Goal: Task Accomplishment & Management: Complete application form

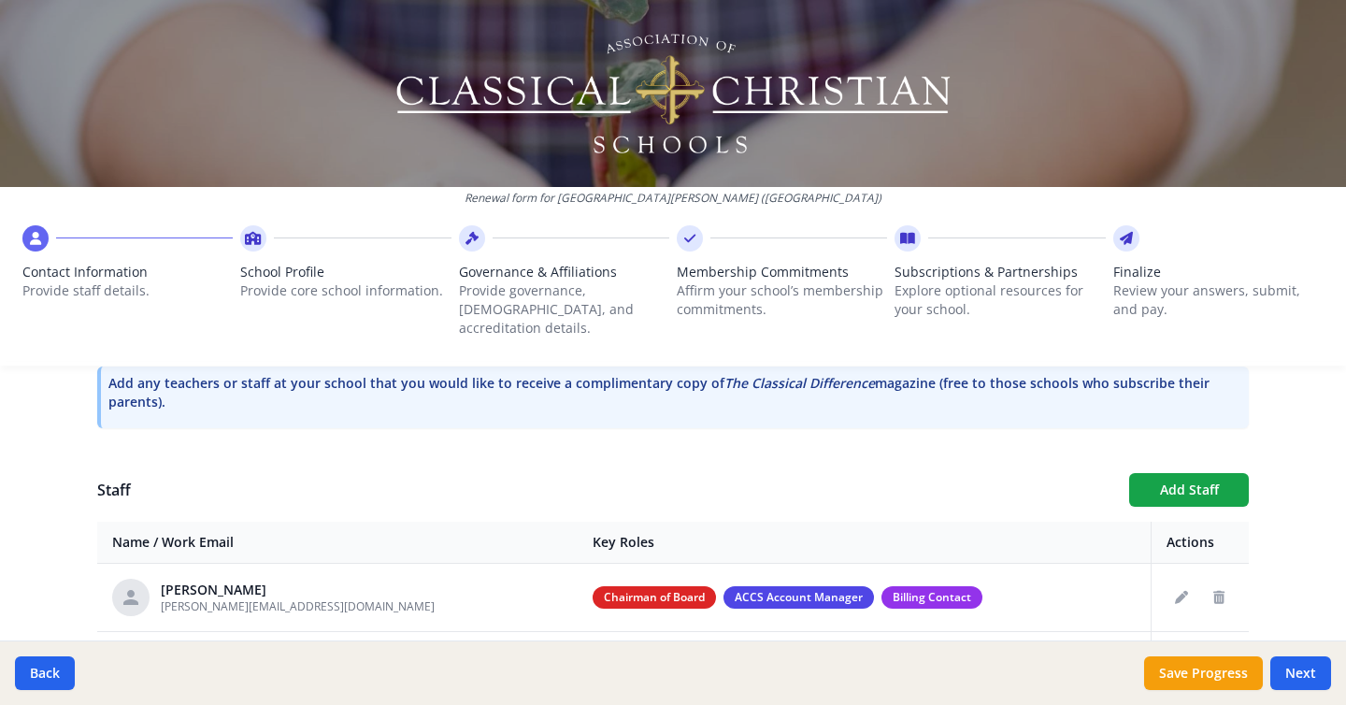
scroll to position [577, 0]
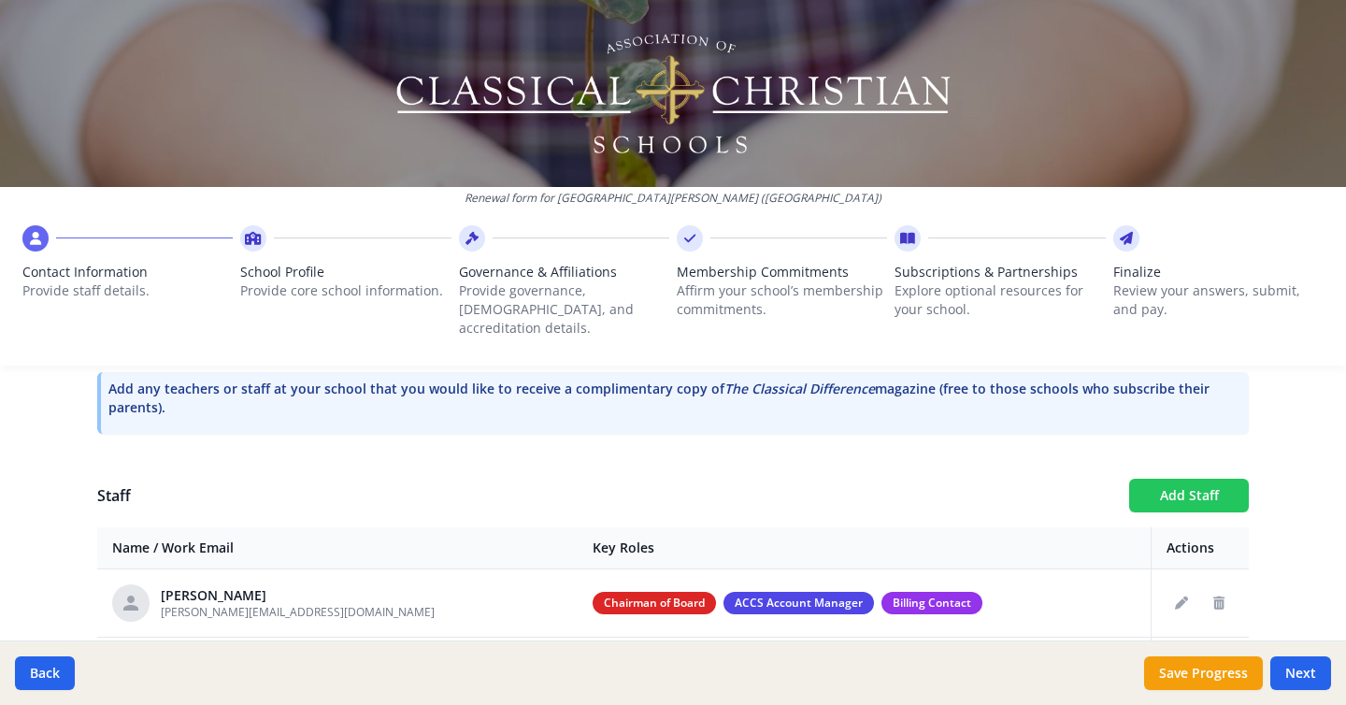
click at [1201, 479] on button "Add Staff" at bounding box center [1189, 496] width 120 height 34
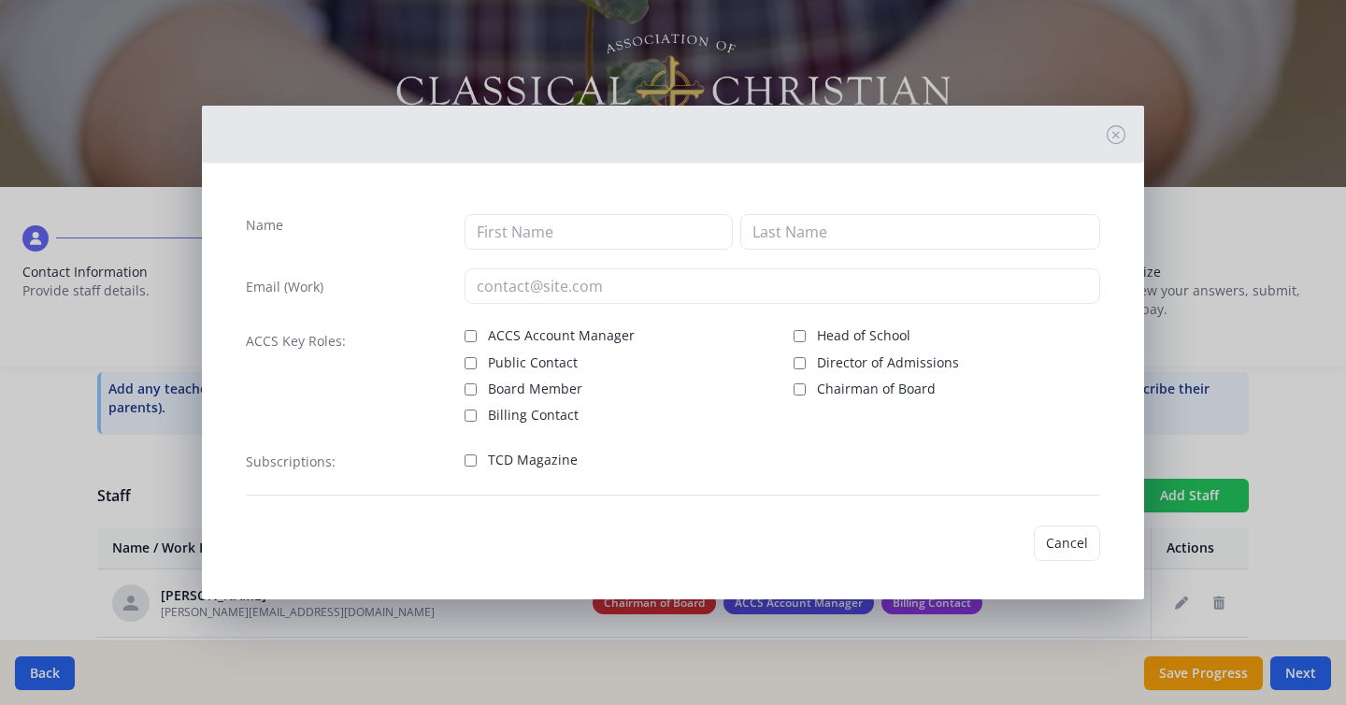
checkbox input "false"
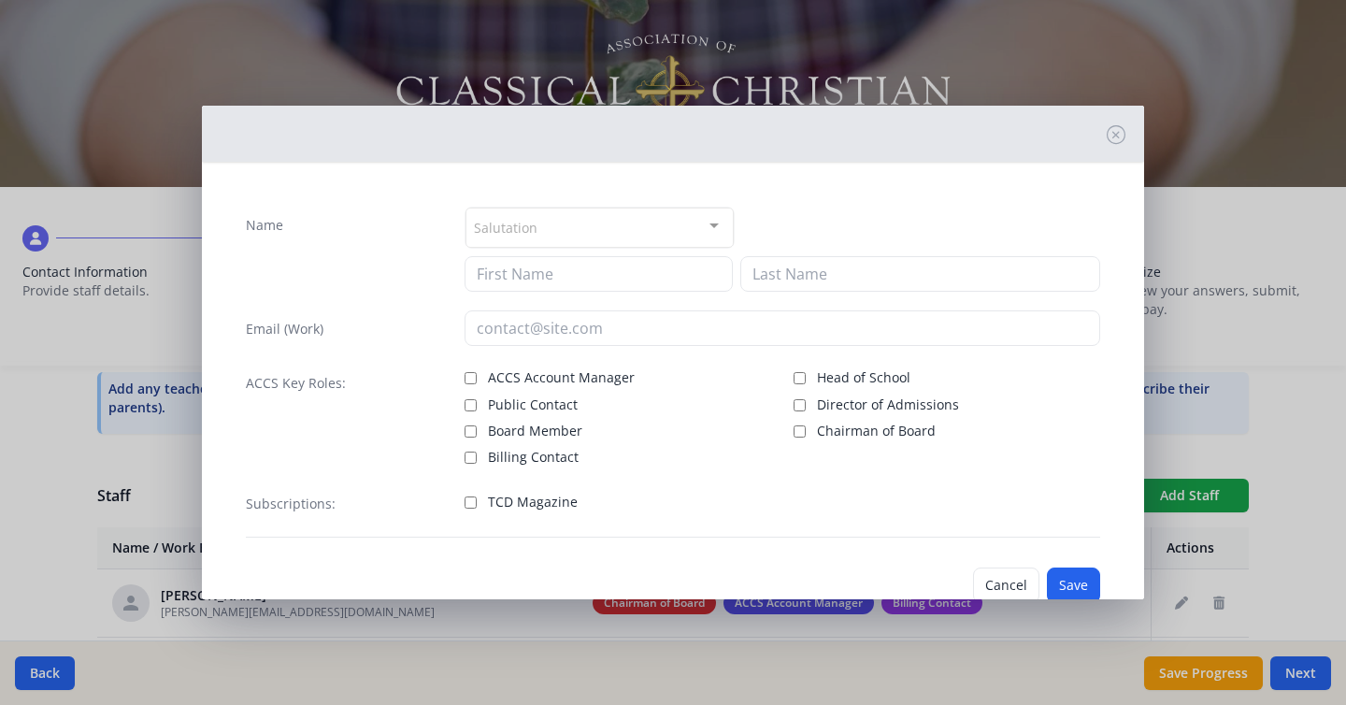
click at [555, 428] on span "Board Member" at bounding box center [535, 431] width 94 height 19
click at [477, 428] on input "Board Member" at bounding box center [471, 431] width 12 height 12
checkbox input "true"
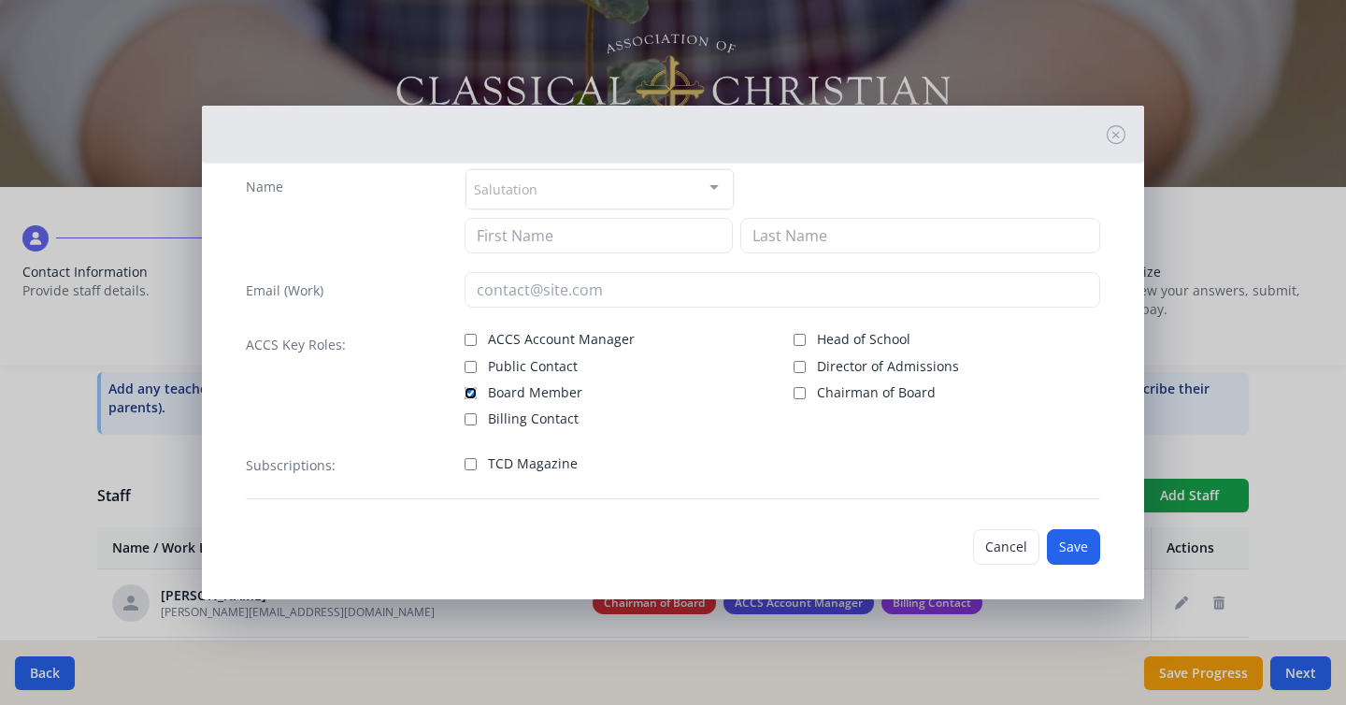
scroll to position [49, 0]
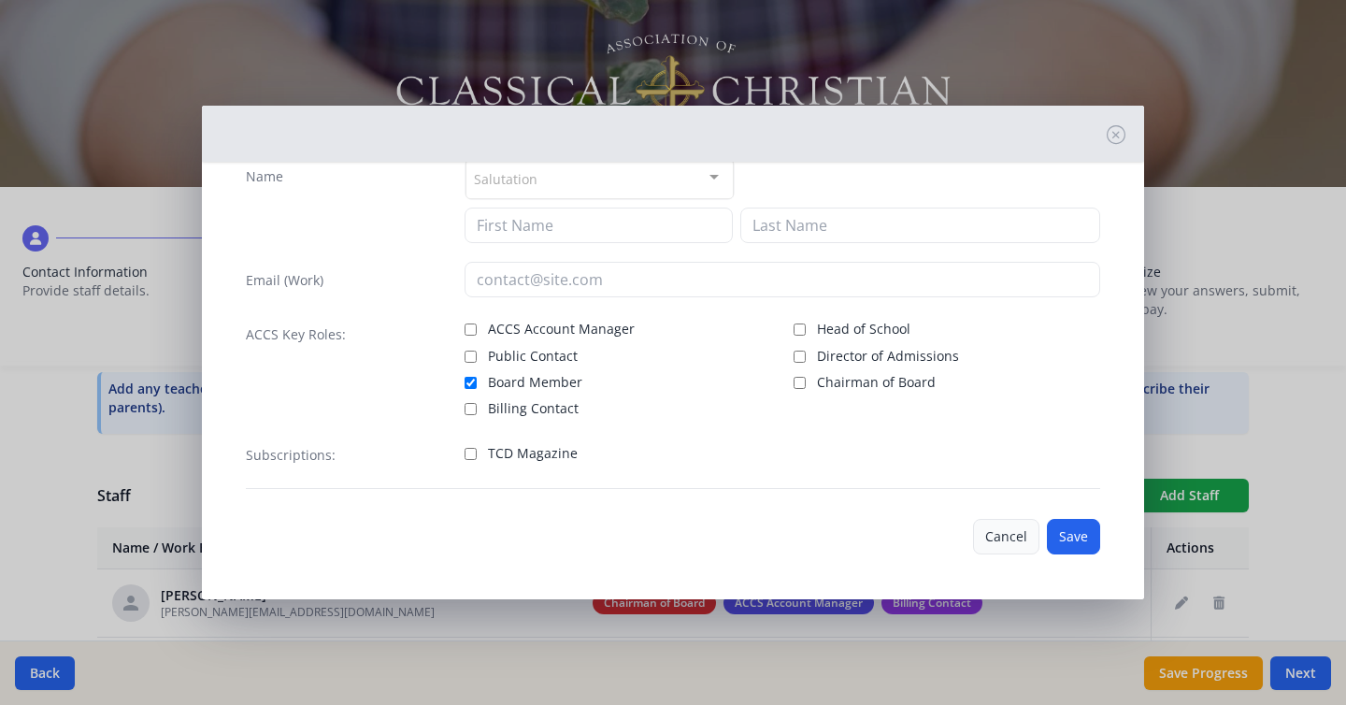
click at [1013, 532] on button "Cancel" at bounding box center [1006, 537] width 66 height 36
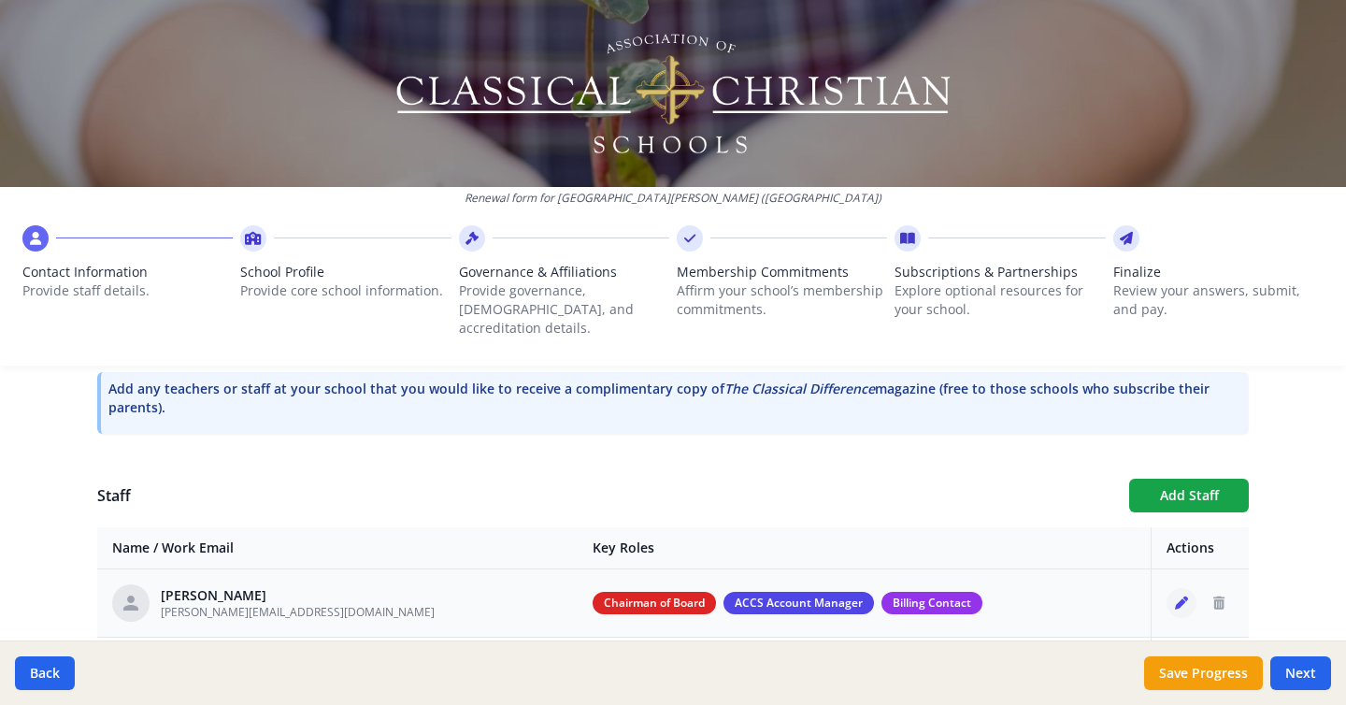
click at [1175, 596] on icon "Edit staff" at bounding box center [1181, 602] width 13 height 13
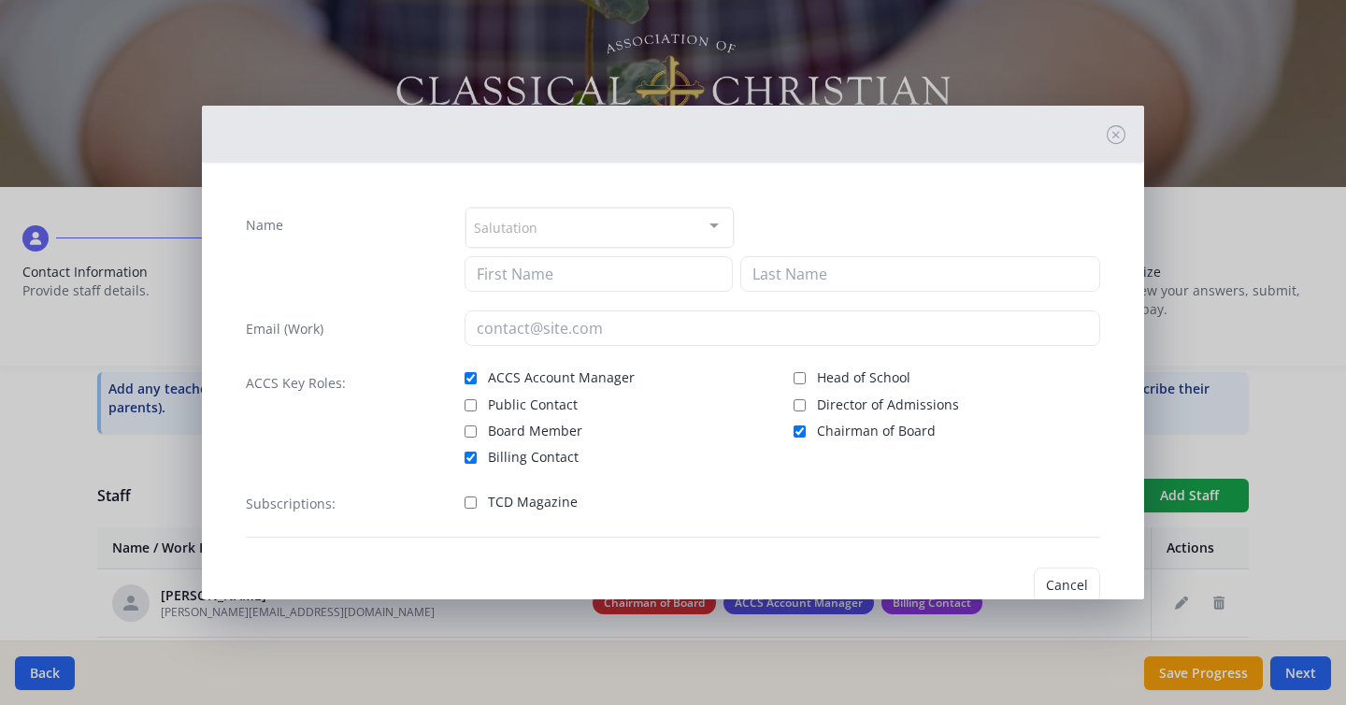
type input "[PERSON_NAME]"
type input "Fox"
type input "[PERSON_NAME][EMAIL_ADDRESS][DOMAIN_NAME]"
checkbox input "true"
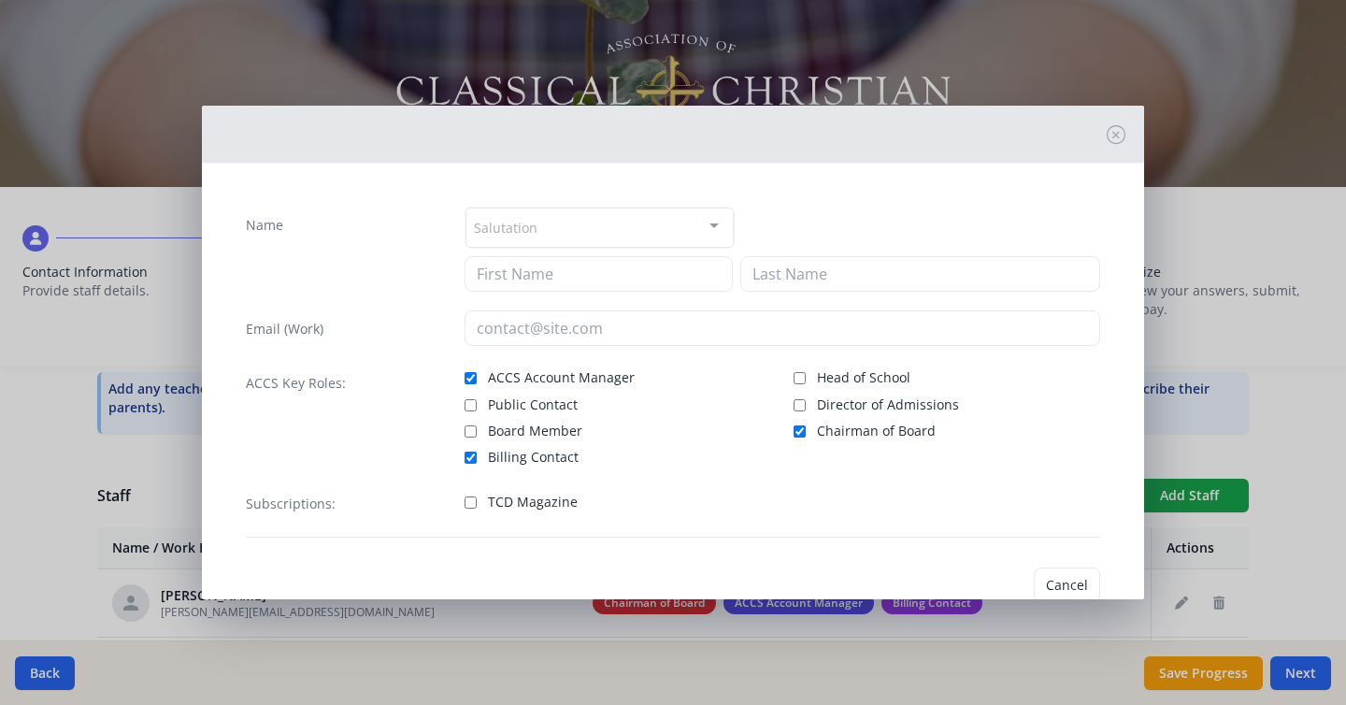
checkbox input "true"
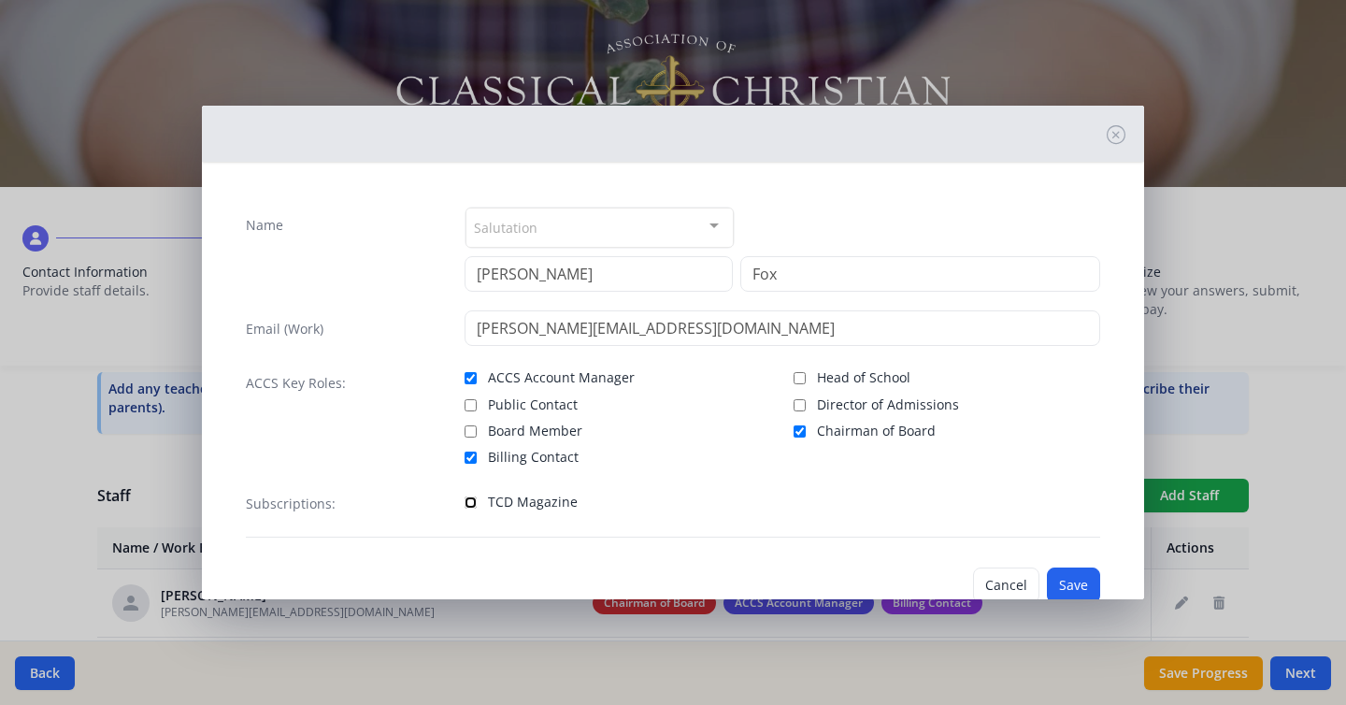
click at [468, 505] on input "TCD Magazine" at bounding box center [471, 502] width 12 height 12
checkbox input "true"
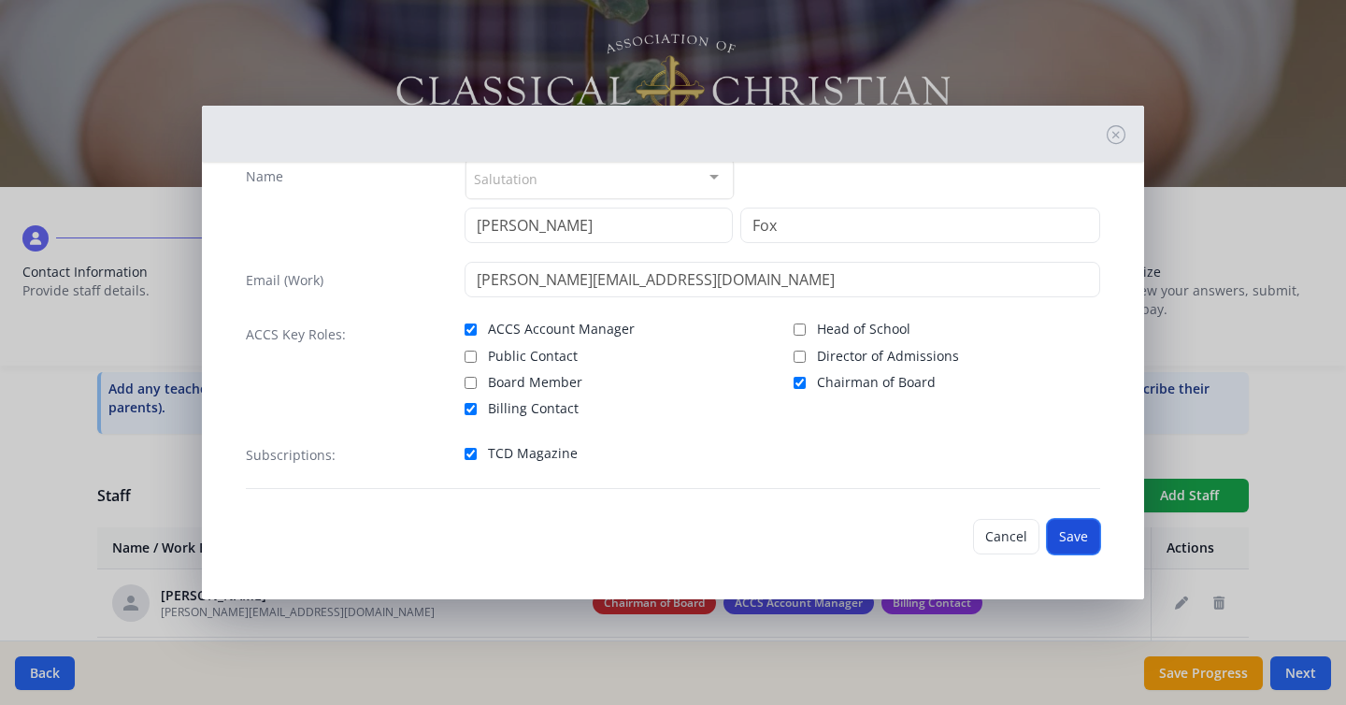
click at [1072, 533] on button "Save" at bounding box center [1073, 537] width 53 height 36
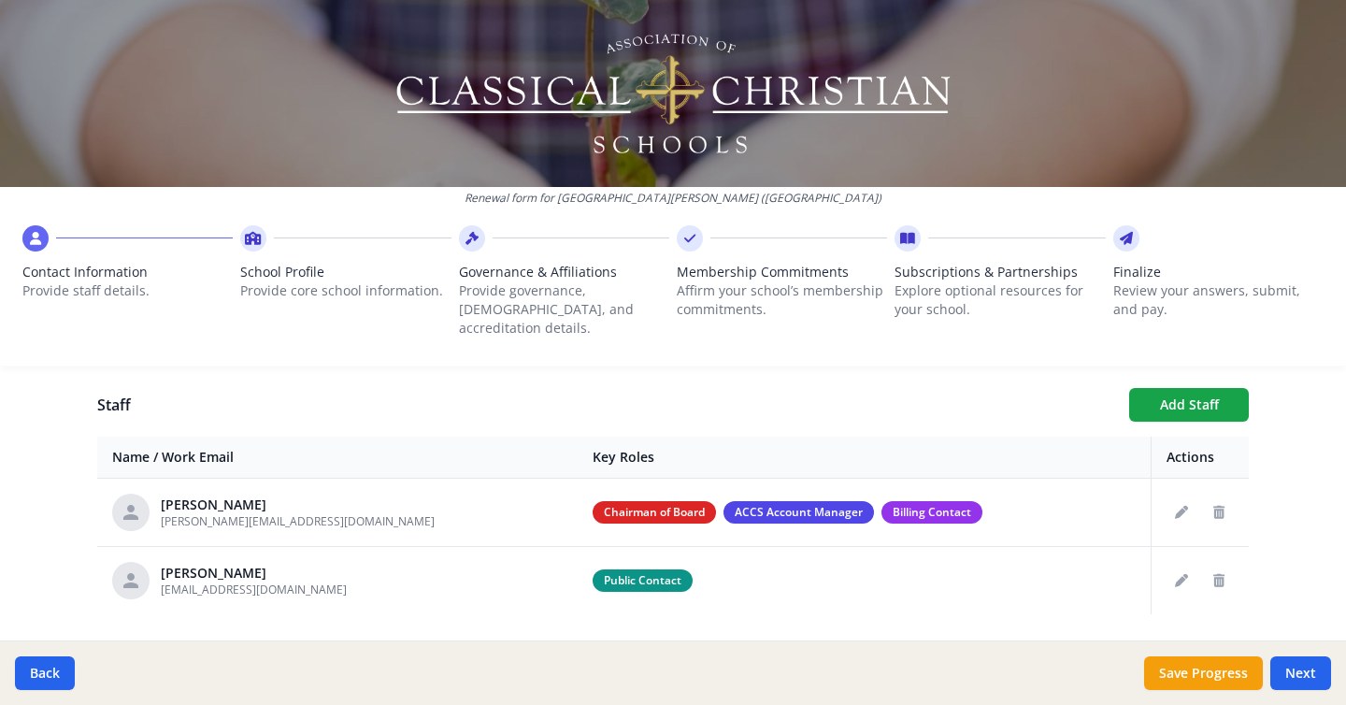
scroll to position [679, 0]
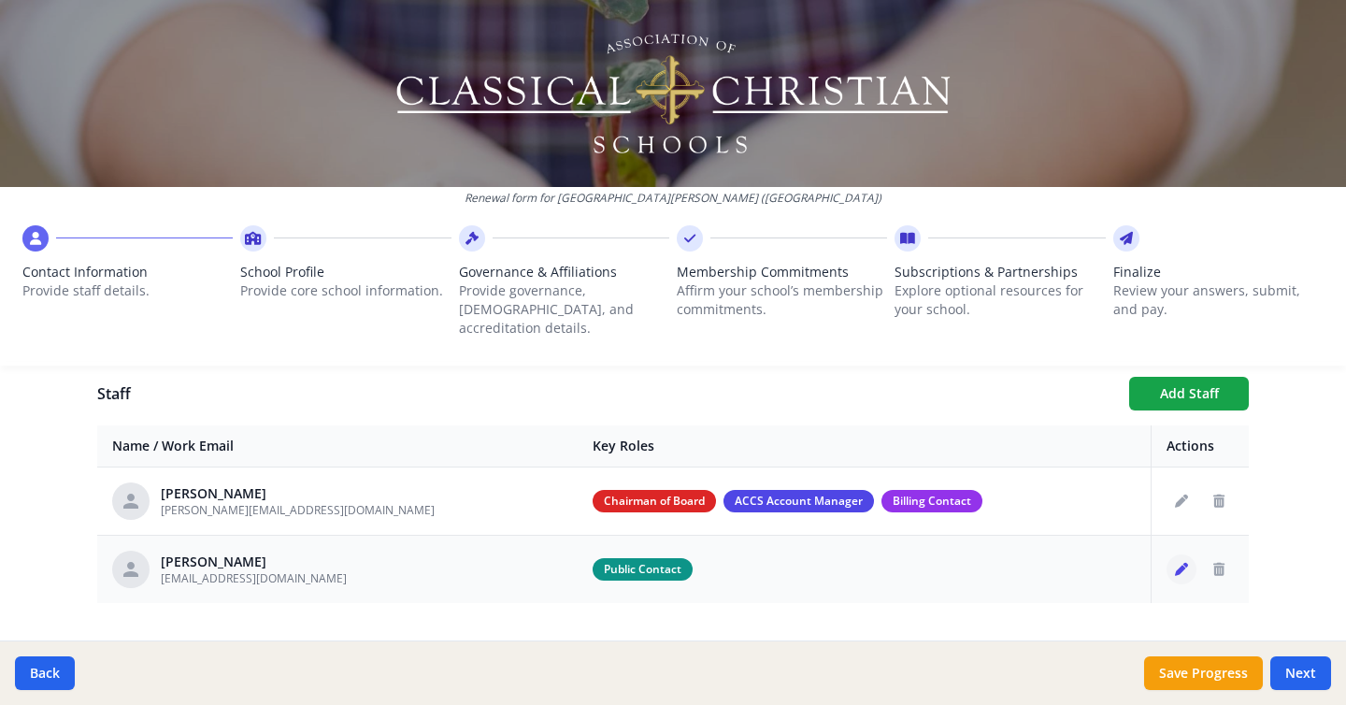
click at [1178, 556] on button "Edit staff" at bounding box center [1182, 569] width 30 height 30
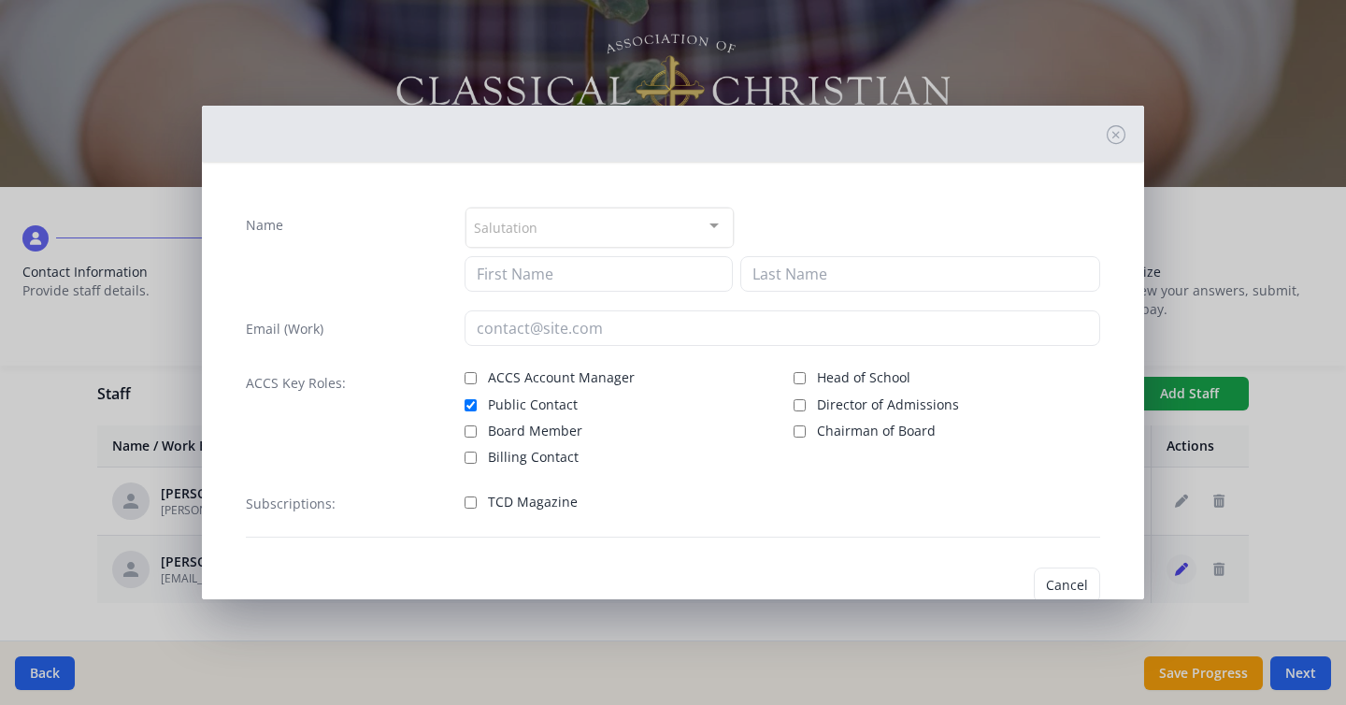
type input "[PERSON_NAME]"
type input "[EMAIL_ADDRESS][DOMAIN_NAME]"
checkbox input "true"
click at [521, 434] on span "Board Member" at bounding box center [535, 431] width 94 height 19
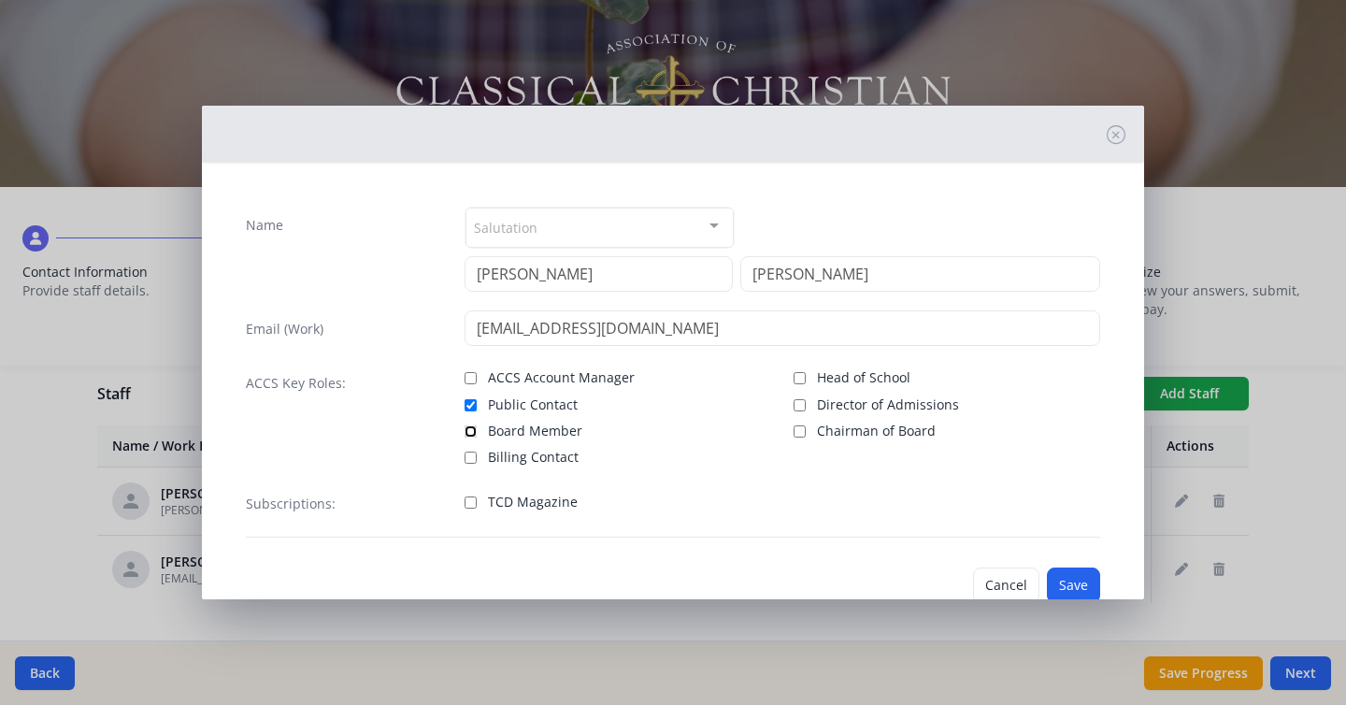
click at [477, 434] on input "Board Member" at bounding box center [471, 431] width 12 height 12
checkbox input "true"
click at [1078, 587] on button "Save" at bounding box center [1073, 585] width 53 height 36
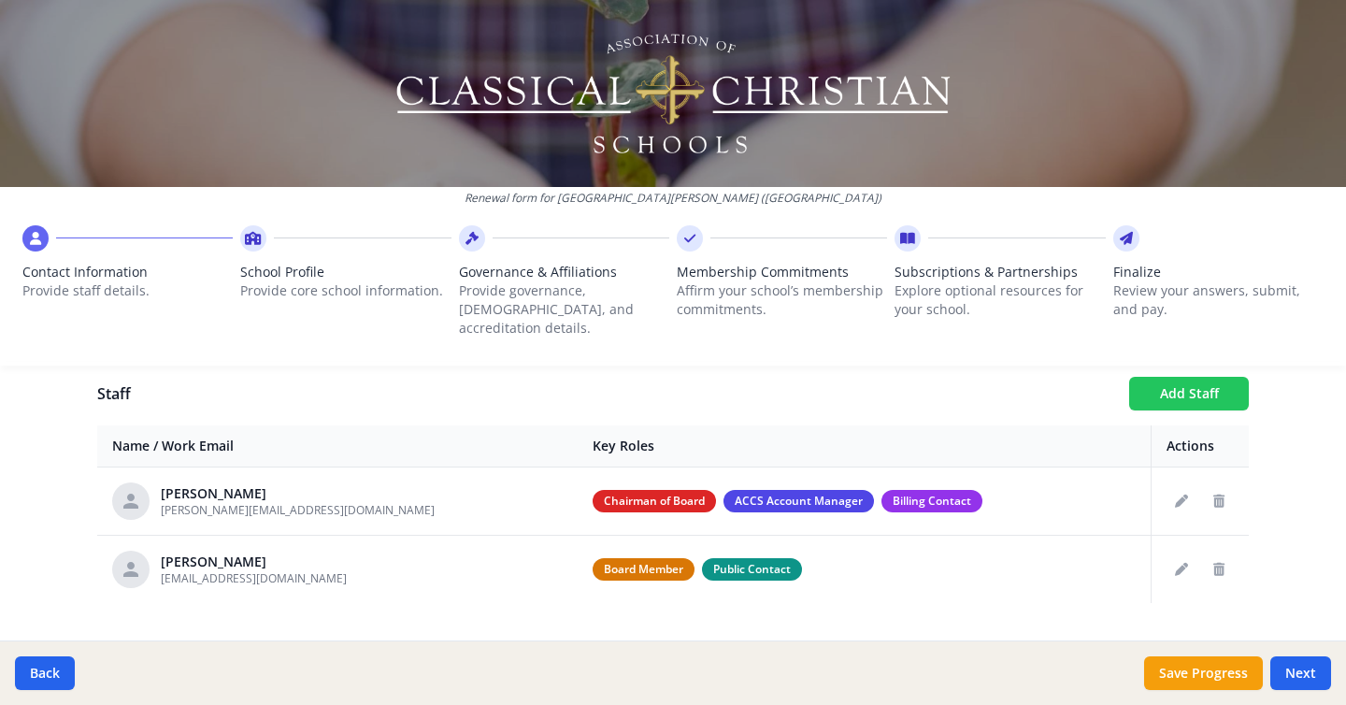
click at [1198, 380] on button "Add Staff" at bounding box center [1189, 394] width 120 height 34
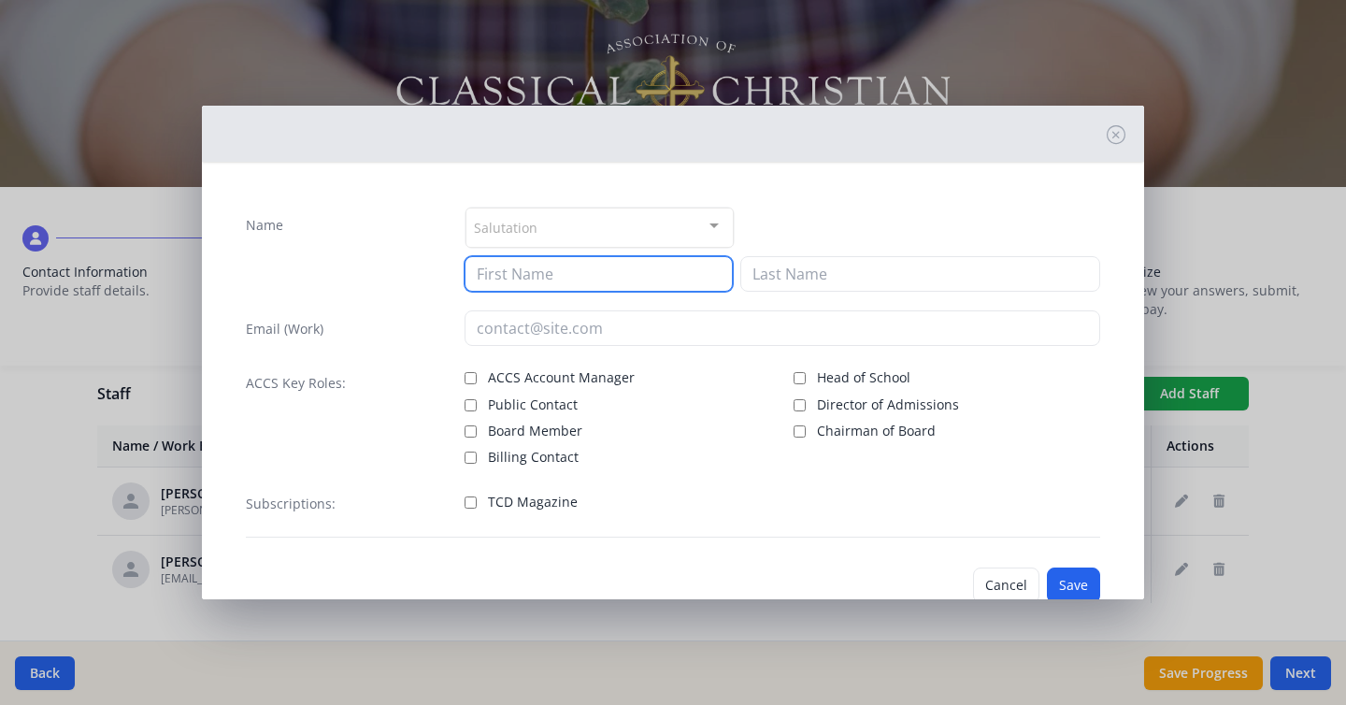
click at [511, 272] on input at bounding box center [599, 274] width 268 height 36
type input "Devin"
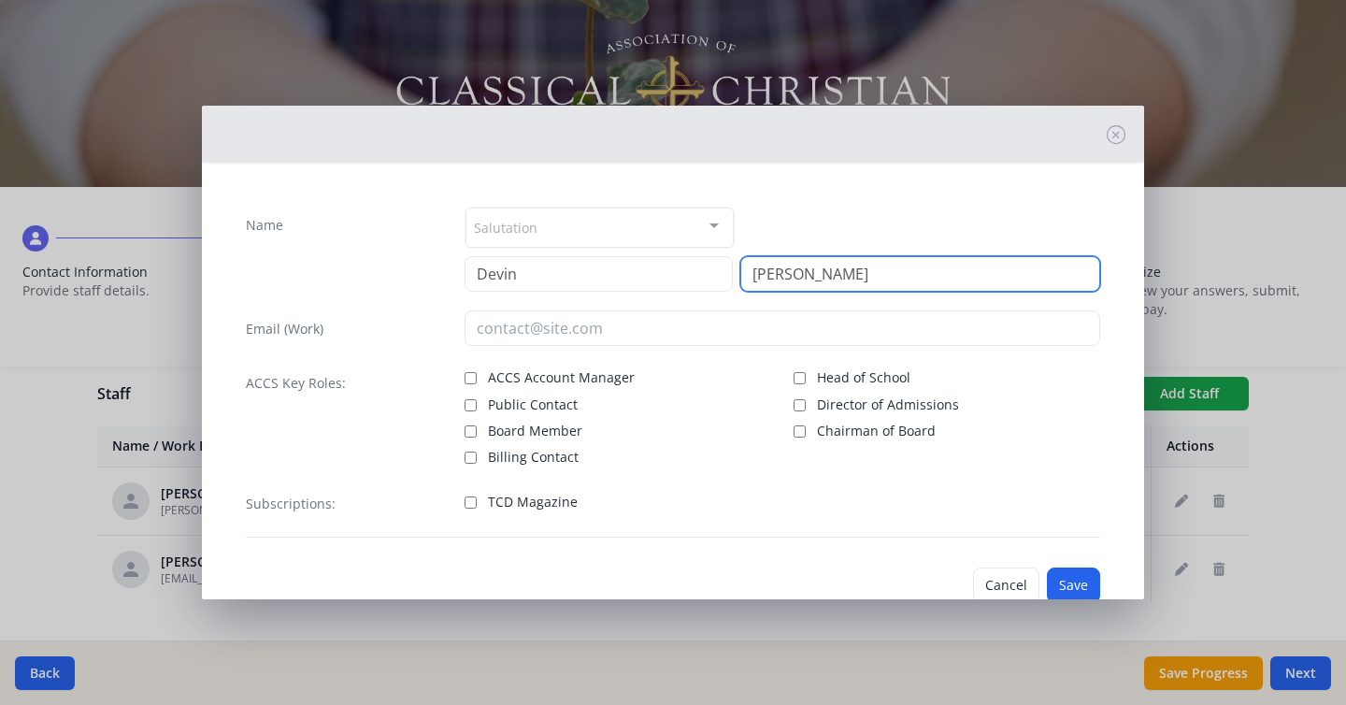
type input "[PERSON_NAME]"
click at [536, 430] on span "Board Member" at bounding box center [535, 431] width 94 height 19
click at [477, 430] on input "Board Member" at bounding box center [471, 431] width 12 height 12
checkbox input "true"
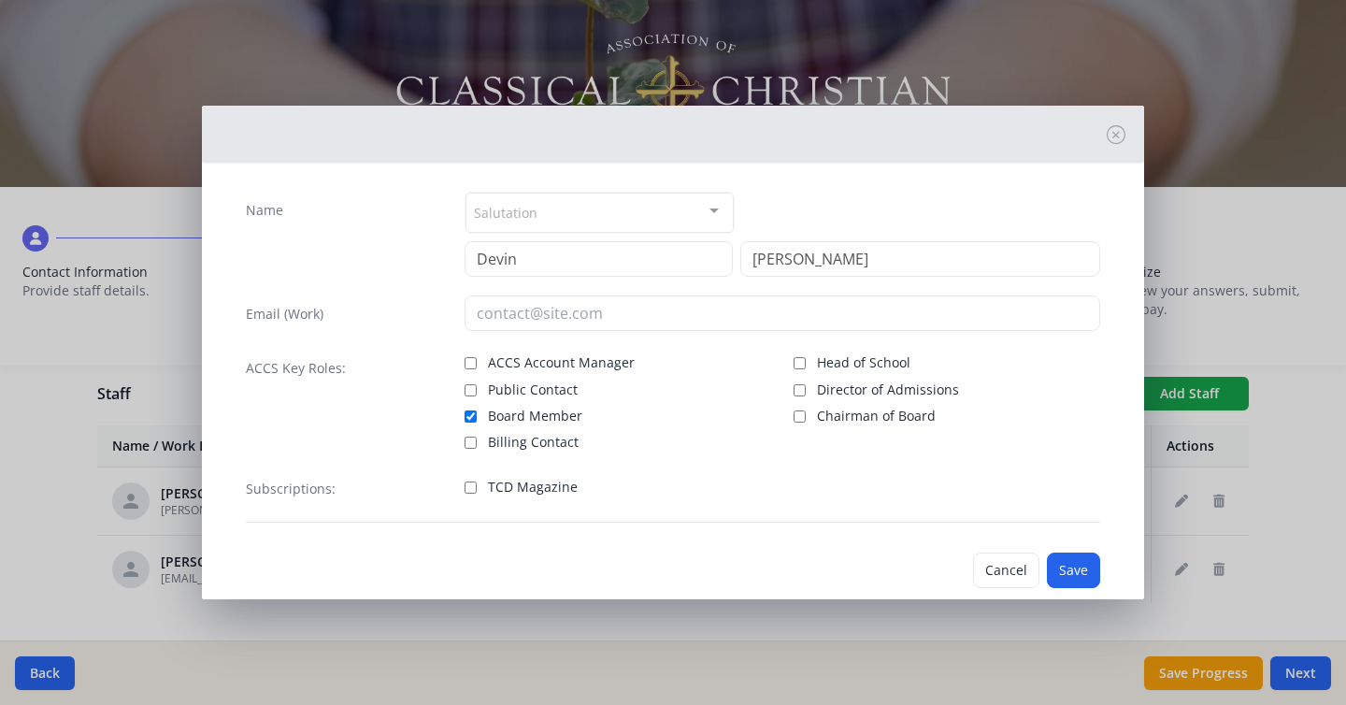
click at [684, 226] on div "Salutation" at bounding box center [600, 213] width 268 height 40
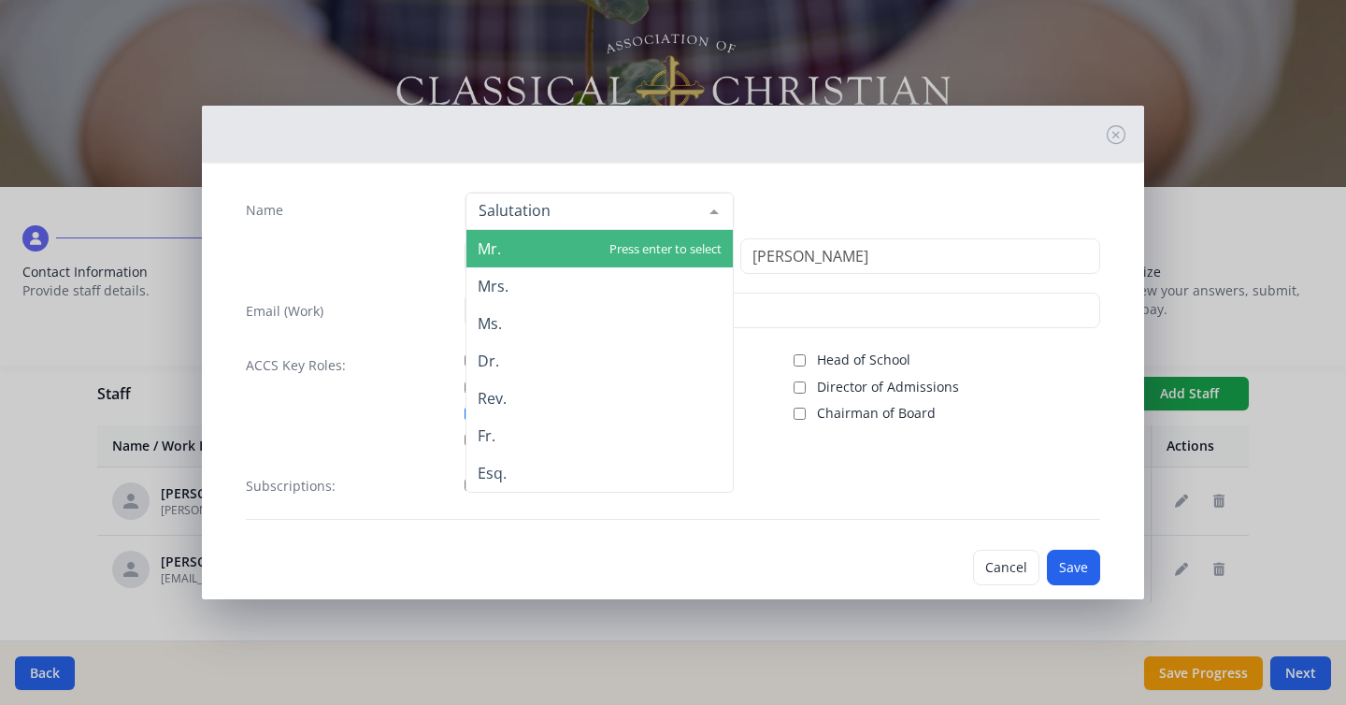
click at [844, 205] on div "Mr. Mrs. Ms. Dr. Rev. Fr. Esq. No elements found. Consider changing the search …" at bounding box center [783, 211] width 637 height 39
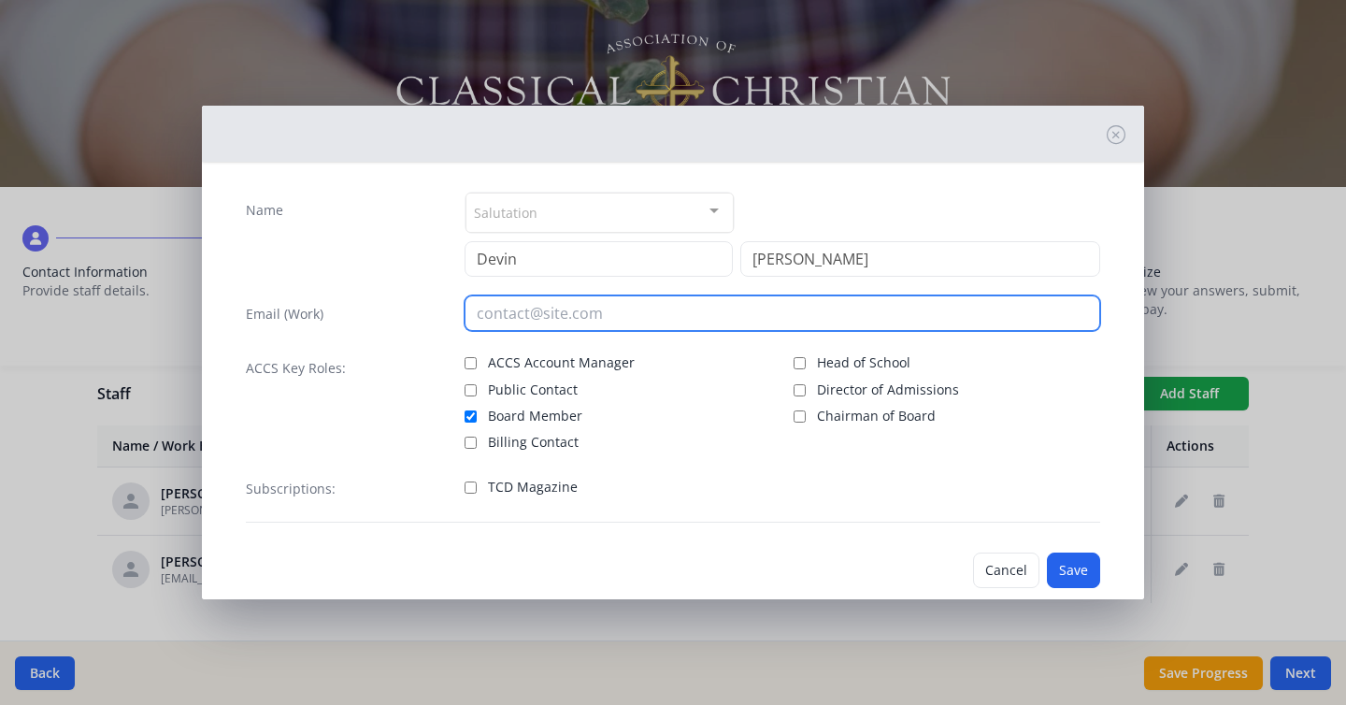
click at [657, 317] on input "email" at bounding box center [783, 313] width 637 height 36
paste input "[PERSON_NAME][EMAIL_ADDRESS][DOMAIN_NAME]"
type input "[PERSON_NAME][EMAIL_ADDRESS][DOMAIN_NAME]"
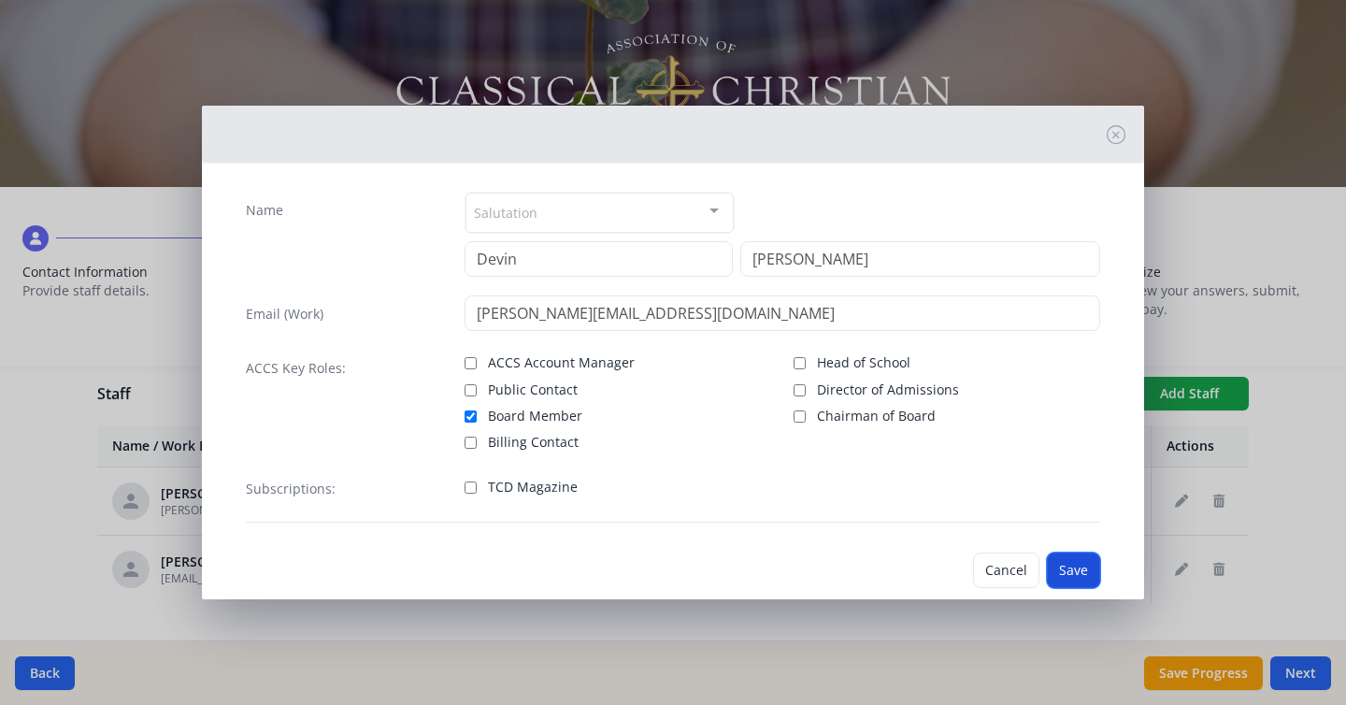
click at [1082, 571] on button "Save" at bounding box center [1073, 570] width 53 height 36
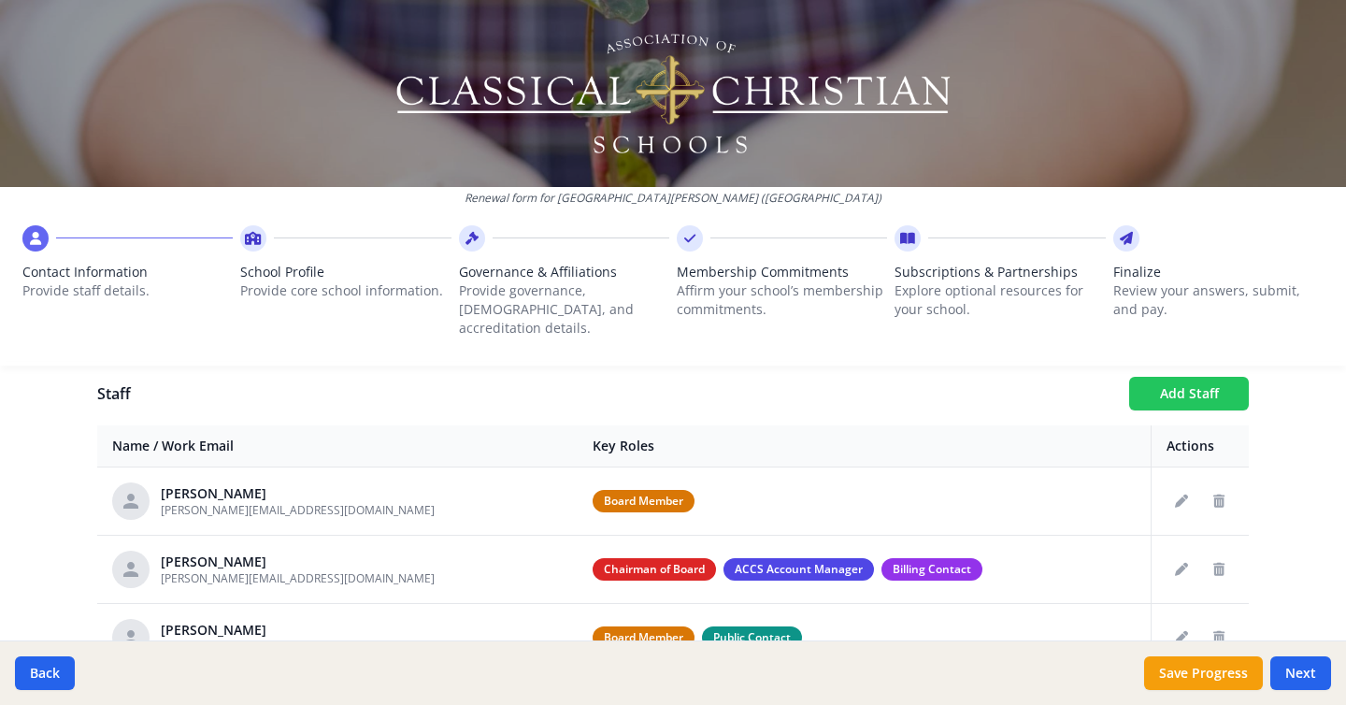
click at [1209, 384] on button "Add Staff" at bounding box center [1189, 394] width 120 height 34
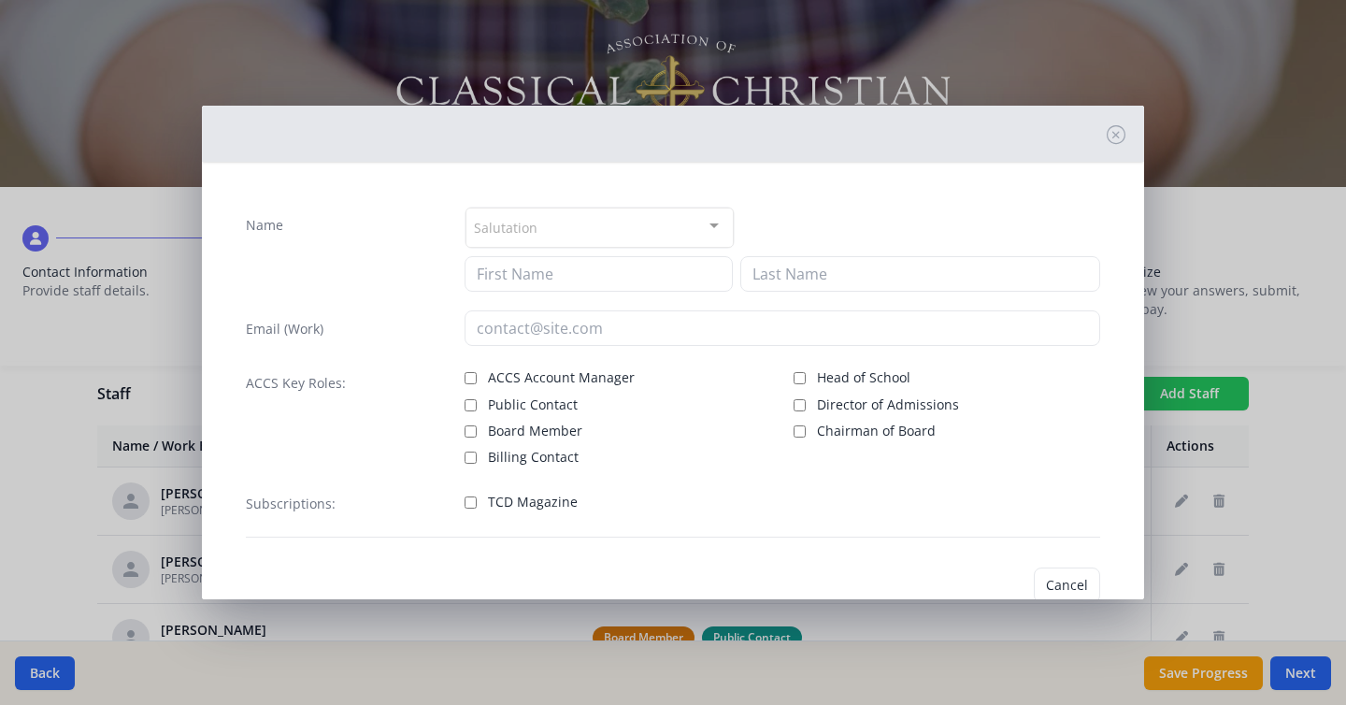
checkbox input "false"
click at [558, 424] on span "Board Member" at bounding box center [535, 431] width 94 height 19
click at [477, 425] on input "Board Member" at bounding box center [471, 431] width 12 height 12
checkbox input "true"
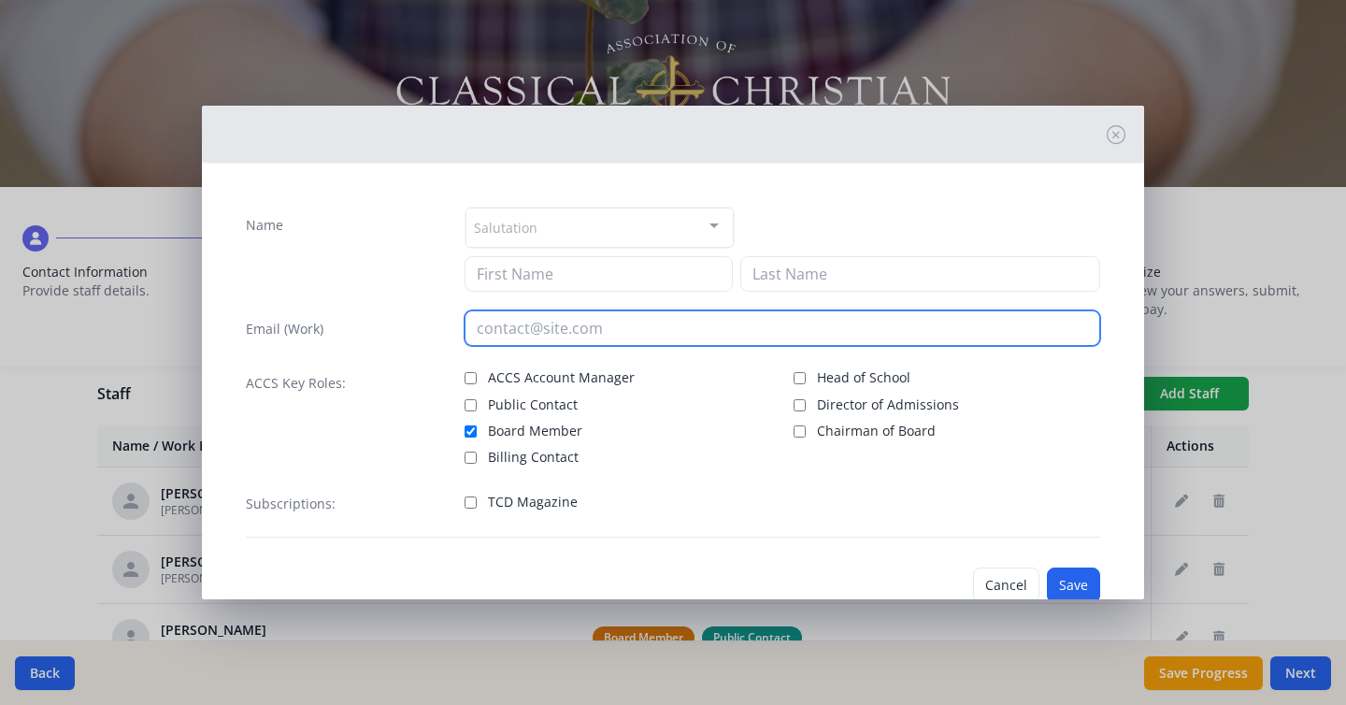
click at [597, 337] on input "email" at bounding box center [783, 328] width 637 height 36
paste input "[PERSON_NAME][EMAIL_ADDRESS][PERSON_NAME][DOMAIN_NAME]"
type input "[PERSON_NAME][EMAIL_ADDRESS][PERSON_NAME][DOMAIN_NAME]"
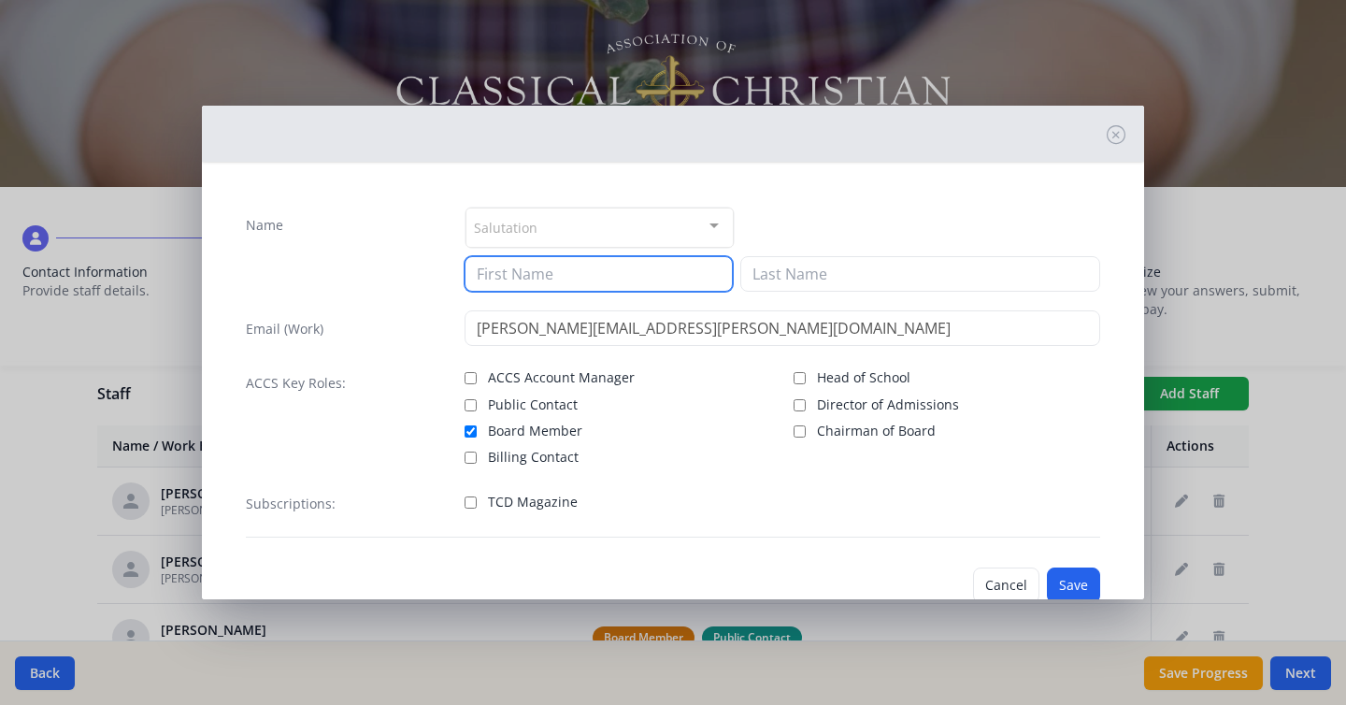
click at [583, 288] on input at bounding box center [599, 274] width 268 height 36
type input "[PERSON_NAME]"
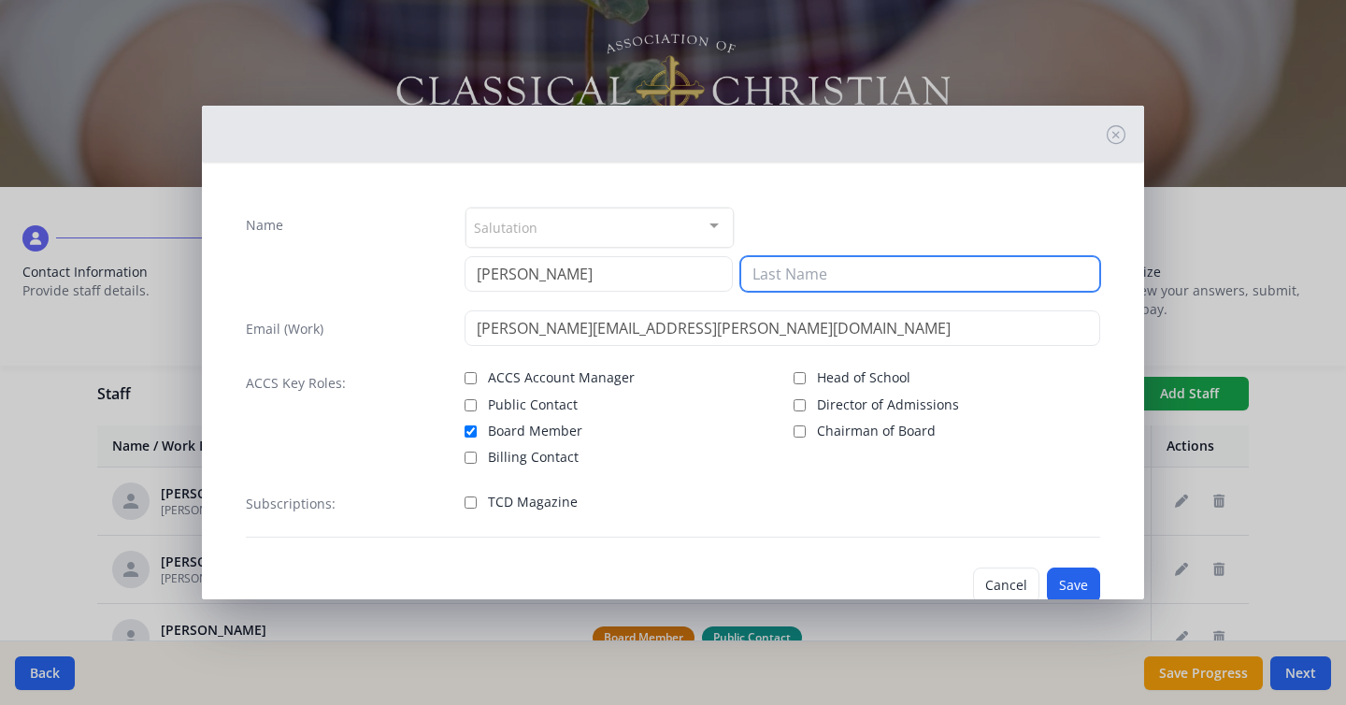
click at [839, 260] on input at bounding box center [920, 274] width 360 height 36
type input "[PERSON_NAME]"
click at [903, 211] on div "Salutation Mr. Mrs. Ms. Dr. Rev. Fr. Esq. No elements found. Consider changing …" at bounding box center [783, 228] width 637 height 42
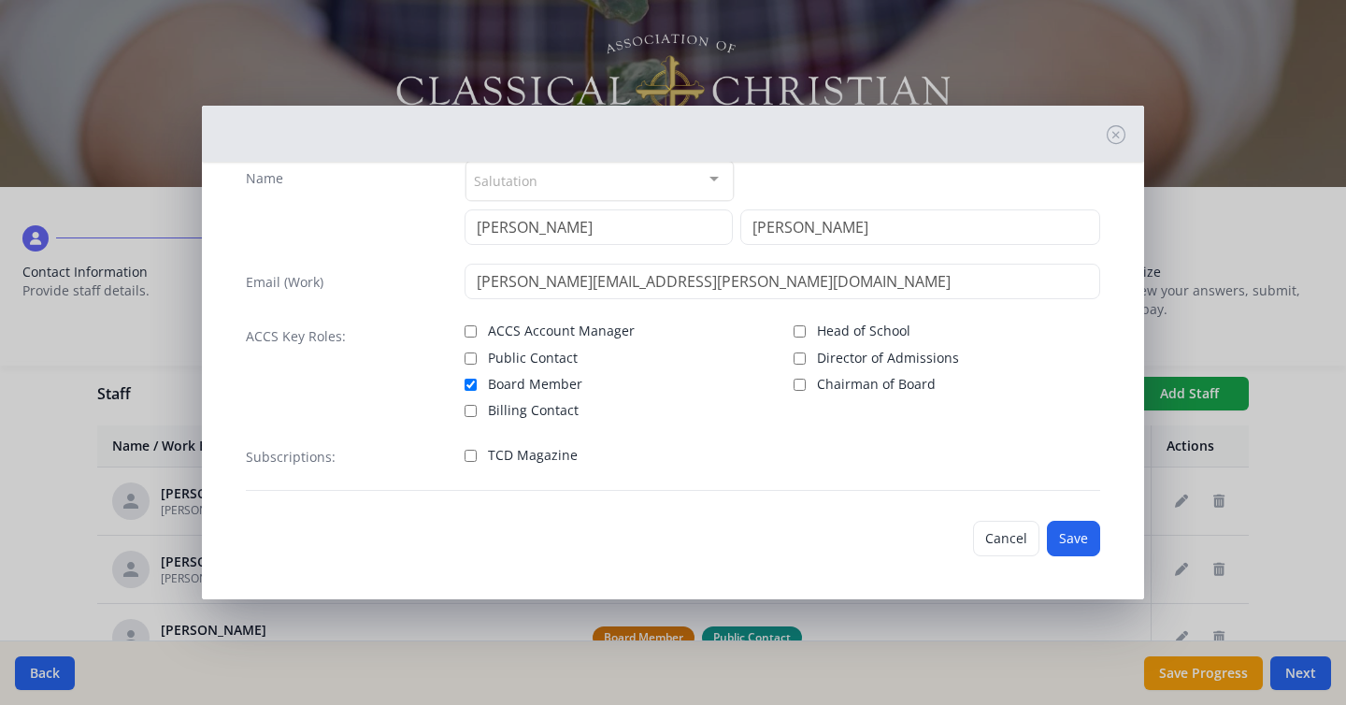
scroll to position [49, 0]
click at [1083, 542] on button "Save" at bounding box center [1073, 537] width 53 height 36
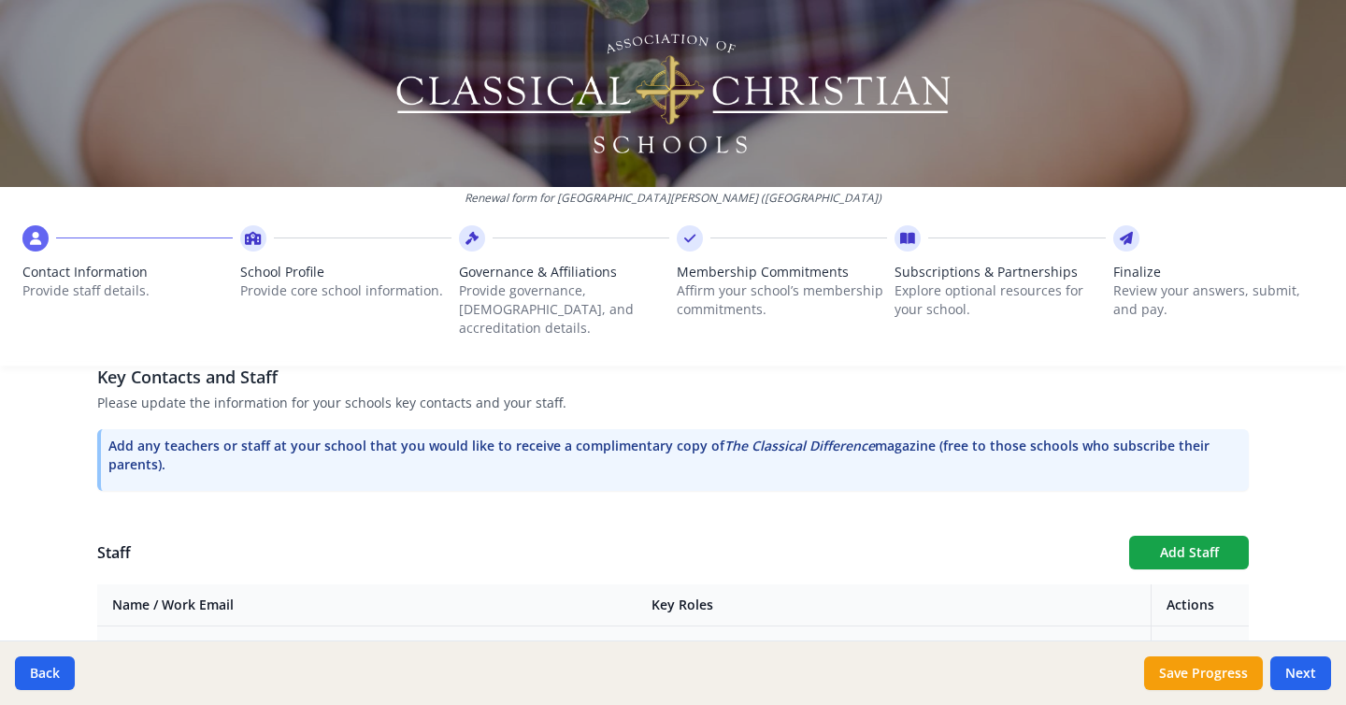
scroll to position [531, 0]
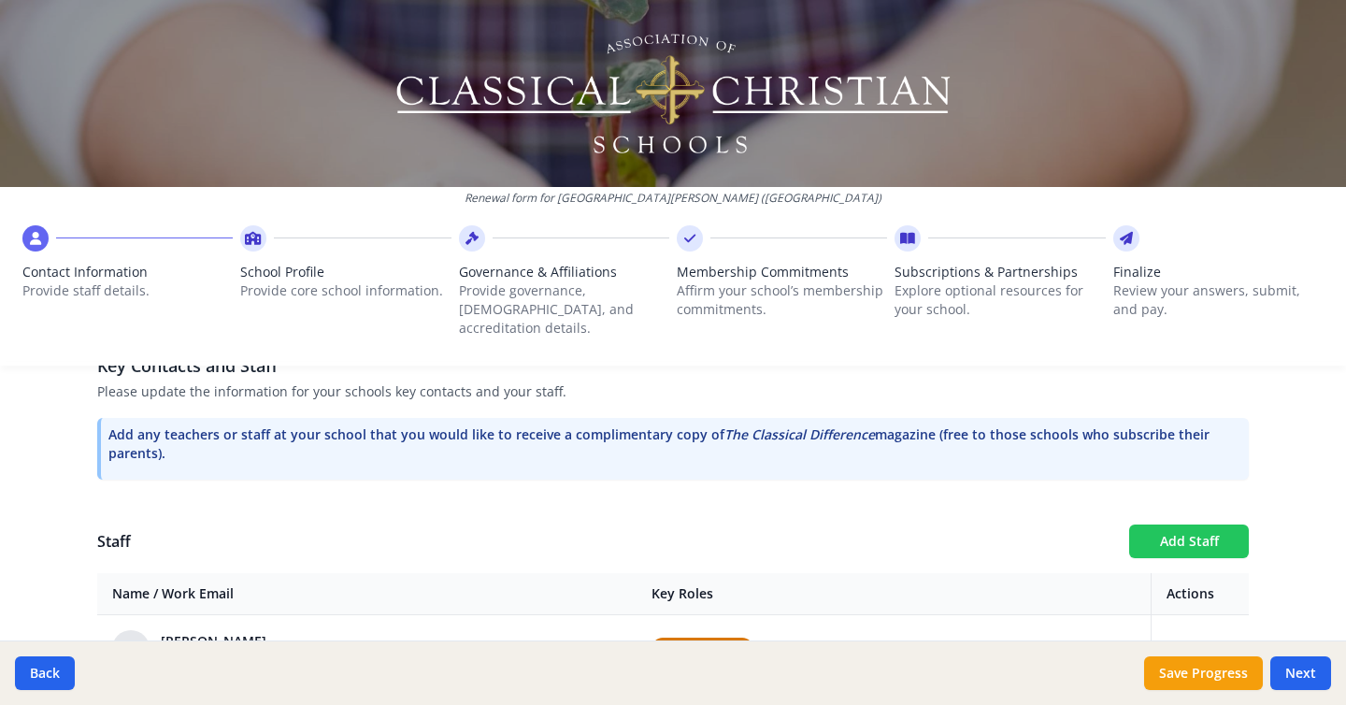
click at [1178, 525] on button "Add Staff" at bounding box center [1189, 541] width 120 height 34
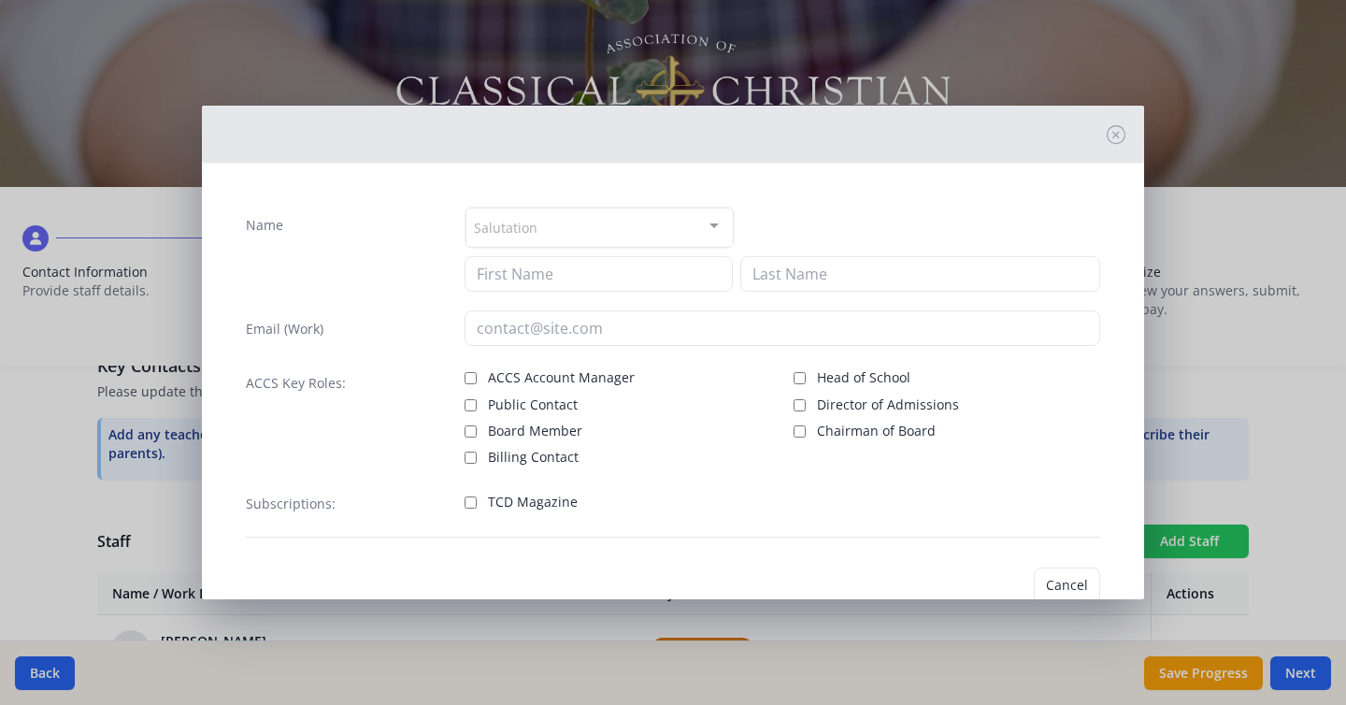
checkbox input "false"
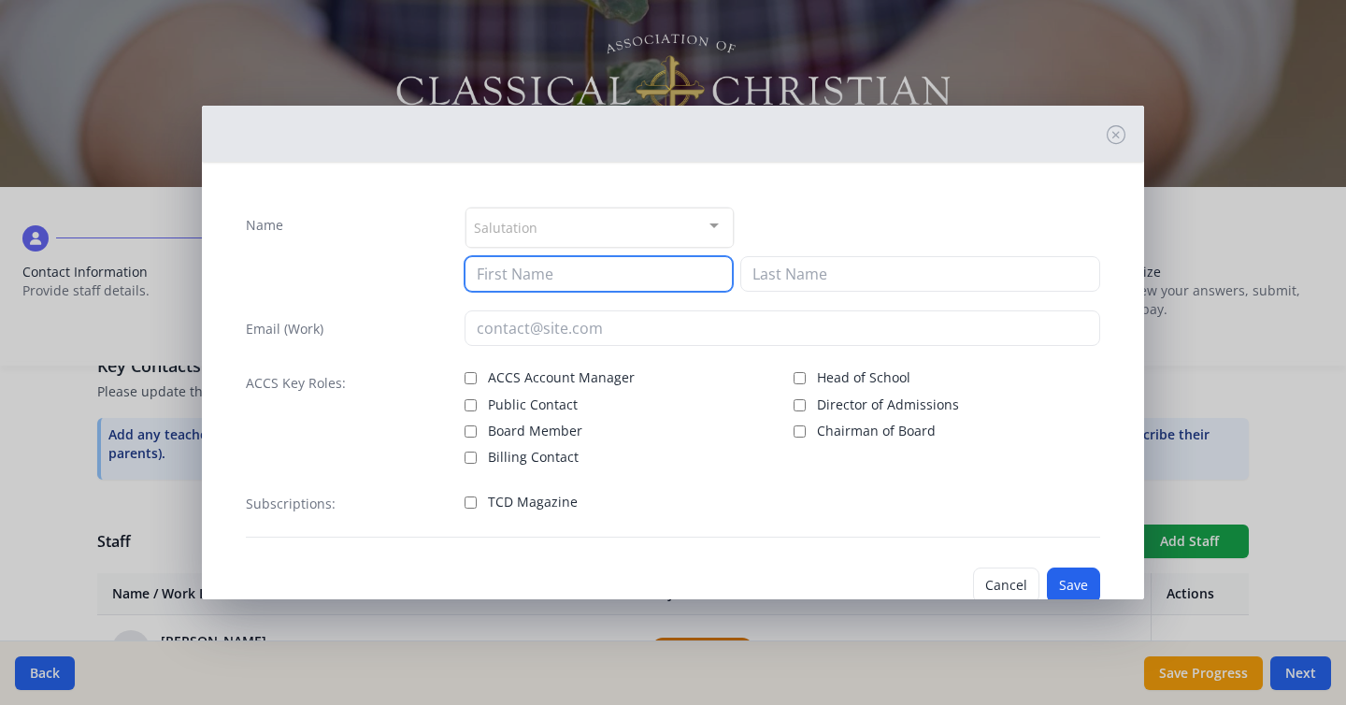
click at [564, 280] on input at bounding box center [599, 274] width 268 height 36
type input "[PERSON_NAME]"
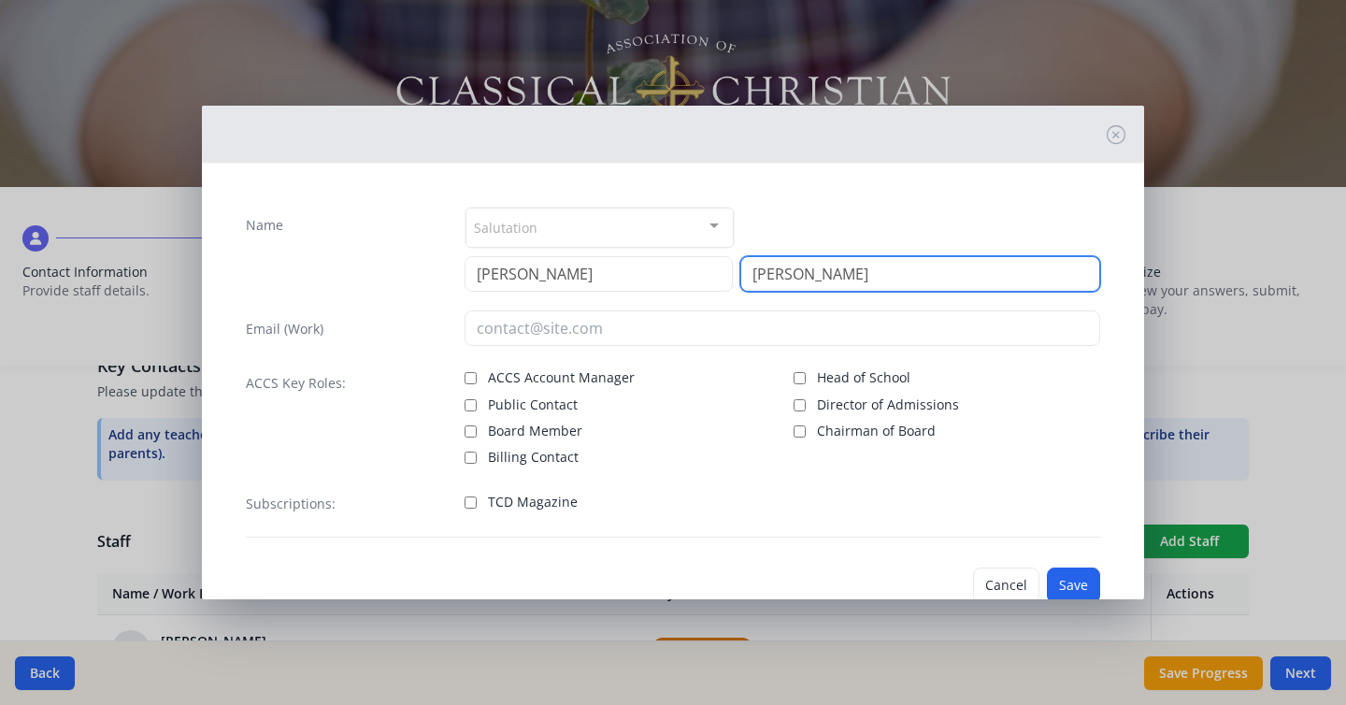
type input "[PERSON_NAME]"
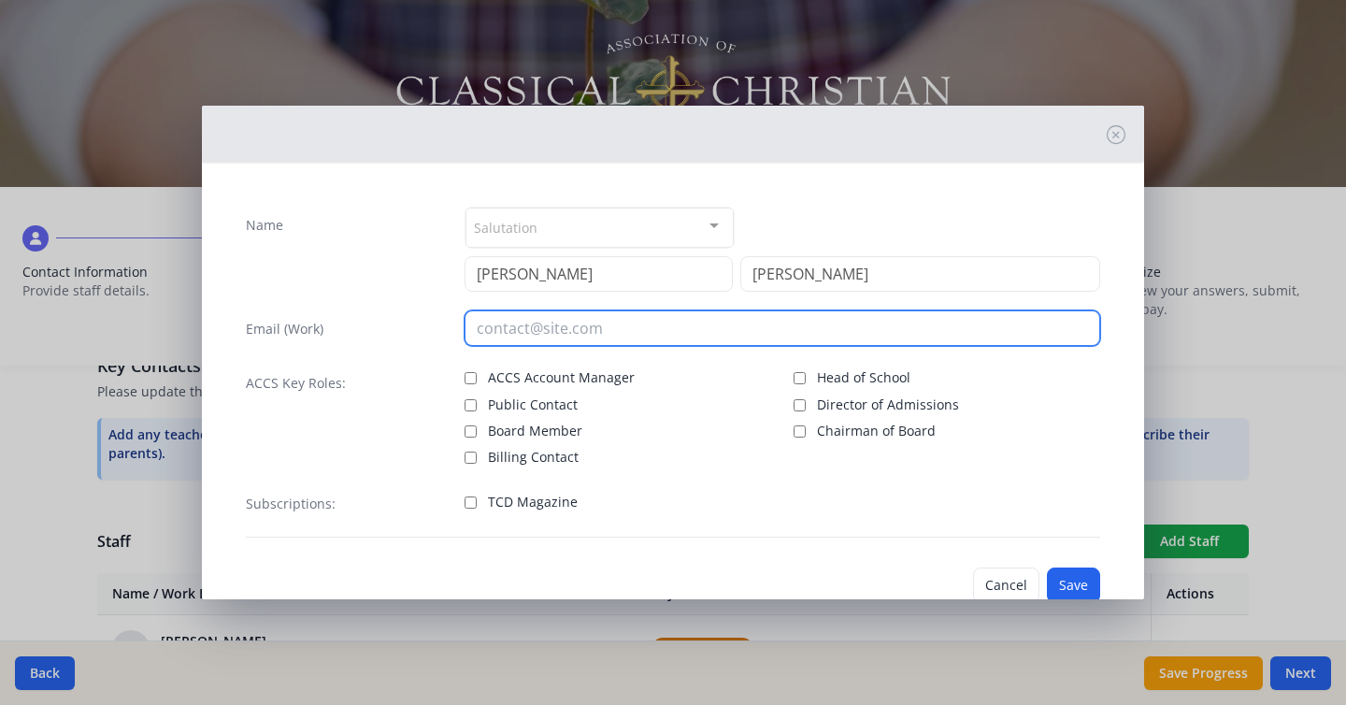
paste input "[EMAIL_ADDRESS][DOMAIN_NAME]"
type input "[EMAIL_ADDRESS][DOMAIN_NAME]"
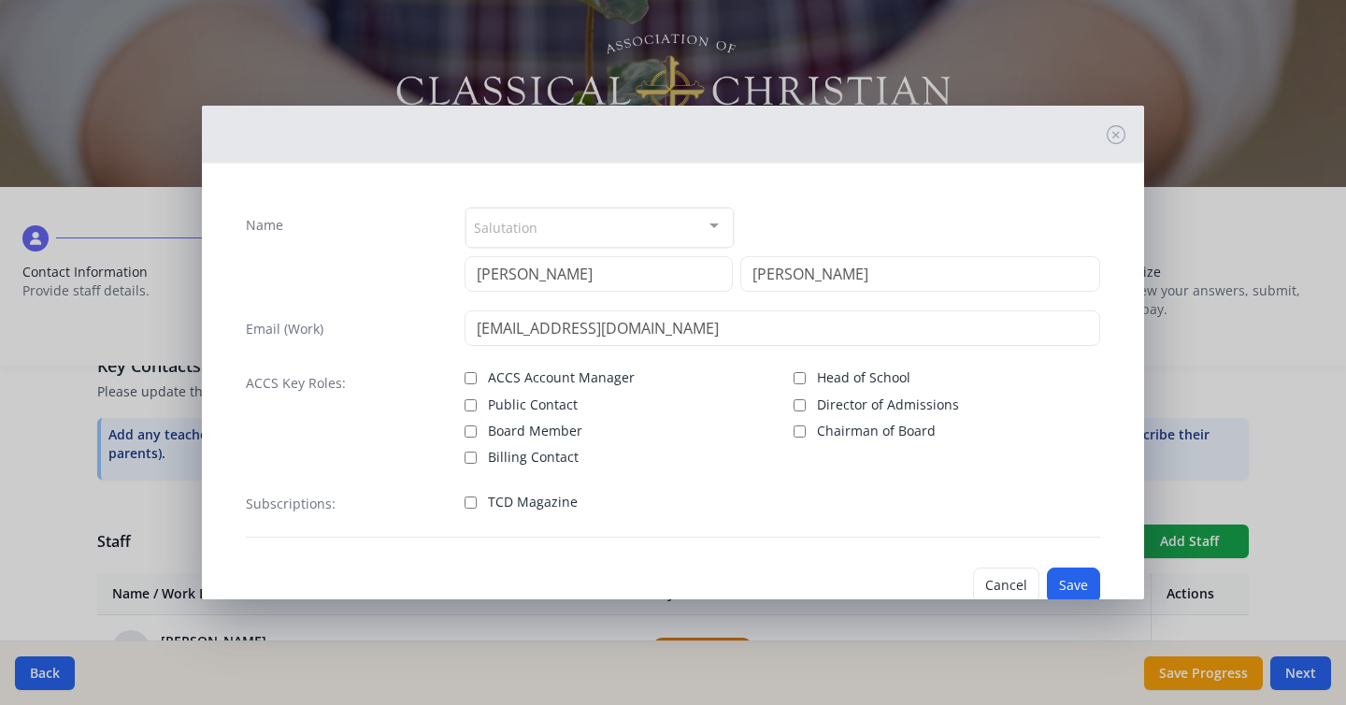
click at [489, 437] on span "Board Member" at bounding box center [535, 431] width 94 height 19
click at [477, 437] on input "Board Member" at bounding box center [471, 431] width 12 height 12
checkbox input "true"
click at [1077, 577] on button "Save" at bounding box center [1073, 585] width 53 height 36
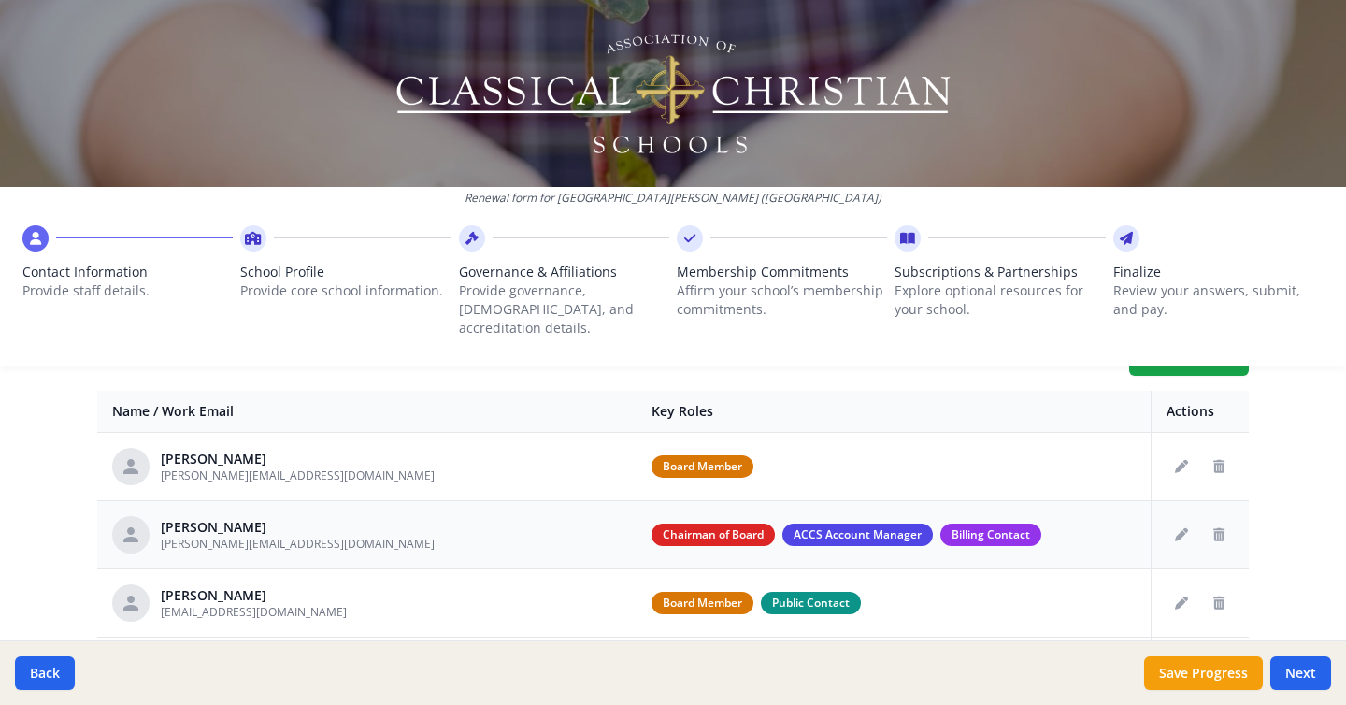
scroll to position [711, 0]
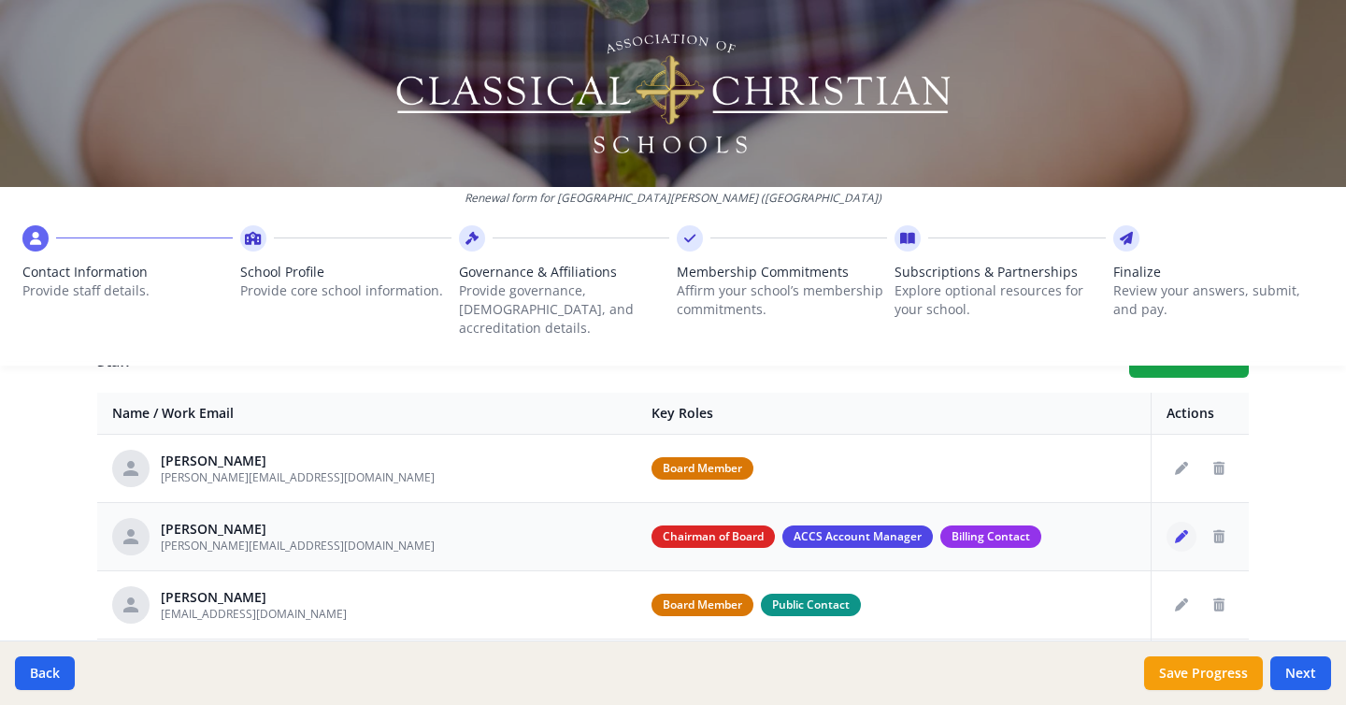
click at [1186, 530] on icon "Edit staff" at bounding box center [1181, 536] width 13 height 13
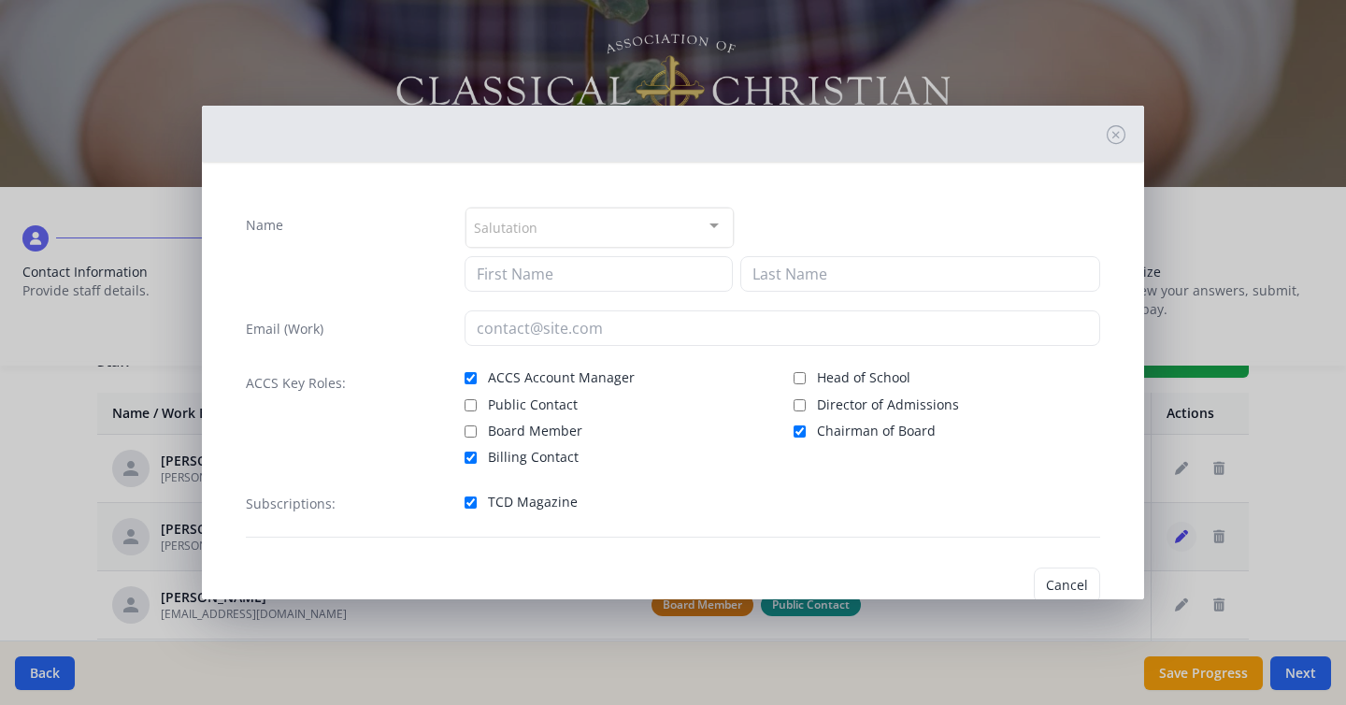
type input "[PERSON_NAME]"
type input "Fox"
type input "[PERSON_NAME][EMAIL_ADDRESS][DOMAIN_NAME]"
checkbox input "true"
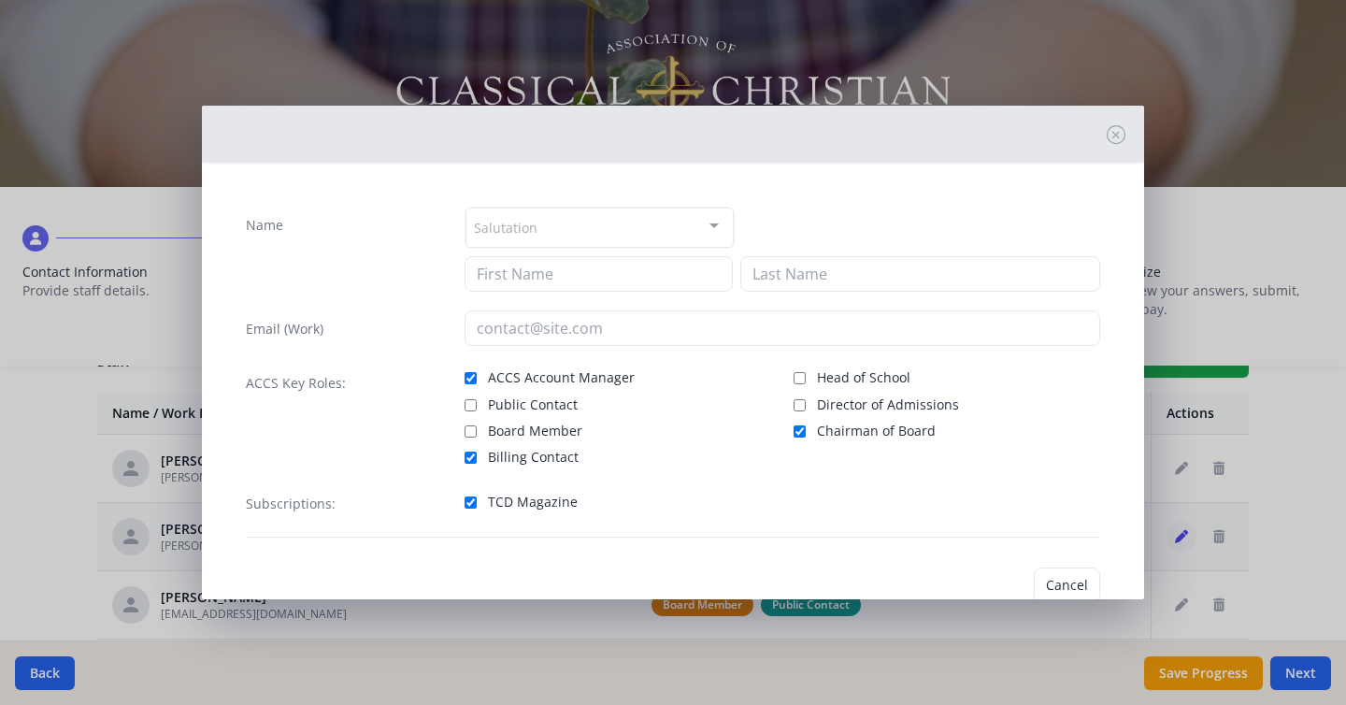
checkbox input "true"
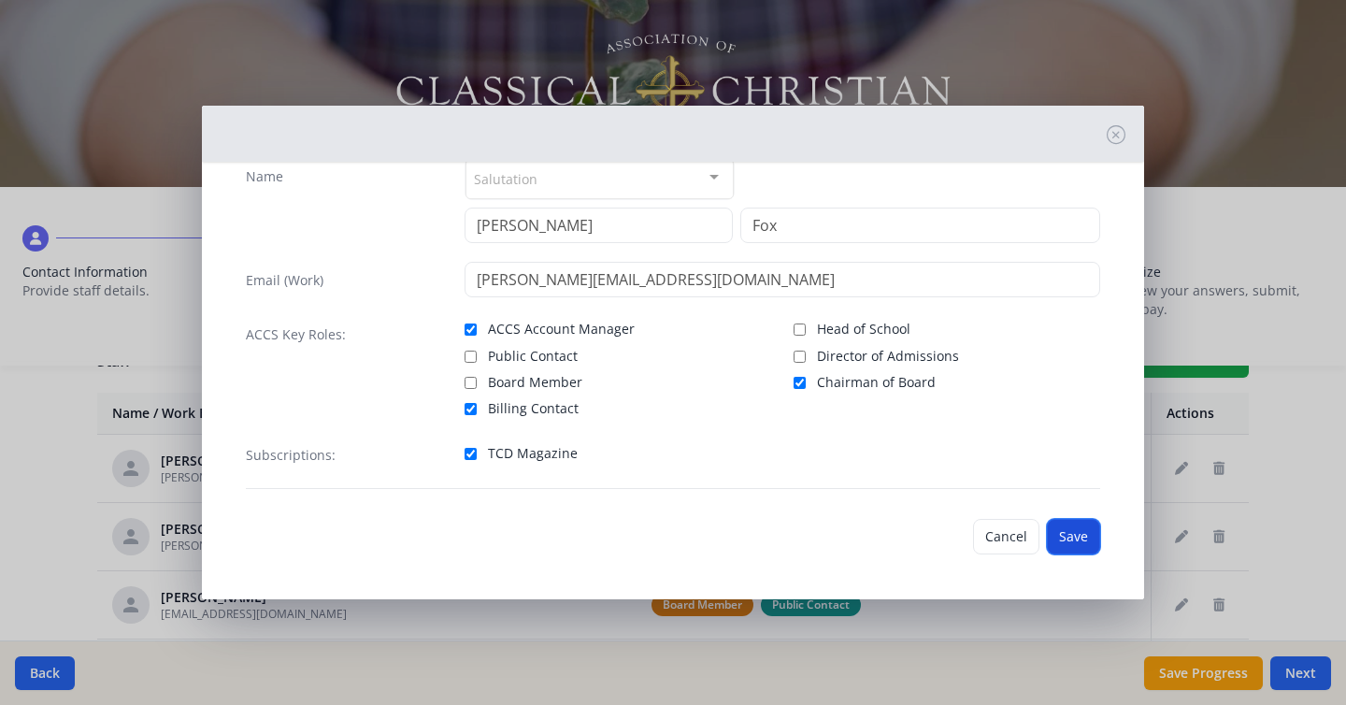
click at [1074, 541] on button "Save" at bounding box center [1073, 537] width 53 height 36
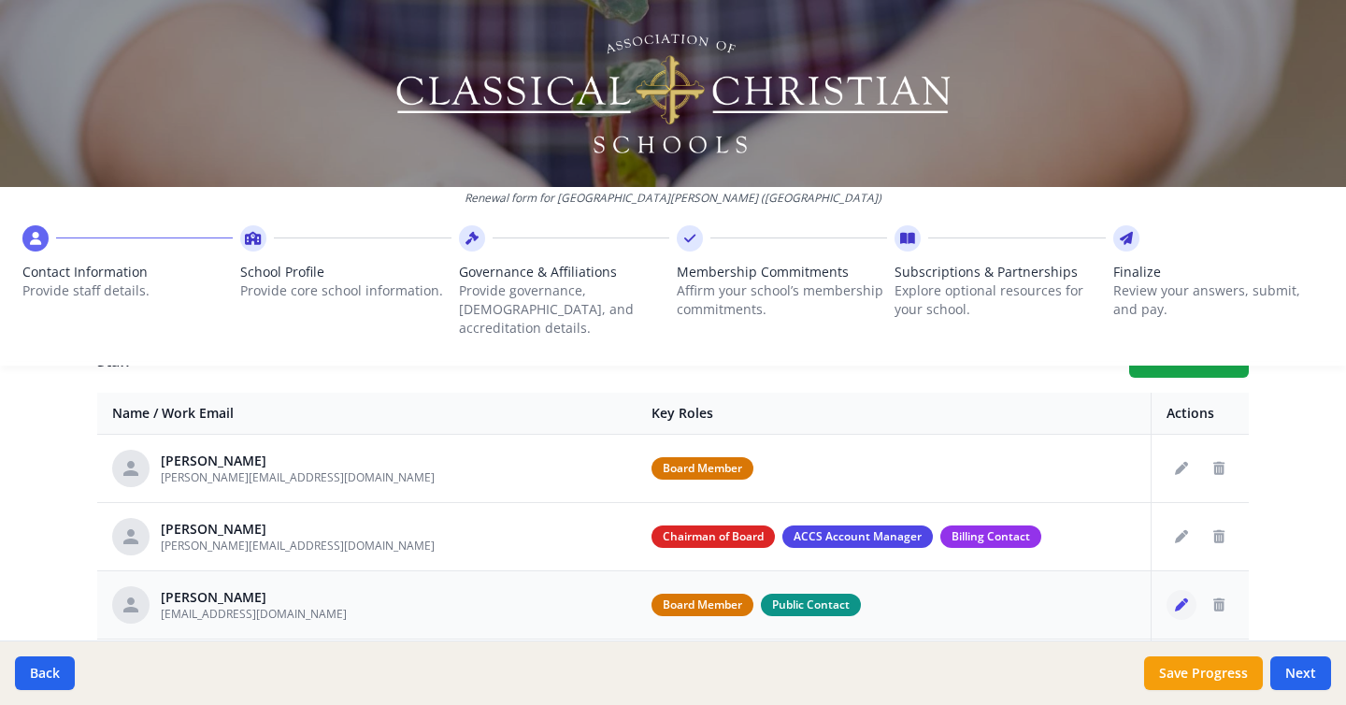
click at [1184, 598] on icon "Edit staff" at bounding box center [1181, 604] width 13 height 13
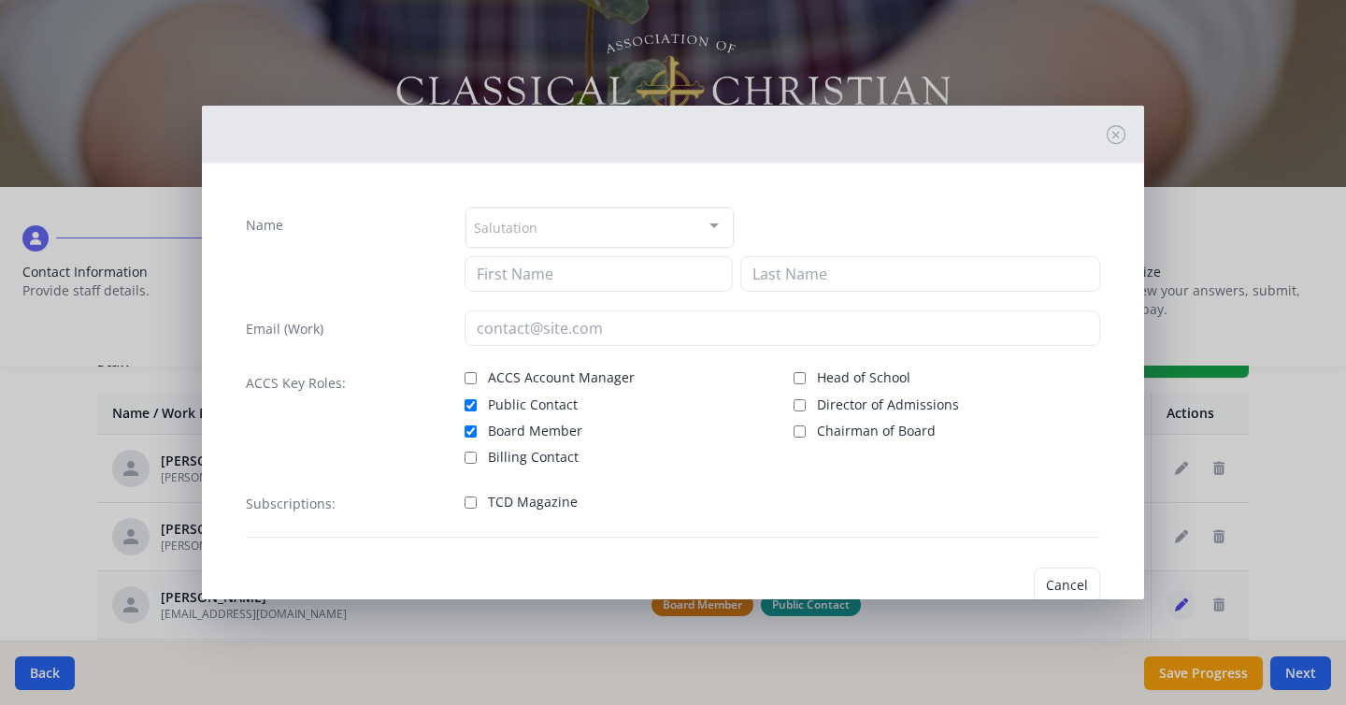
type input "[PERSON_NAME]"
type input "[EMAIL_ADDRESS][DOMAIN_NAME]"
checkbox input "true"
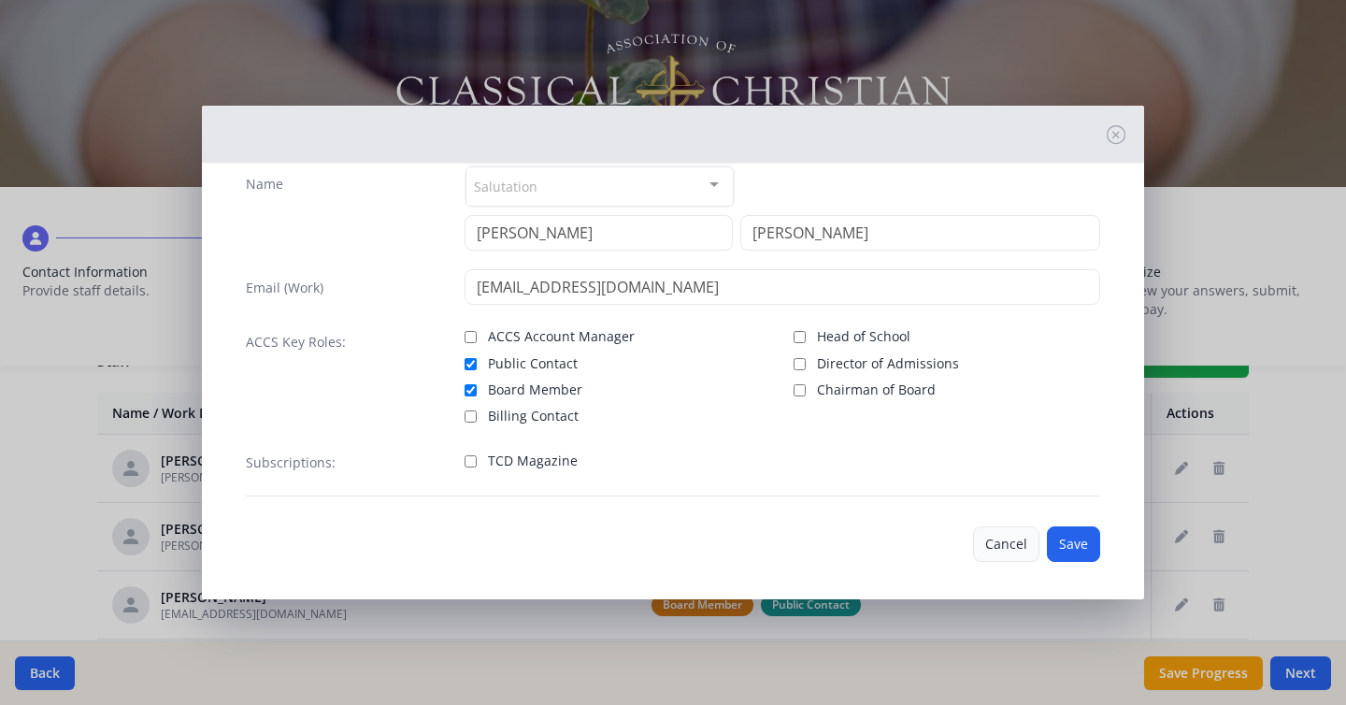
scroll to position [49, 0]
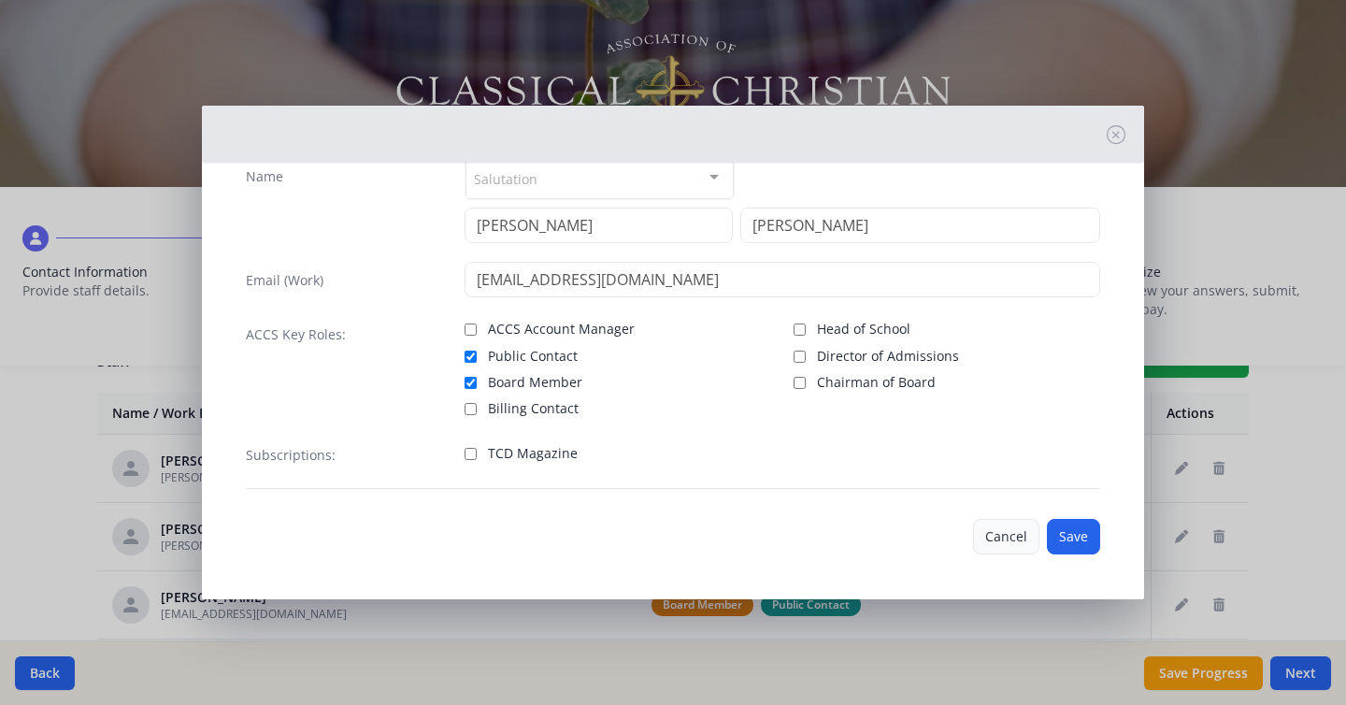
click at [1004, 540] on button "Cancel" at bounding box center [1006, 537] width 66 height 36
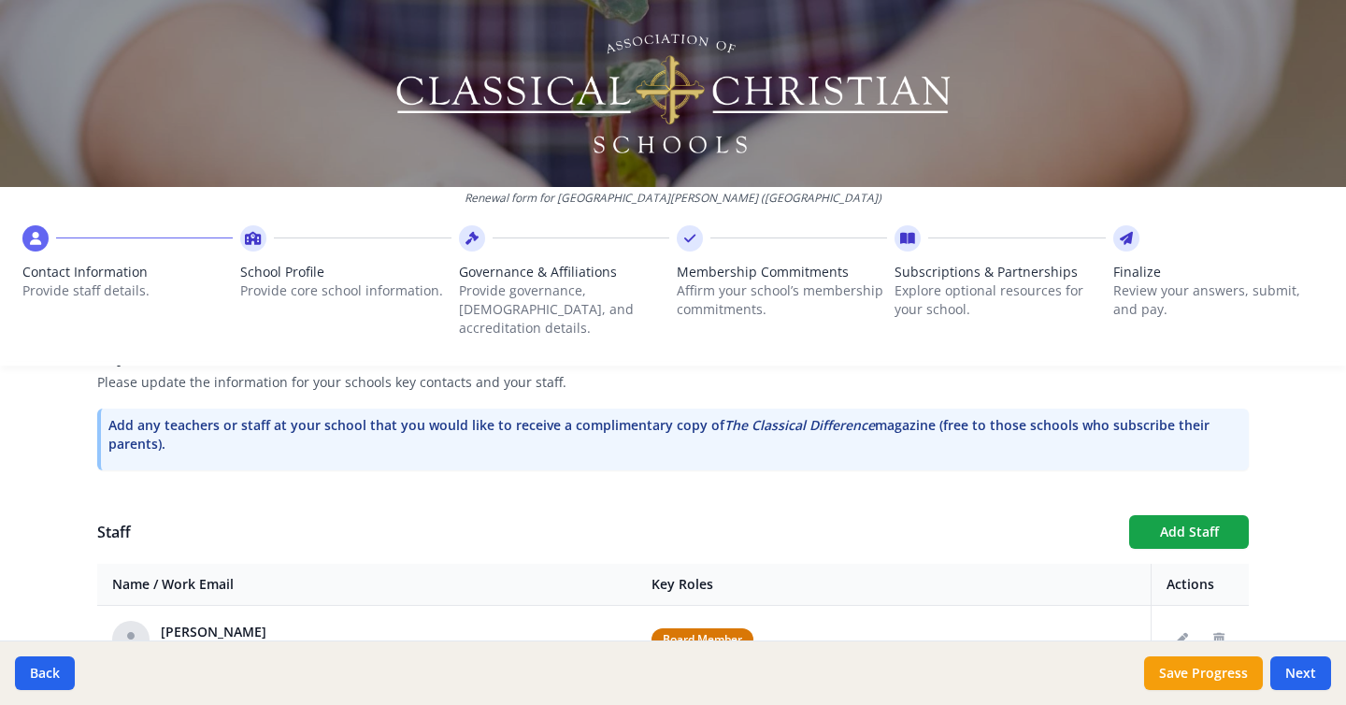
scroll to position [600, 0]
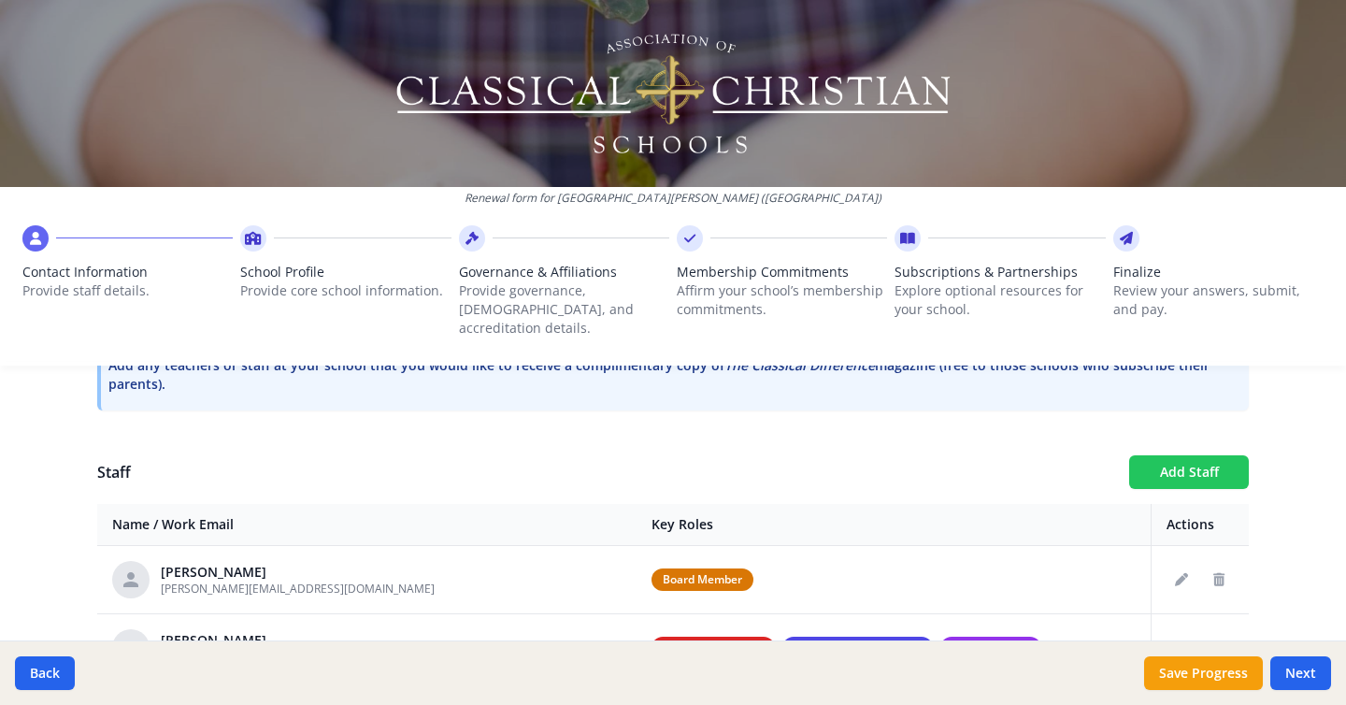
click at [1196, 461] on button "Add Staff" at bounding box center [1189, 472] width 120 height 34
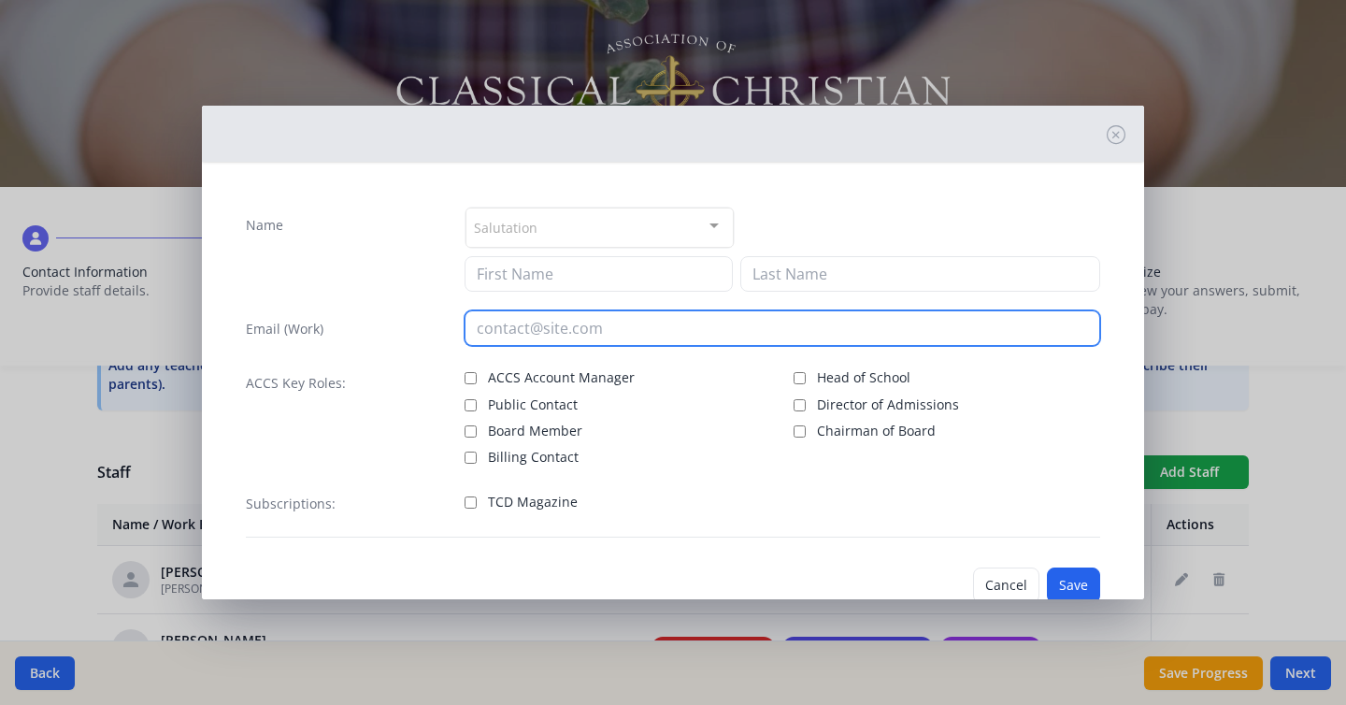
click at [630, 330] on input "email" at bounding box center [783, 328] width 637 height 36
paste input "[EMAIL_ADDRESS][DOMAIN_NAME]"
type input "[EMAIL_ADDRESS][DOMAIN_NAME]"
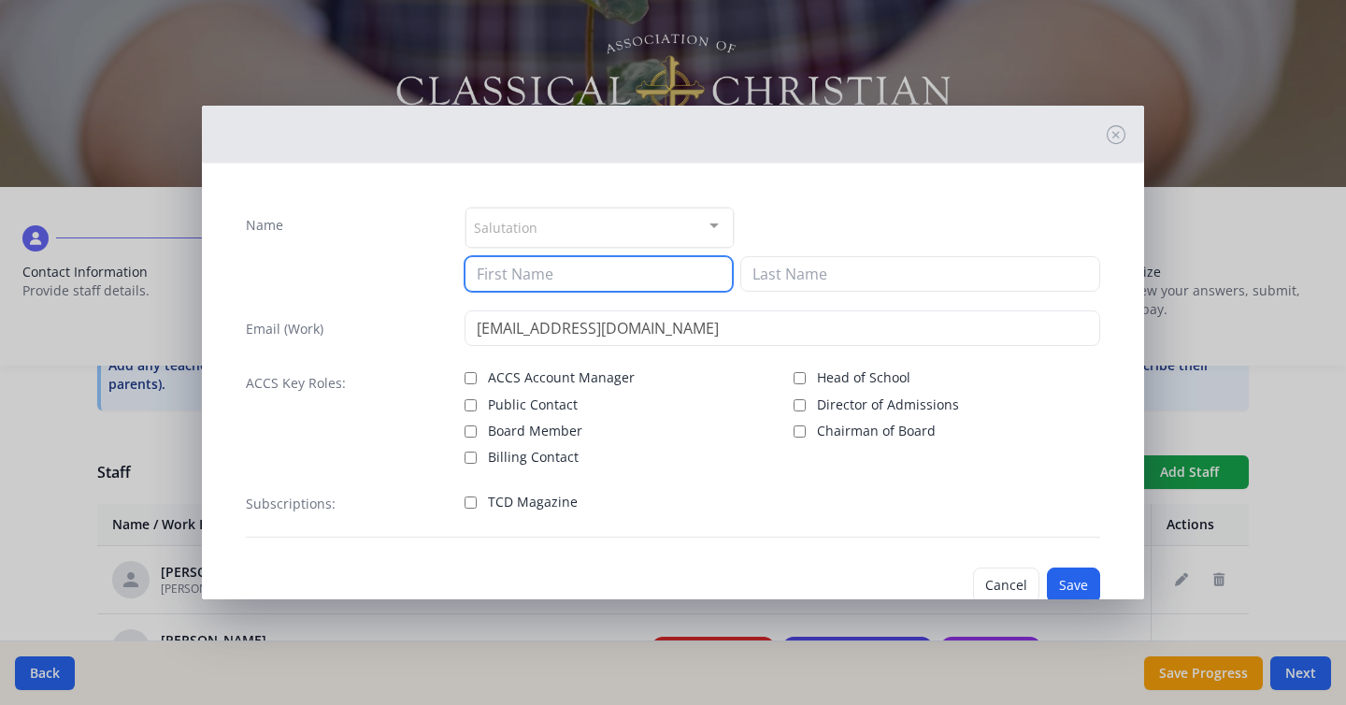
click at [579, 284] on input at bounding box center [599, 274] width 268 height 36
type input "Jannah"
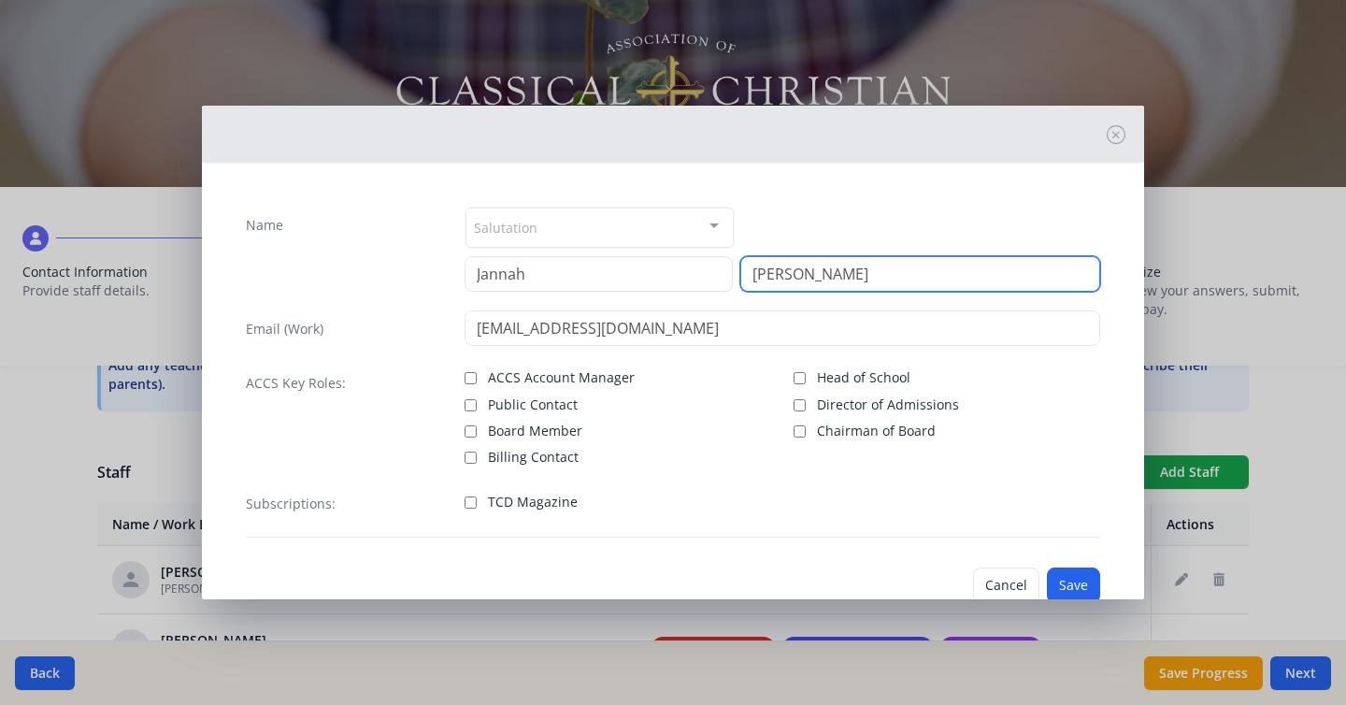
type input "[PERSON_NAME]"
click at [567, 430] on span "Board Member" at bounding box center [535, 431] width 94 height 19
click at [477, 430] on input "Board Member" at bounding box center [471, 431] width 12 height 12
checkbox input "true"
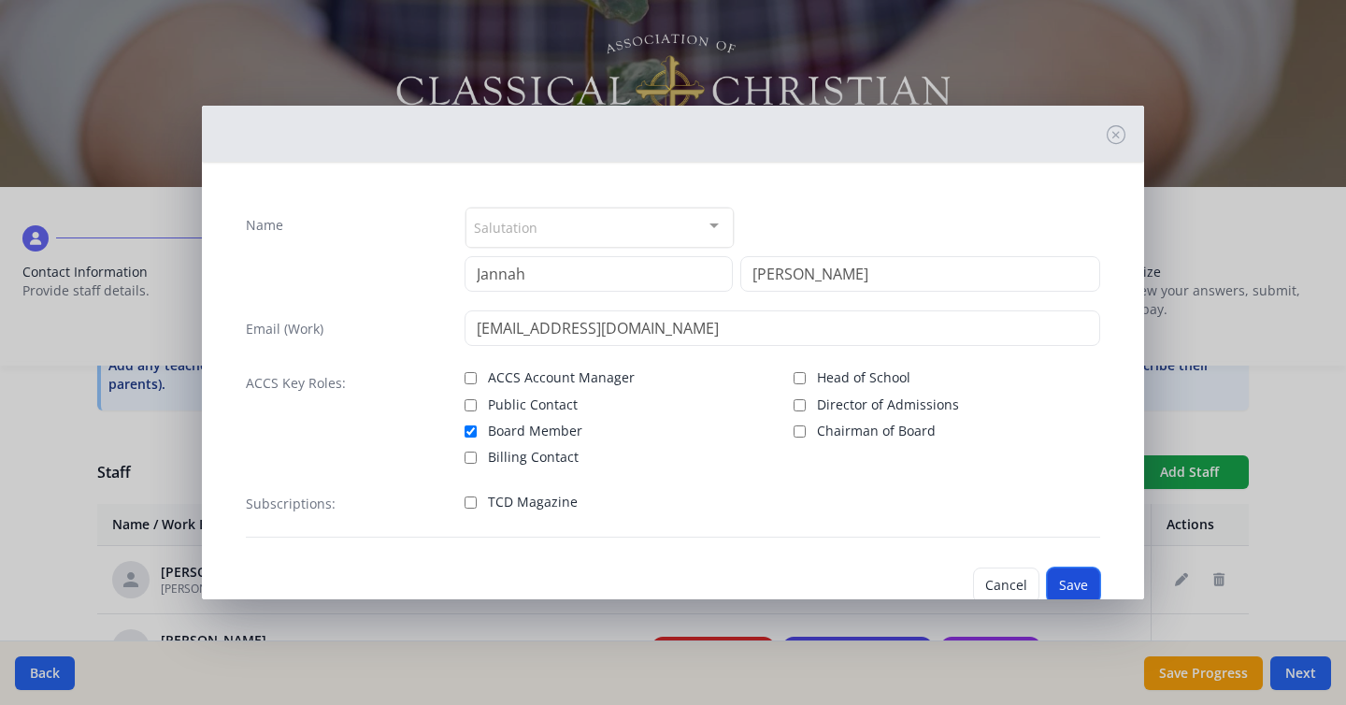
click at [1070, 579] on button "Save" at bounding box center [1073, 585] width 53 height 36
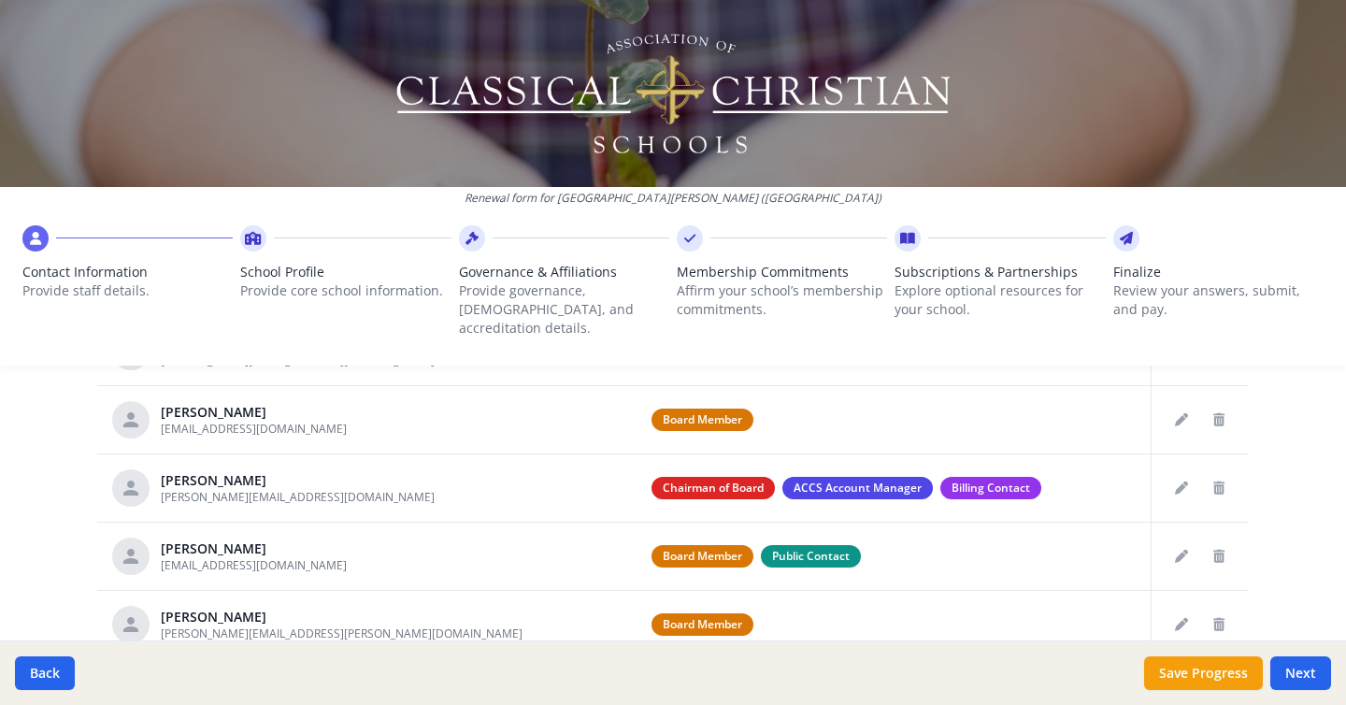
scroll to position [973, 0]
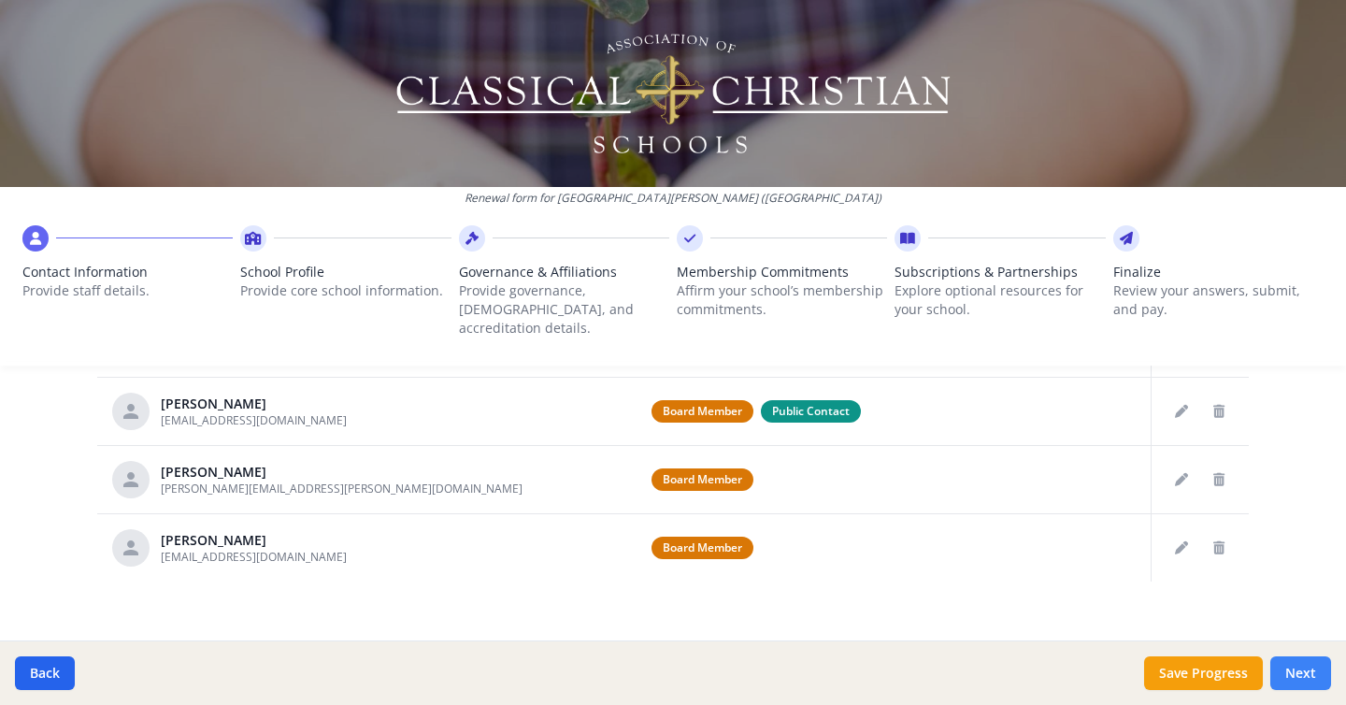
click at [1305, 678] on button "Next" at bounding box center [1300, 673] width 61 height 34
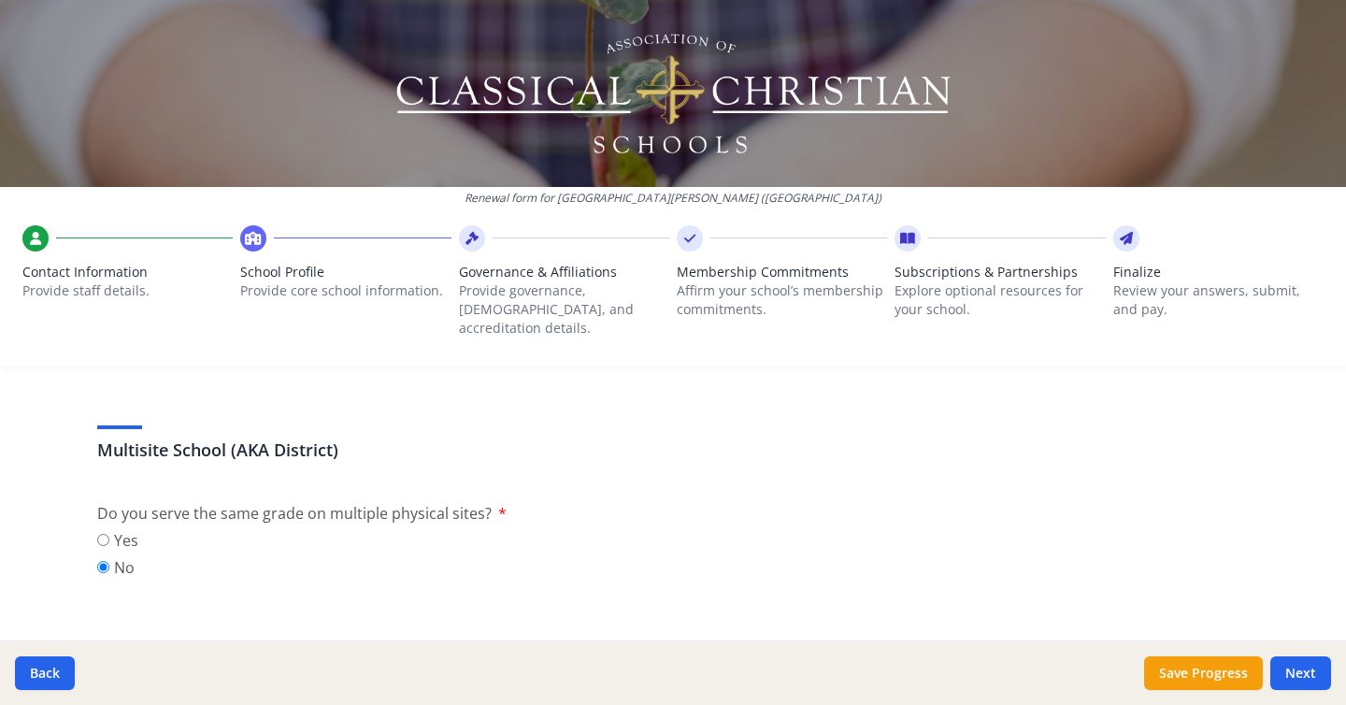
scroll to position [825, 0]
click at [122, 531] on label "Yes" at bounding box center [117, 542] width 41 height 22
click at [109, 536] on input "Yes" at bounding box center [103, 542] width 12 height 12
radio input "true"
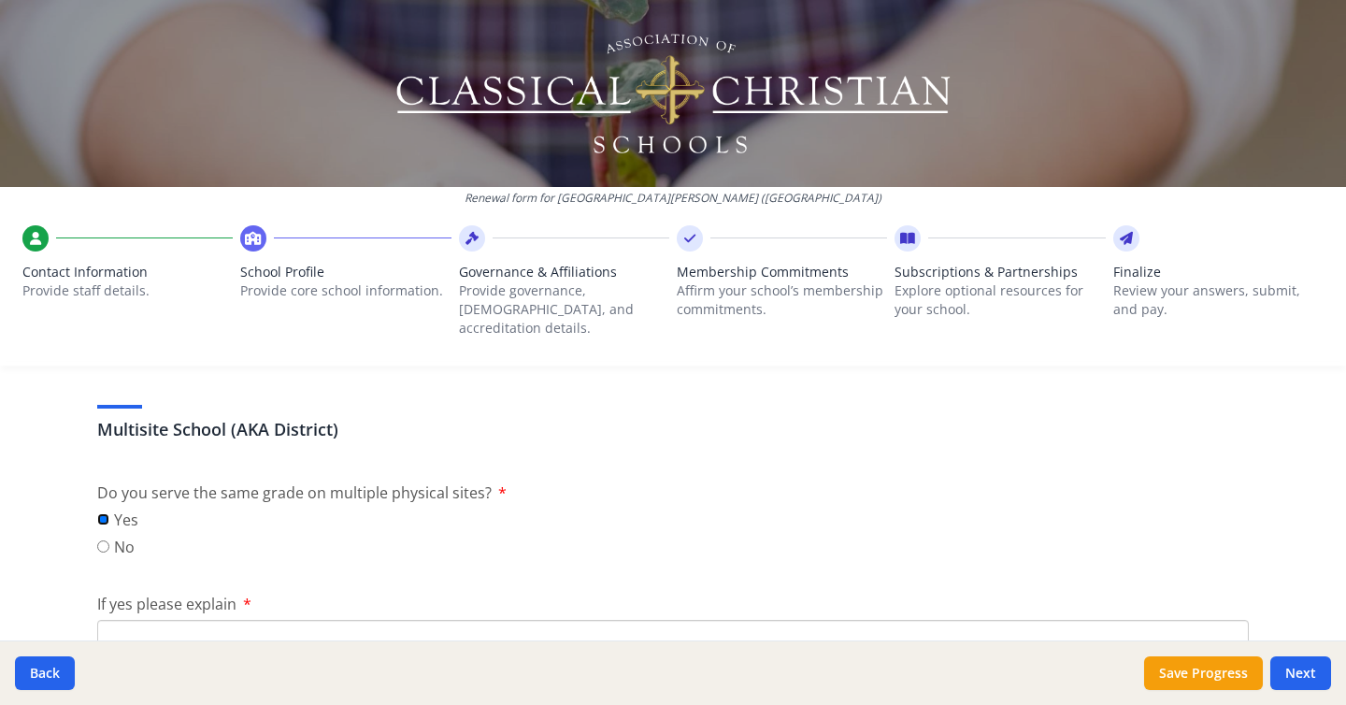
scroll to position [839, 0]
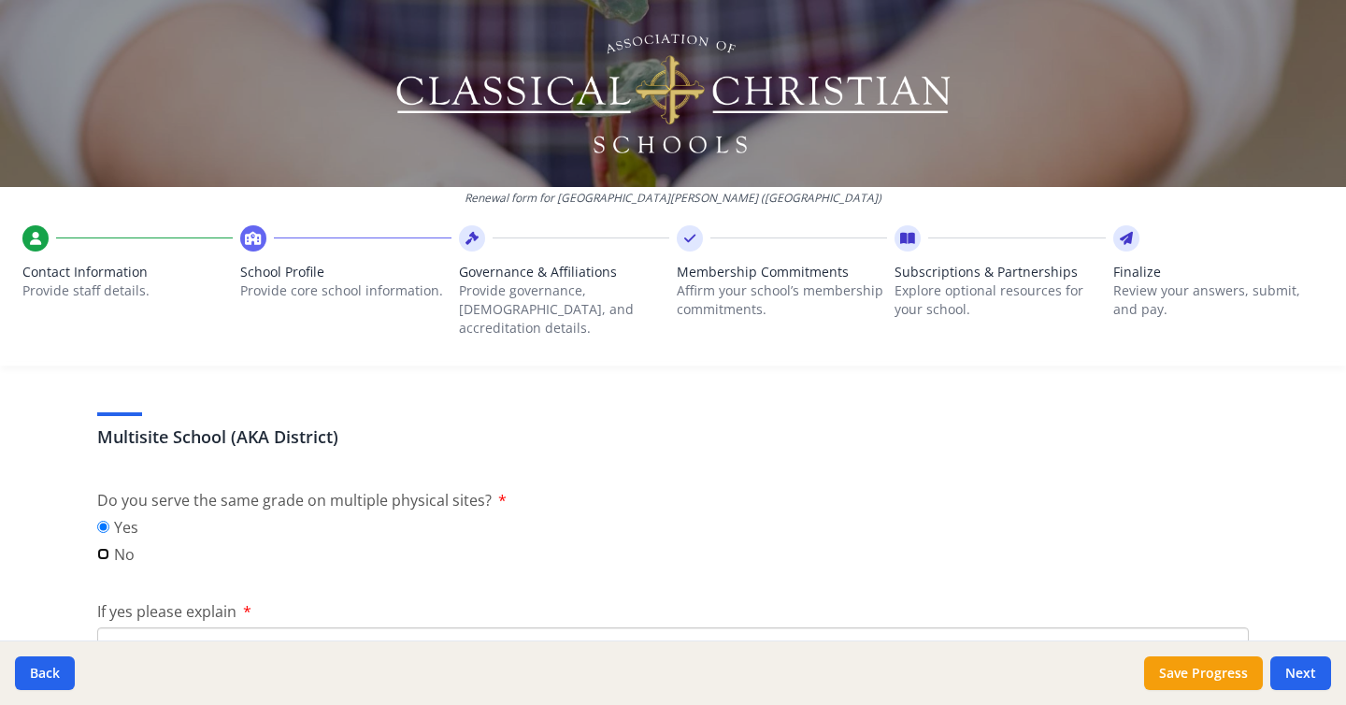
click at [101, 548] on input "No" at bounding box center [103, 554] width 12 height 12
radio input "true"
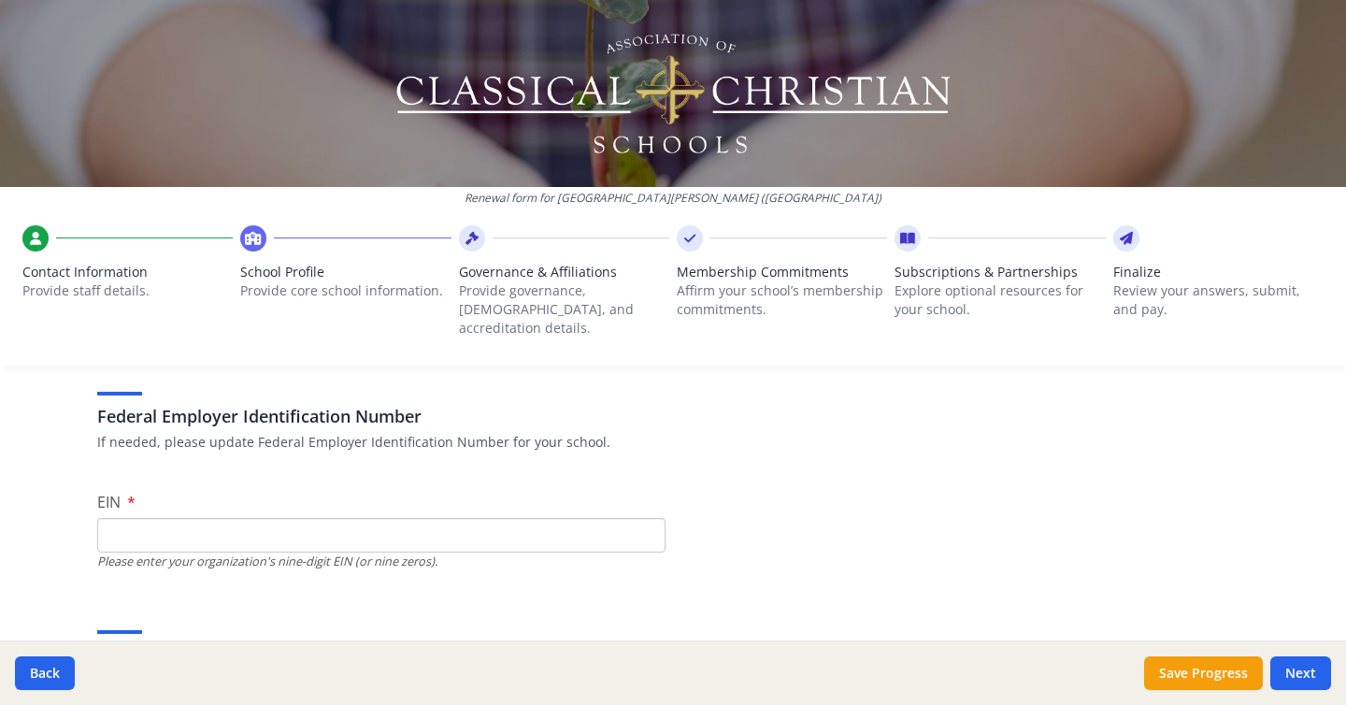
scroll to position [113, 0]
click at [214, 513] on input "EIN" at bounding box center [381, 530] width 568 height 35
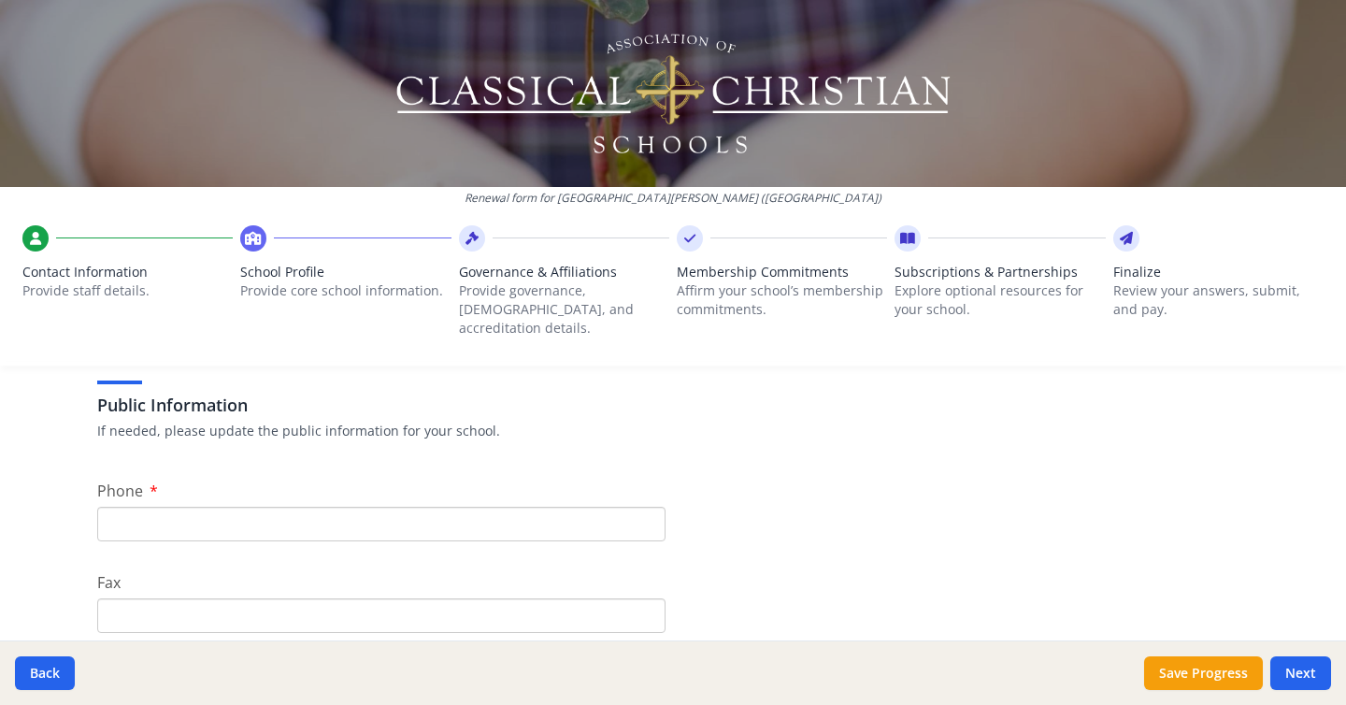
scroll to position [360, 0]
type input "[US_EMPLOYER_IDENTIFICATION_NUMBER]"
click at [241, 505] on input "Phone" at bounding box center [381, 522] width 568 height 35
click at [310, 518] on input "Phone" at bounding box center [381, 522] width 568 height 35
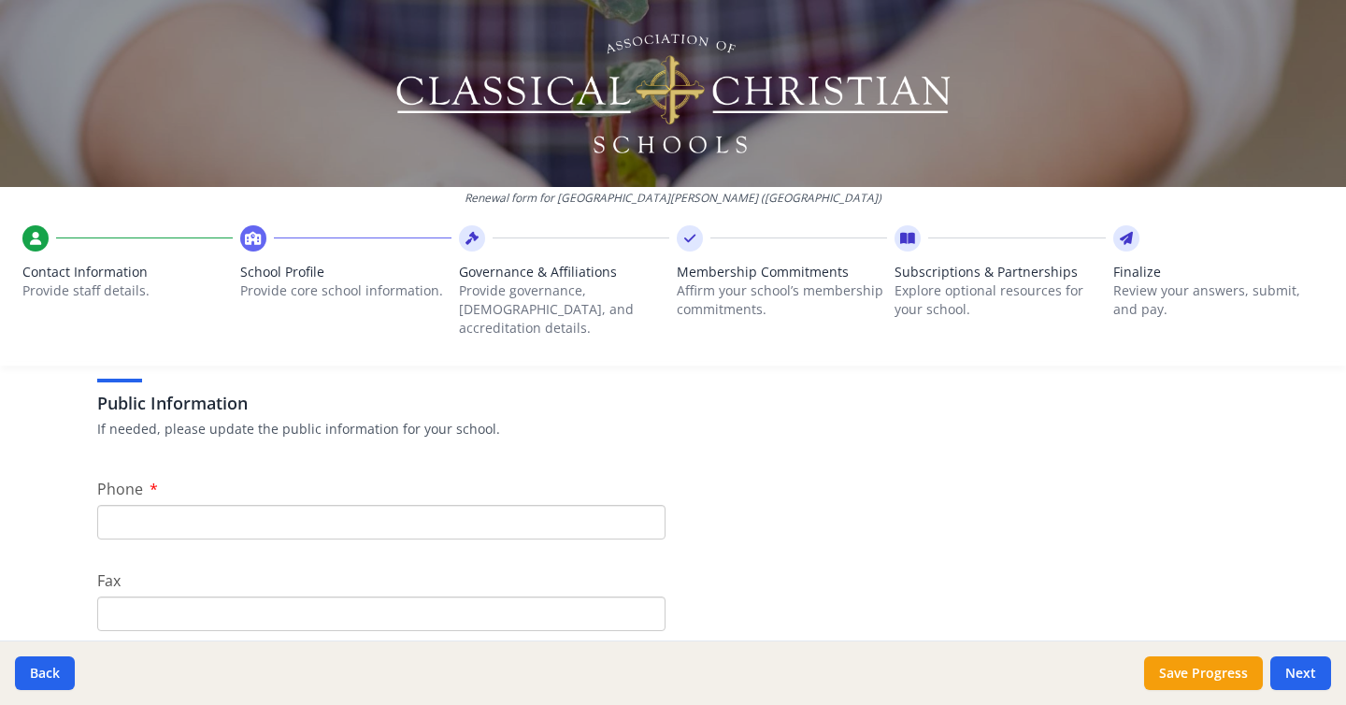
click at [186, 516] on input "Phone" at bounding box center [381, 522] width 568 height 35
type input "2"
paste input "[PHONE_NUMBER]"
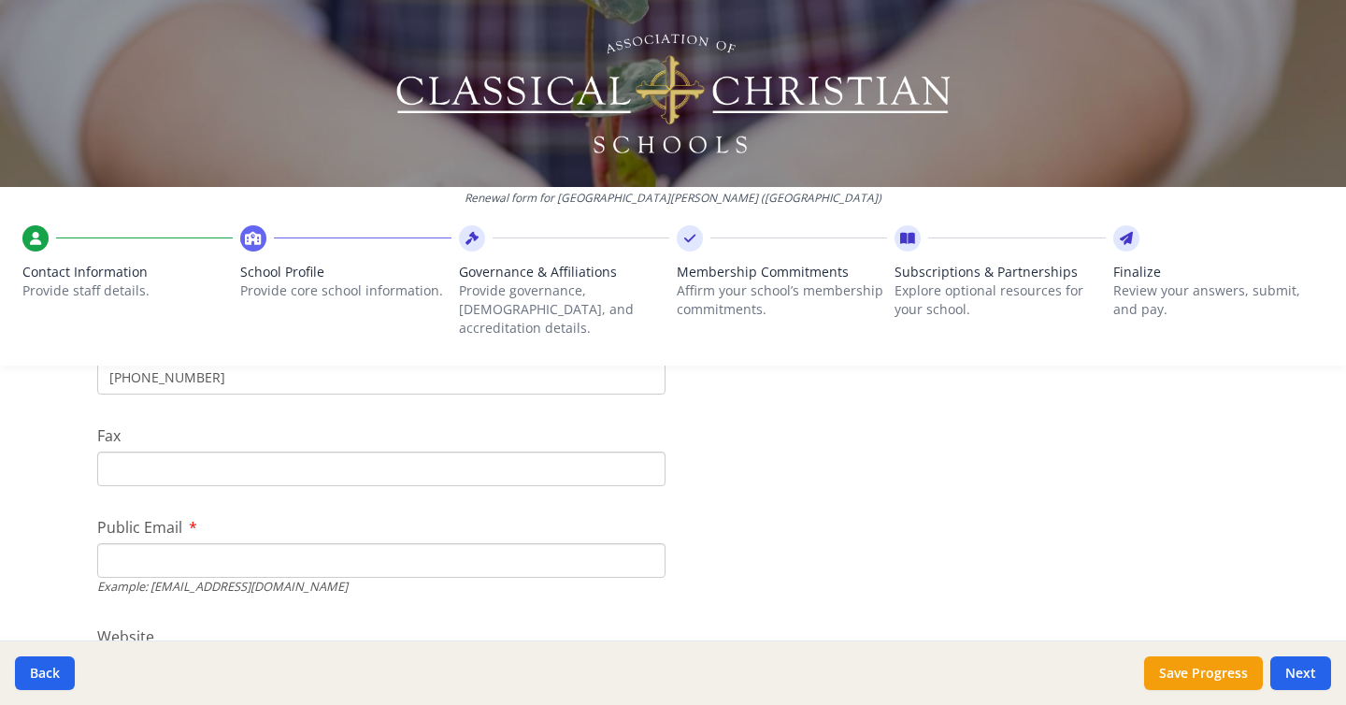
scroll to position [543, 0]
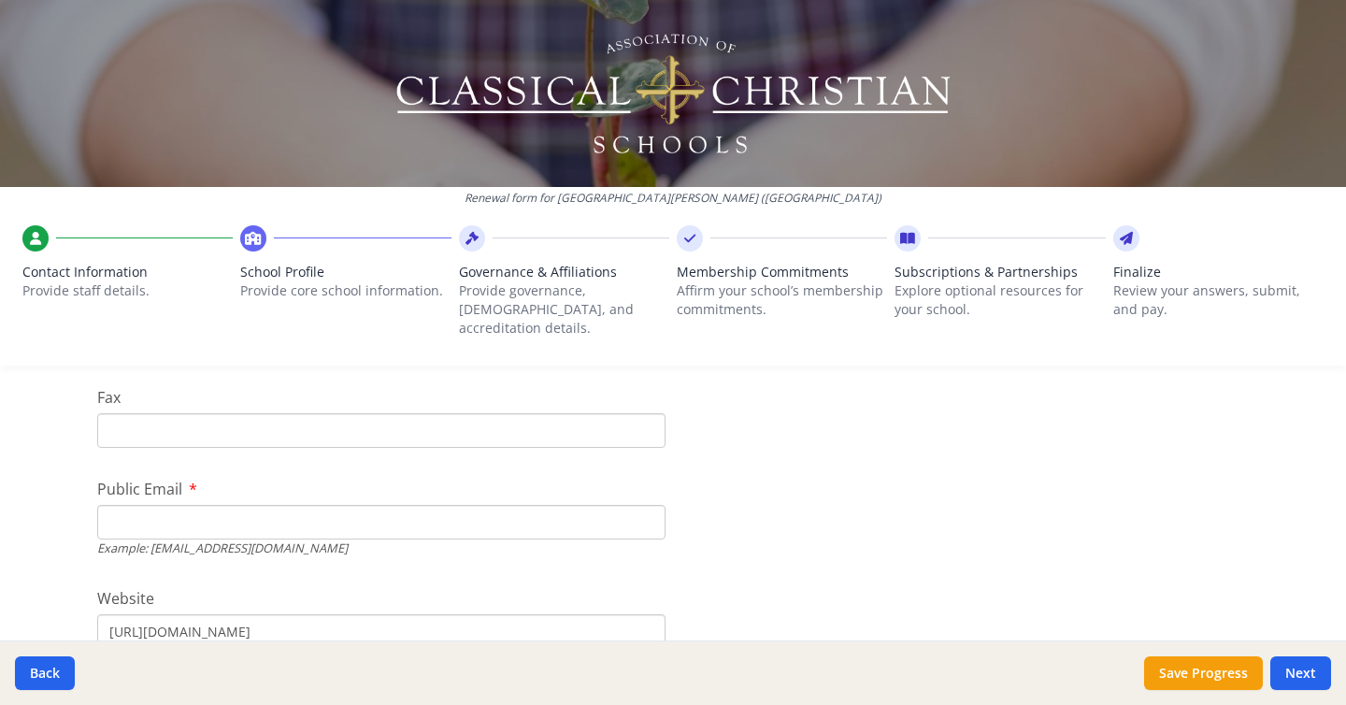
type input "[PHONE_NUMBER]"
click at [320, 507] on input "Public Email" at bounding box center [381, 522] width 568 height 35
paste input "[EMAIL_ADDRESS][DOMAIN_NAME]"
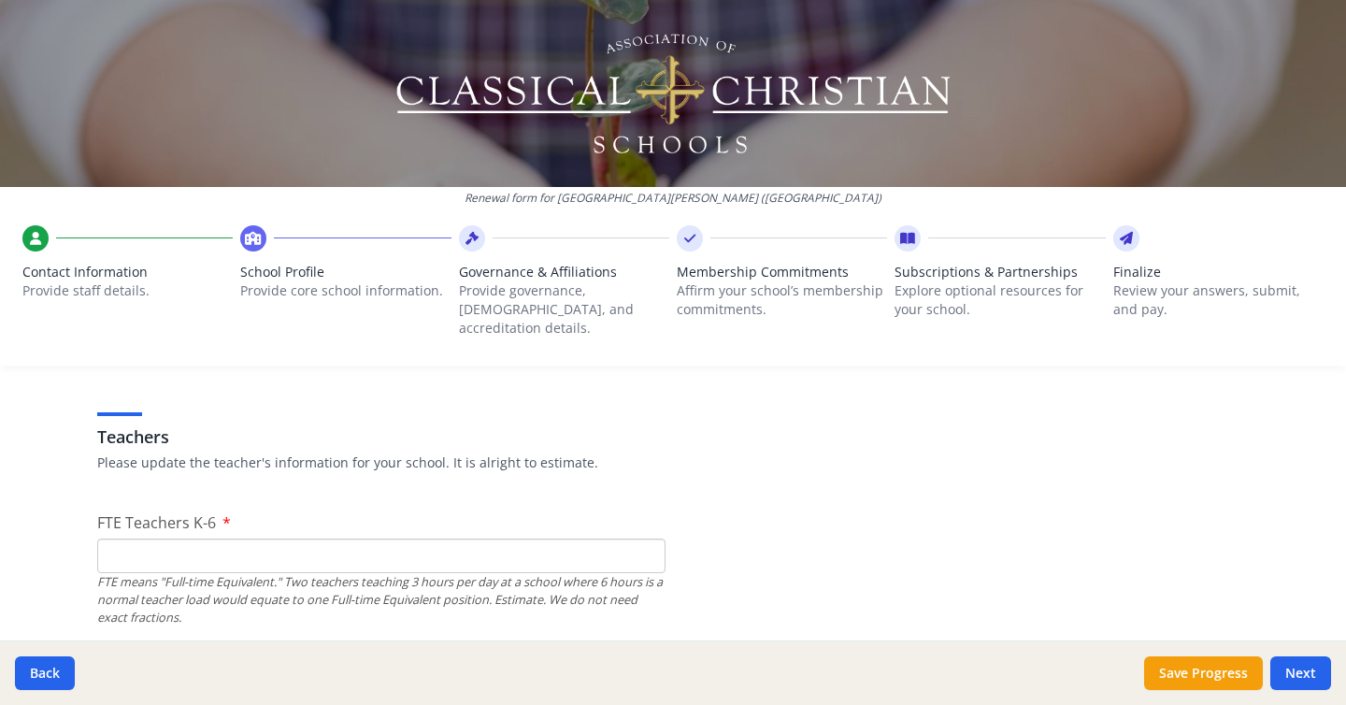
scroll to position [1059, 0]
type input "[EMAIL_ADDRESS][DOMAIN_NAME]"
click at [418, 537] on input "FTE Teachers K-6" at bounding box center [381, 554] width 568 height 35
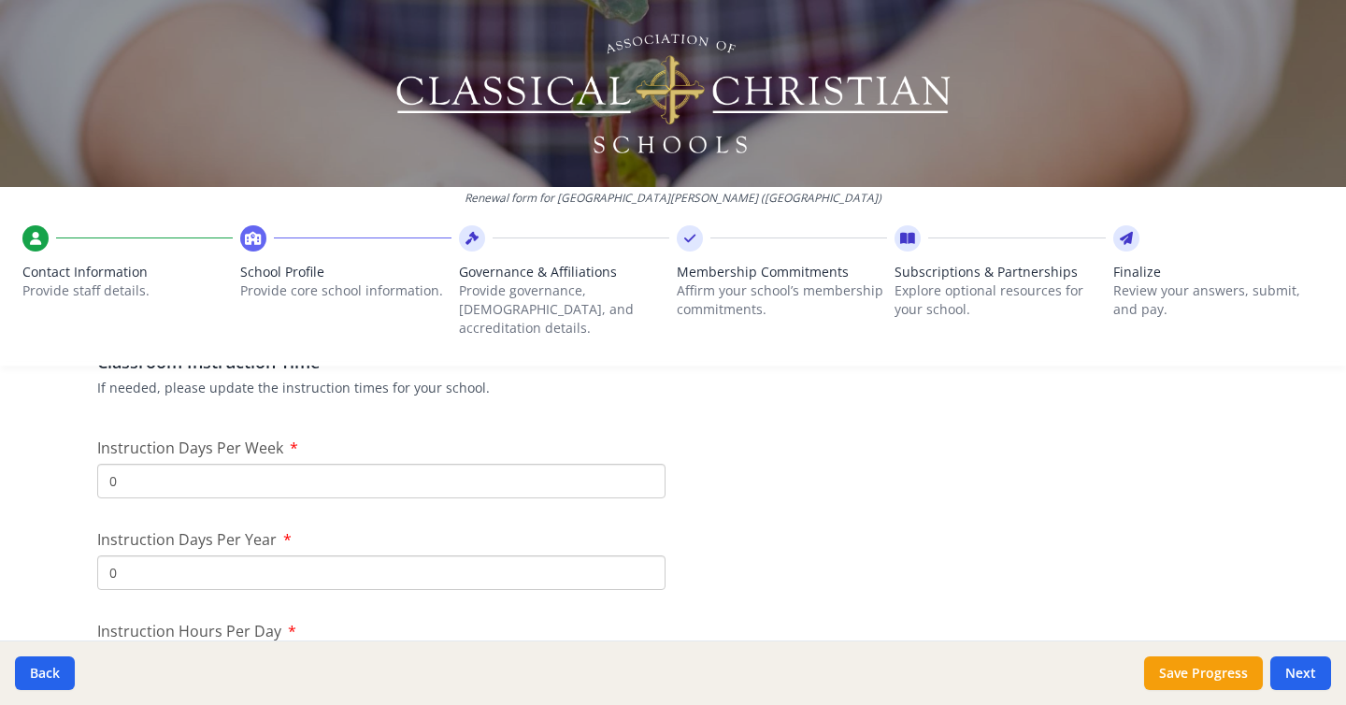
scroll to position [1554, 0]
click at [193, 475] on input "0" at bounding box center [381, 479] width 568 height 35
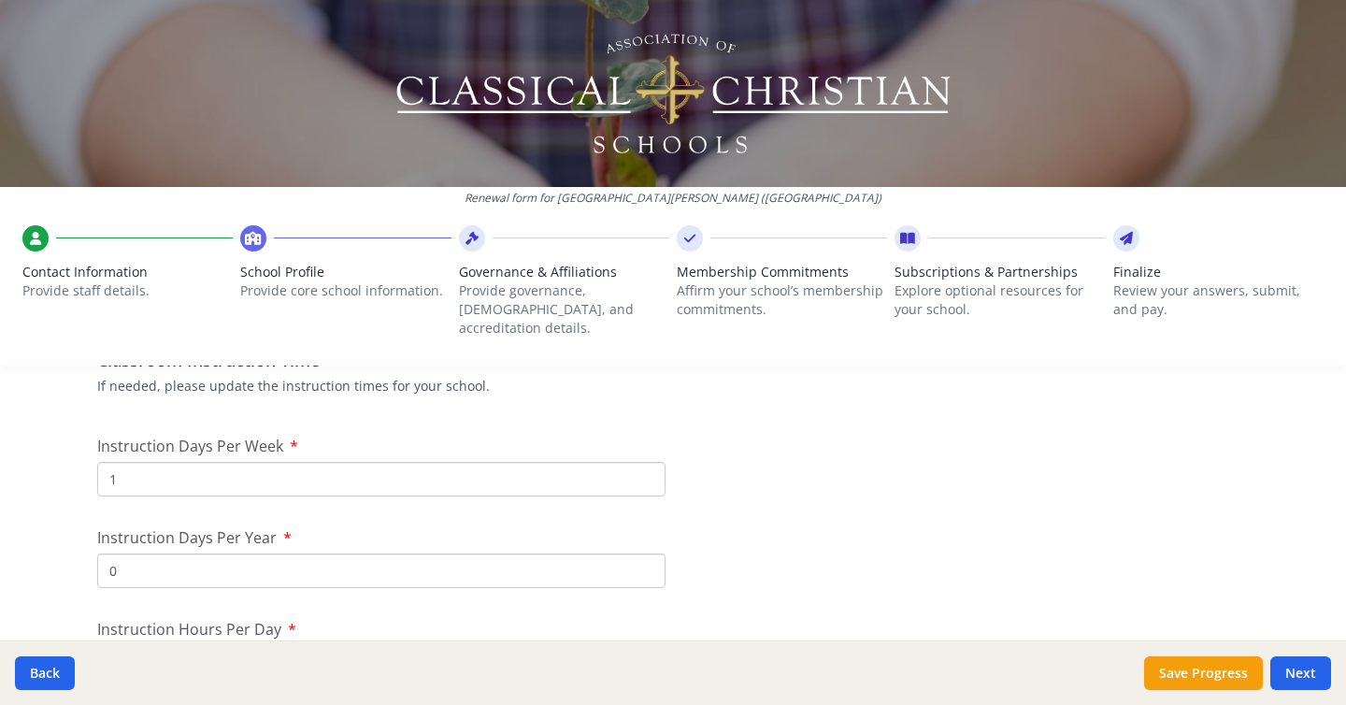
type input "1"
click at [156, 553] on input "0" at bounding box center [381, 570] width 568 height 35
drag, startPoint x: 155, startPoint y: 554, endPoint x: 54, endPoint y: 554, distance: 101.0
click at [56, 554] on div "Renewal form for [GEOGRAPHIC_DATA][PERSON_NAME] ([GEOGRAPHIC_DATA]) Contact Inf…" at bounding box center [673, 352] width 1346 height 705
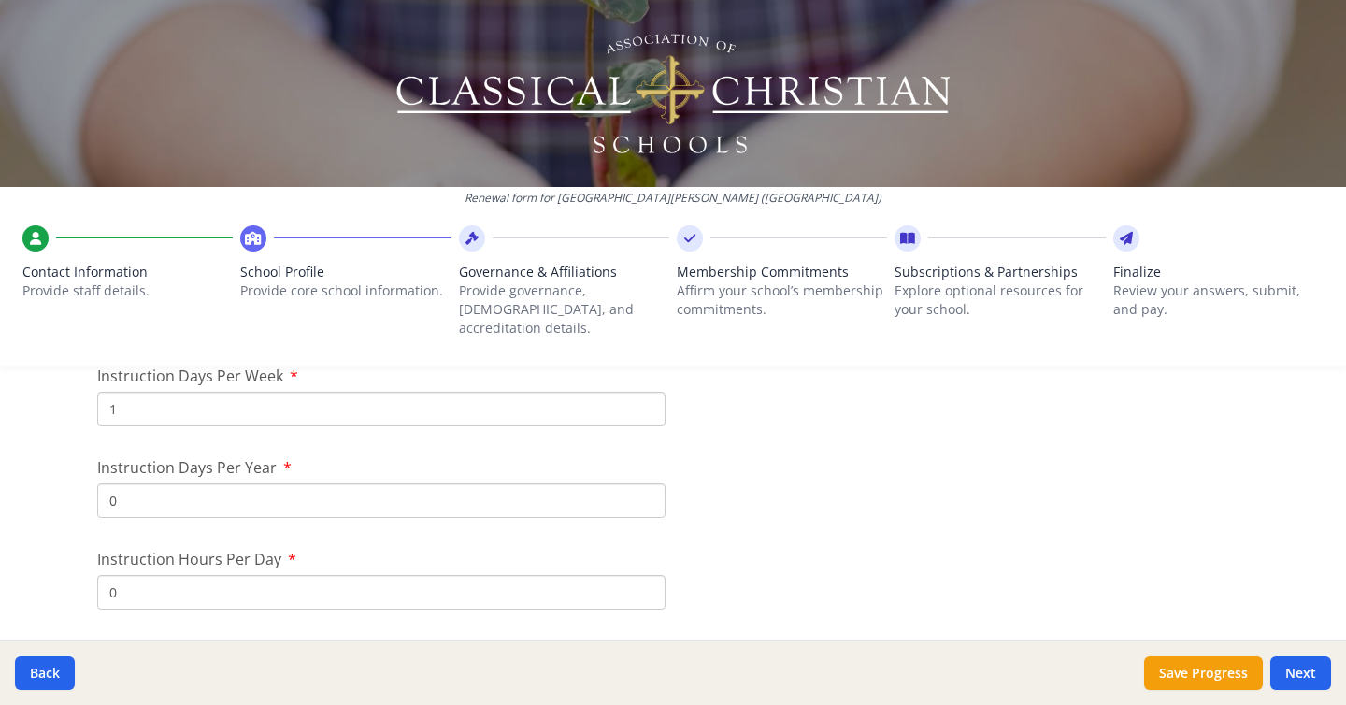
scroll to position [1627, 0]
click at [151, 572] on input "0" at bounding box center [381, 589] width 568 height 35
type input "7"
click at [148, 480] on input "0" at bounding box center [381, 497] width 568 height 35
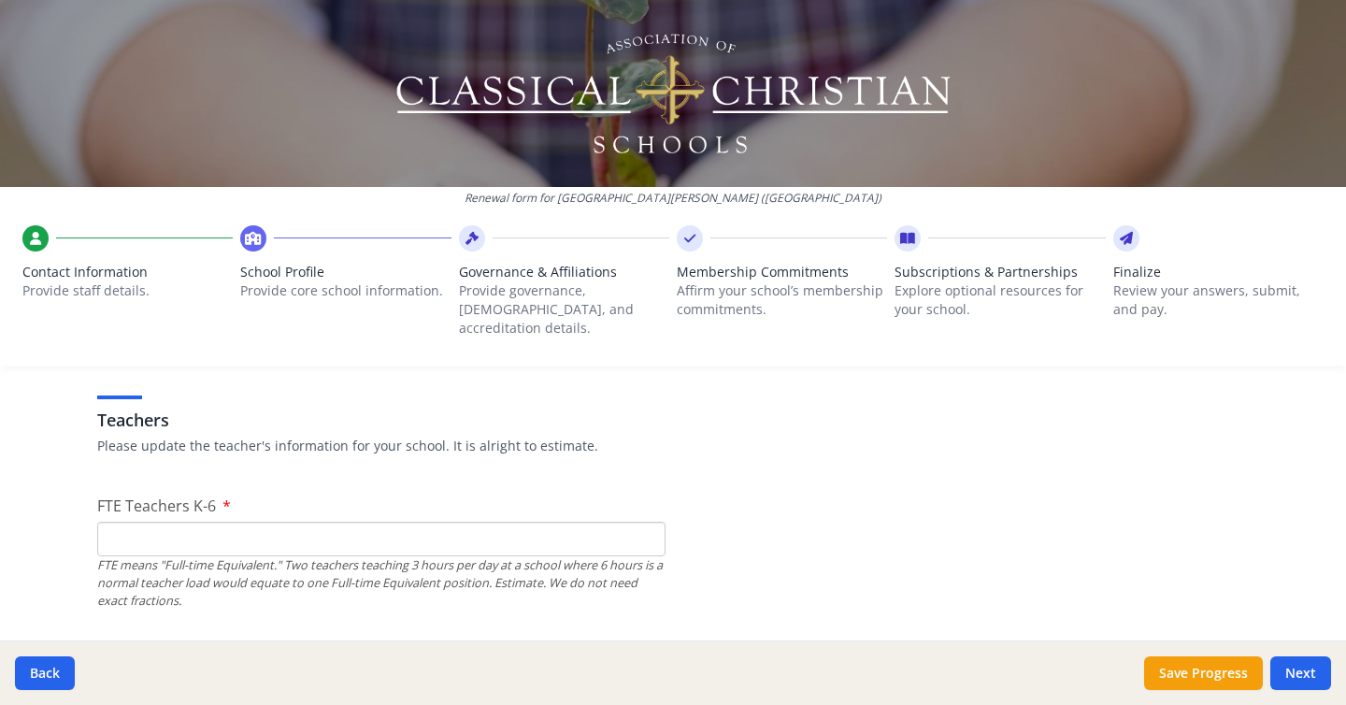
scroll to position [1105, 0]
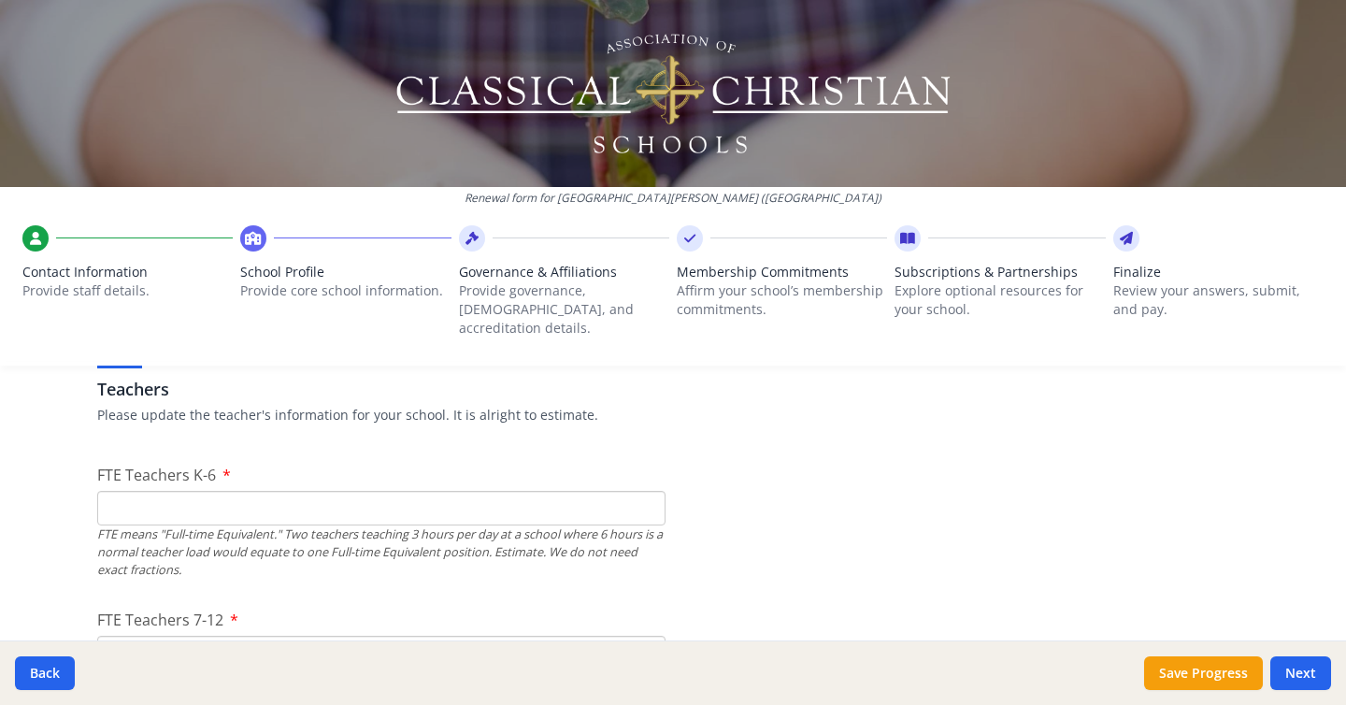
click at [146, 491] on input "FTE Teachers K-6" at bounding box center [381, 508] width 568 height 35
click at [43, 523] on div "Renewal form for [GEOGRAPHIC_DATA][PERSON_NAME] ([GEOGRAPHIC_DATA]) Contact Inf…" at bounding box center [673, 352] width 1346 height 705
type input "0.5"
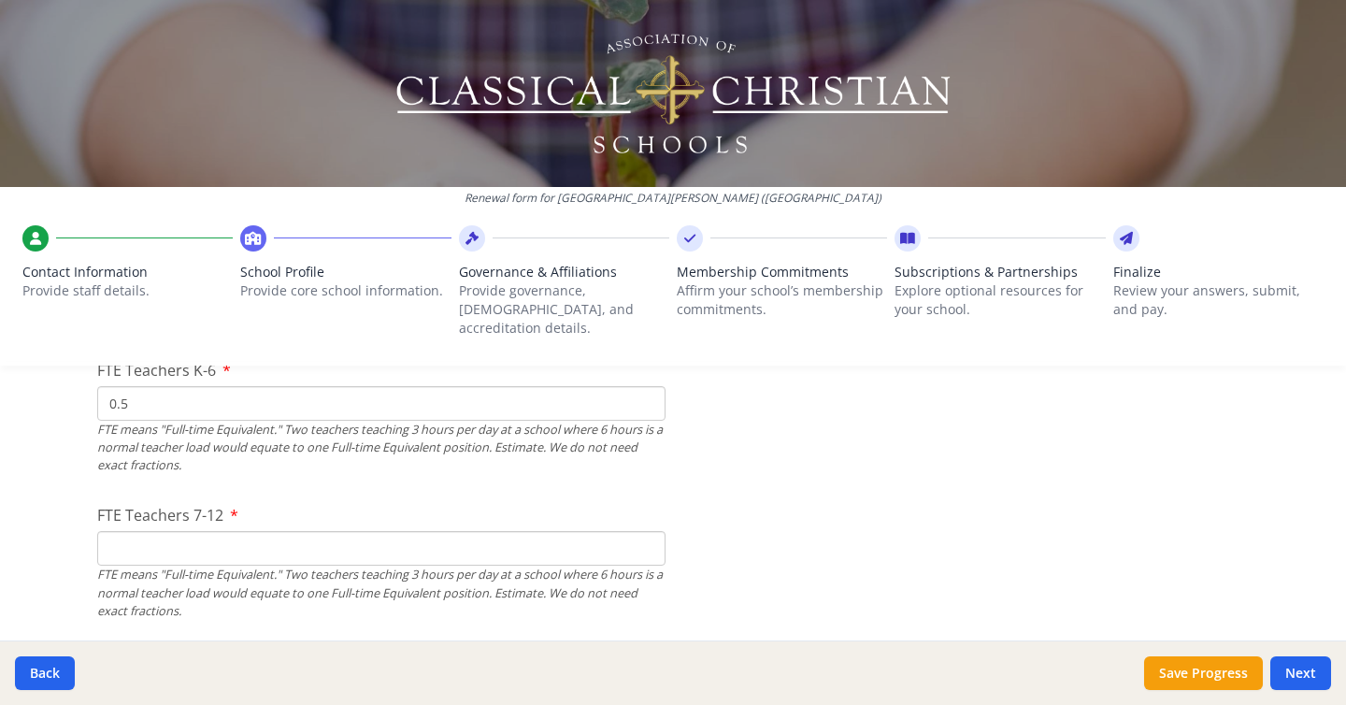
scroll to position [1205, 0]
click at [172, 542] on input "FTE Teachers 7-12" at bounding box center [381, 553] width 568 height 35
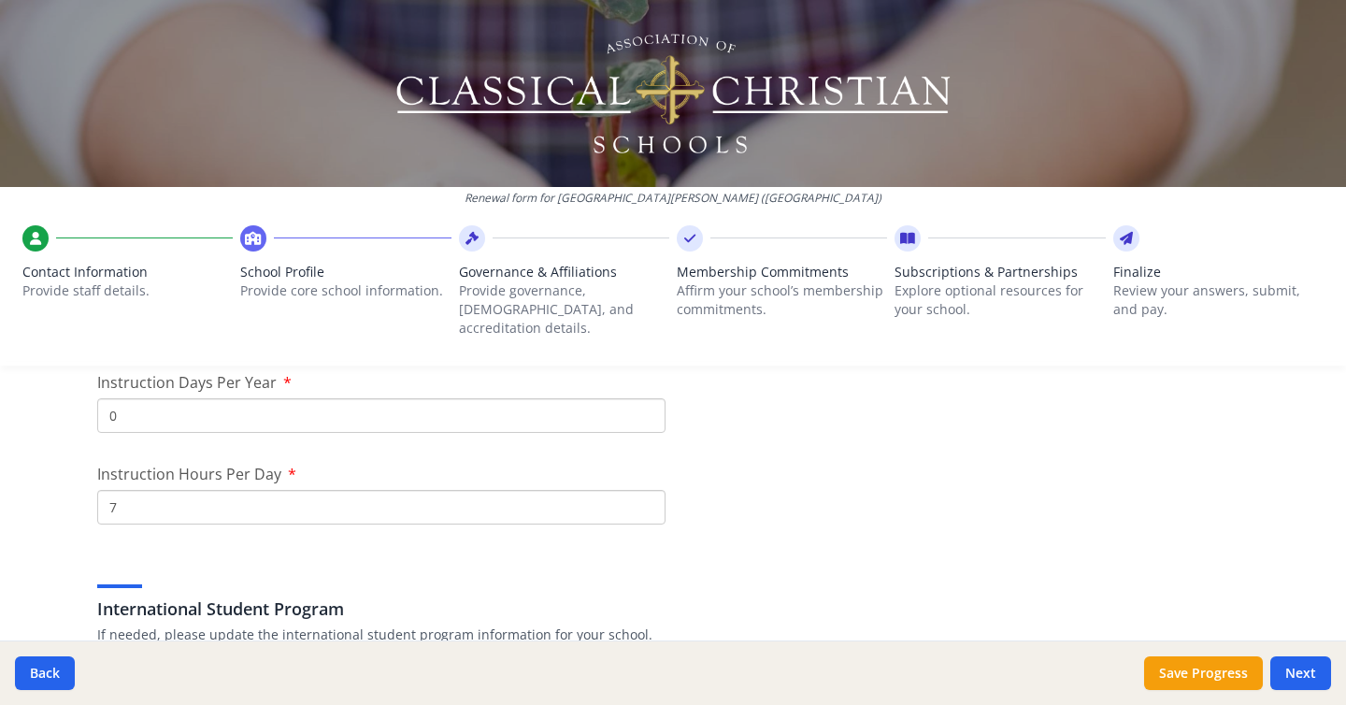
scroll to position [1702, 0]
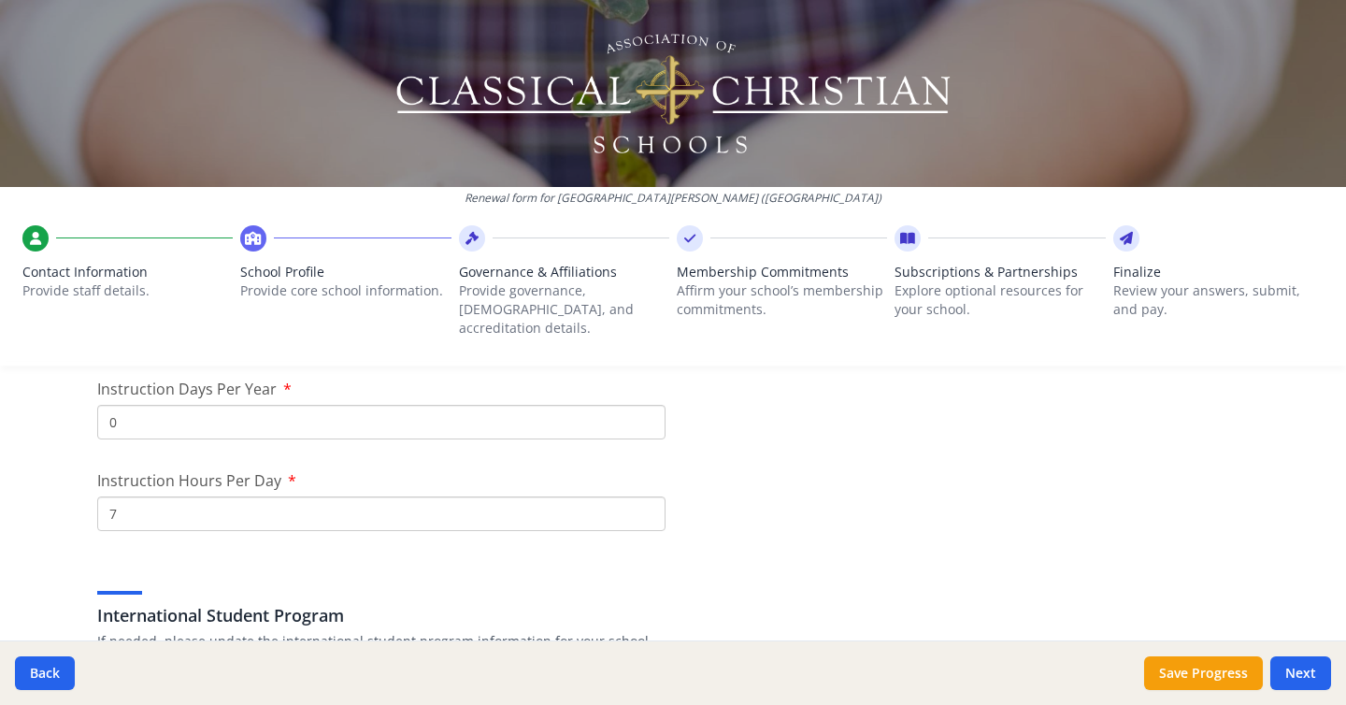
type input "0"
click at [144, 411] on input "0" at bounding box center [381, 422] width 568 height 35
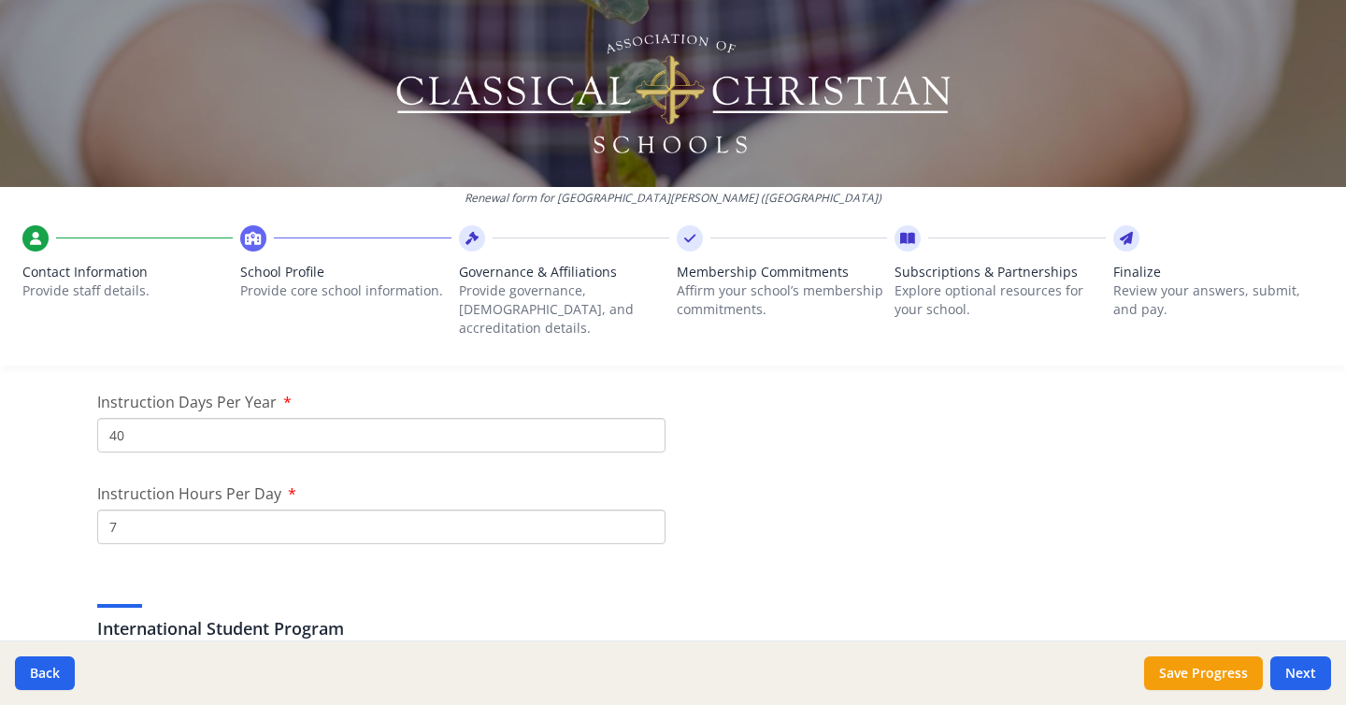
type input "40"
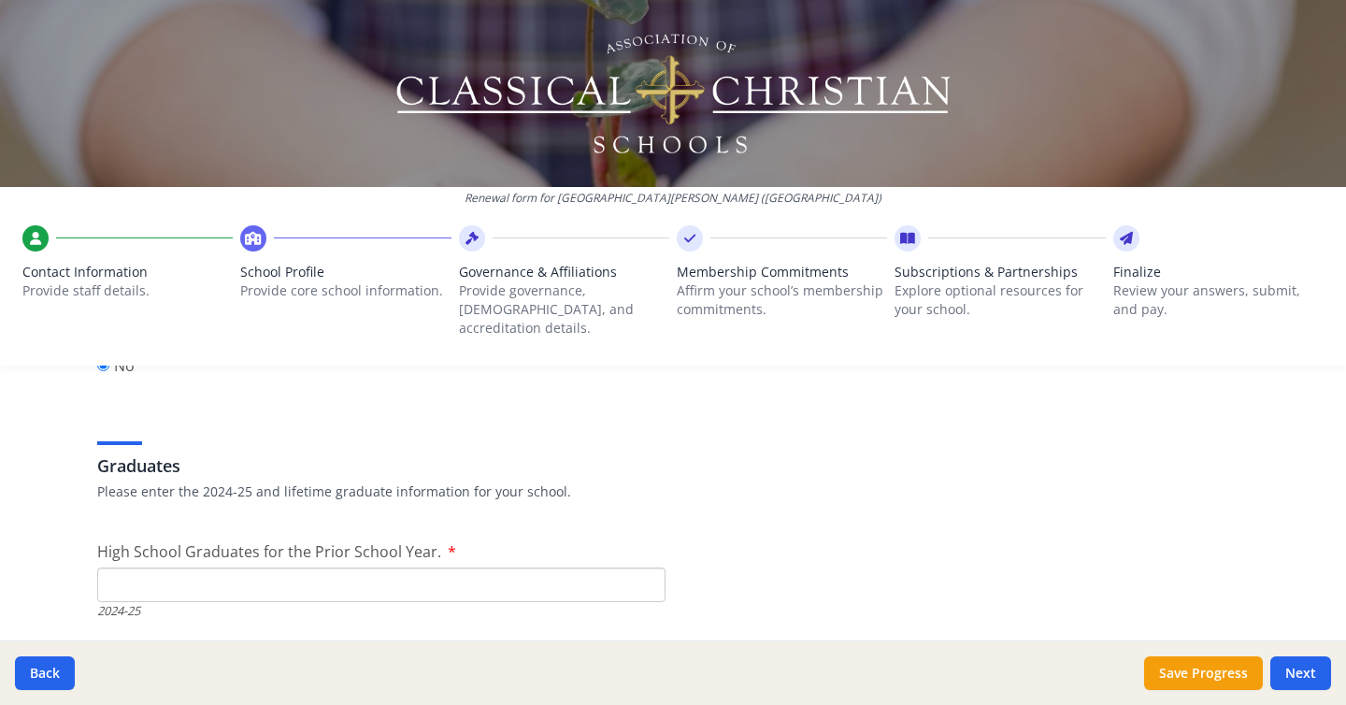
scroll to position [2601, 0]
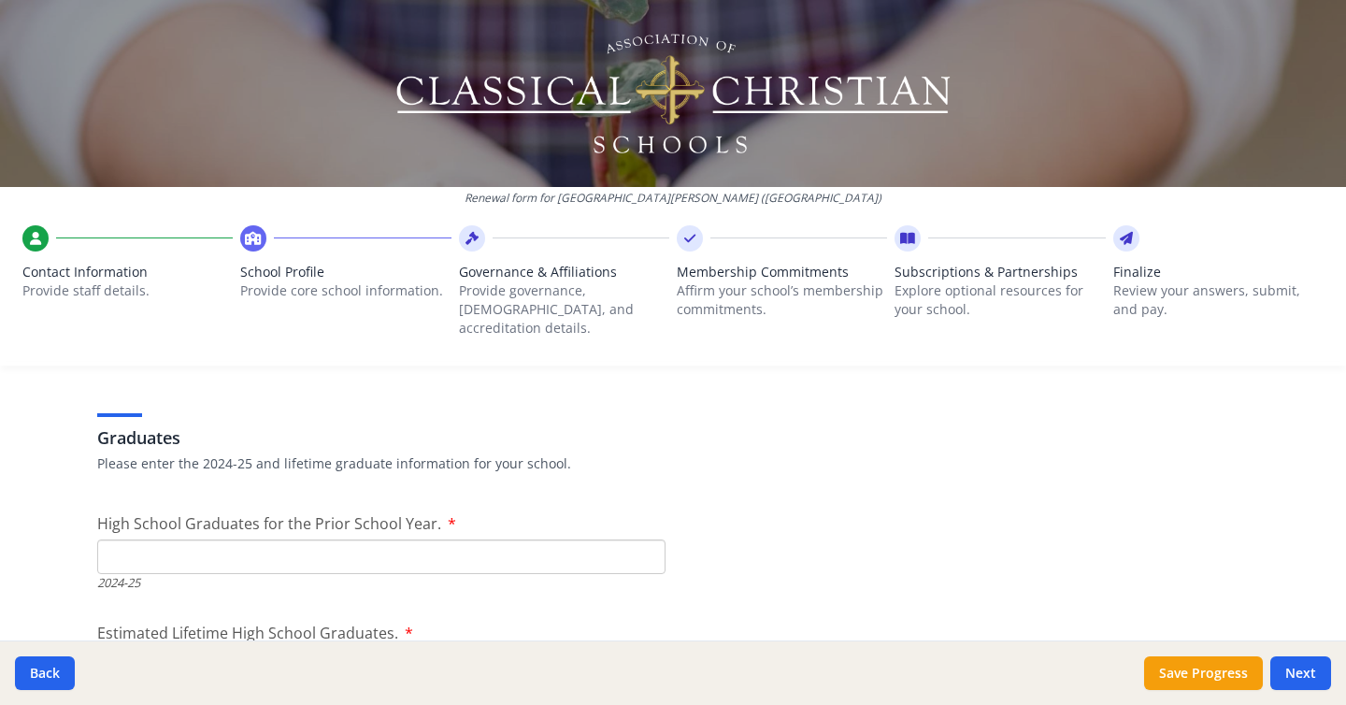
click at [177, 539] on input "High School Graduates for the Prior School Year." at bounding box center [381, 556] width 568 height 35
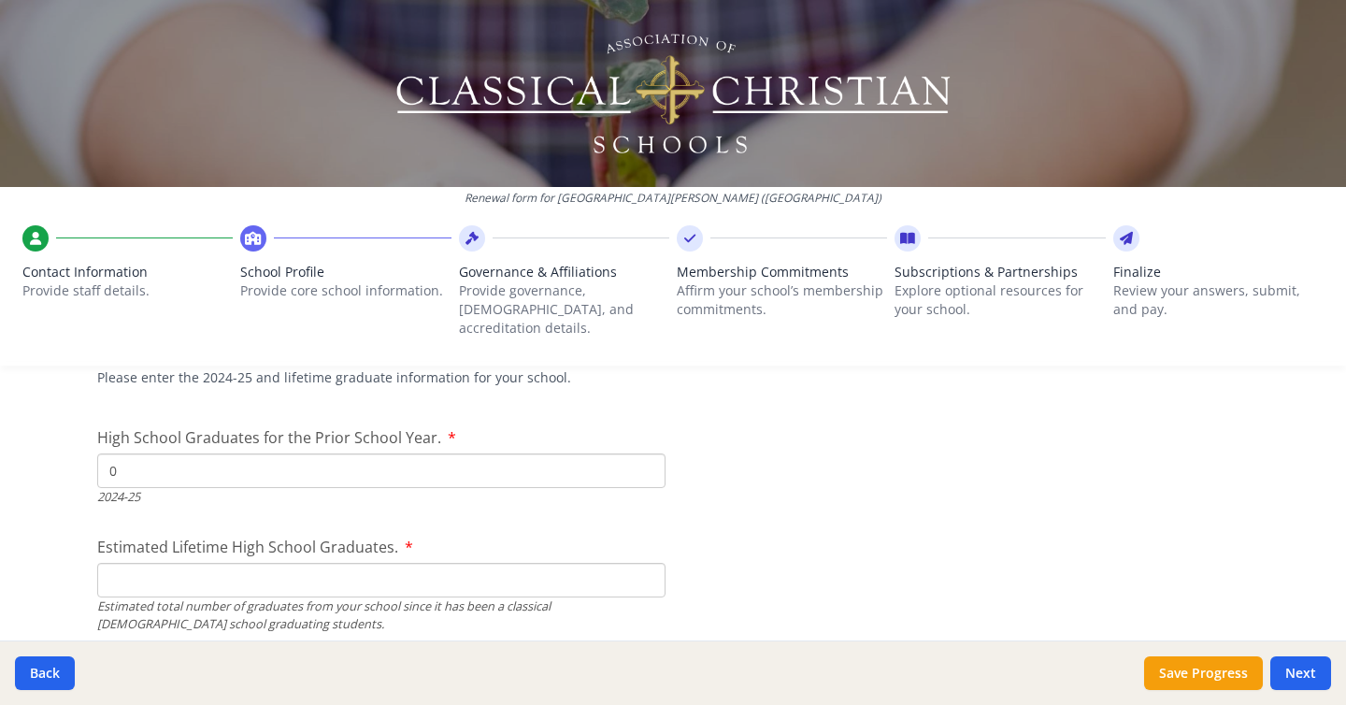
scroll to position [2694, 0]
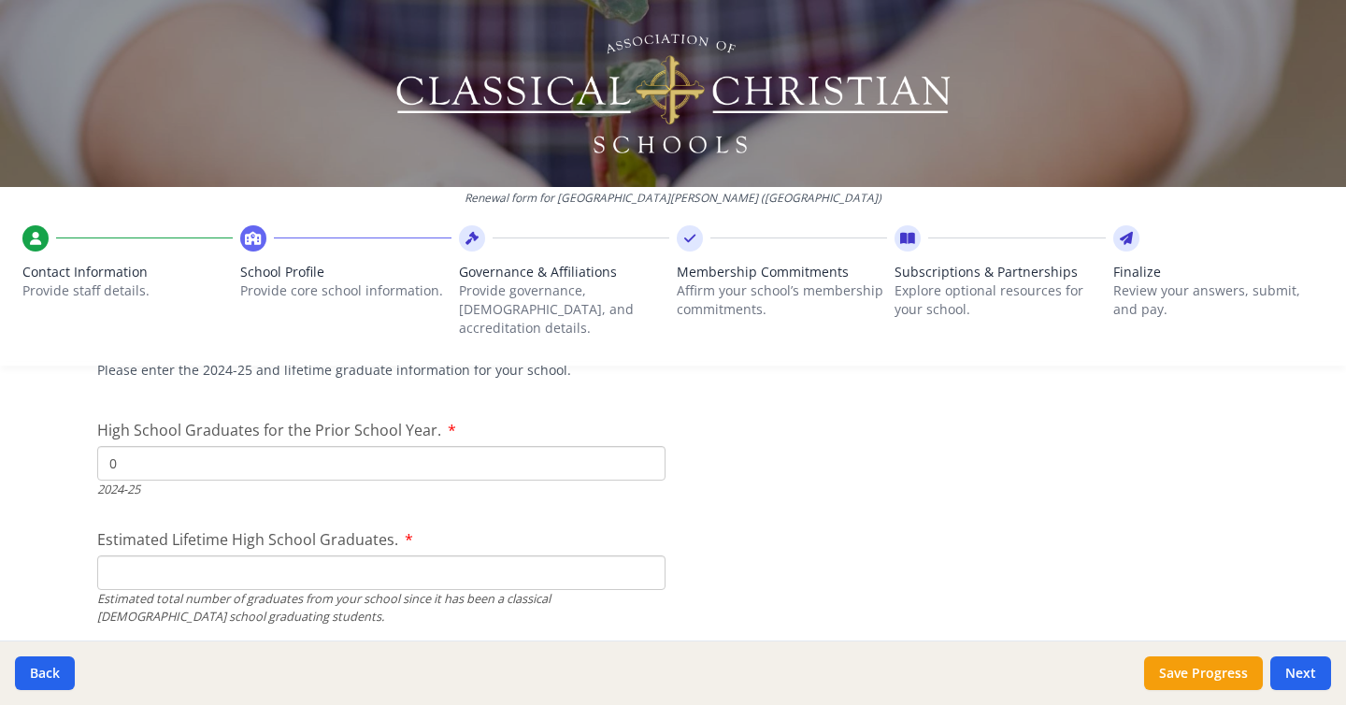
type input "0"
click at [200, 555] on input "Estimated Lifetime High School Graduates." at bounding box center [381, 572] width 568 height 35
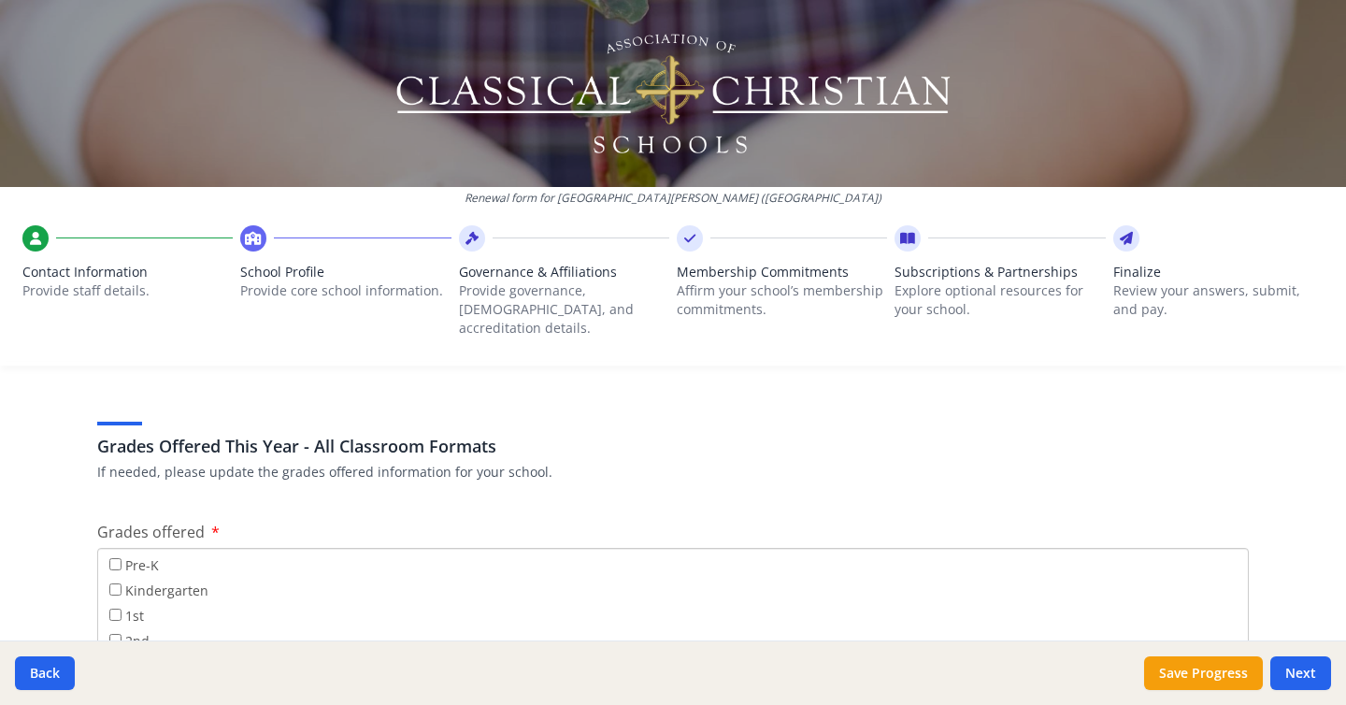
scroll to position [2962, 0]
type input "0"
click at [526, 459] on p "If needed, please update the grades offered information for your school." at bounding box center [673, 468] width 1152 height 19
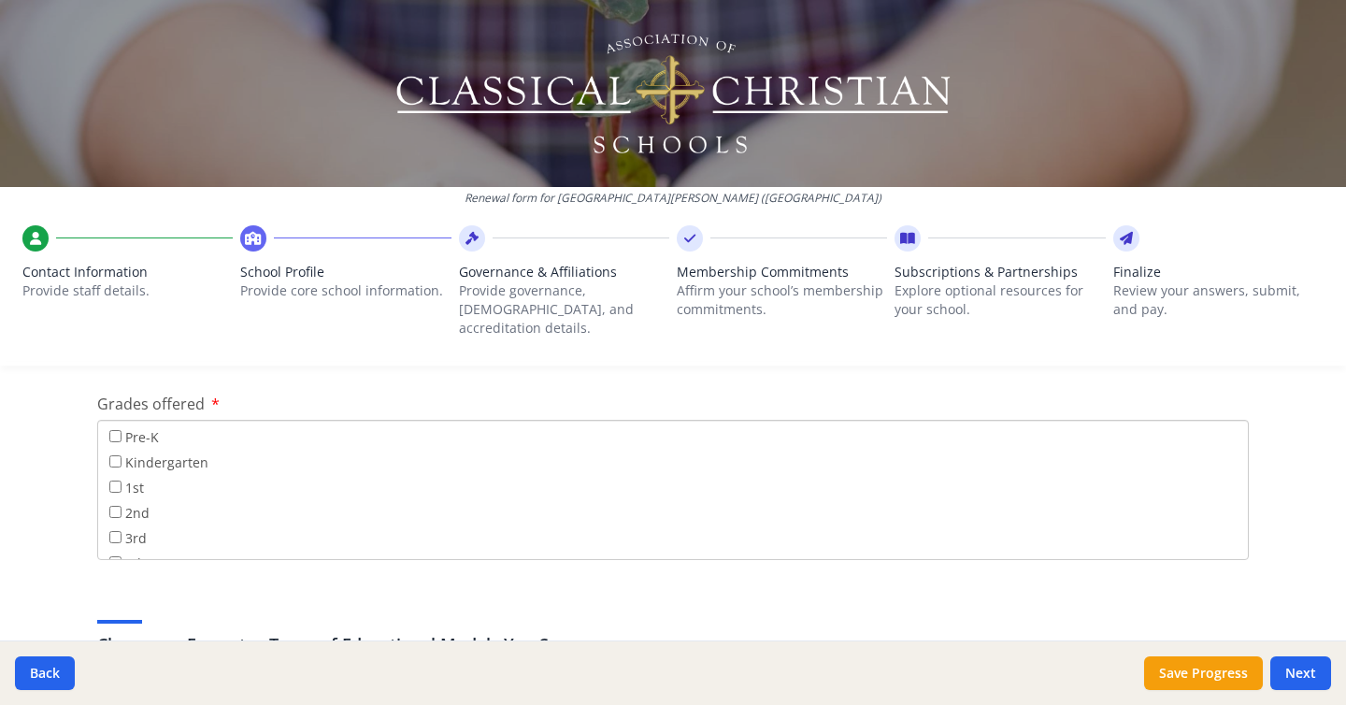
scroll to position [3093, 0]
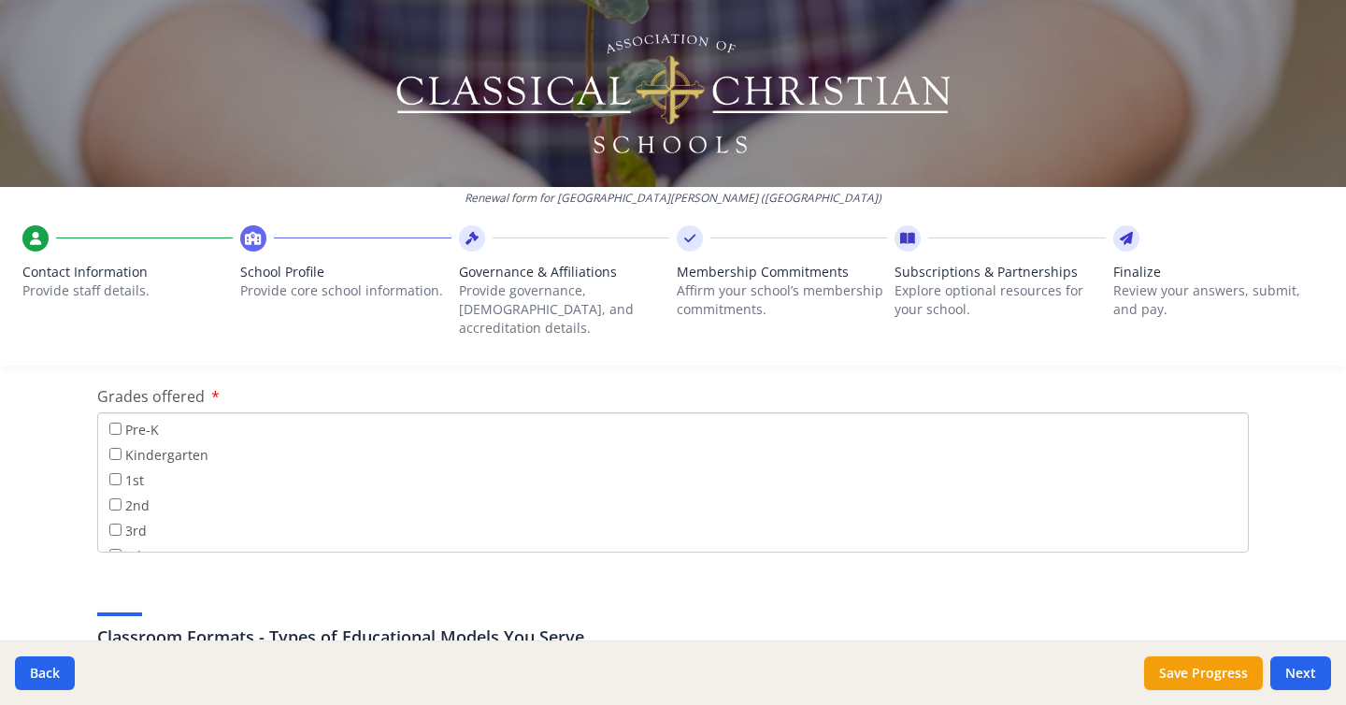
click at [147, 444] on label "Kindergarten" at bounding box center [158, 454] width 99 height 21
click at [122, 448] on input "Kindergarten" at bounding box center [115, 454] width 12 height 12
checkbox input "true"
click at [122, 469] on label "1st" at bounding box center [126, 479] width 35 height 21
click at [122, 473] on input "1st" at bounding box center [115, 479] width 12 height 12
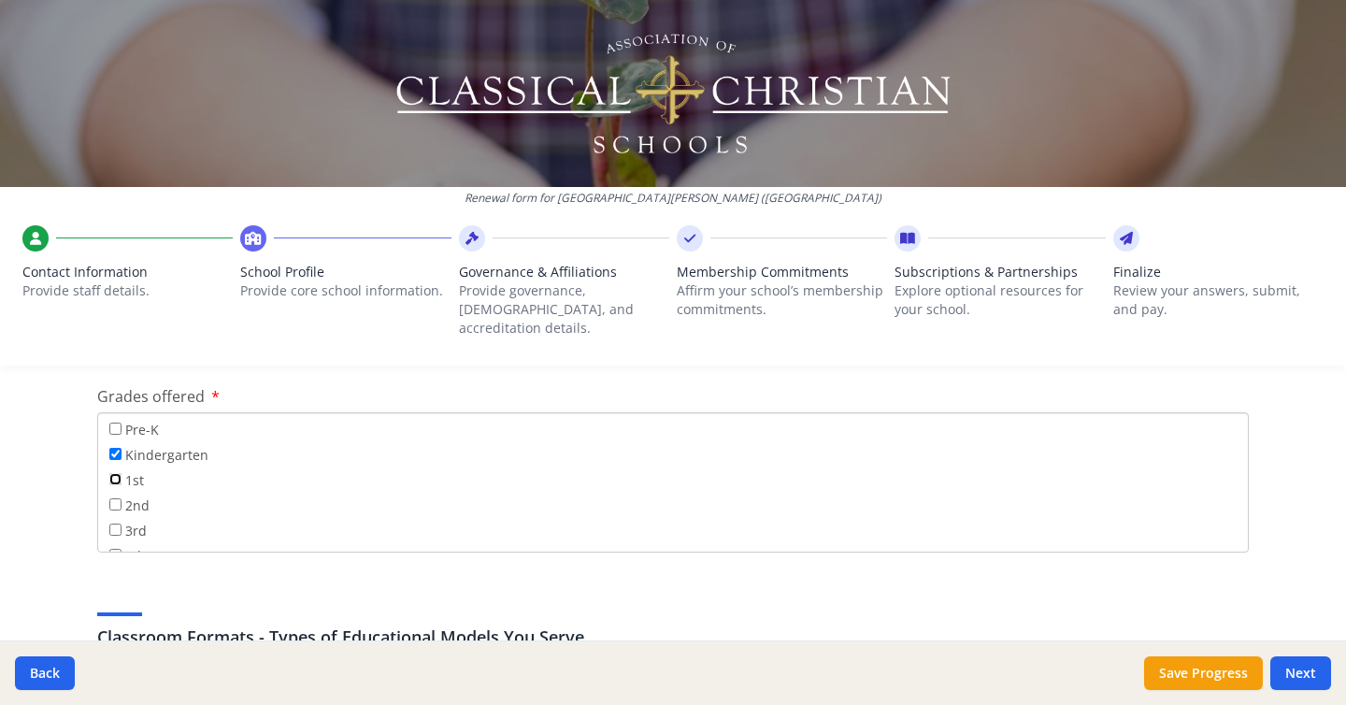
checkbox input "true"
click at [121, 495] on label "2nd" at bounding box center [129, 505] width 40 height 21
click at [121, 498] on input "2nd" at bounding box center [115, 504] width 12 height 12
checkbox input "true"
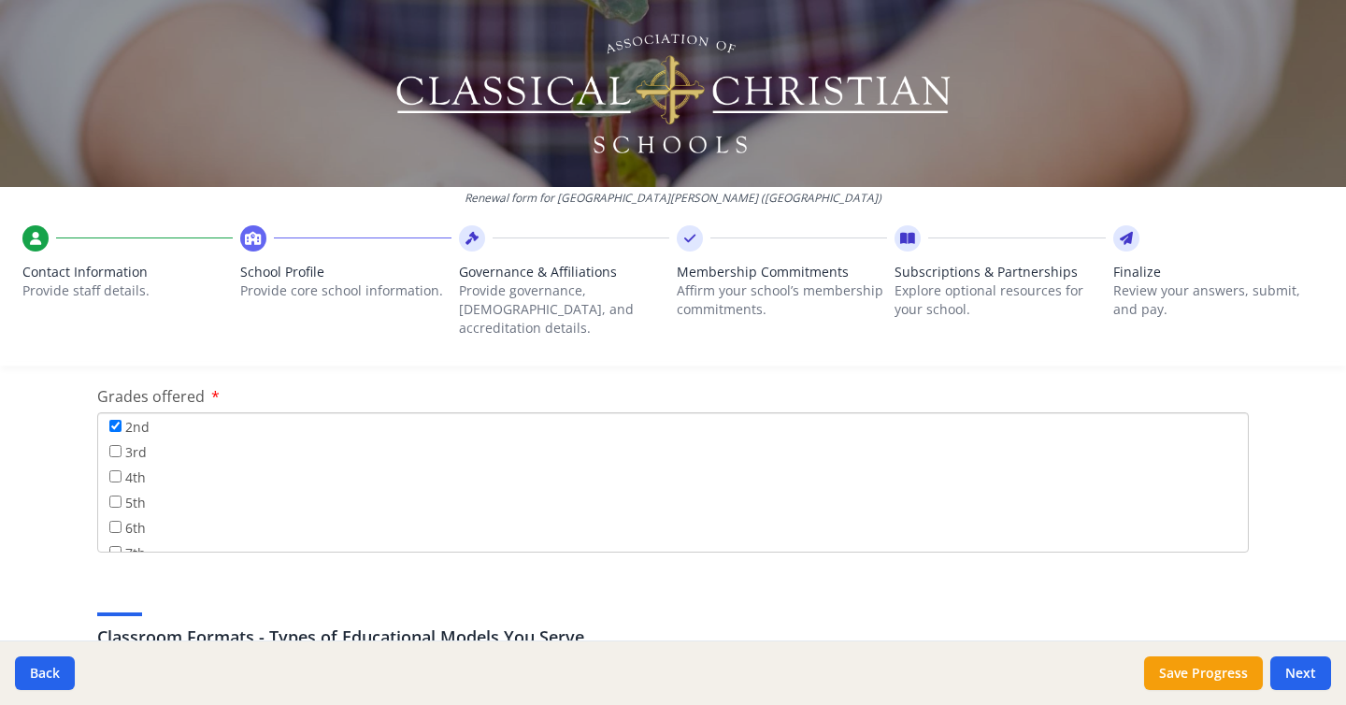
click at [125, 441] on label "3rd" at bounding box center [127, 451] width 37 height 21
click at [122, 445] on input "3rd" at bounding box center [115, 451] width 12 height 12
checkbox input "true"
click at [125, 466] on label "4th" at bounding box center [127, 476] width 36 height 21
click at [122, 470] on input "4th" at bounding box center [115, 476] width 12 height 12
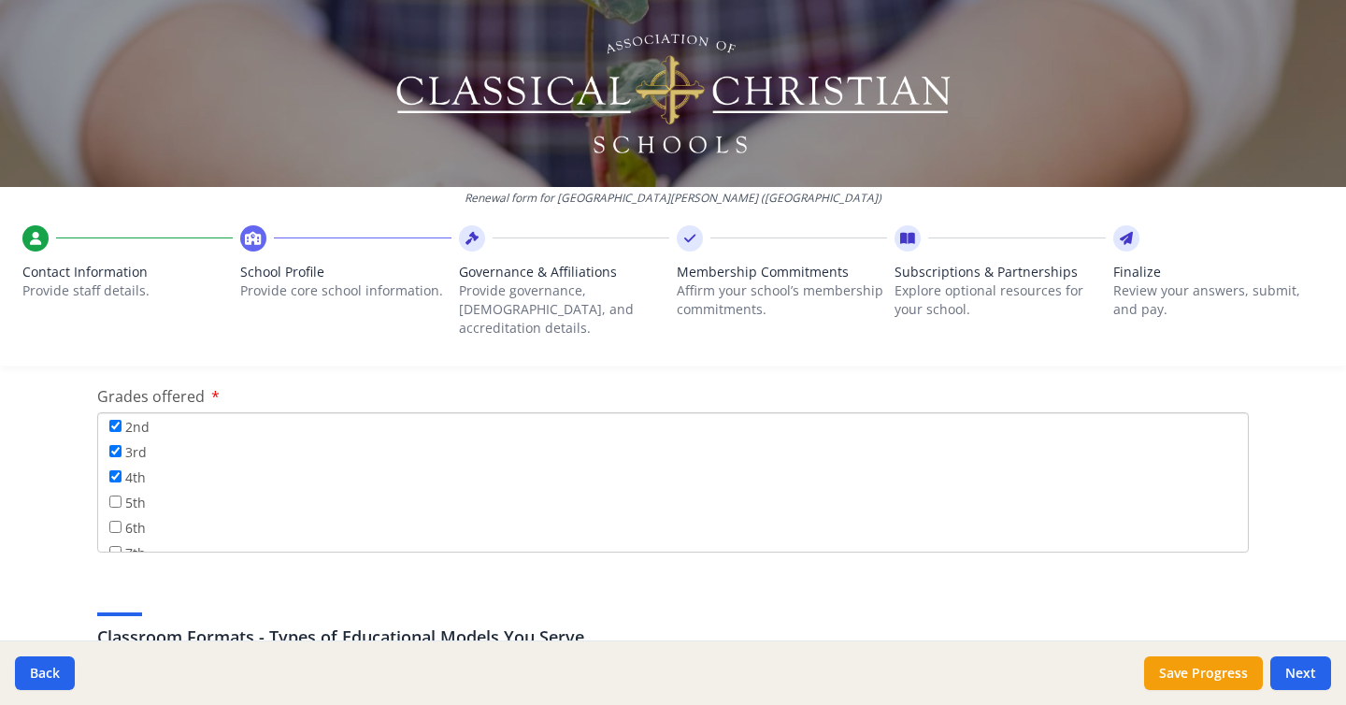
click at [128, 466] on label "4th" at bounding box center [127, 476] width 36 height 21
click at [122, 470] on input "4th" at bounding box center [115, 476] width 12 height 12
checkbox input "false"
click at [127, 492] on label "5th" at bounding box center [127, 502] width 36 height 21
click at [122, 495] on input "5th" at bounding box center [115, 501] width 12 height 12
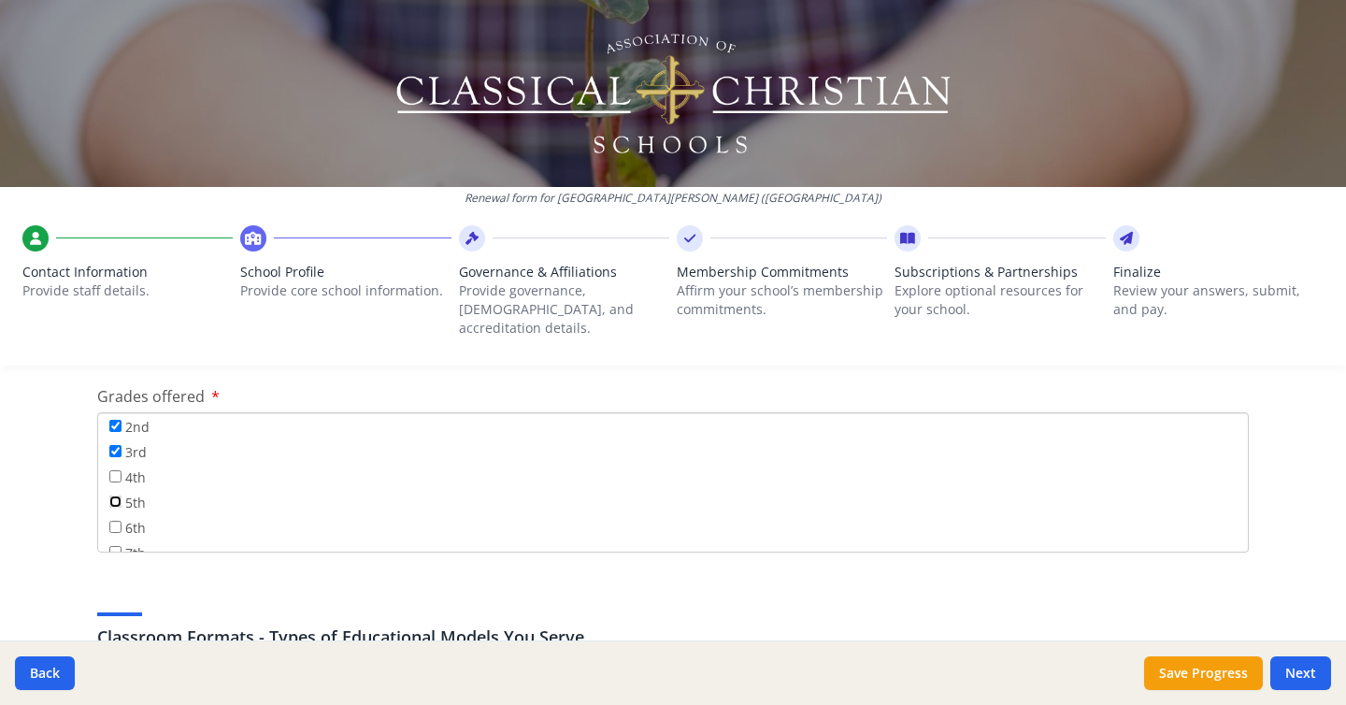
checkbox input "true"
click at [129, 466] on label "4th" at bounding box center [127, 476] width 36 height 21
click at [122, 470] on input "4th" at bounding box center [115, 476] width 12 height 12
checkbox input "true"
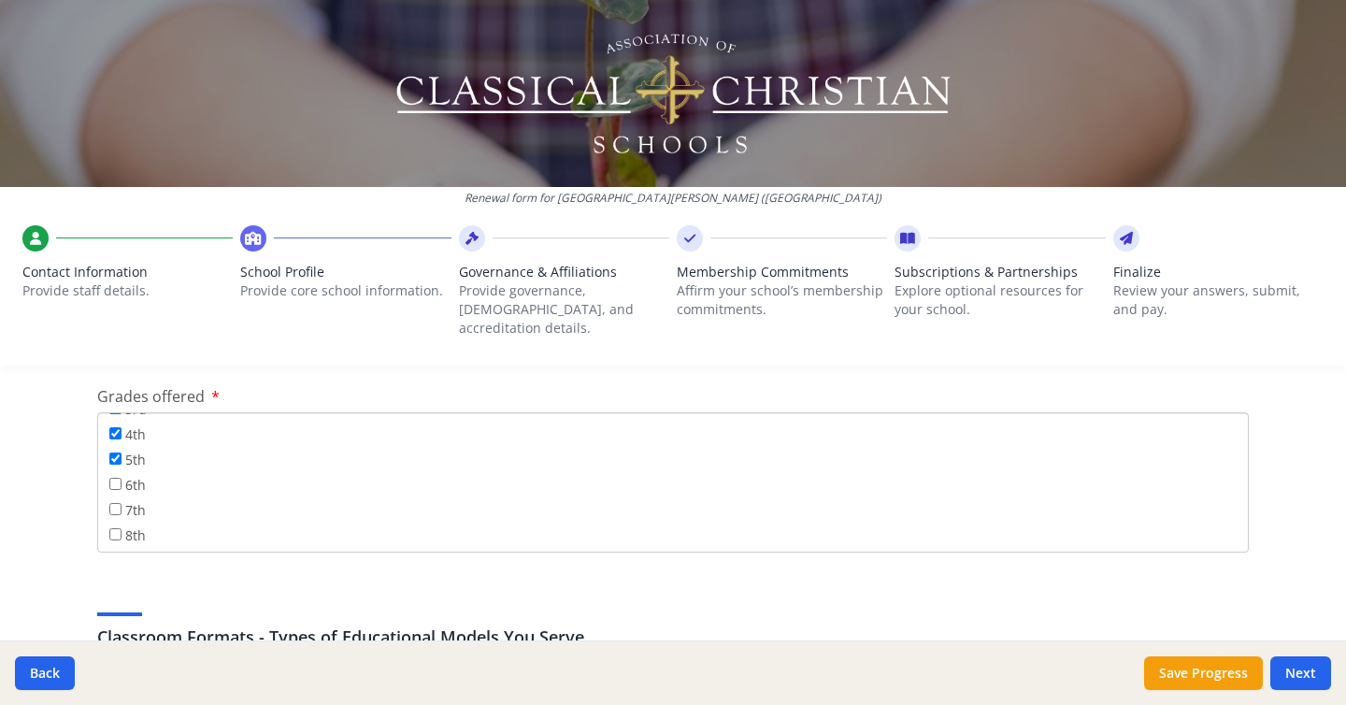
click at [132, 474] on label "6th" at bounding box center [127, 484] width 36 height 21
click at [122, 478] on input "6th" at bounding box center [115, 484] width 12 height 12
checkbox input "true"
click at [131, 499] on label "7th" at bounding box center [127, 509] width 36 height 21
click at [122, 503] on input "7th" at bounding box center [115, 509] width 12 height 12
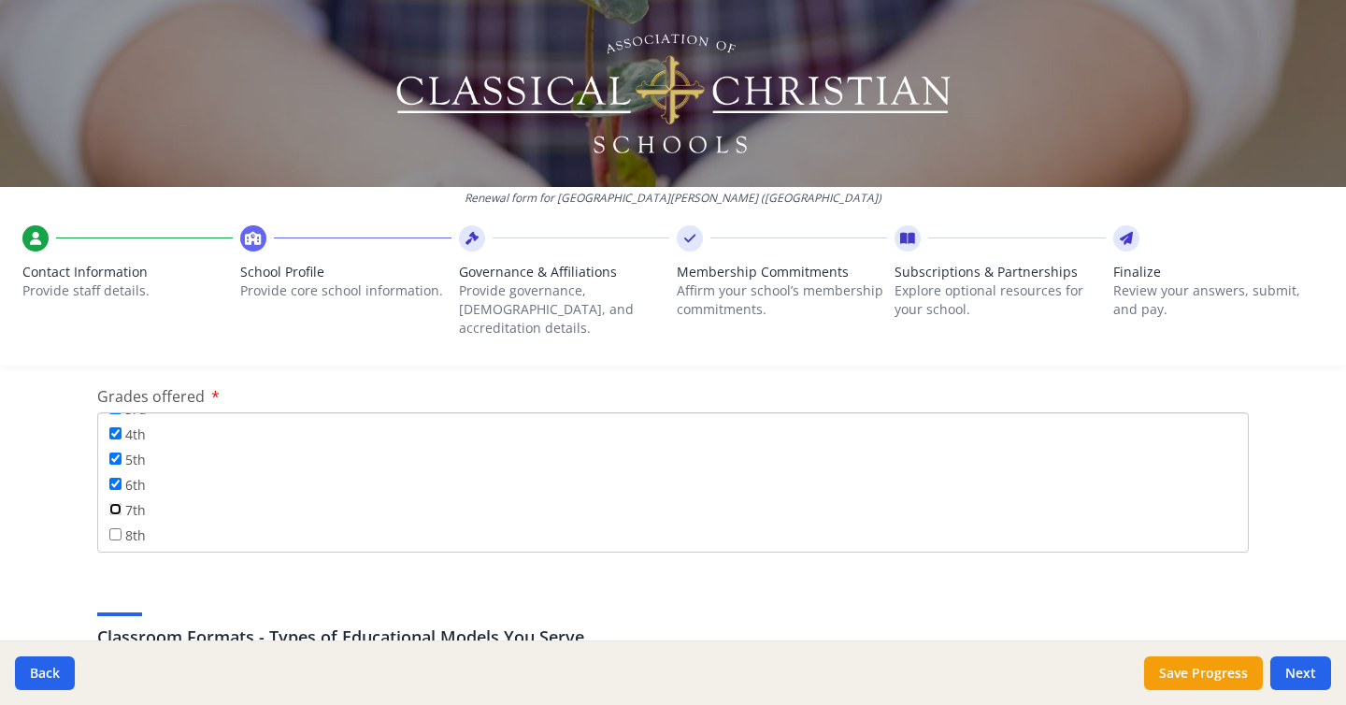
checkbox input "true"
click at [131, 524] on label "8th" at bounding box center [127, 534] width 36 height 21
click at [122, 528] on input "8th" at bounding box center [115, 534] width 12 height 12
click at [117, 523] on input "8th" at bounding box center [115, 529] width 12 height 12
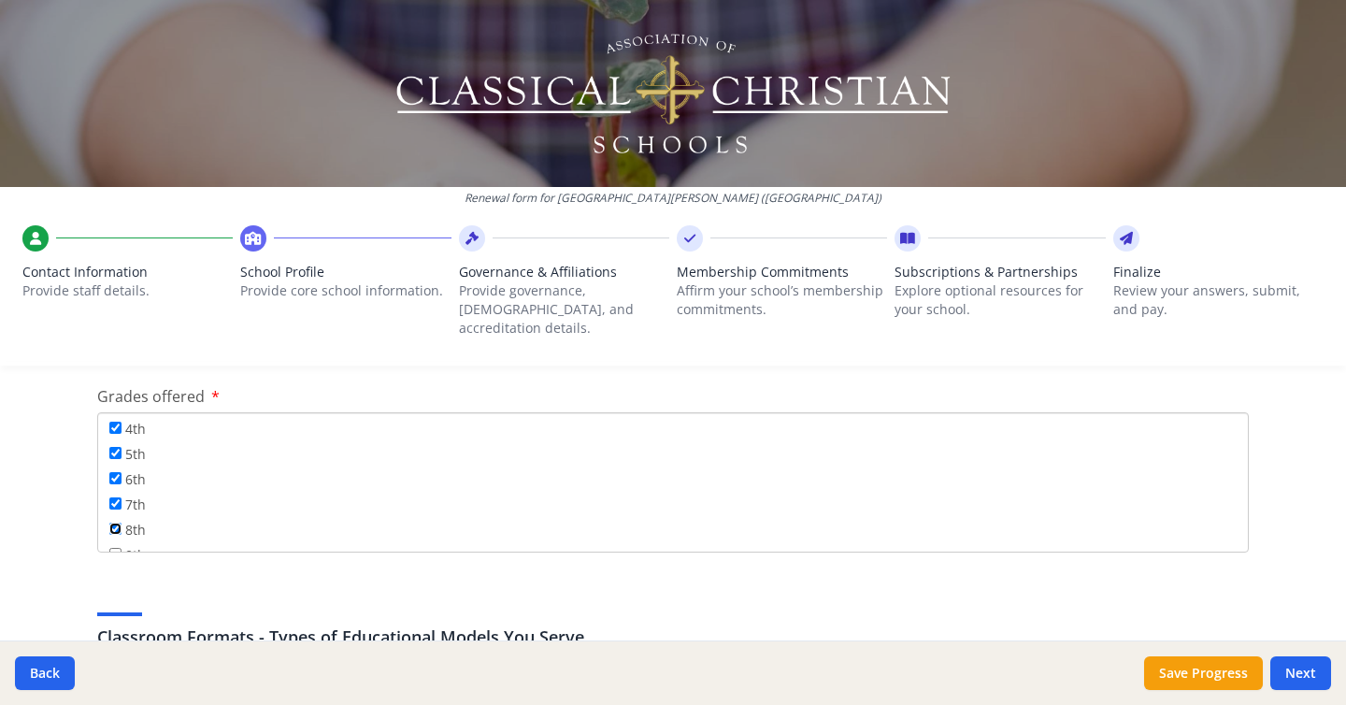
checkbox input "false"
click at [116, 497] on input "7th" at bounding box center [115, 503] width 12 height 12
checkbox input "false"
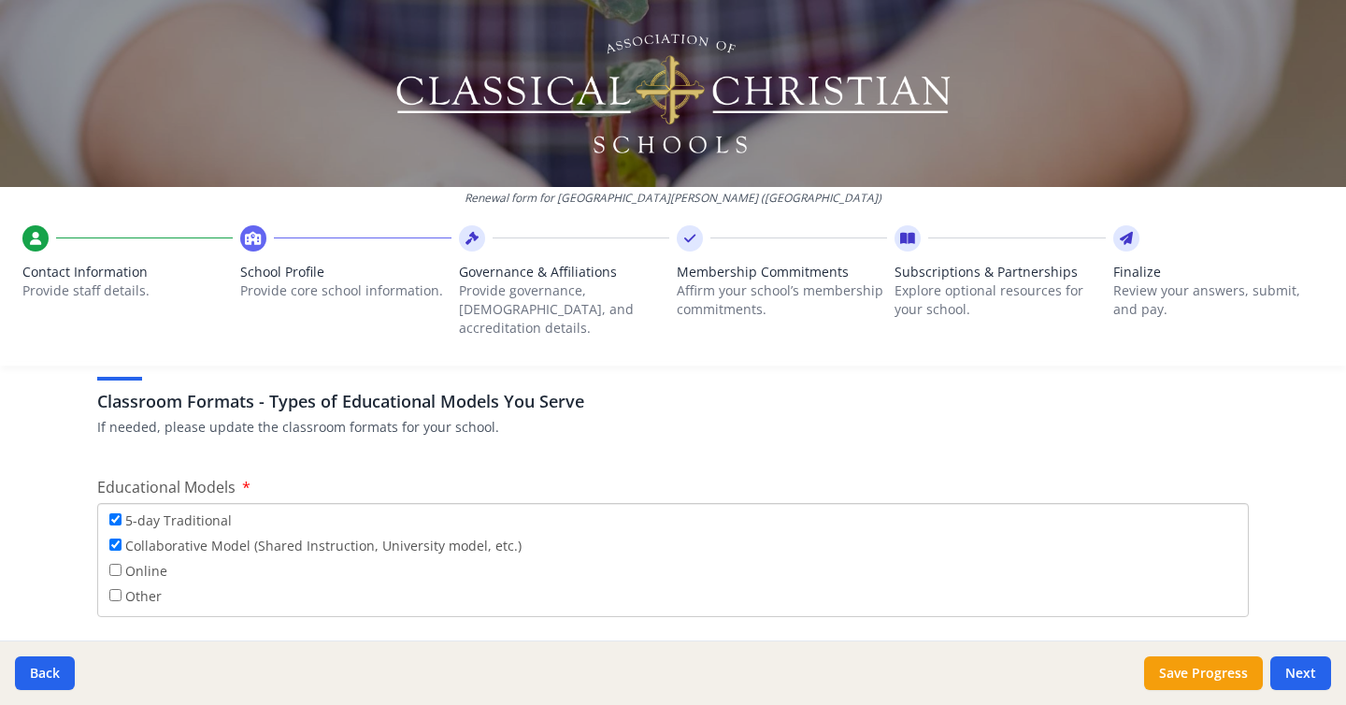
scroll to position [3340, 0]
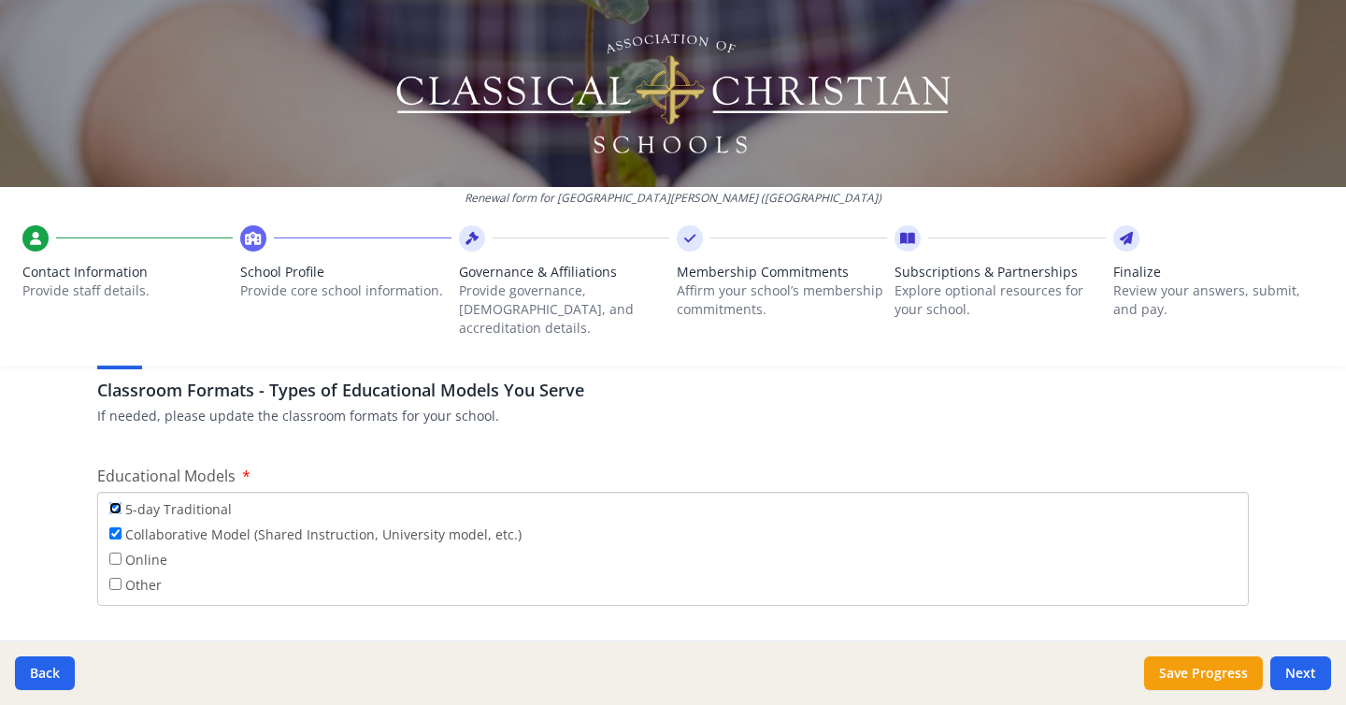
click at [113, 502] on input "5-day Traditional" at bounding box center [115, 508] width 12 height 12
checkbox input "false"
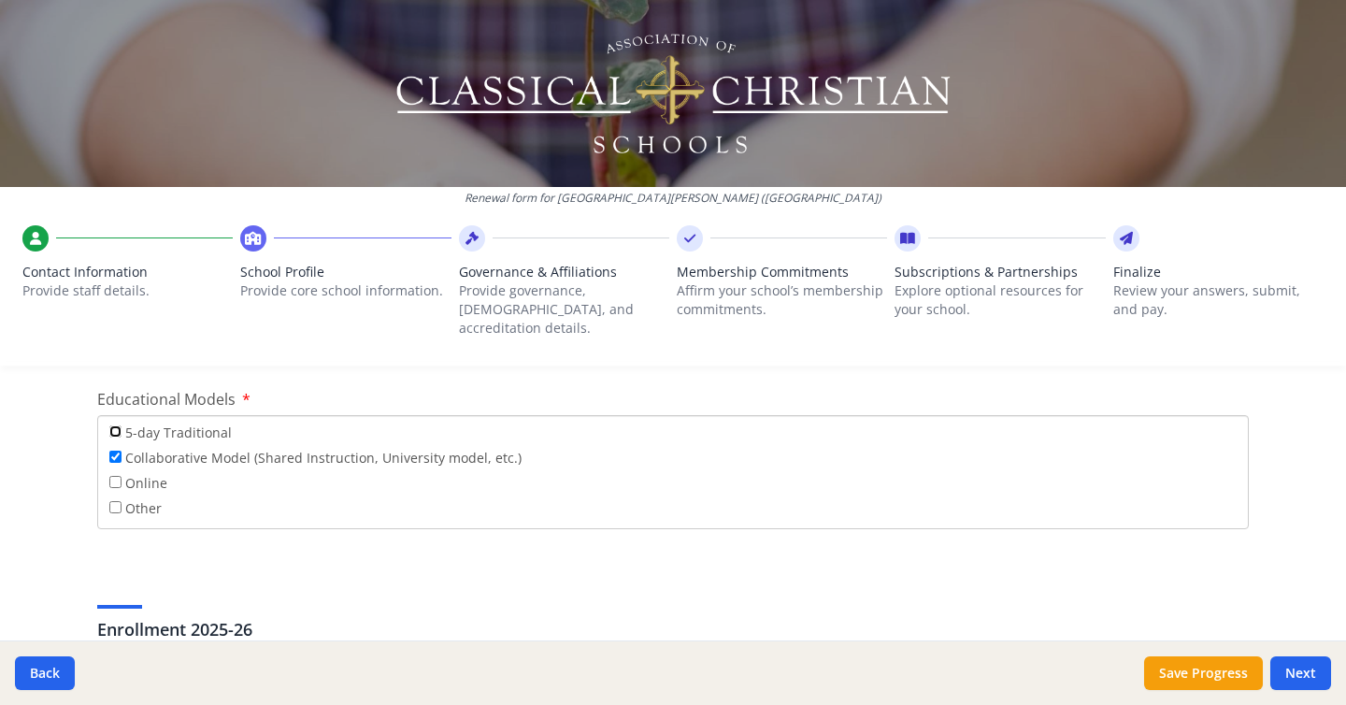
scroll to position [3411, 0]
click at [118, 507] on input "Other" at bounding box center [115, 513] width 12 height 12
checkbox input "true"
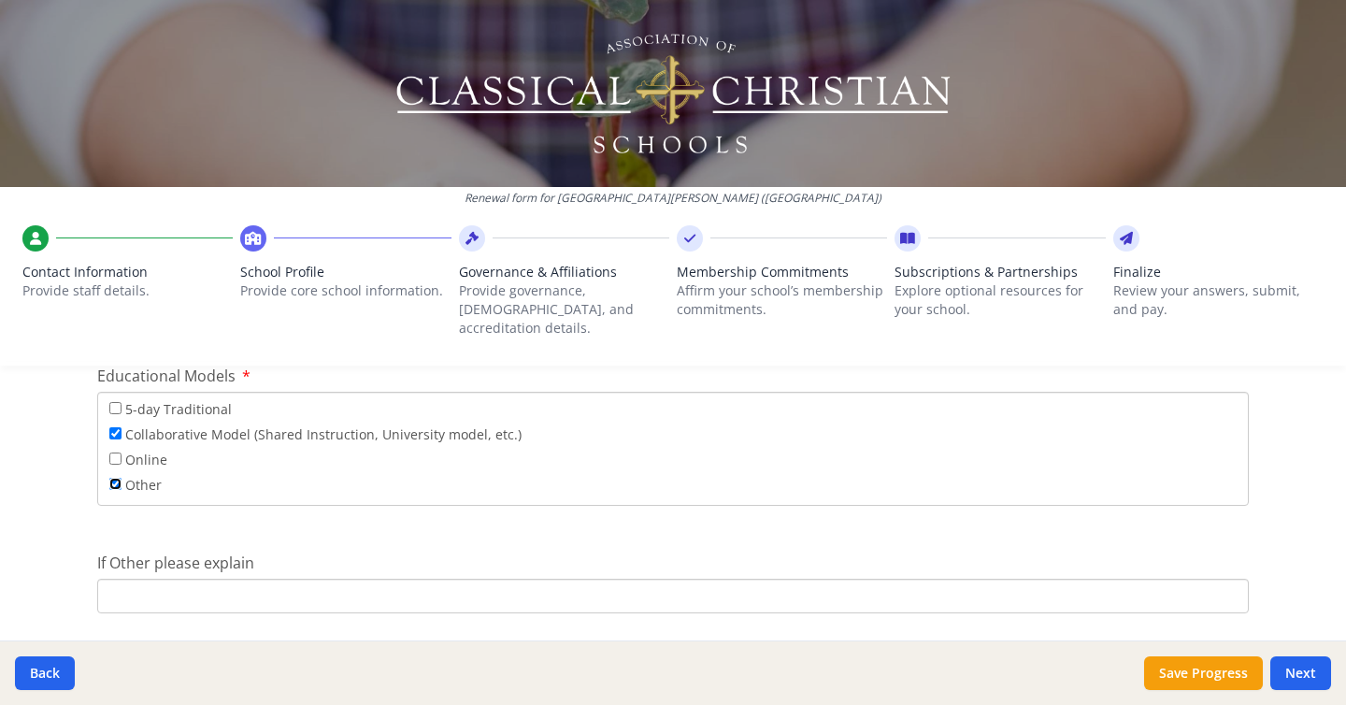
scroll to position [3448, 0]
click at [185, 571] on input "If Other please explain" at bounding box center [673, 588] width 1152 height 35
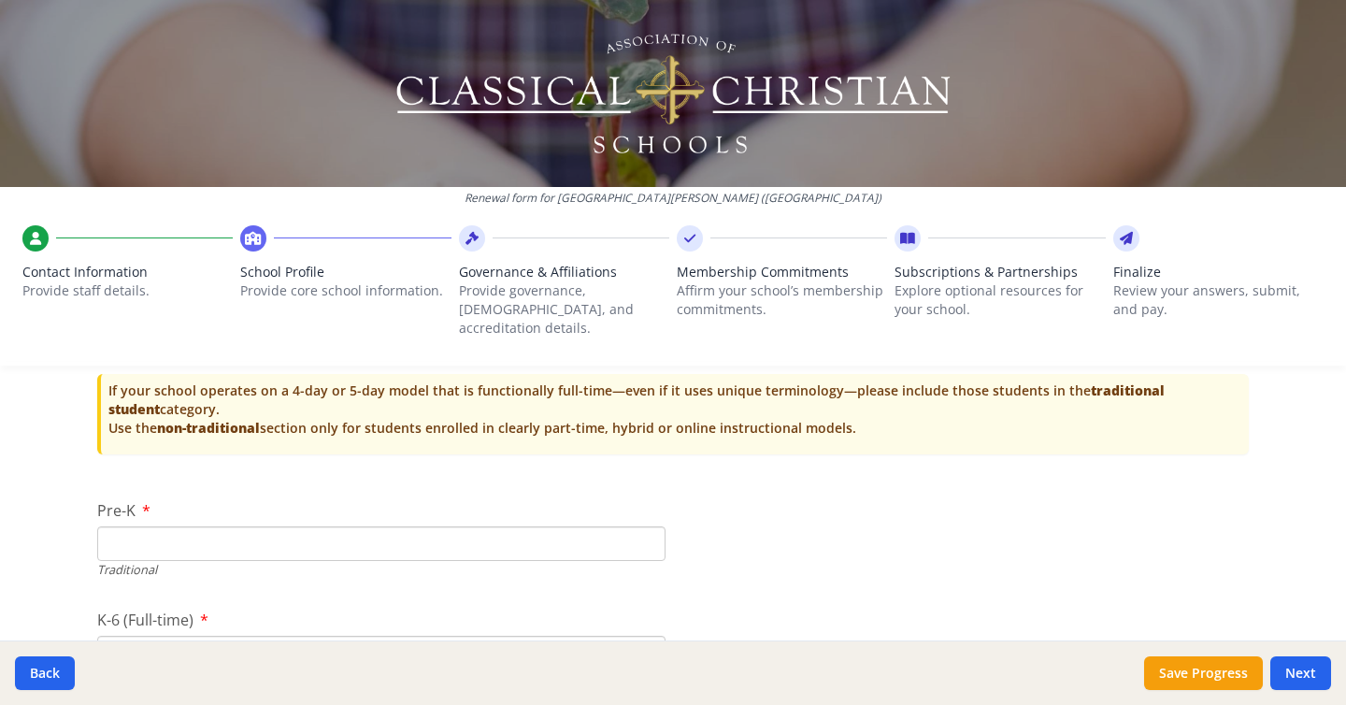
scroll to position [3895, 0]
type input "1 Day Co-Op model"
click at [136, 527] on input "Pre-K" at bounding box center [381, 544] width 568 height 35
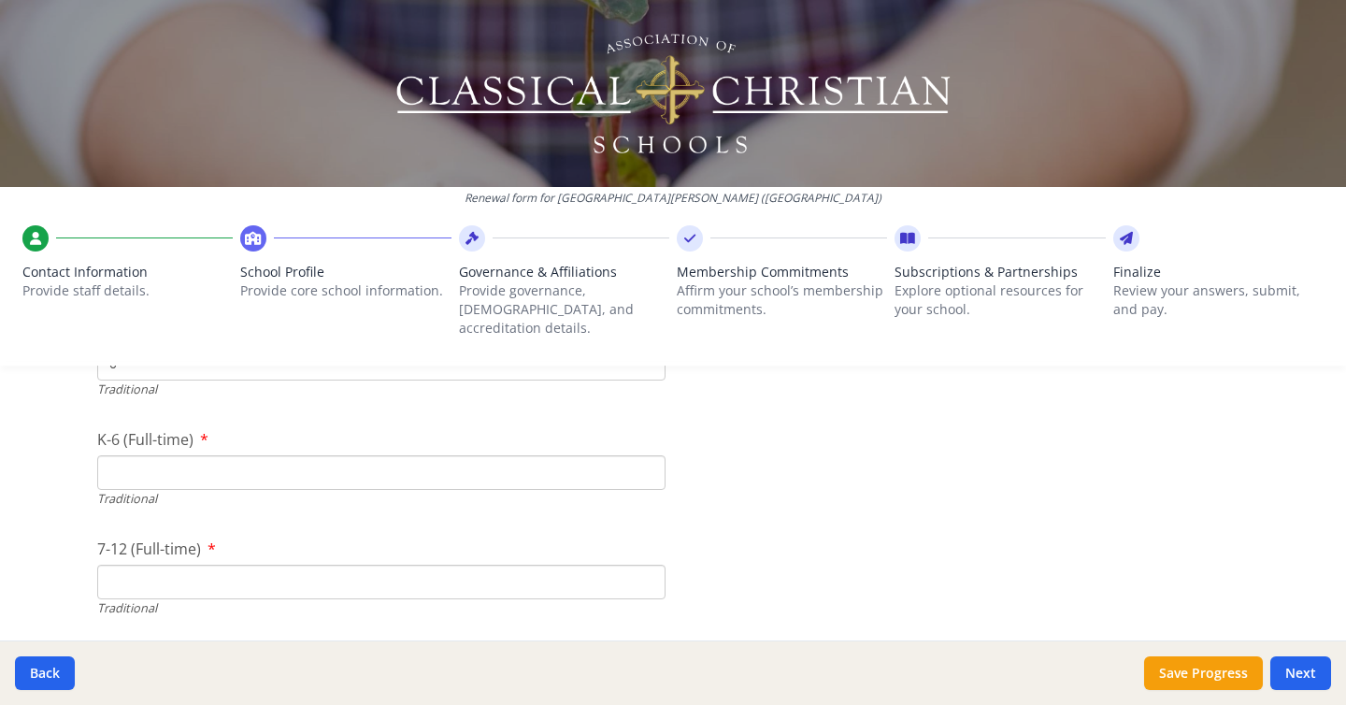
scroll to position [4080, 0]
type input "0"
click at [152, 452] on input "K-6 (Full-time)" at bounding box center [381, 469] width 568 height 35
type input "0"
click at [138, 566] on input "7-12 (Full-time)" at bounding box center [381, 579] width 568 height 35
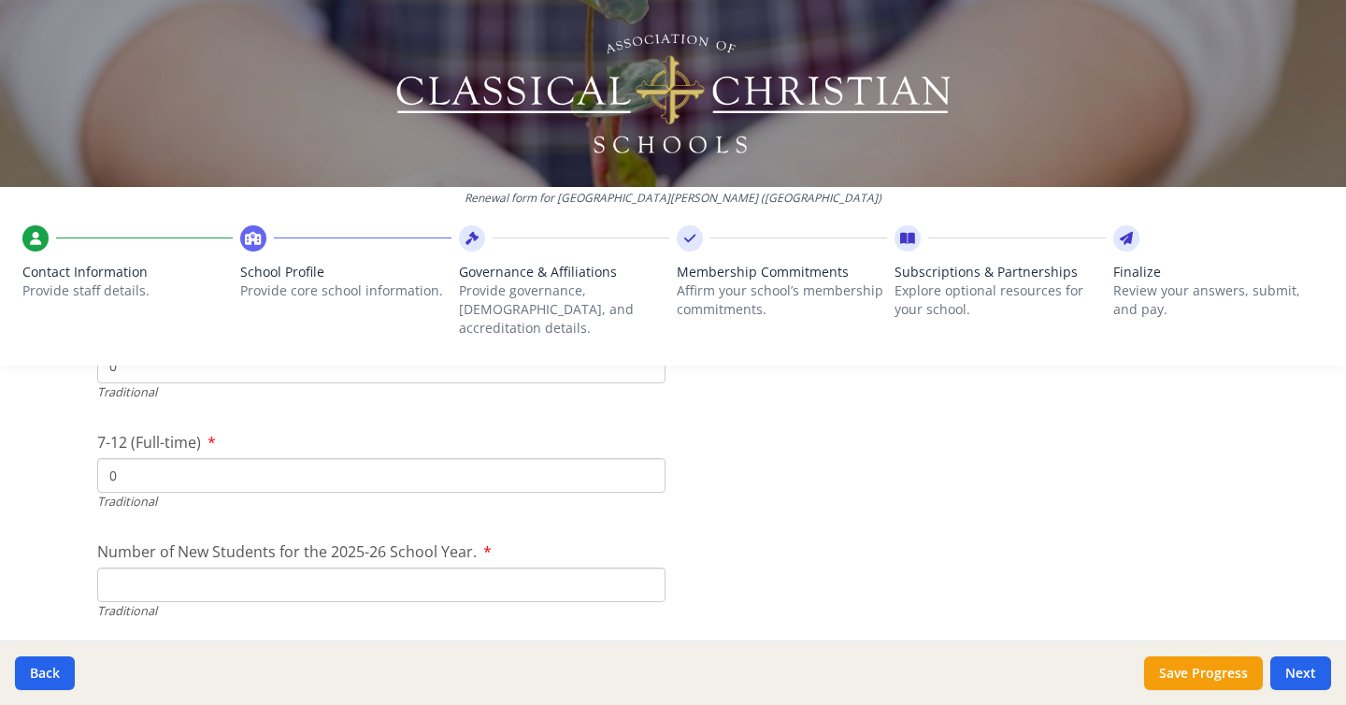
scroll to position [4204, 0]
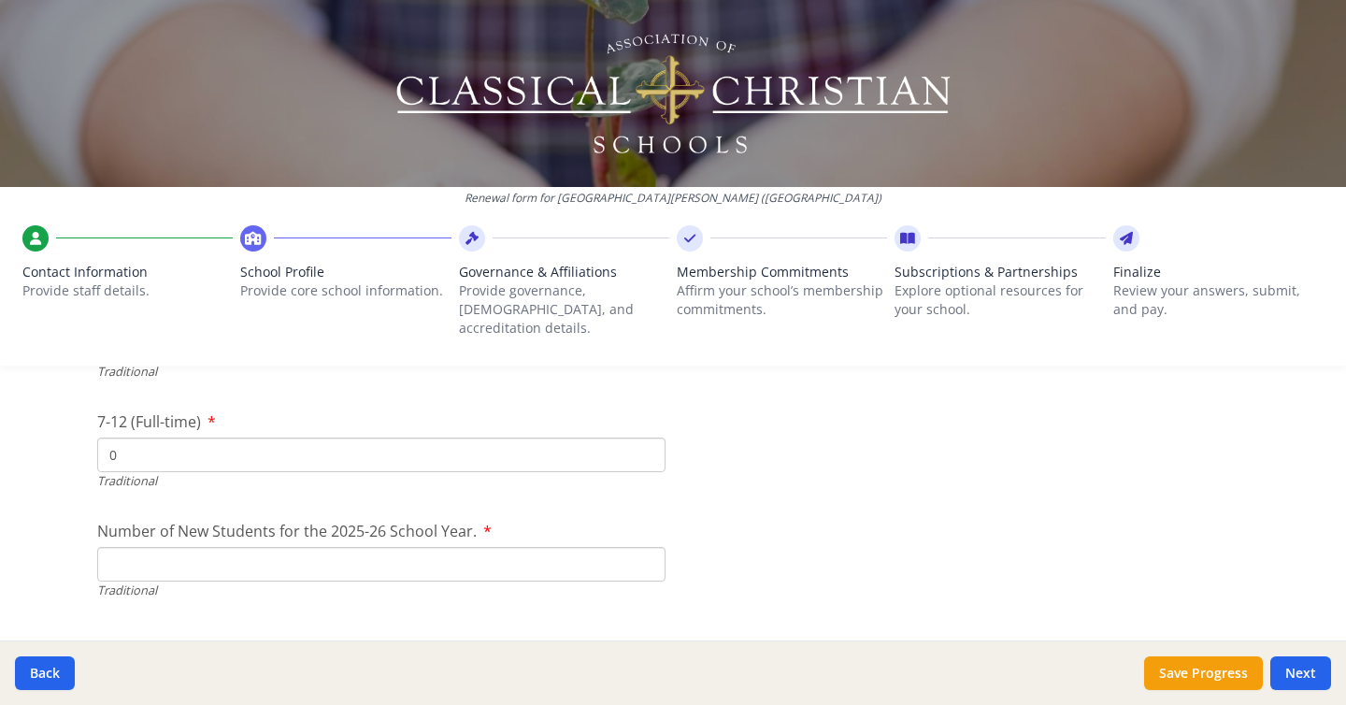
type input "0"
click at [144, 555] on input "Number of New Students for the 2025-26 School Year." at bounding box center [381, 564] width 568 height 35
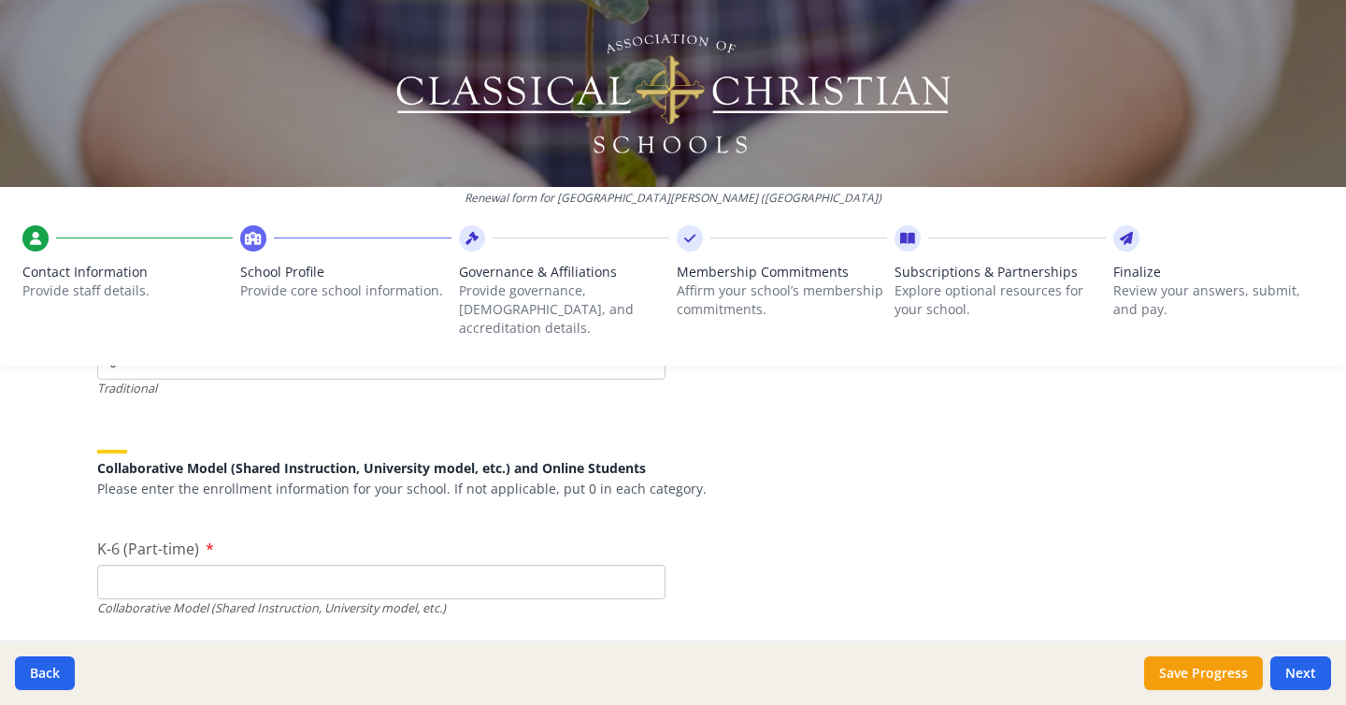
scroll to position [4420, 0]
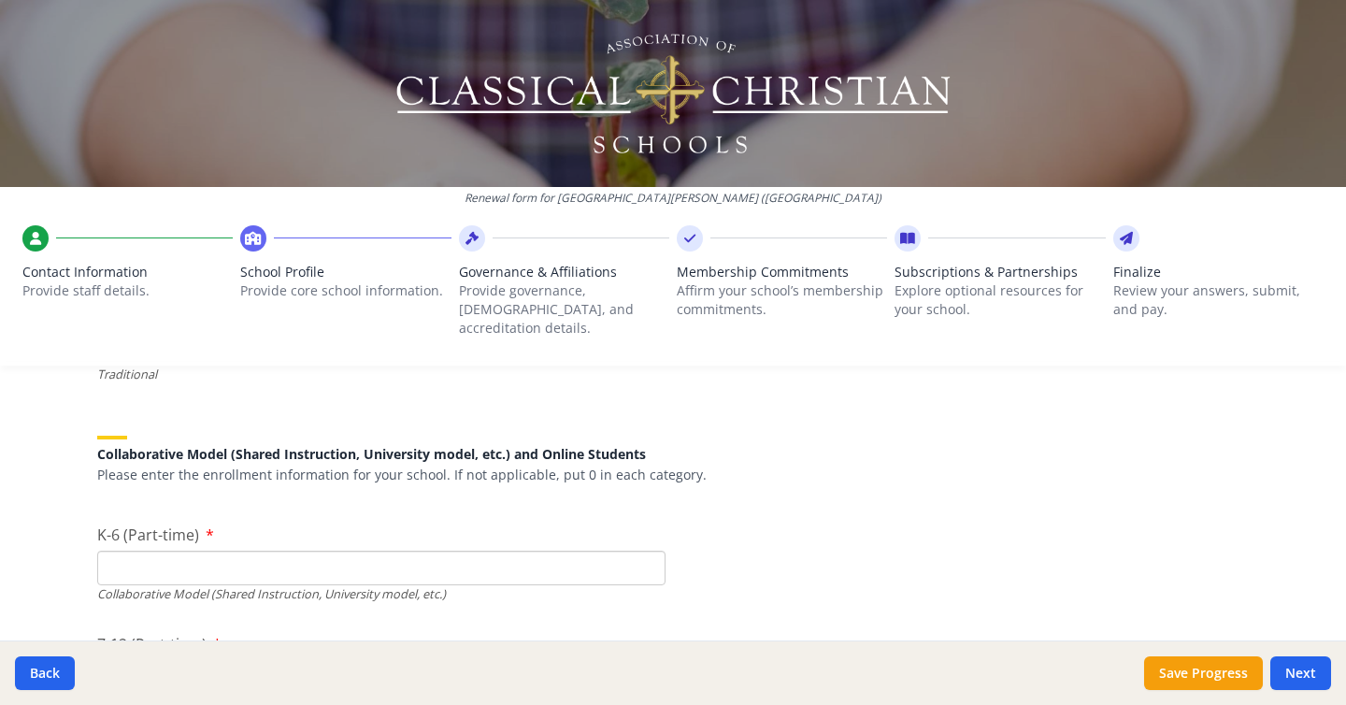
type input "0"
click at [153, 551] on input "K-6 (Part-time)" at bounding box center [381, 568] width 568 height 35
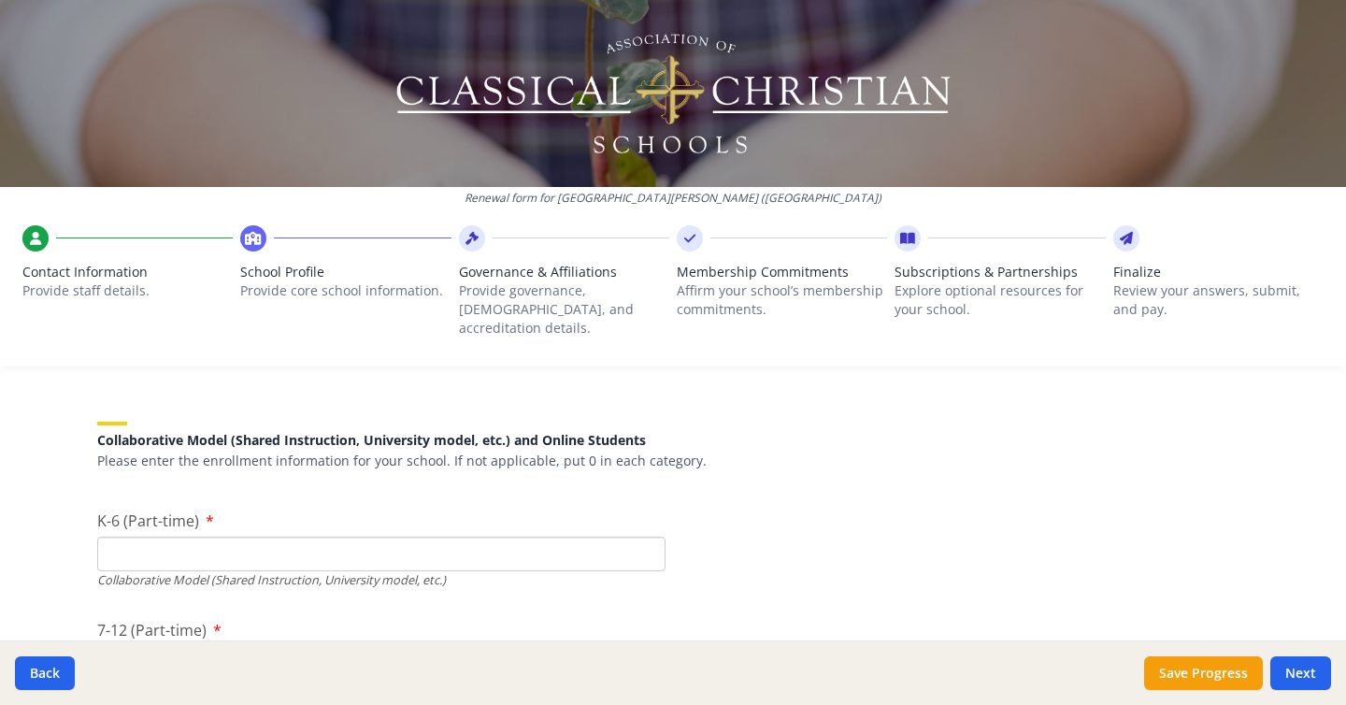
scroll to position [4436, 0]
type input "27"
click at [535, 508] on div "K-6 (Part-time) 27 Collaborative Model (Shared Instruction, University model, e…" at bounding box center [381, 547] width 568 height 79
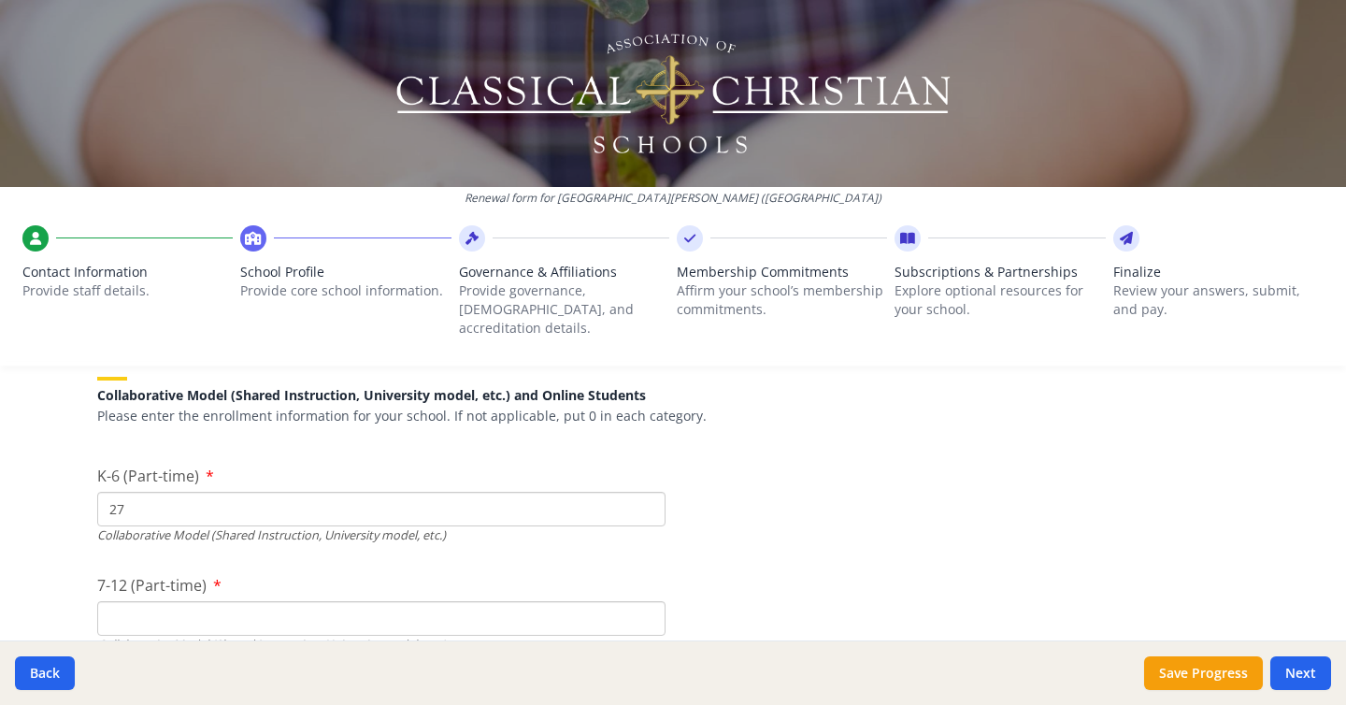
scroll to position [4506, 0]
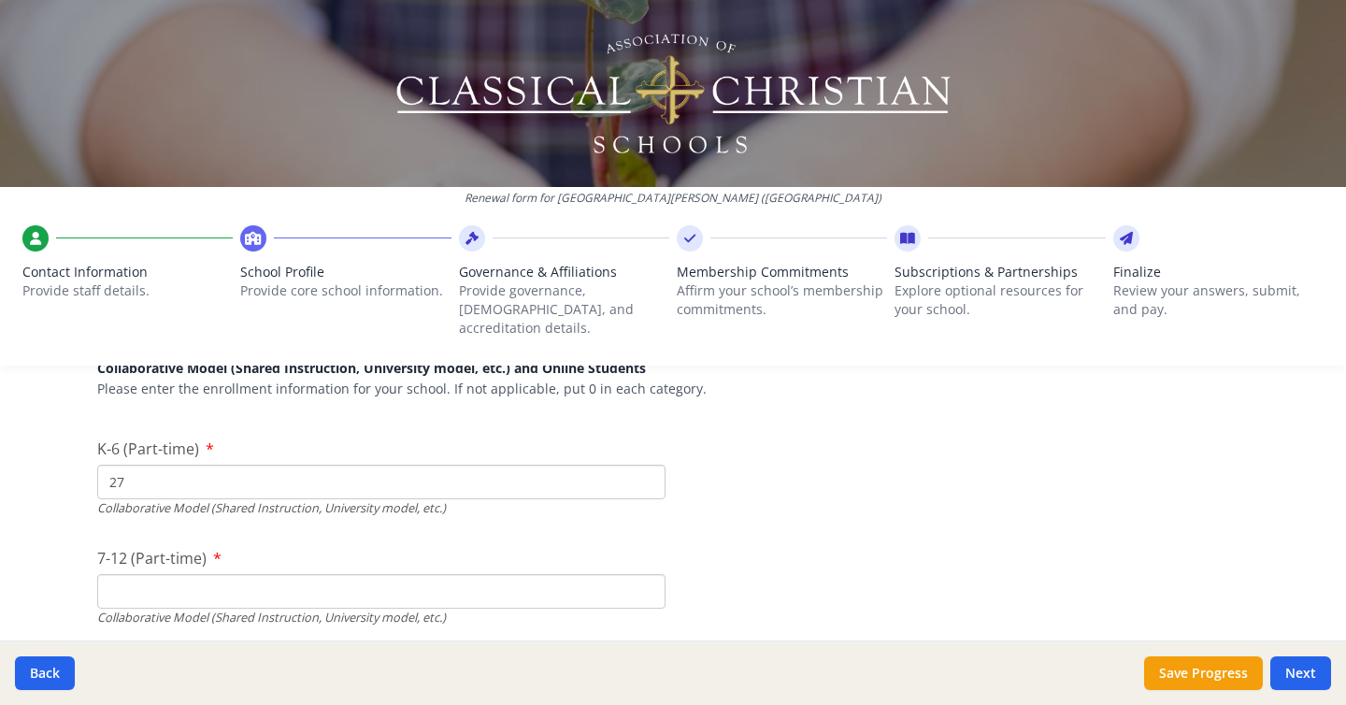
click at [277, 609] on div "Collaborative Model (Shared Instruction, University model, etc.)" at bounding box center [381, 618] width 568 height 18
click at [260, 575] on input "7-12 (Part-time)" at bounding box center [381, 591] width 568 height 35
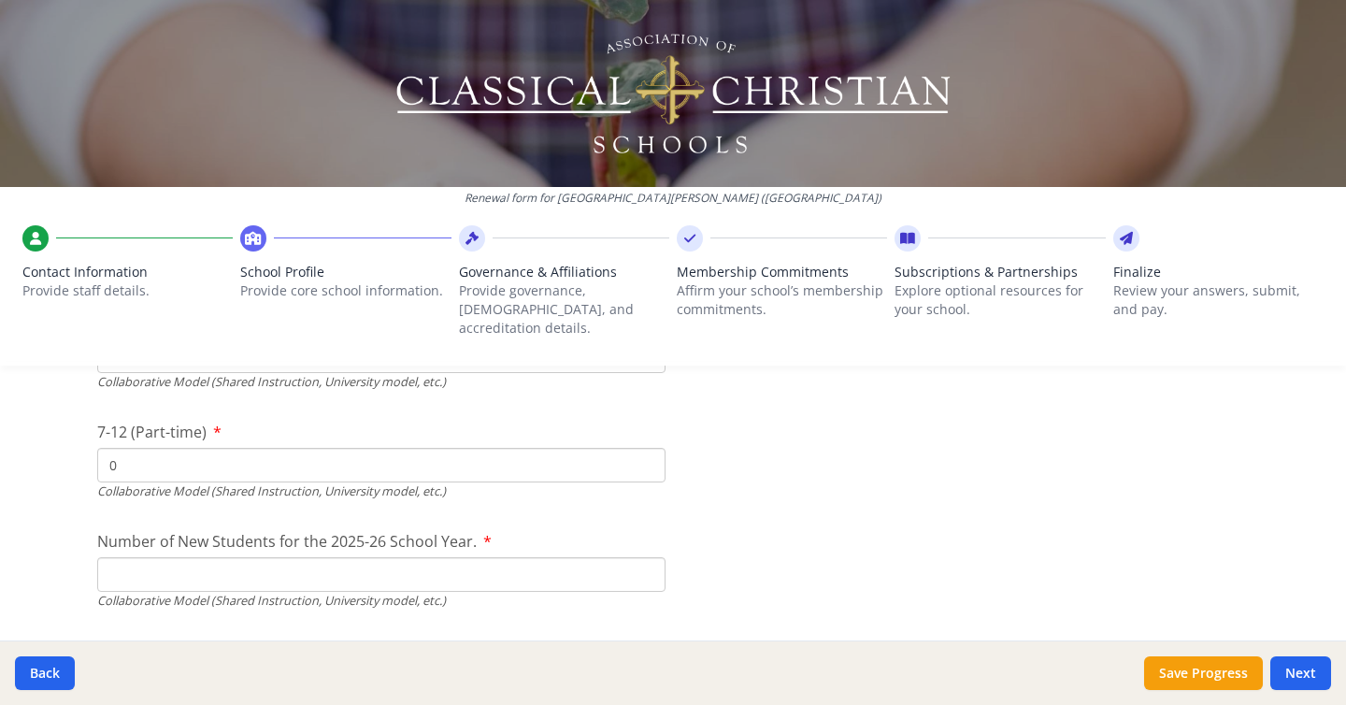
scroll to position [4636, 0]
type input "0"
click at [228, 561] on input "Number of New Students for the 2025-26 School Year." at bounding box center [381, 570] width 568 height 35
type input "27"
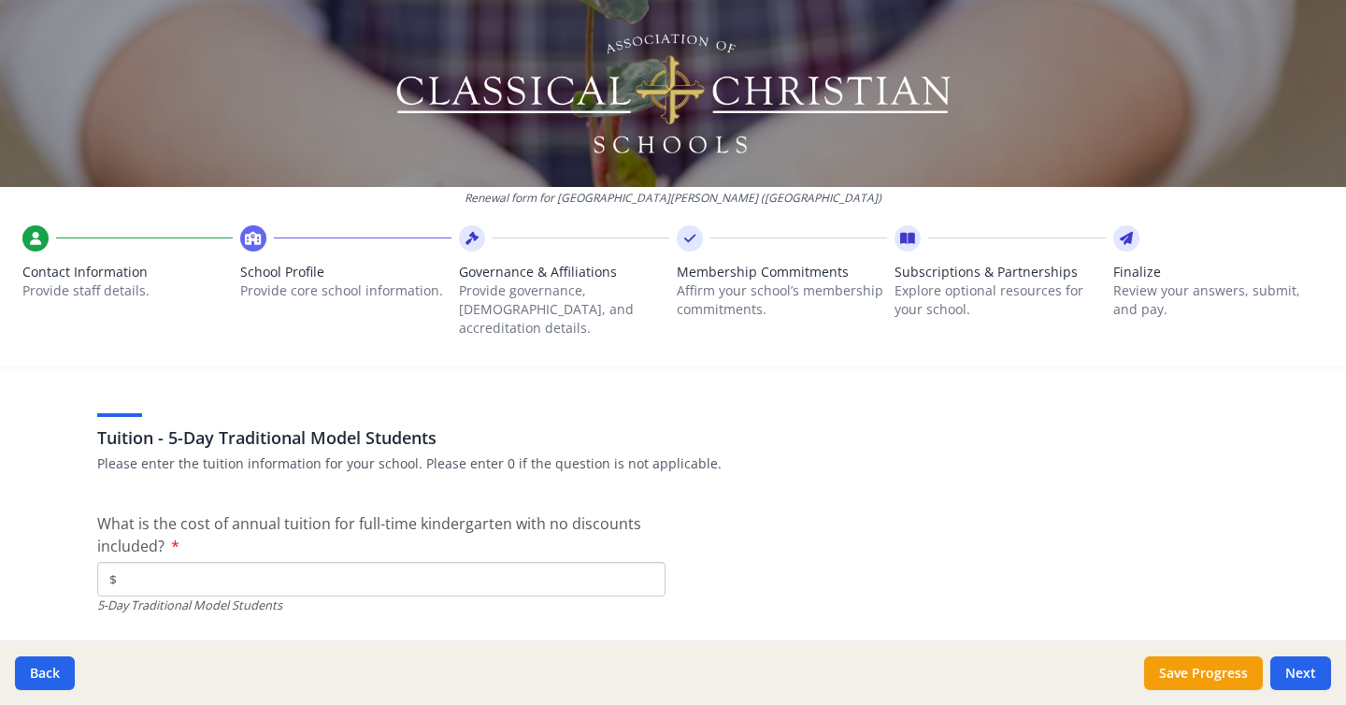
scroll to position [4891, 0]
click at [213, 559] on input "$" at bounding box center [381, 576] width 568 height 35
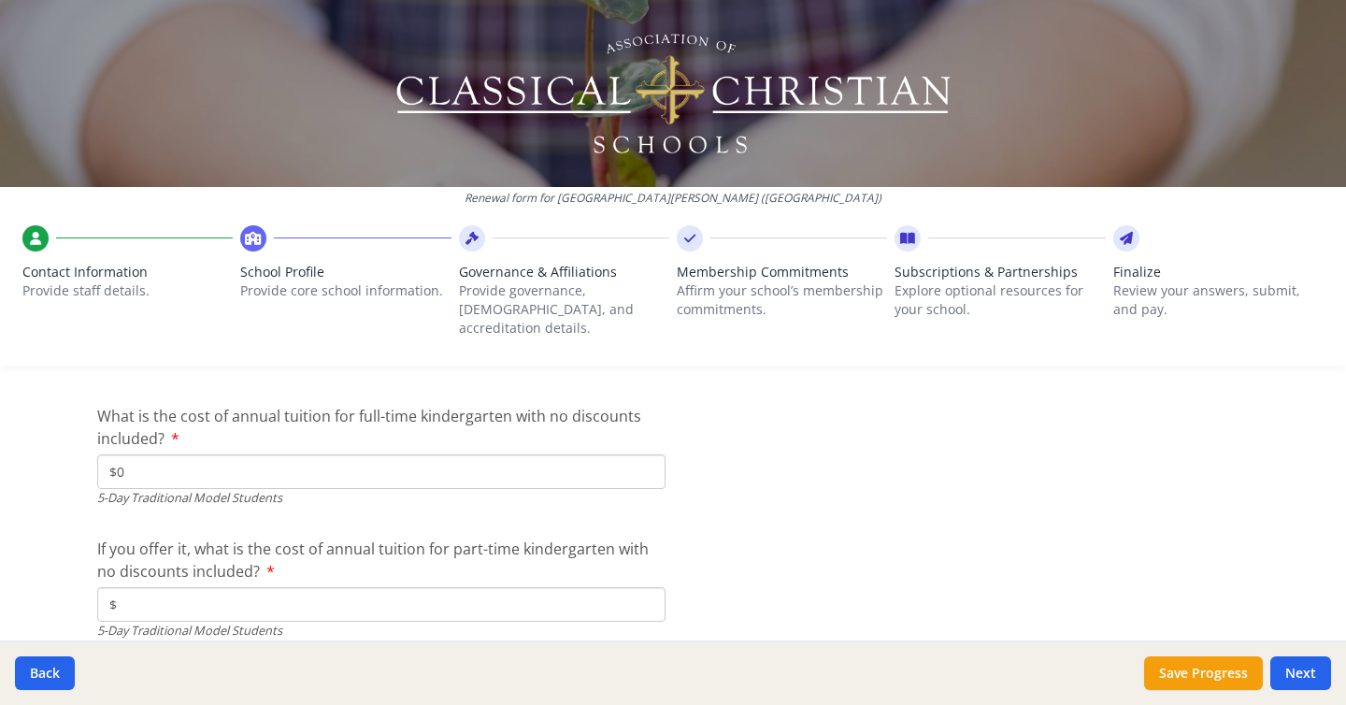
scroll to position [5003, 0]
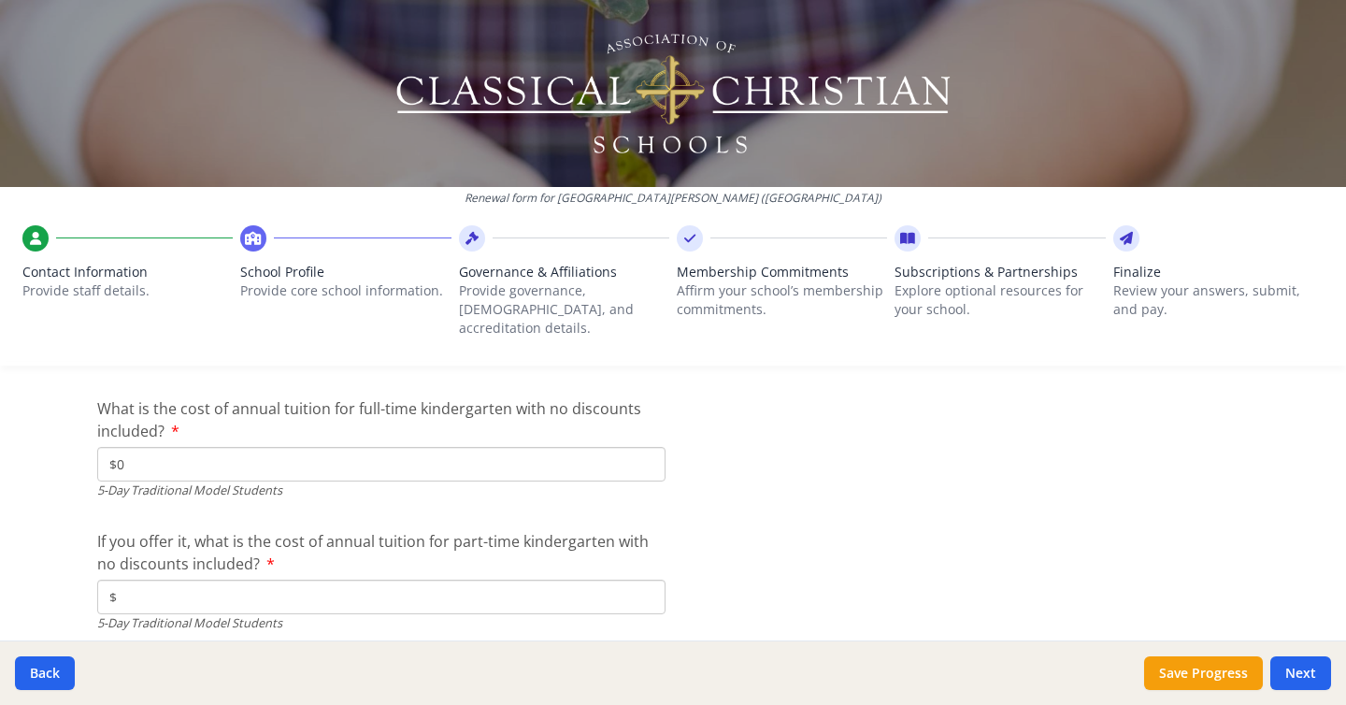
type input "$0"
click at [199, 580] on input "$" at bounding box center [381, 597] width 568 height 35
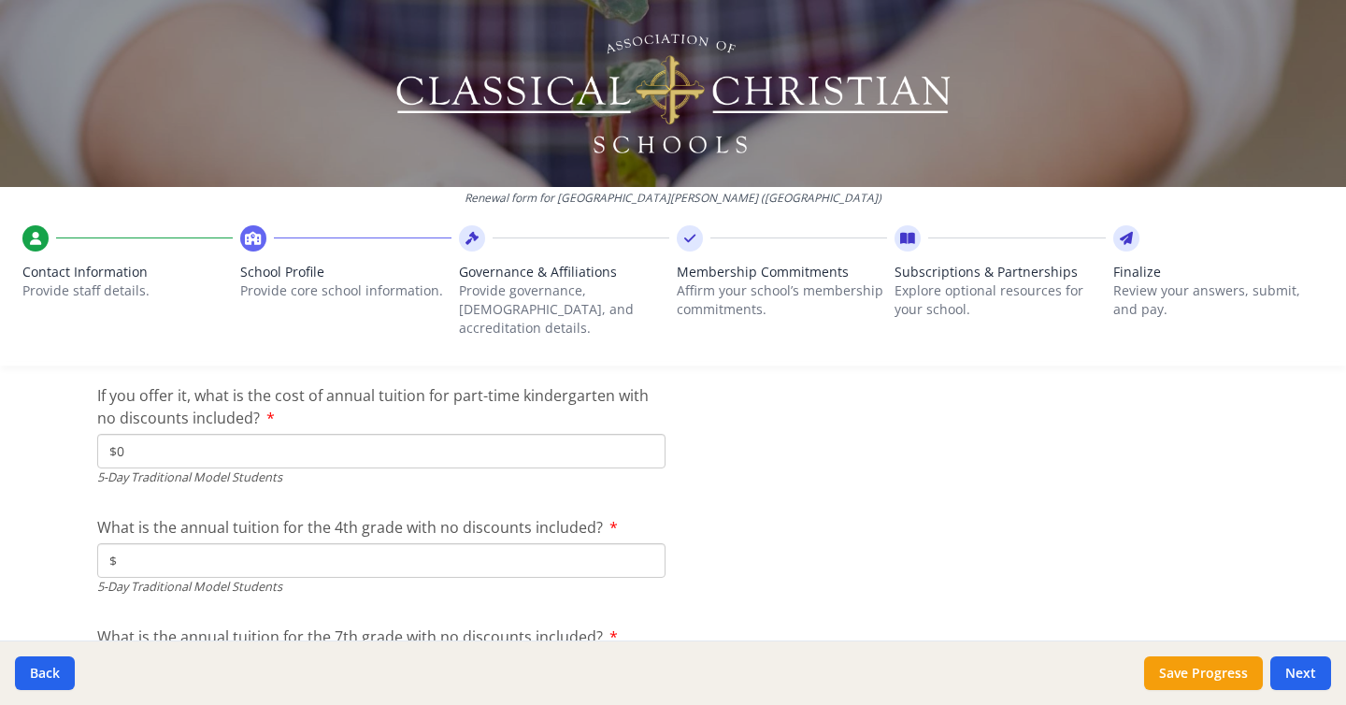
scroll to position [5162, 0]
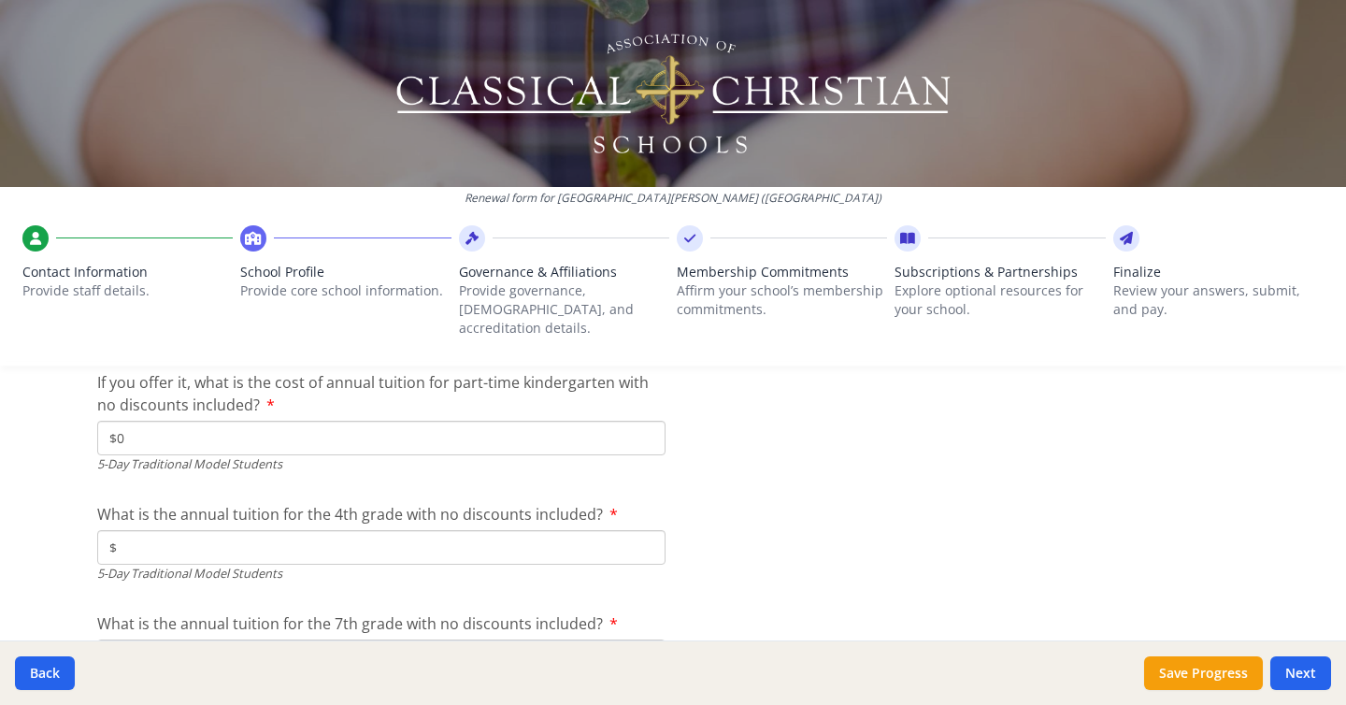
type input "$0"
click at [255, 532] on input "$" at bounding box center [381, 547] width 568 height 35
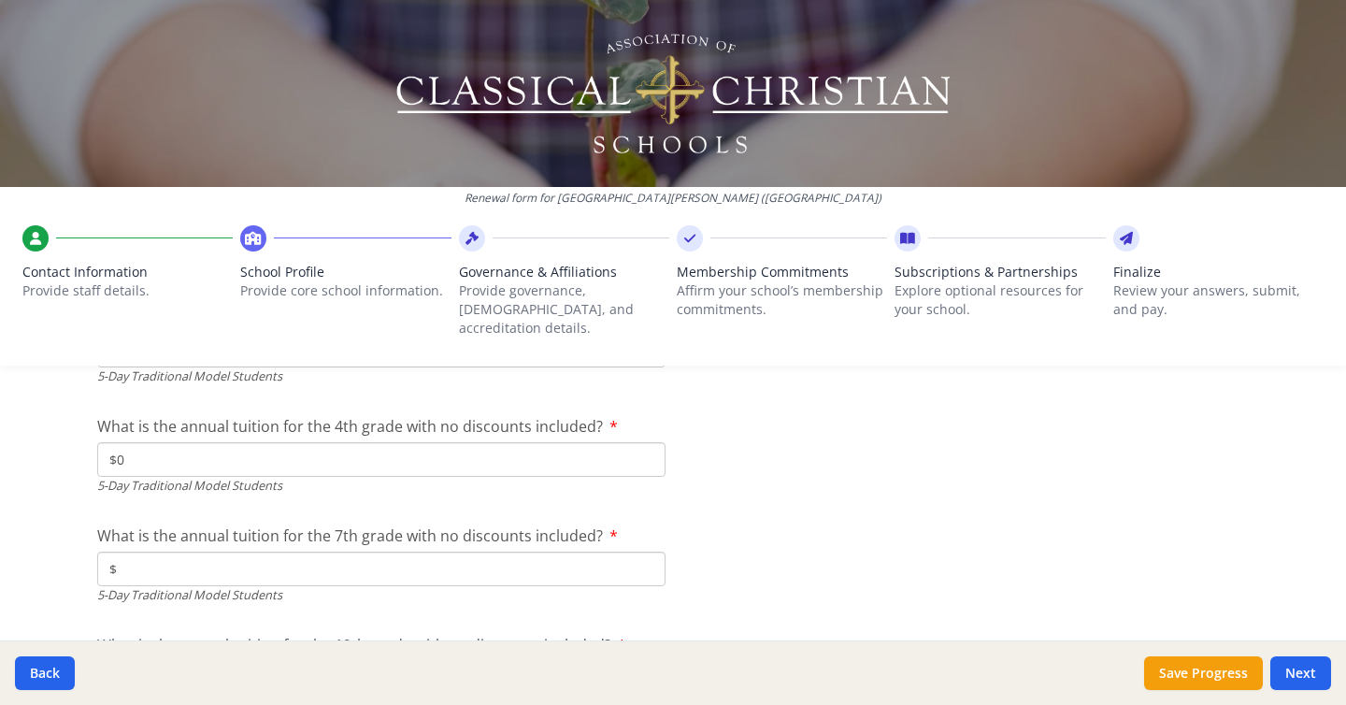
scroll to position [5258, 0]
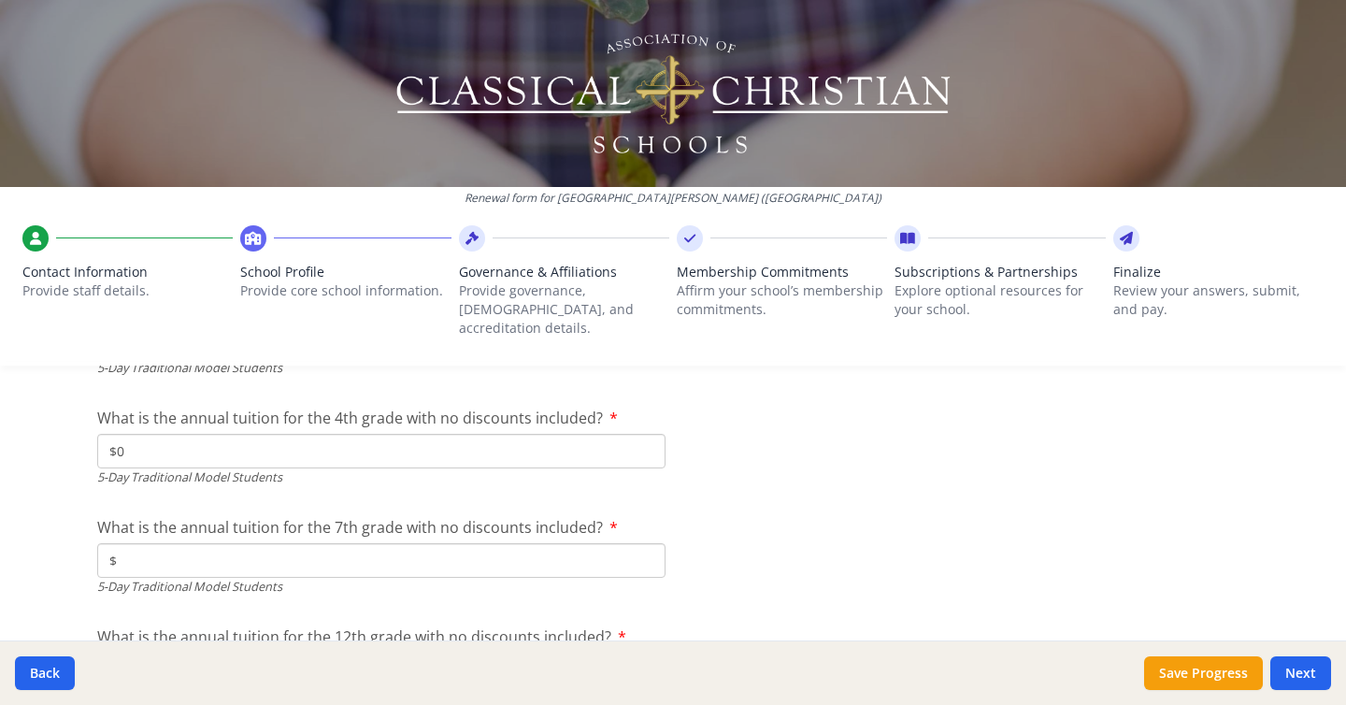
type input "$0"
click at [220, 543] on input "$" at bounding box center [381, 560] width 568 height 35
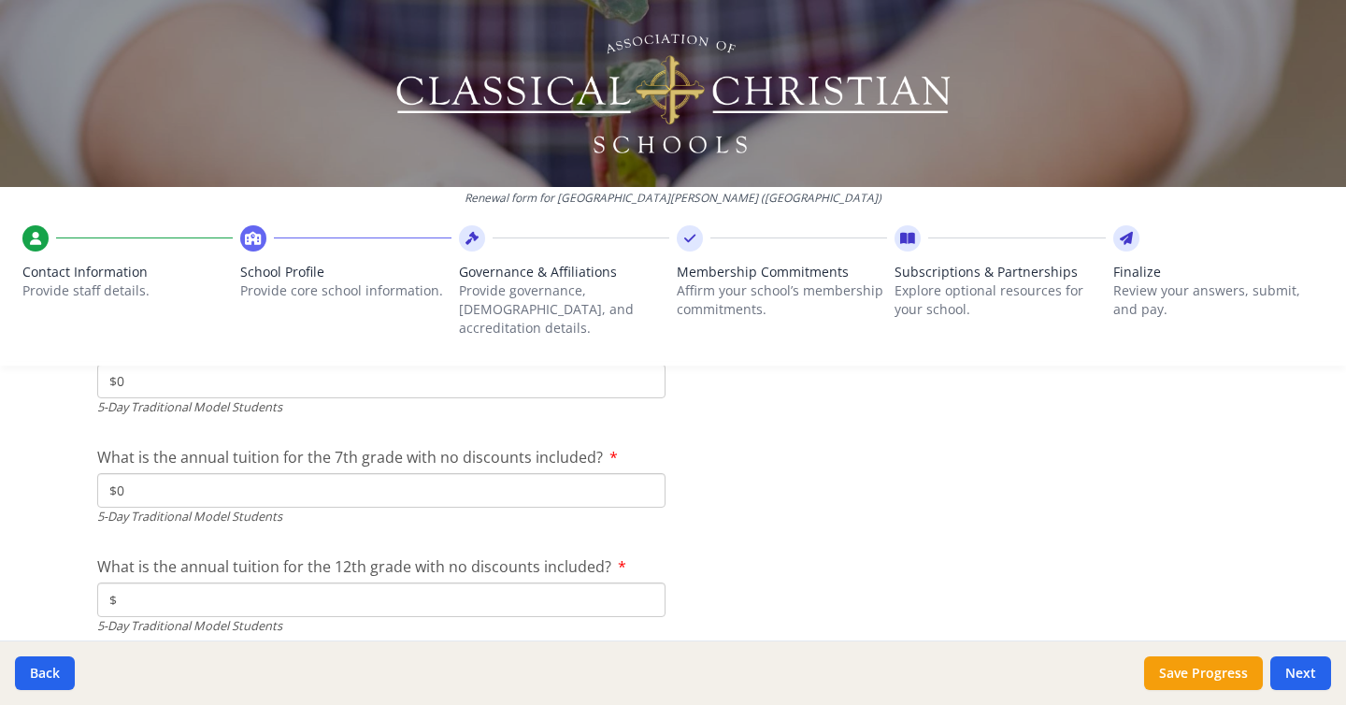
scroll to position [5329, 0]
type input "$0"
click at [218, 581] on input "$" at bounding box center [381, 598] width 568 height 35
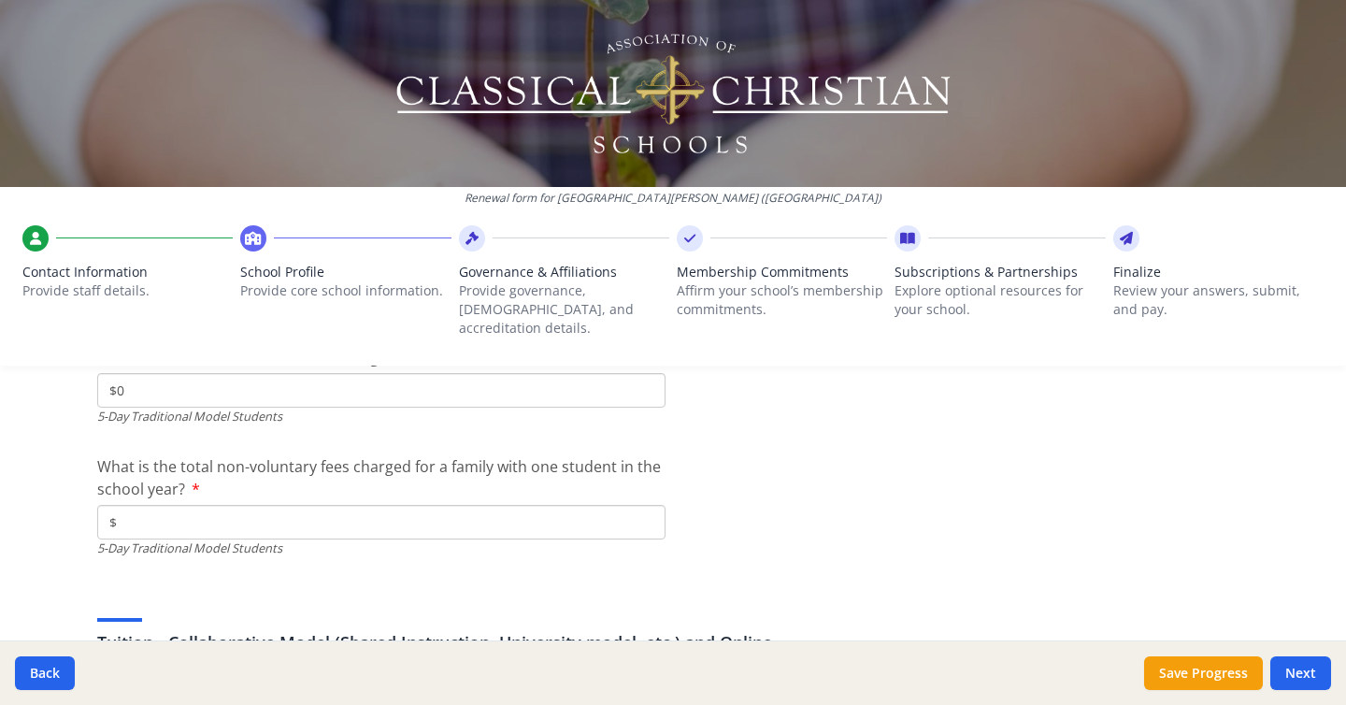
scroll to position [5550, 0]
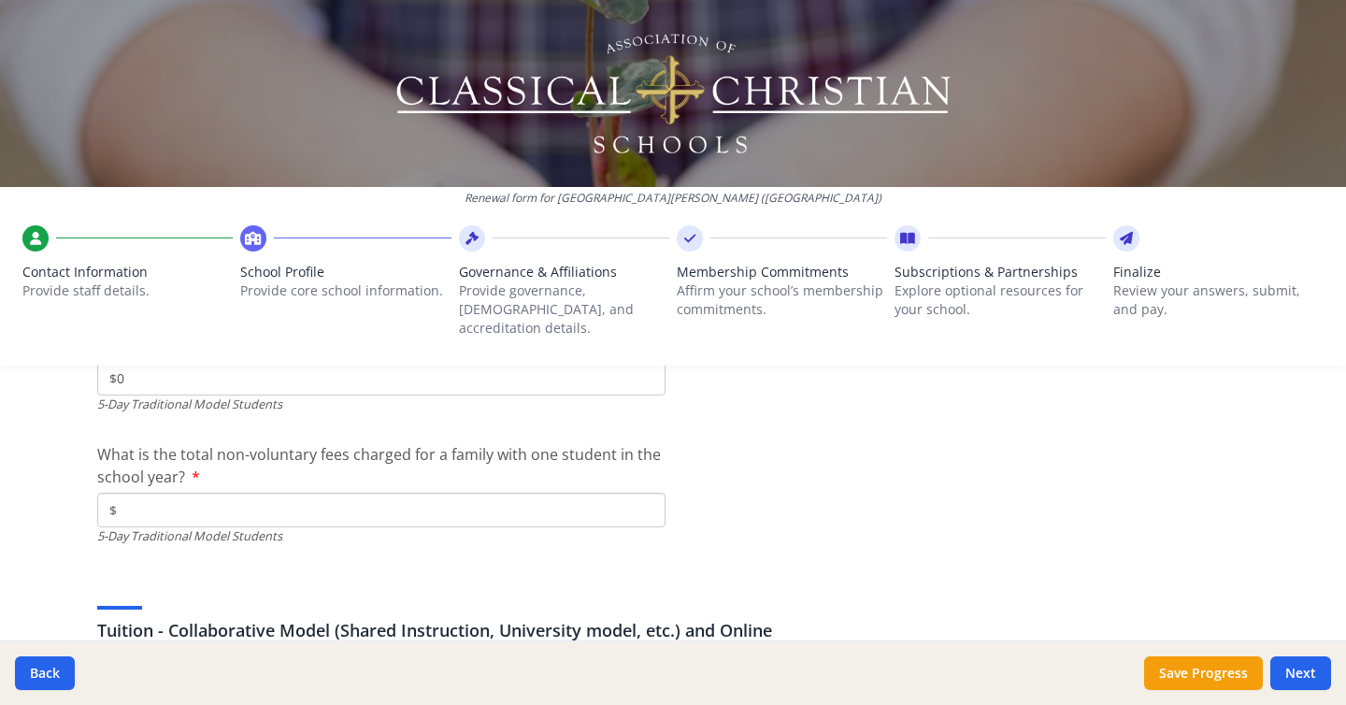
type input "$0"
click at [239, 500] on input "$" at bounding box center [381, 510] width 568 height 35
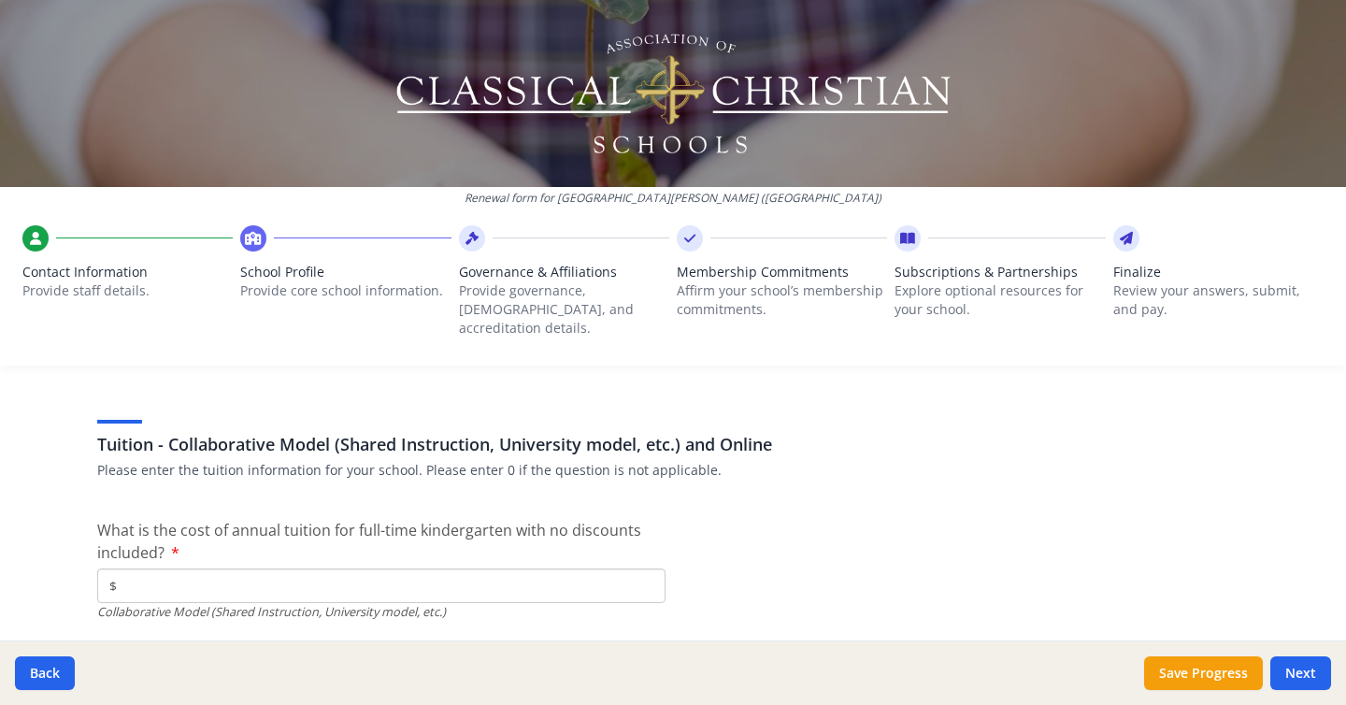
scroll to position [5776, 0]
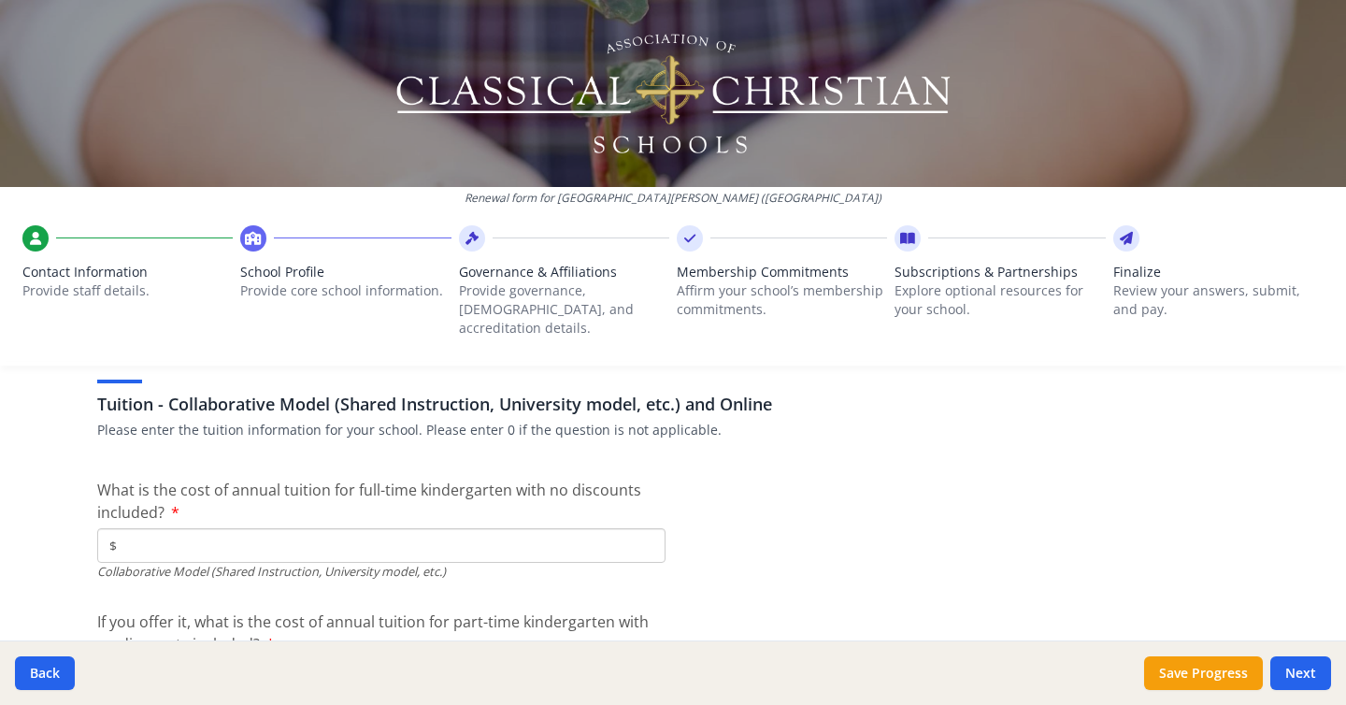
type input "$0"
click at [212, 535] on input "$" at bounding box center [381, 545] width 568 height 35
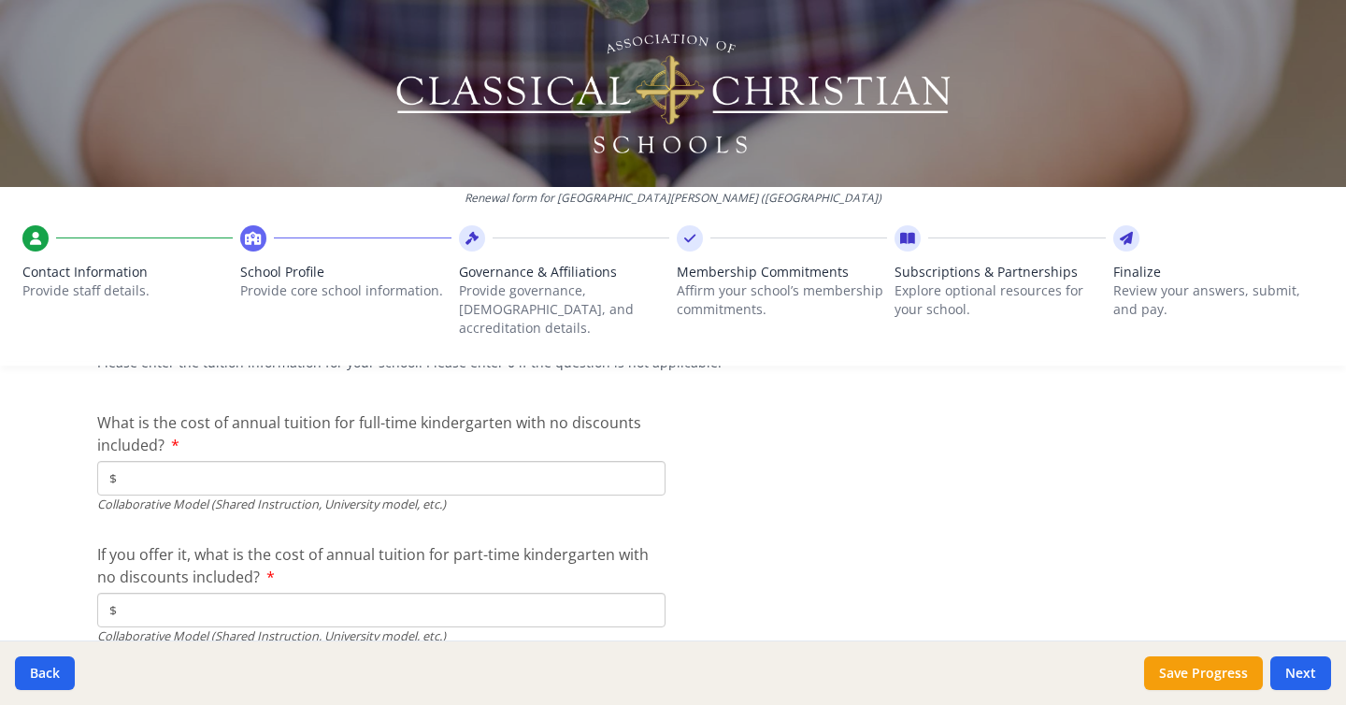
scroll to position [5842, 0]
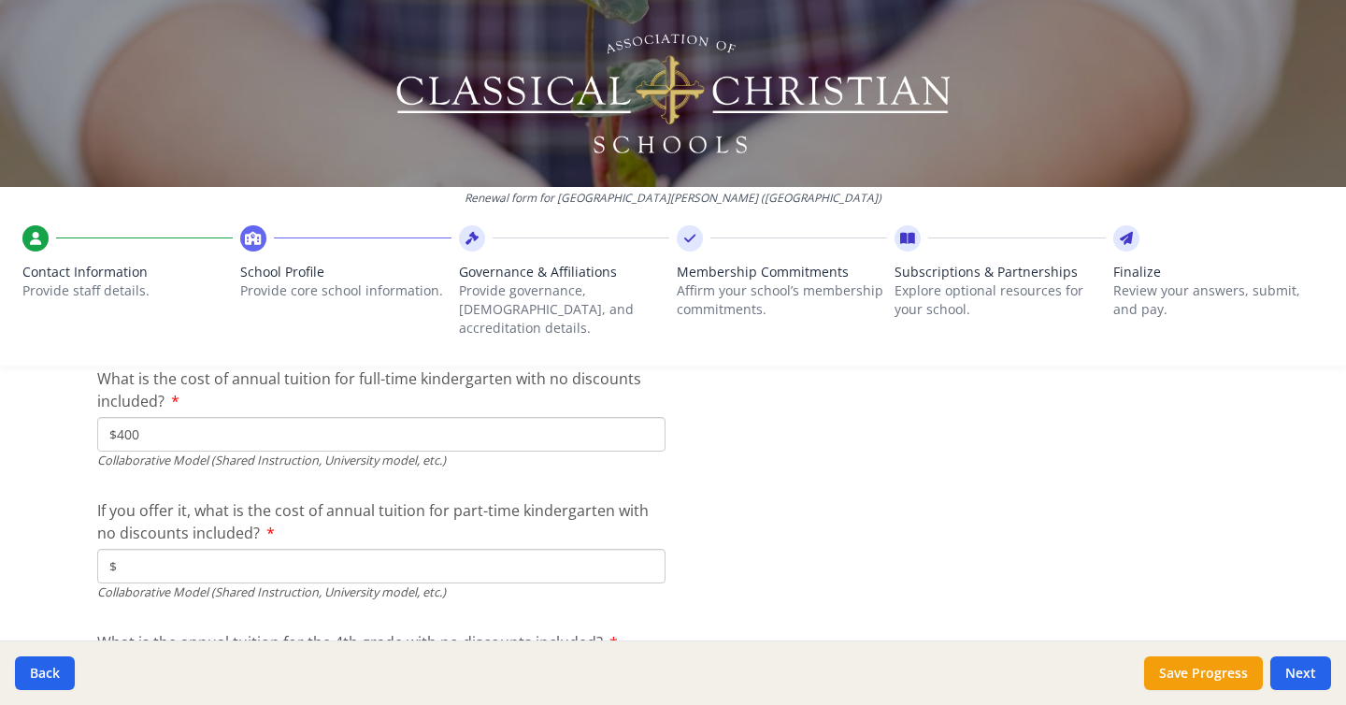
click at [278, 549] on input "$" at bounding box center [381, 566] width 568 height 35
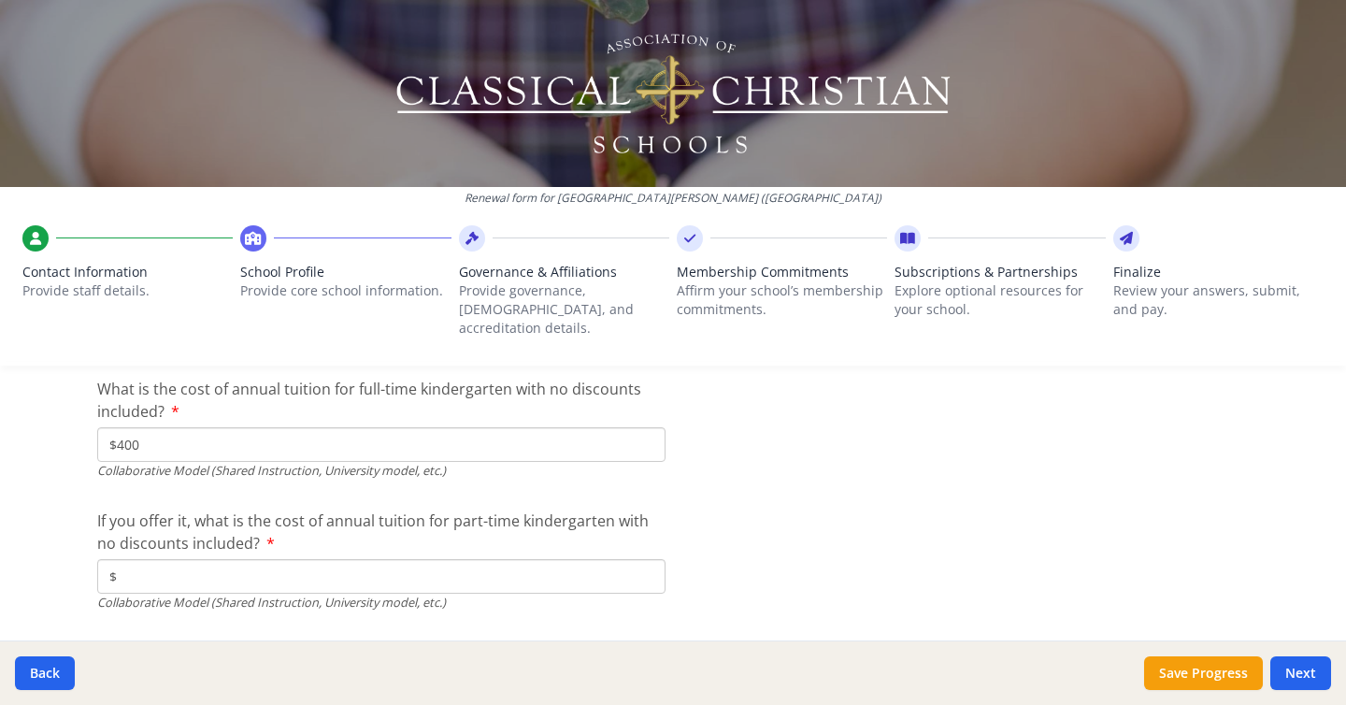
scroll to position [5873, 0]
click at [125, 431] on input "$400" at bounding box center [381, 448] width 568 height 35
type input "$800"
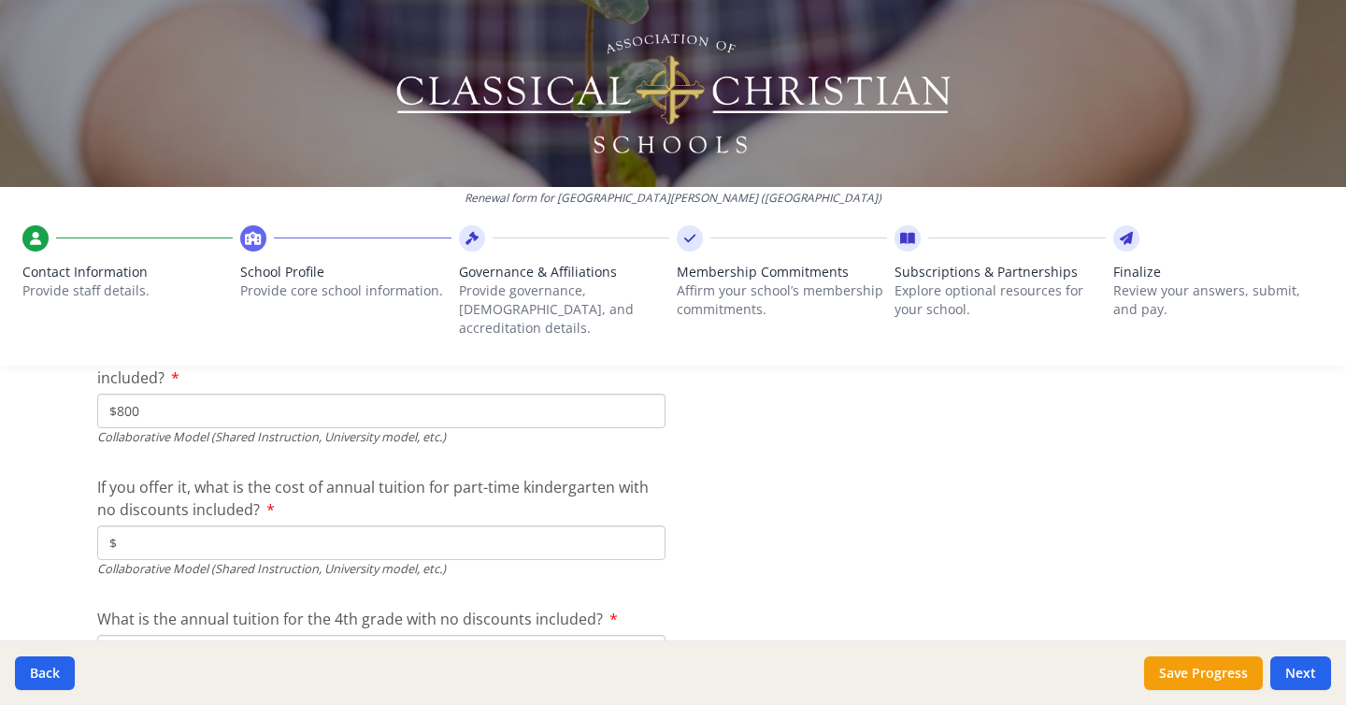
click at [346, 528] on input "$" at bounding box center [381, 542] width 568 height 35
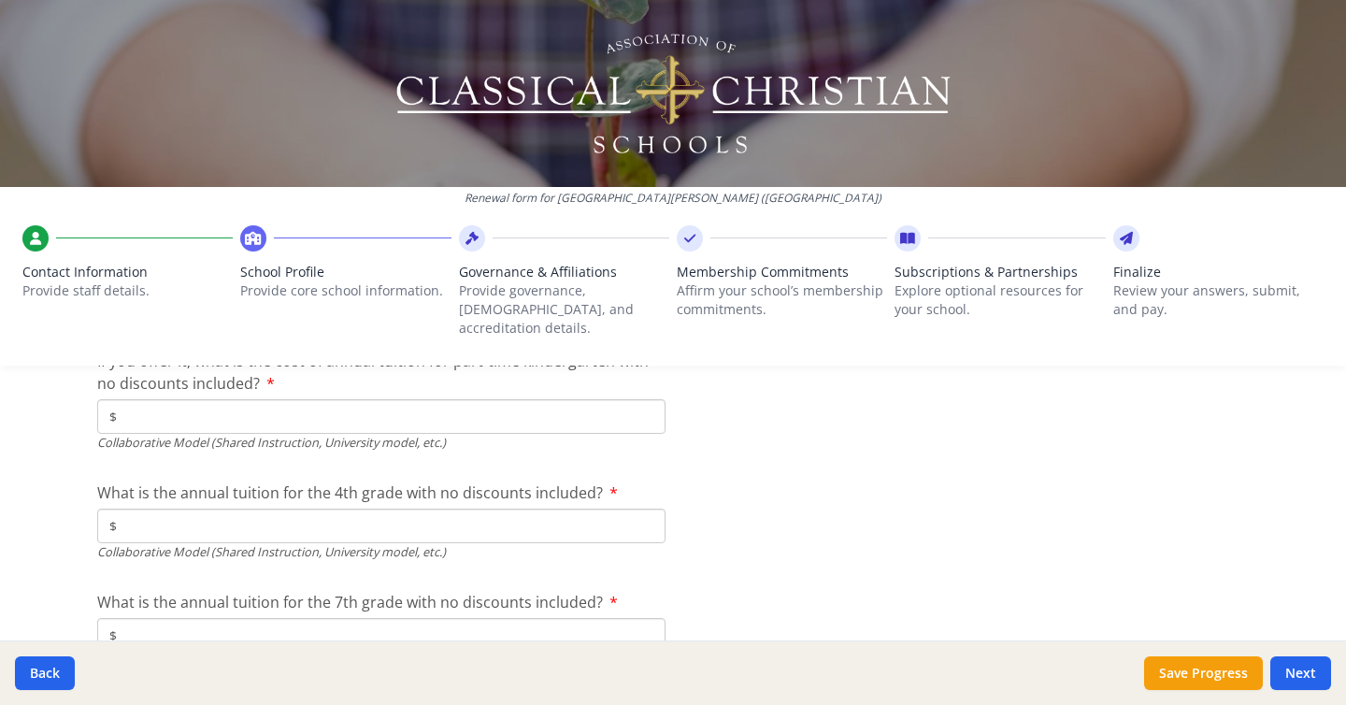
scroll to position [6042, 0]
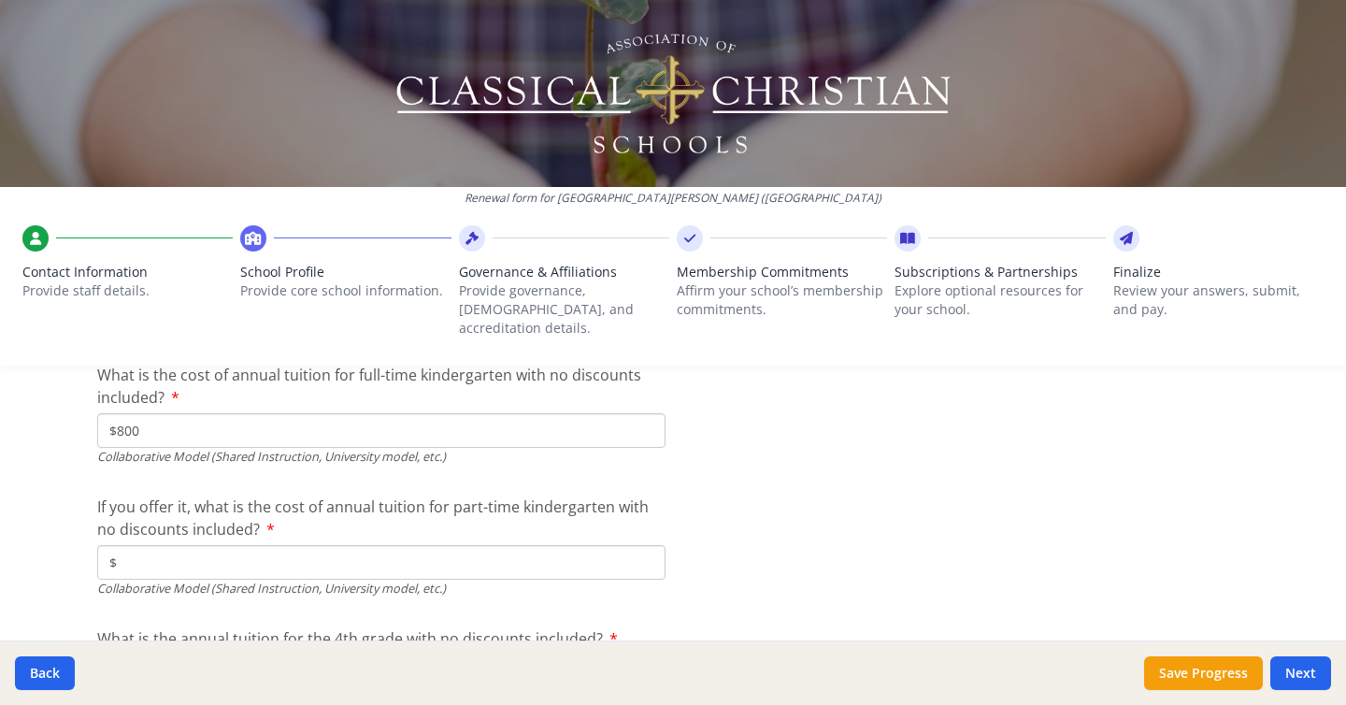
scroll to position [5894, 0]
click at [340, 543] on input "$" at bounding box center [381, 559] width 568 height 35
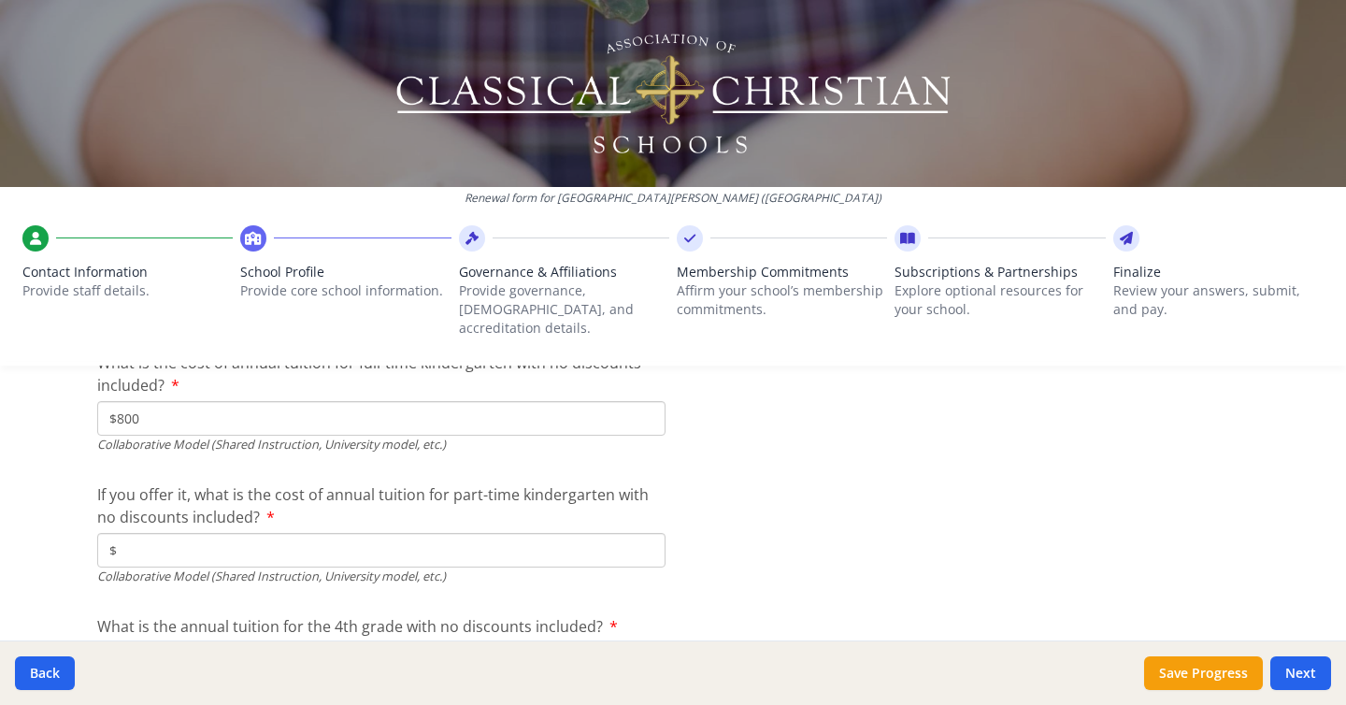
scroll to position [5891, 0]
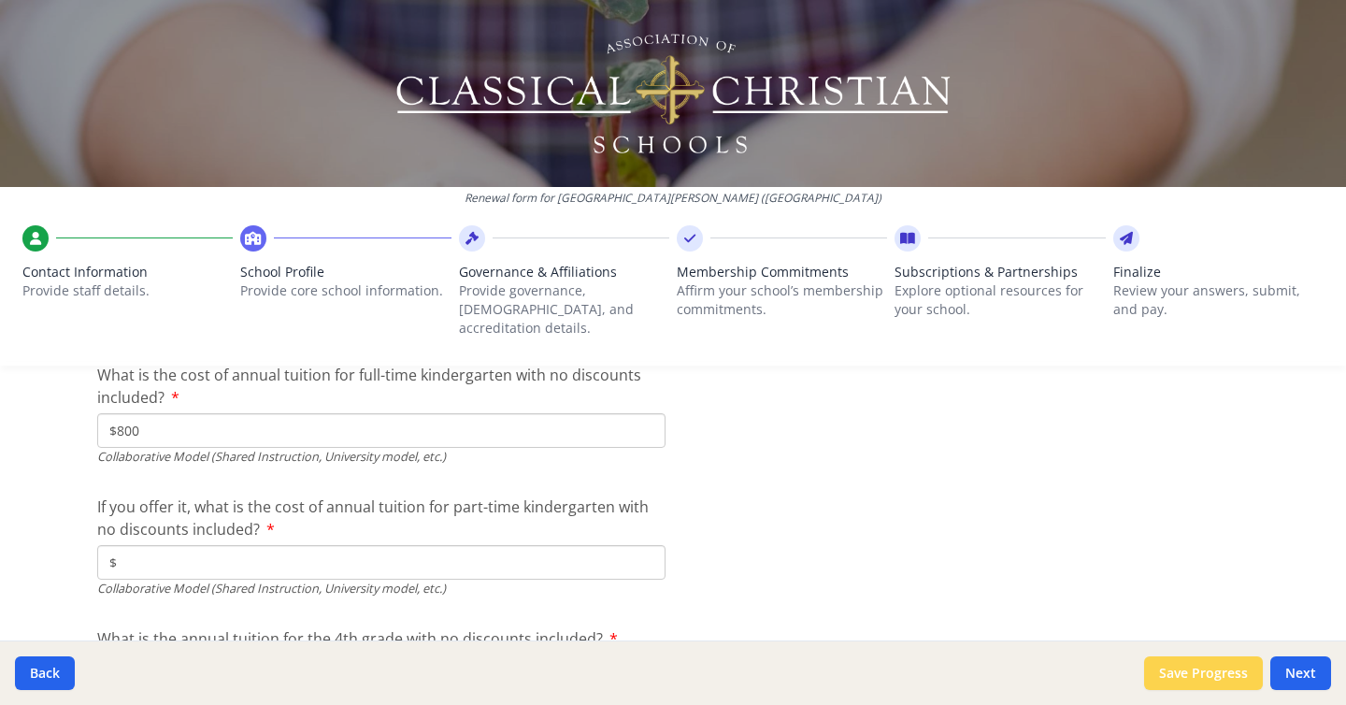
click at [1205, 672] on button "Save Progress" at bounding box center [1203, 673] width 119 height 34
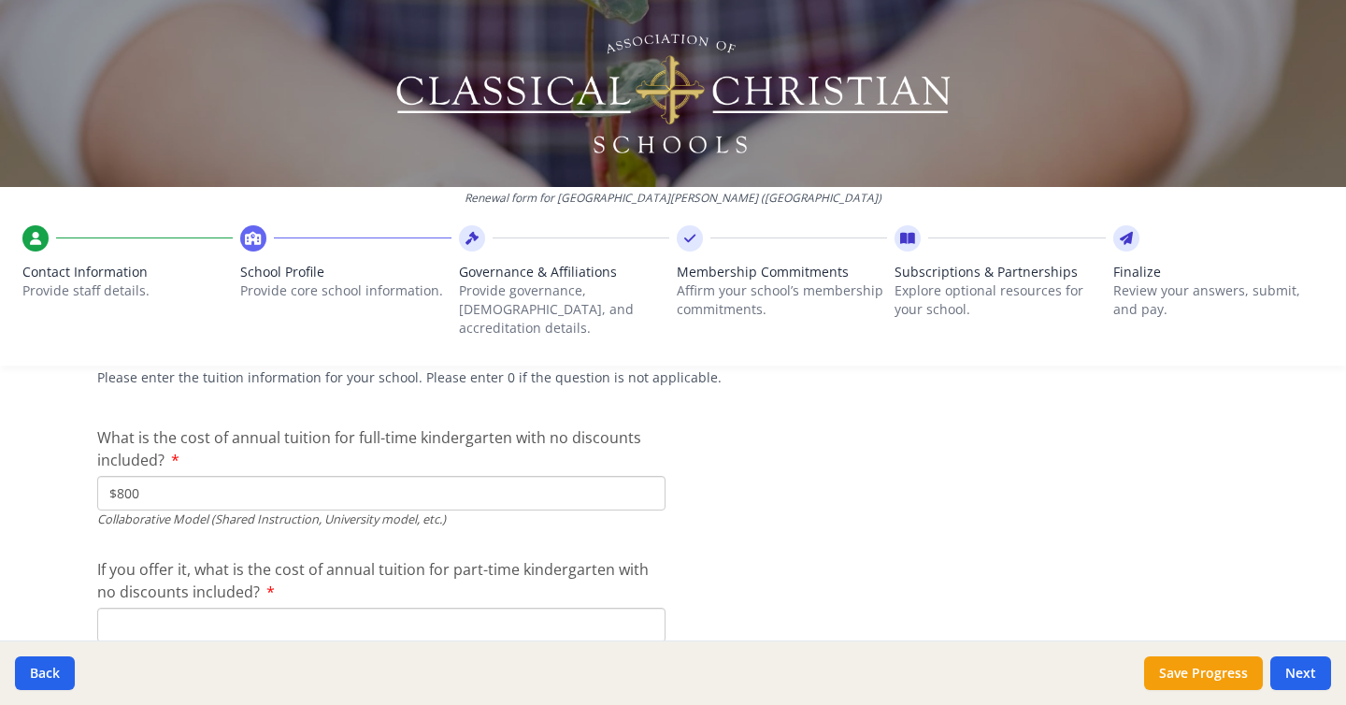
scroll to position [5838, 0]
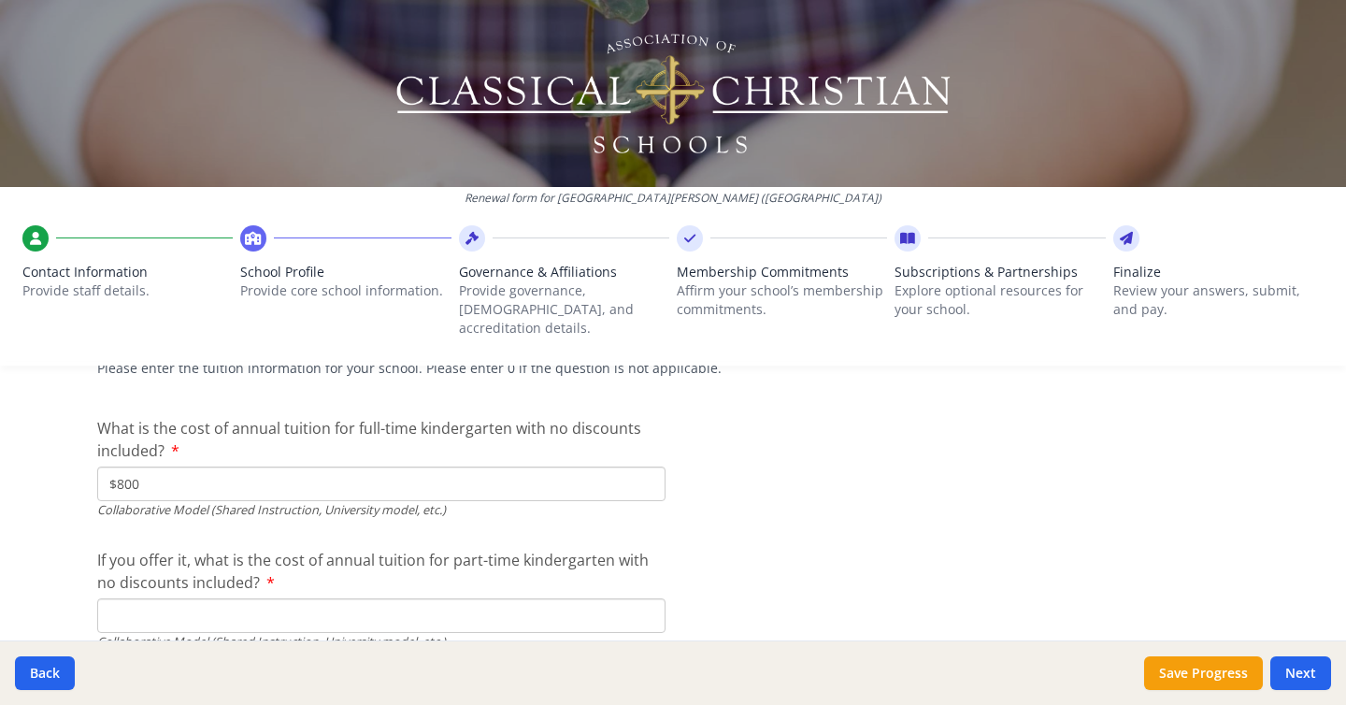
click at [145, 466] on input "$800" at bounding box center [381, 483] width 568 height 35
click at [136, 466] on input "$800" at bounding box center [381, 483] width 568 height 35
type input "$"
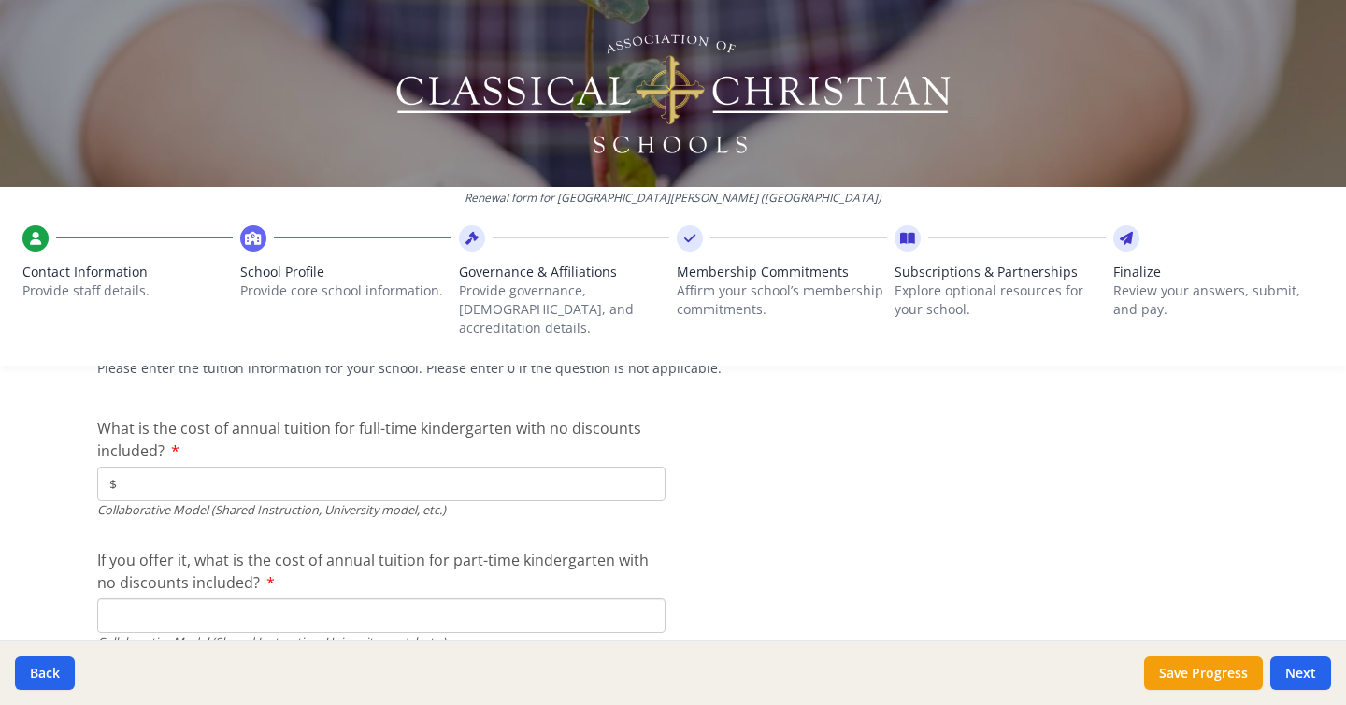
click at [141, 604] on input "If you offer it, what is the cost of annual tuition for part-time kindergarten …" at bounding box center [381, 615] width 568 height 35
paste input "$"
type input "$800"
click at [142, 466] on input "$" at bounding box center [381, 483] width 568 height 35
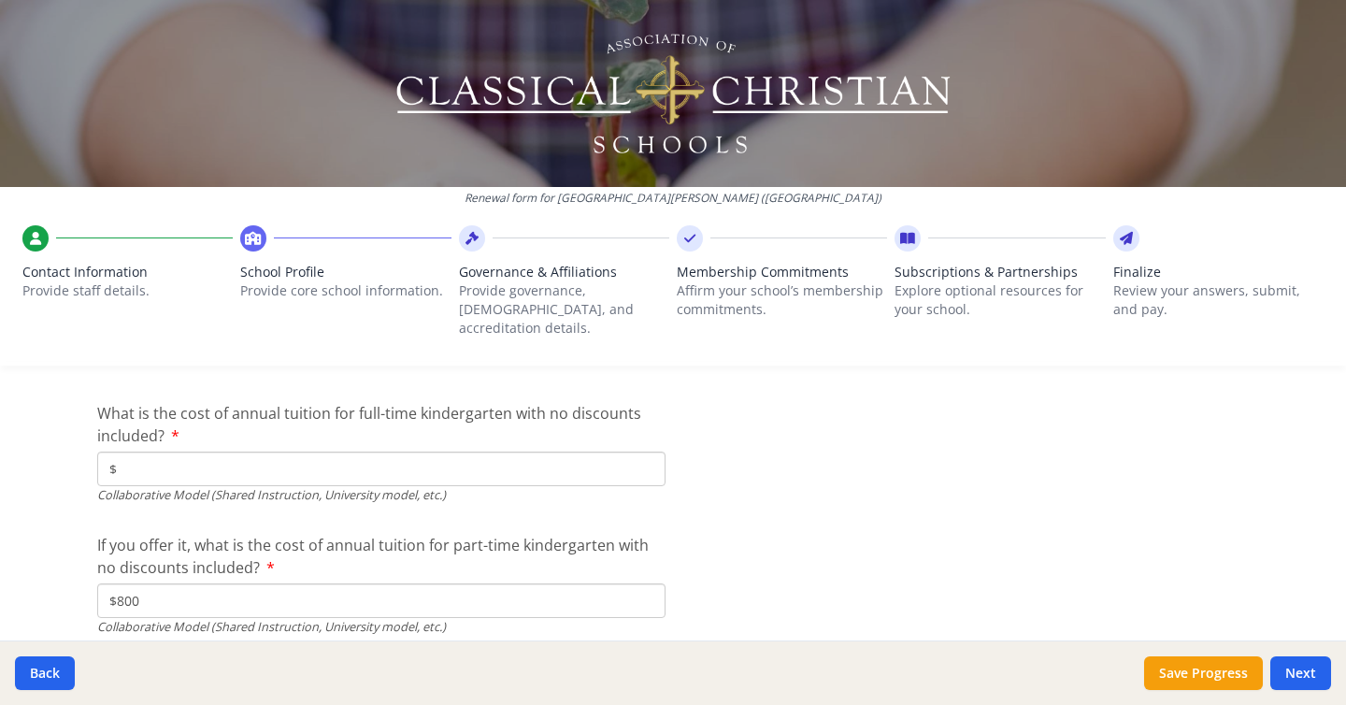
scroll to position [5858, 0]
type input "$"
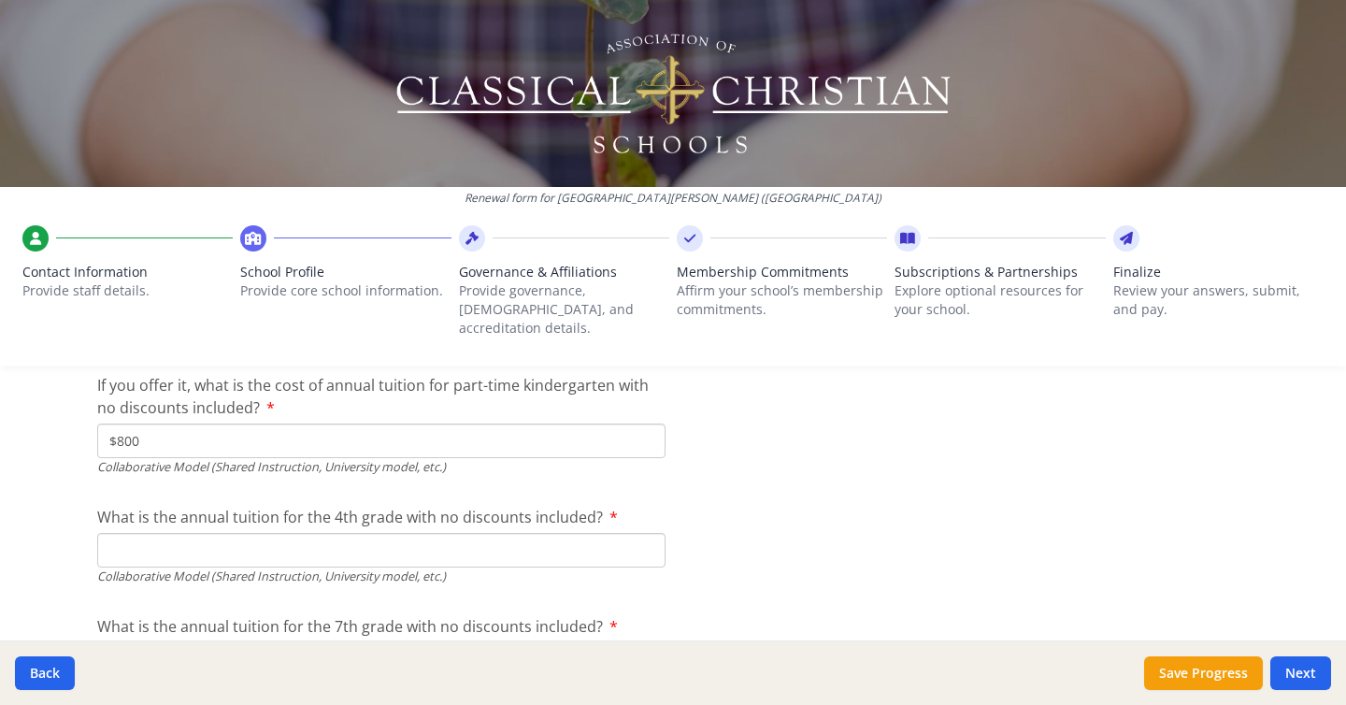
scroll to position [6026, 0]
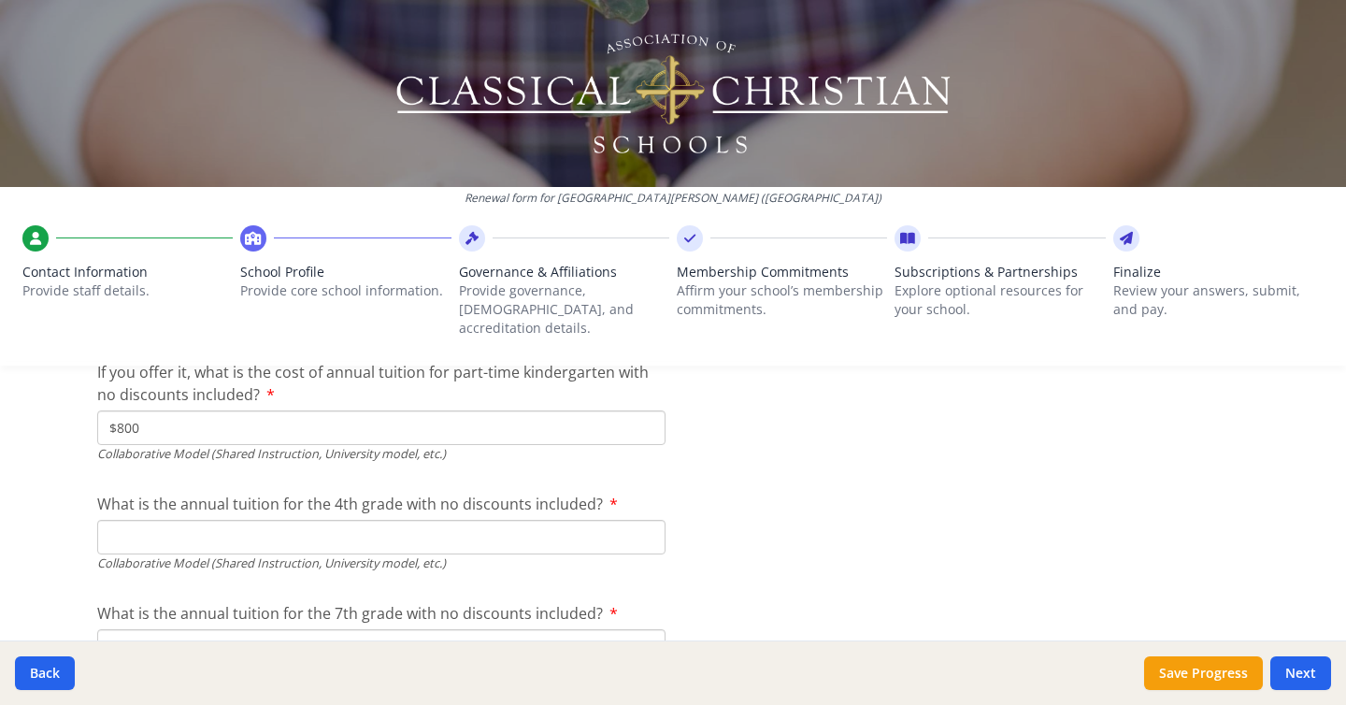
click at [205, 529] on input "What is the annual tuition for the 4th grade with no discounts included?" at bounding box center [381, 537] width 568 height 35
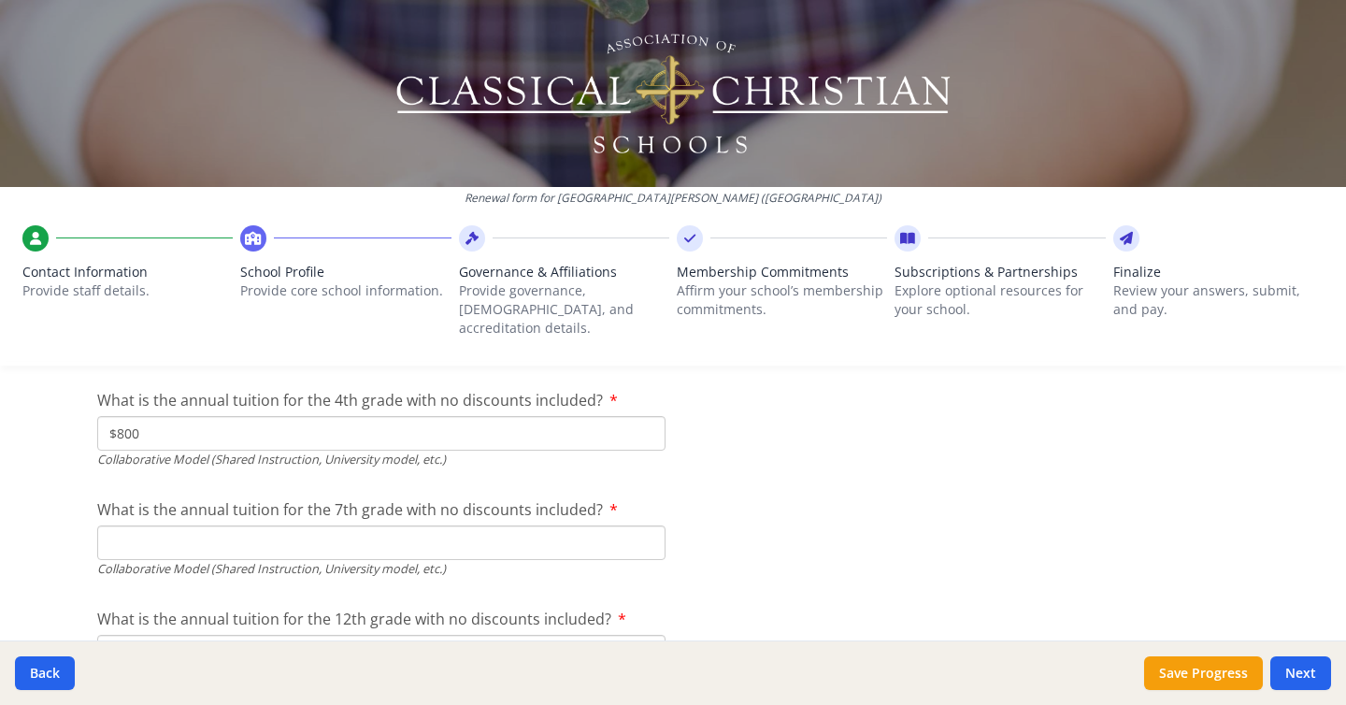
scroll to position [6132, 0]
type input "$800"
click at [176, 527] on input "What is the annual tuition for the 7th grade with no discounts included?" at bounding box center [381, 540] width 568 height 35
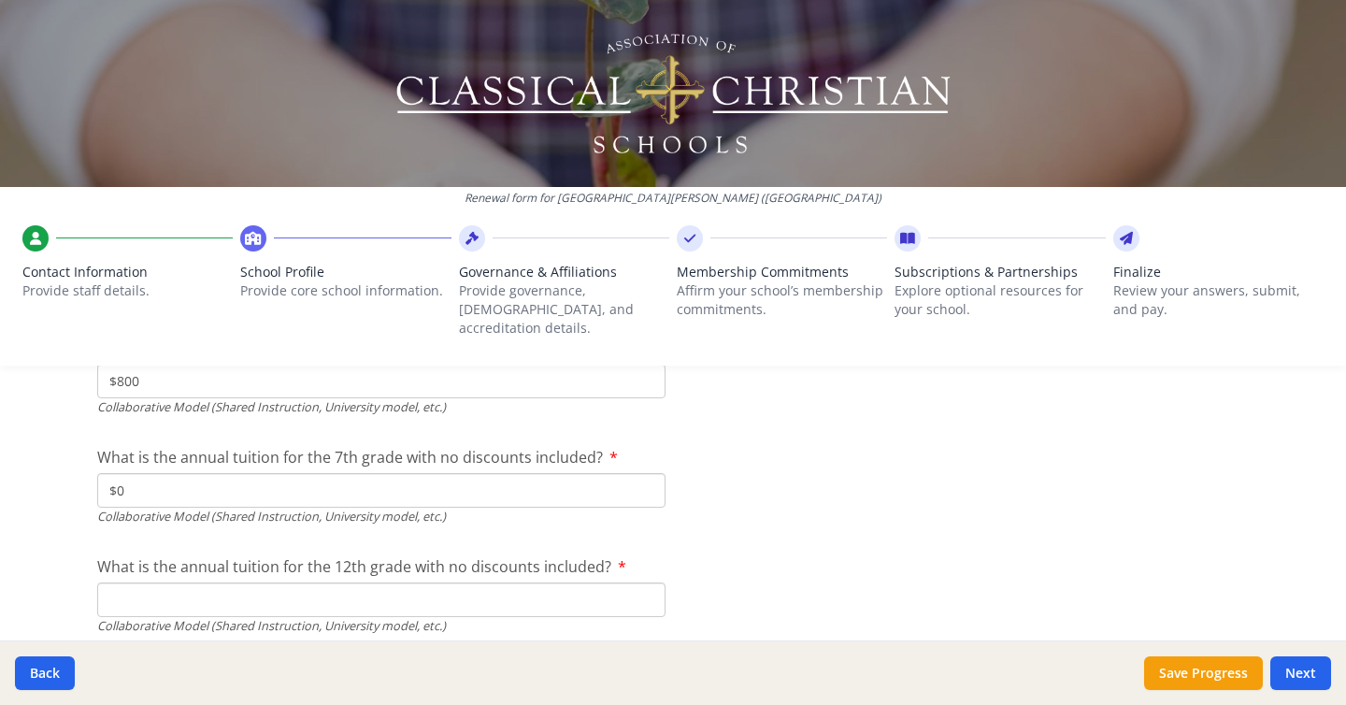
scroll to position [6194, 0]
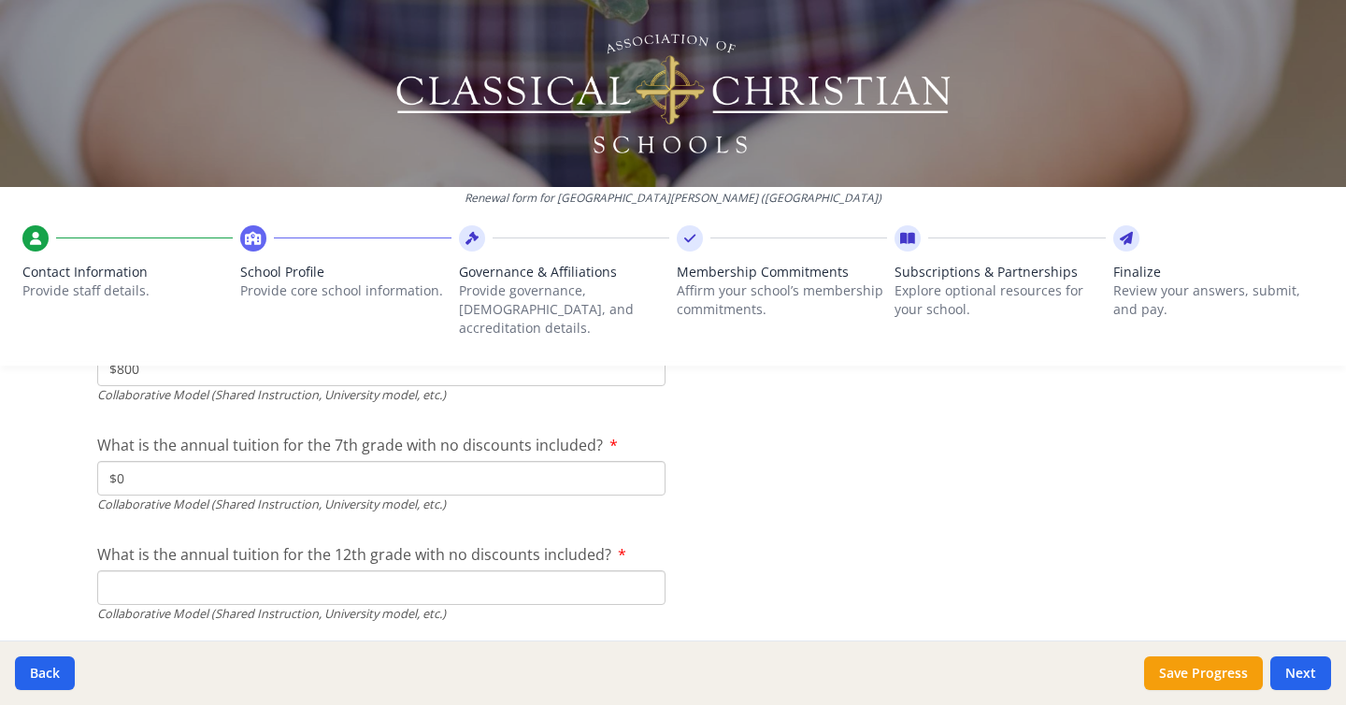
type input "$0"
click at [169, 570] on input "What is the annual tuition for the 12th grade with no discounts included?" at bounding box center [381, 587] width 568 height 35
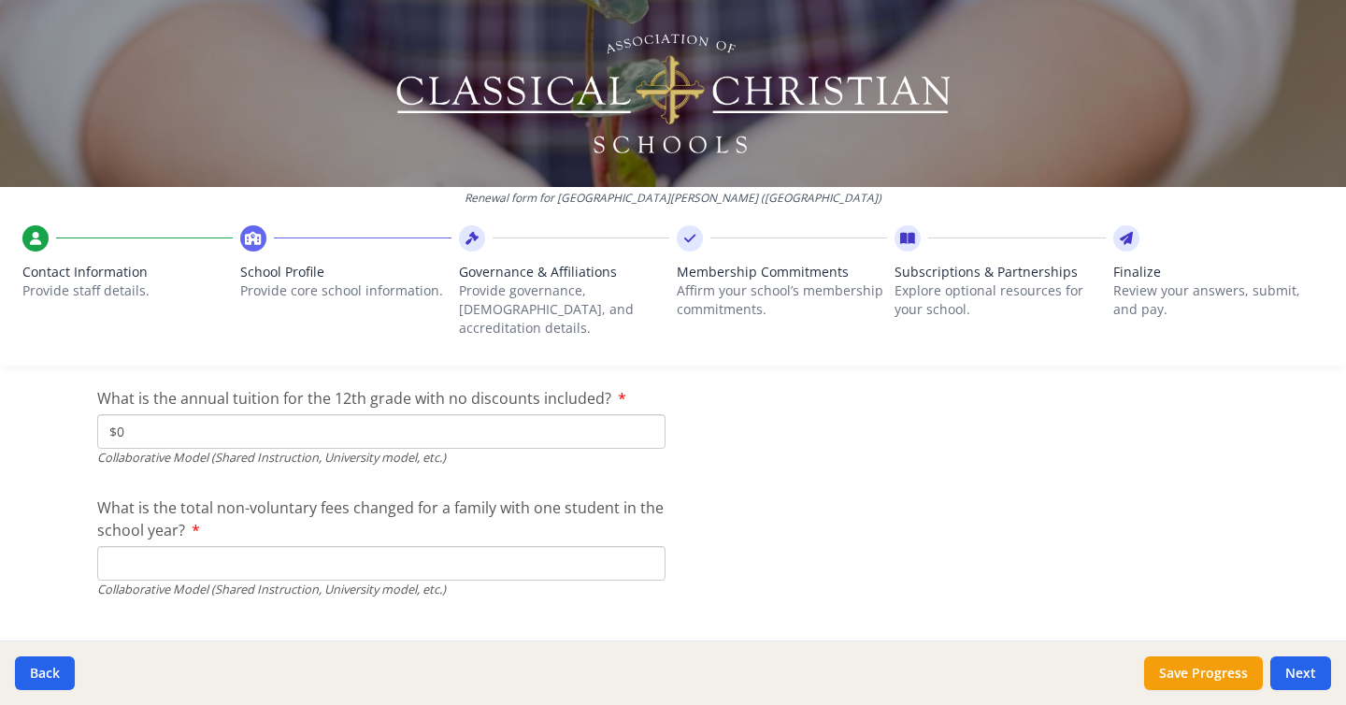
scroll to position [6358, 0]
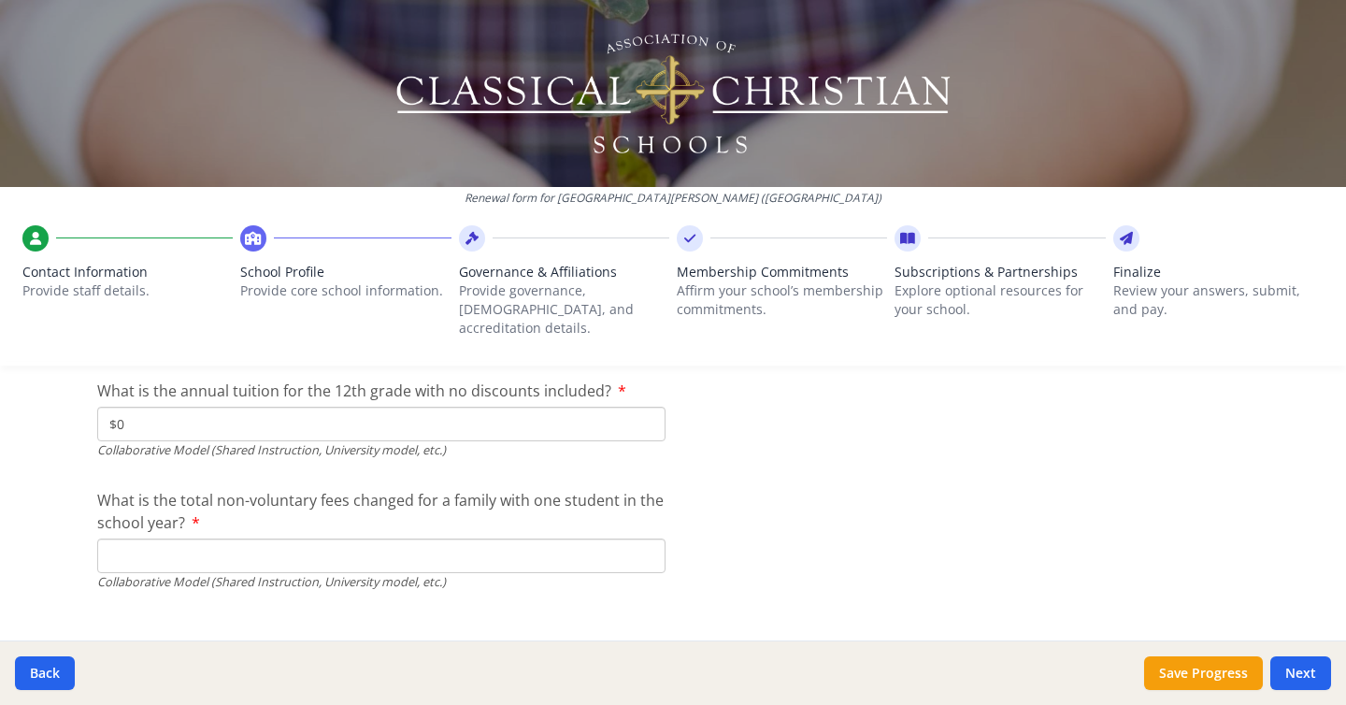
type input "$0"
click at [460, 538] on input "What is the total non-voluntary fees changed for a family with one student in t…" at bounding box center [381, 555] width 568 height 35
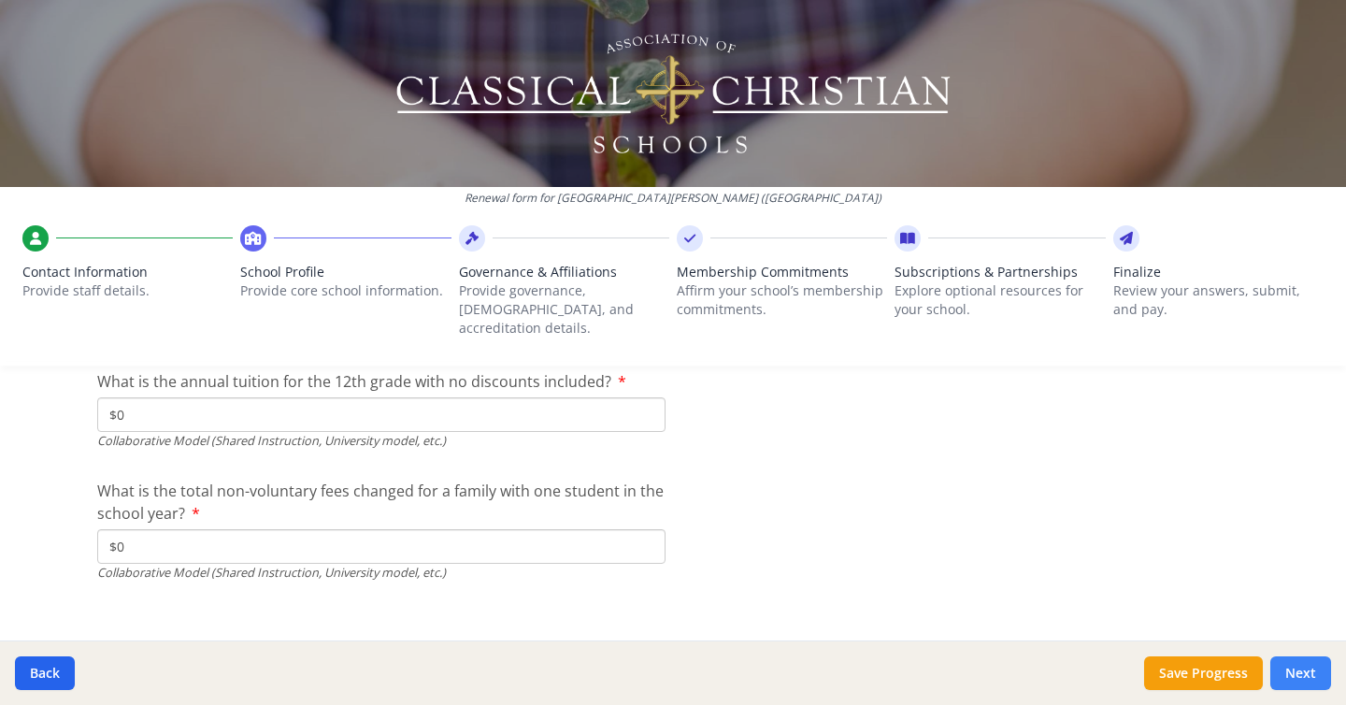
type input "$0"
click at [1313, 676] on button "Next" at bounding box center [1300, 673] width 61 height 34
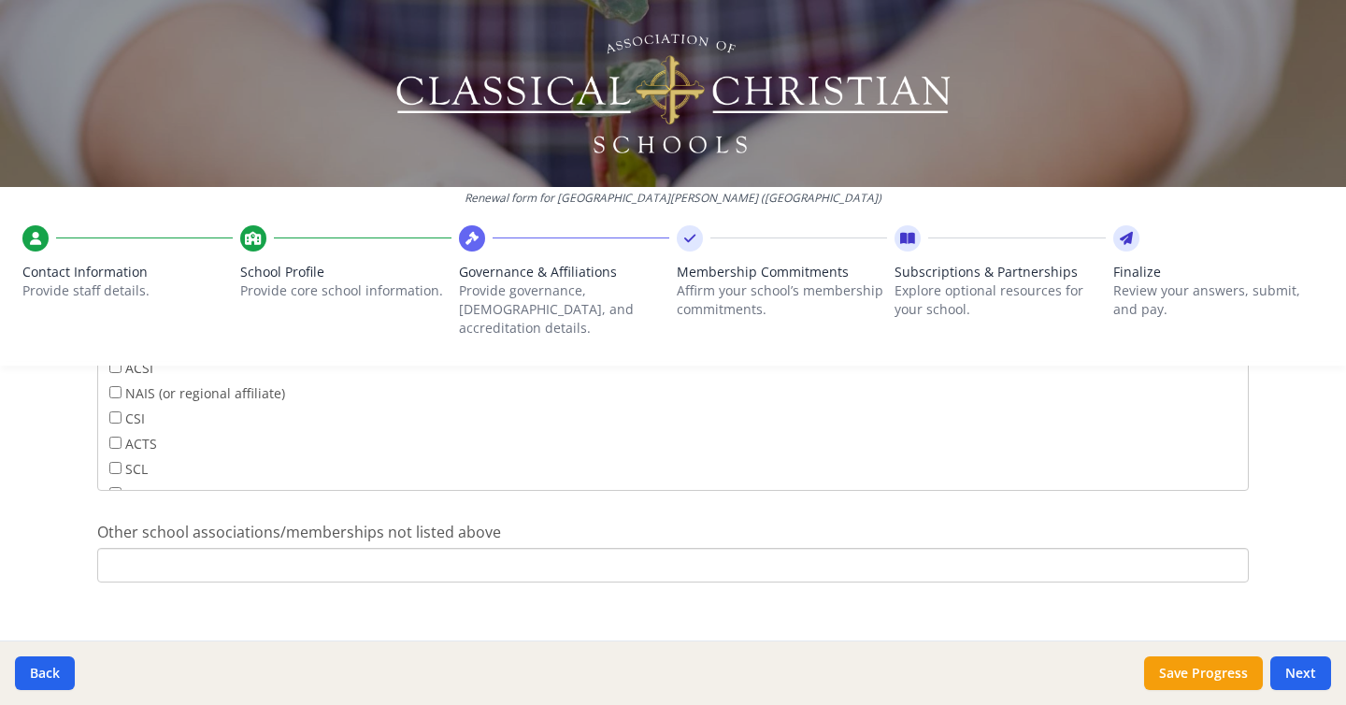
scroll to position [1253, 0]
click at [1312, 676] on button "Next" at bounding box center [1300, 673] width 61 height 34
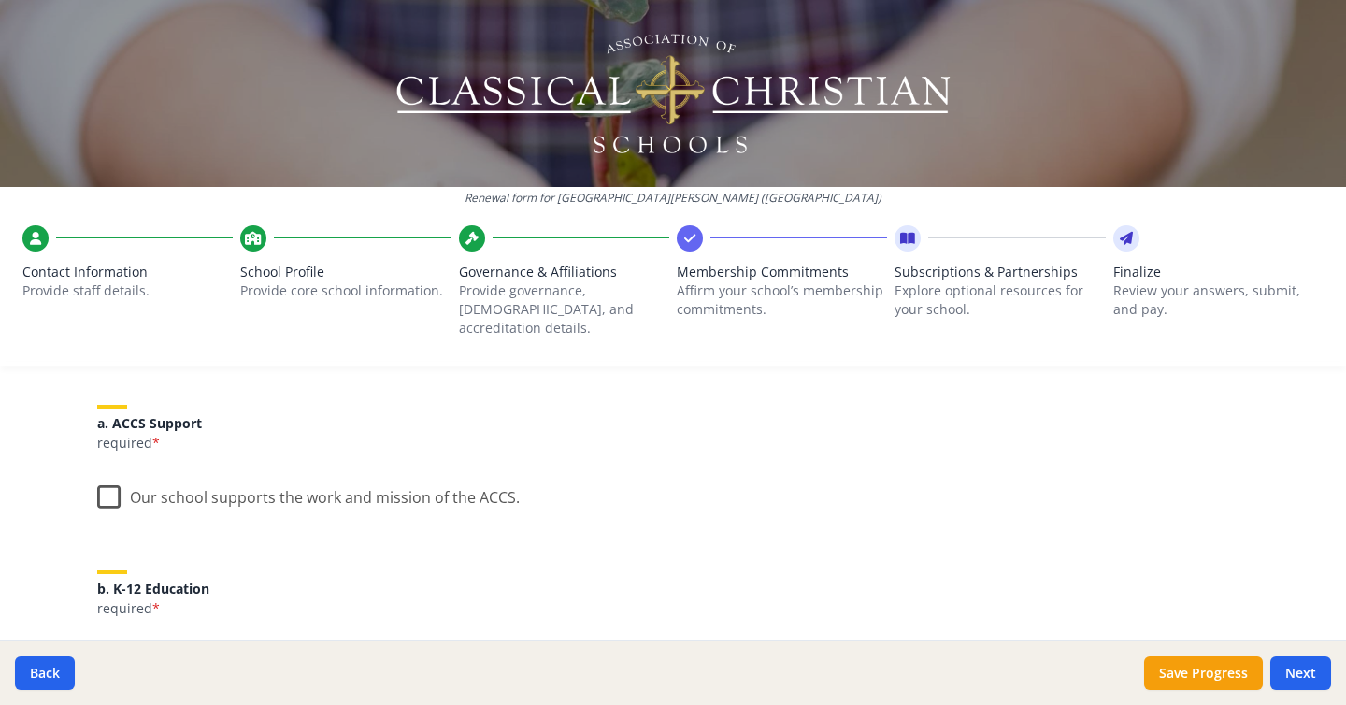
scroll to position [265, 0]
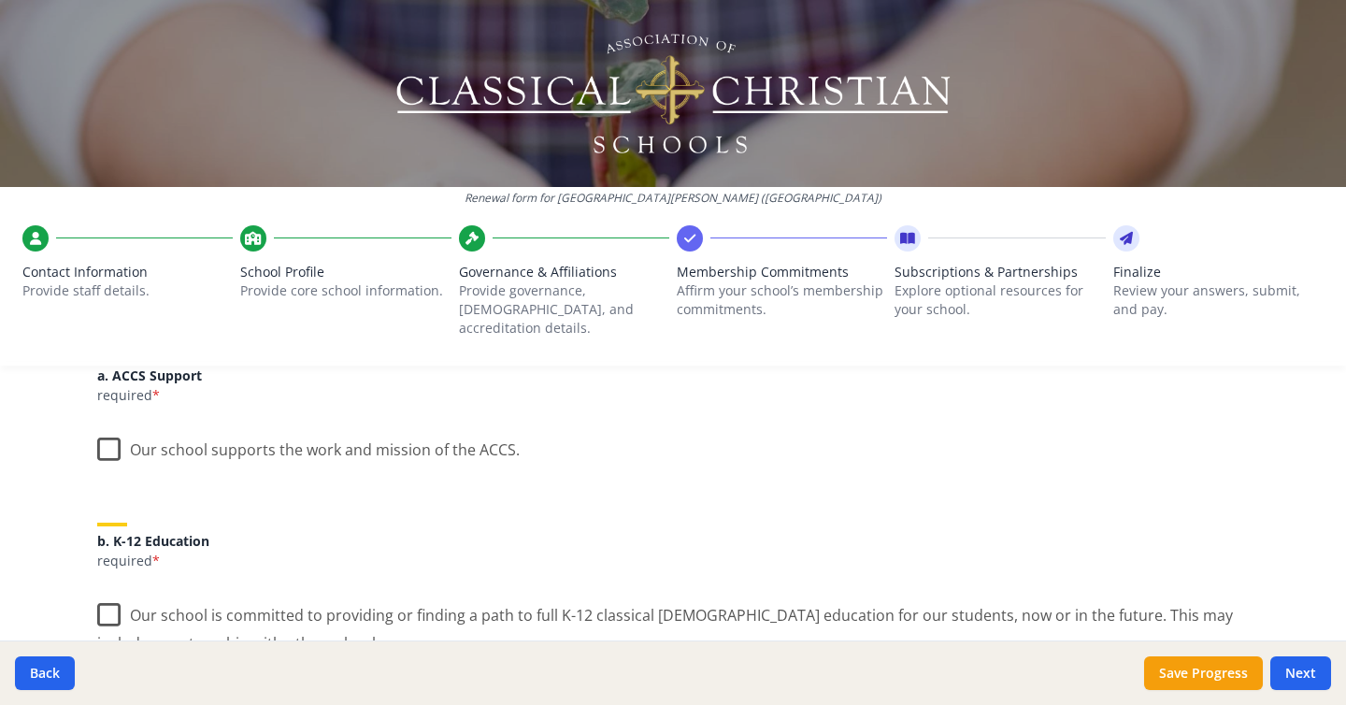
click at [108, 427] on label "Our school supports the work and mission of the ACCS." at bounding box center [308, 445] width 423 height 40
click at [0, 0] on input "Our school supports the work and mission of the ACCS." at bounding box center [0, 0] width 0 height 0
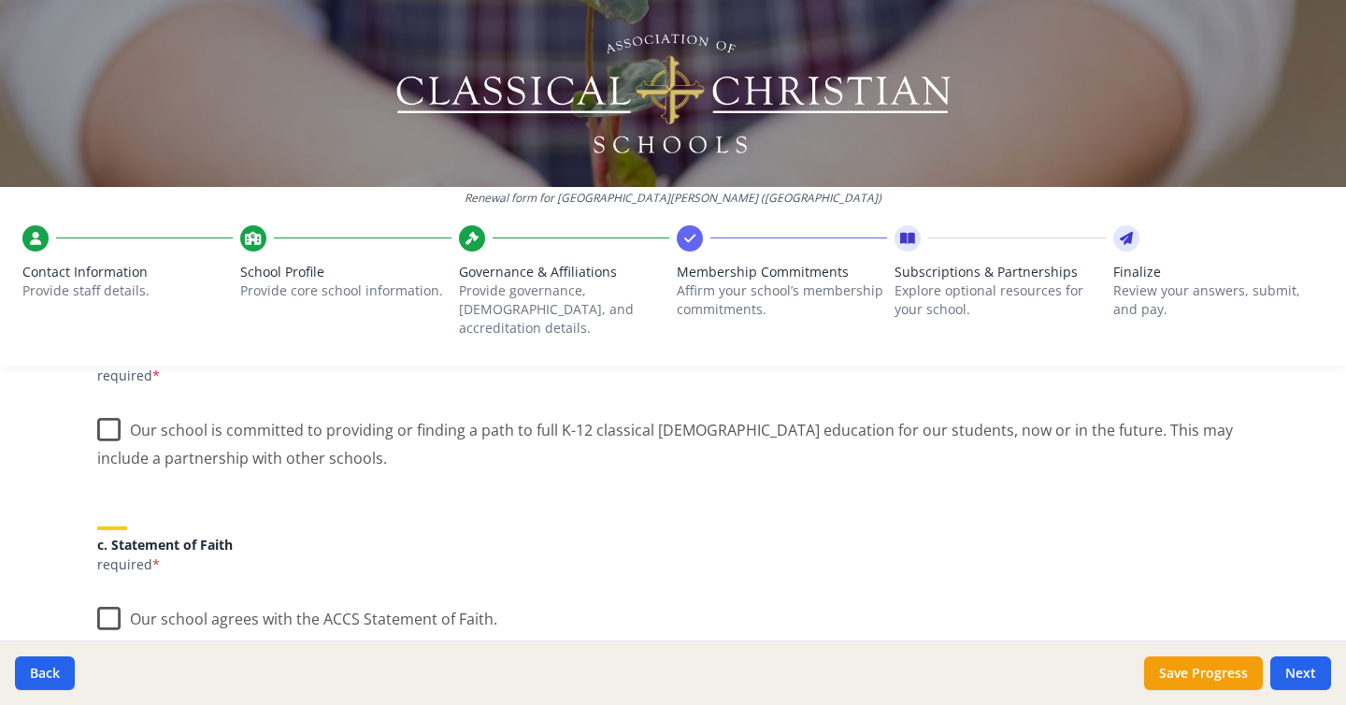
scroll to position [427, 0]
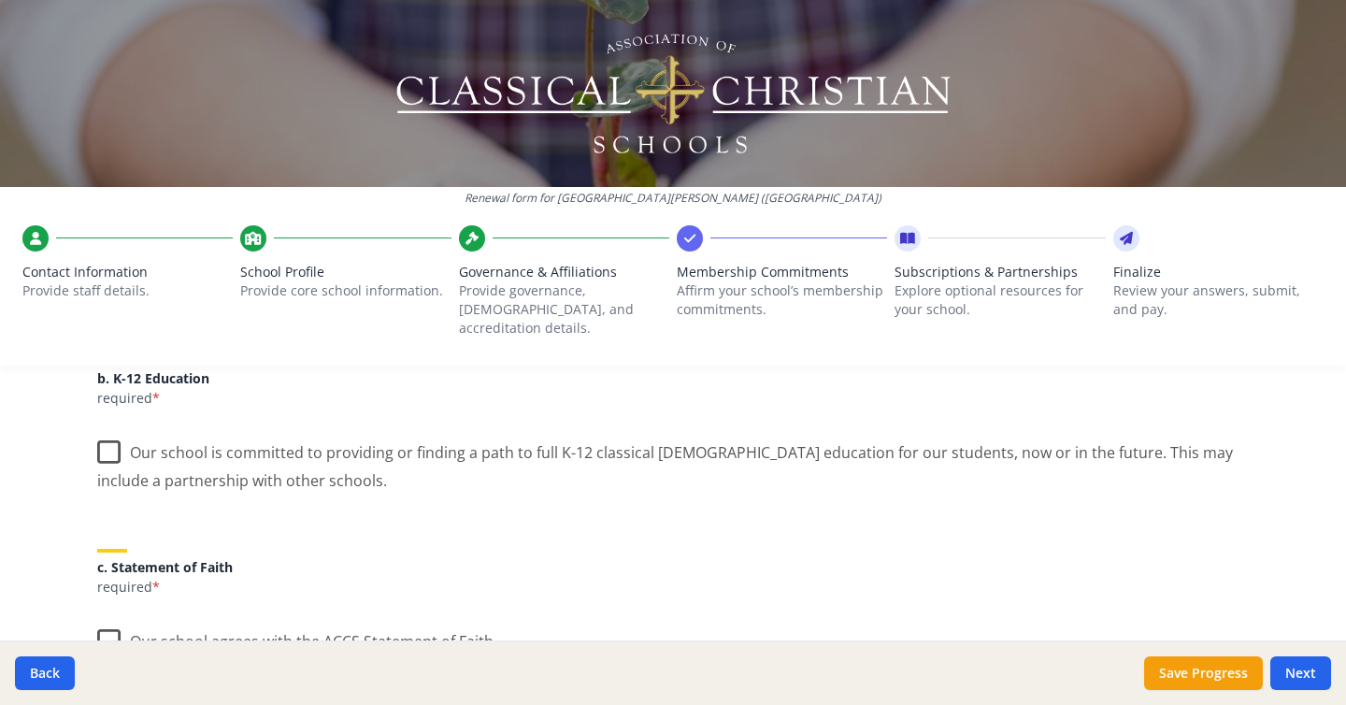
click at [108, 428] on label "Our school is committed to providing or finding a path to full K-12 classical […" at bounding box center [673, 459] width 1152 height 63
click at [0, 0] on input "Our school is committed to providing or finding a path to full K-12 classical […" at bounding box center [0, 0] width 0 height 0
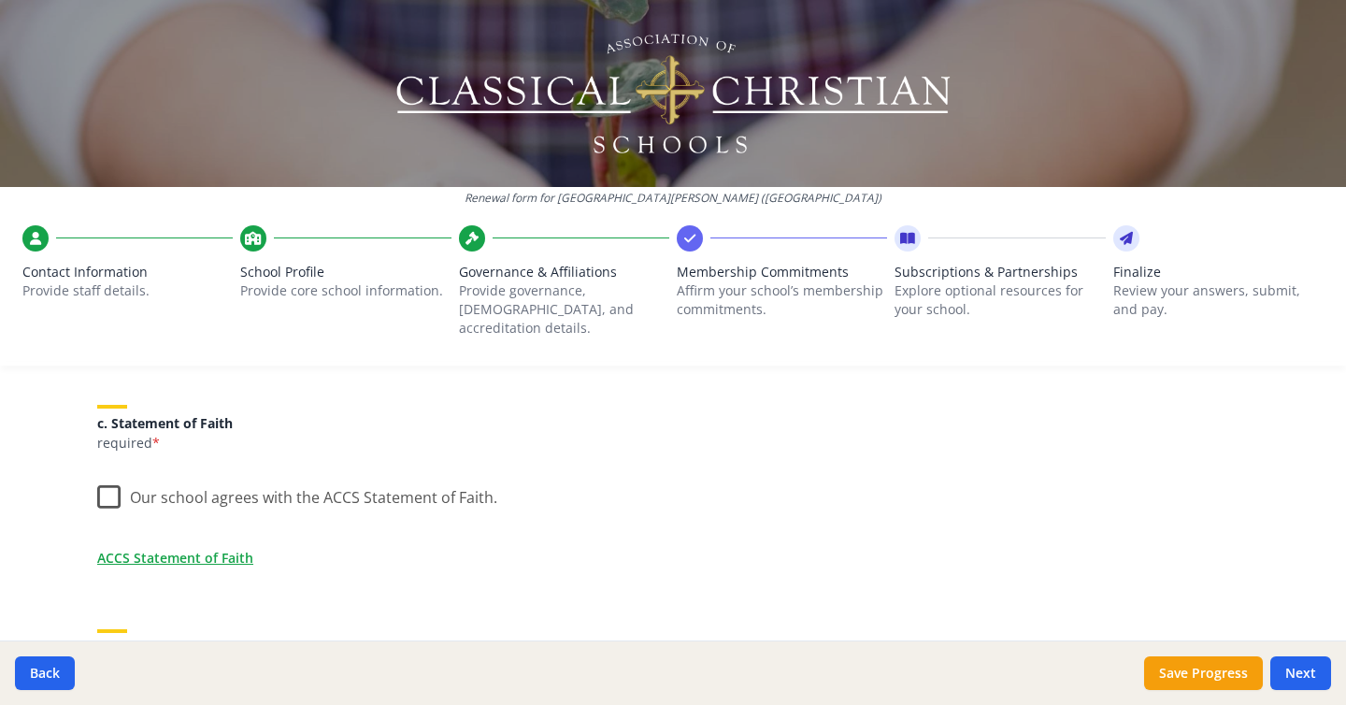
scroll to position [573, 0]
click at [102, 477] on label "Our school agrees with the ACCS Statement of Faith." at bounding box center [297, 491] width 400 height 40
click at [0, 0] on input "Our school agrees with the ACCS Statement of Faith." at bounding box center [0, 0] width 0 height 0
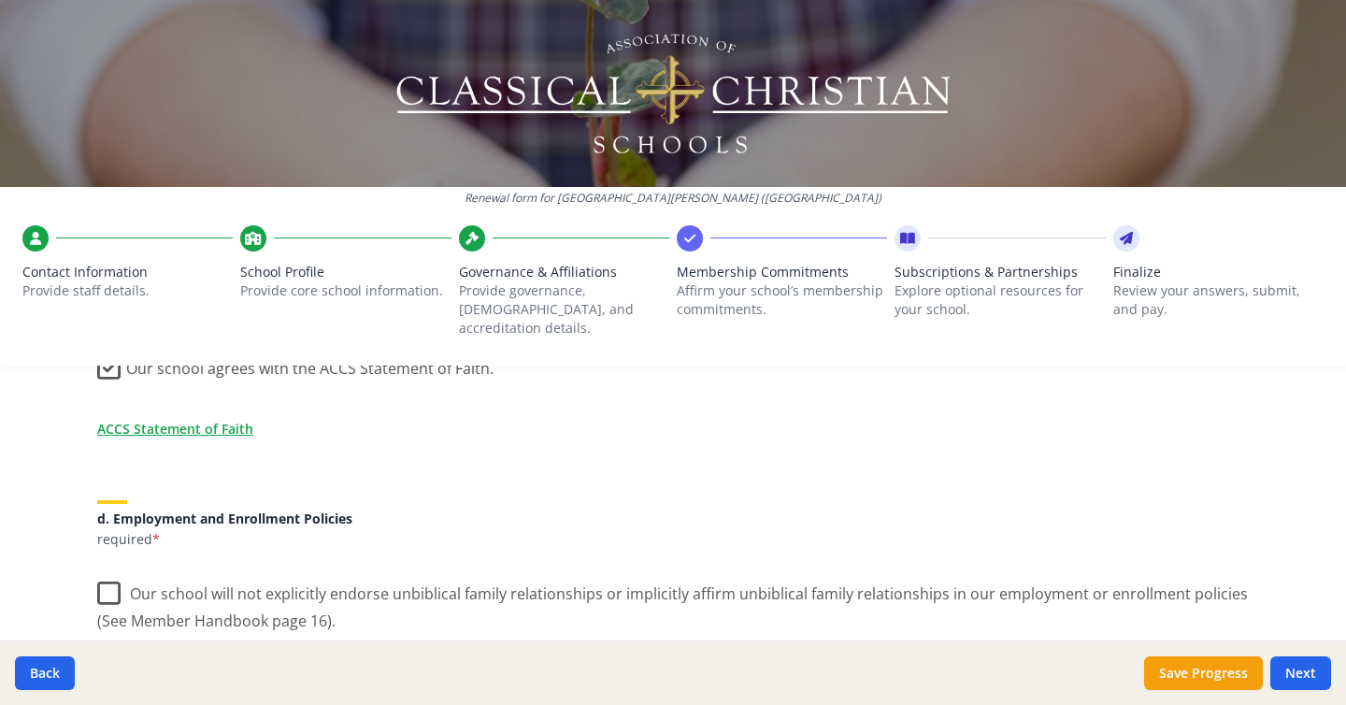
scroll to position [816, 0]
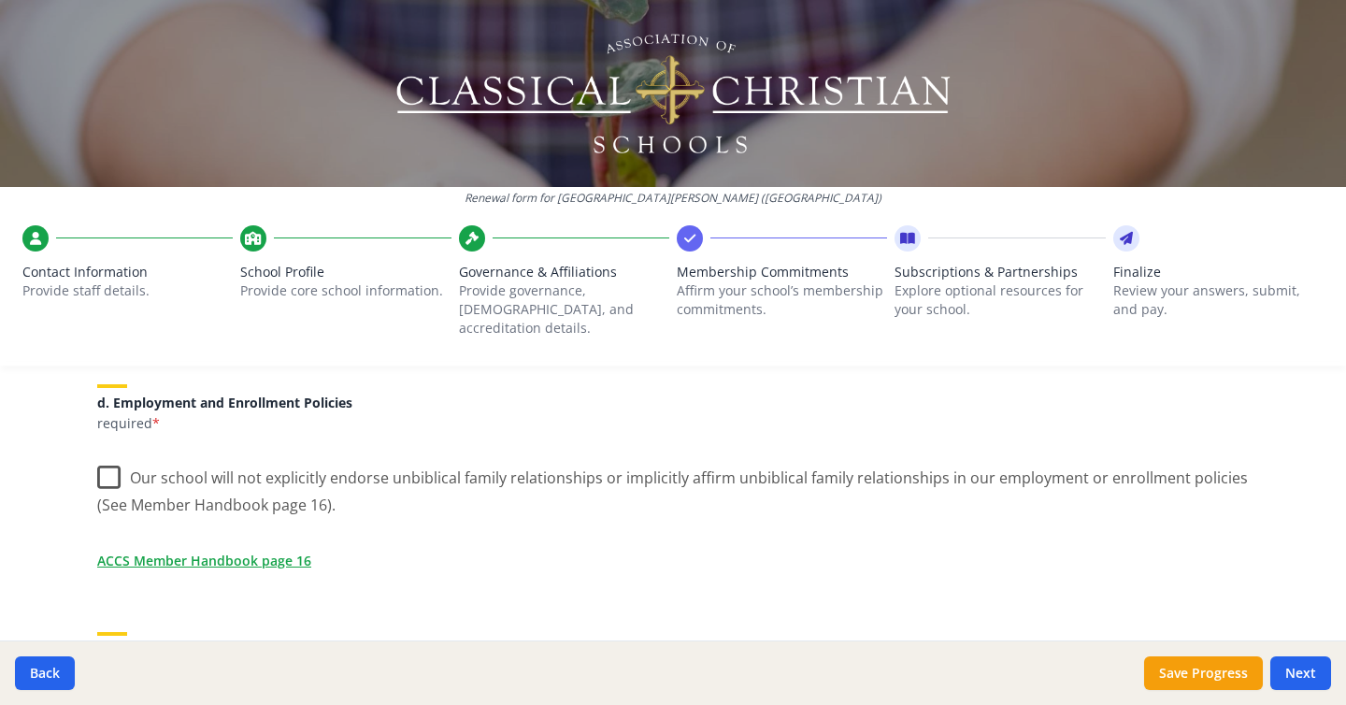
click at [107, 465] on label "Our school will not explicitly endorse unbiblical family relationships or impli…" at bounding box center [673, 484] width 1152 height 63
click at [0, 0] on input "Our school will not explicitly endorse unbiblical family relationships or impli…" at bounding box center [0, 0] width 0 height 0
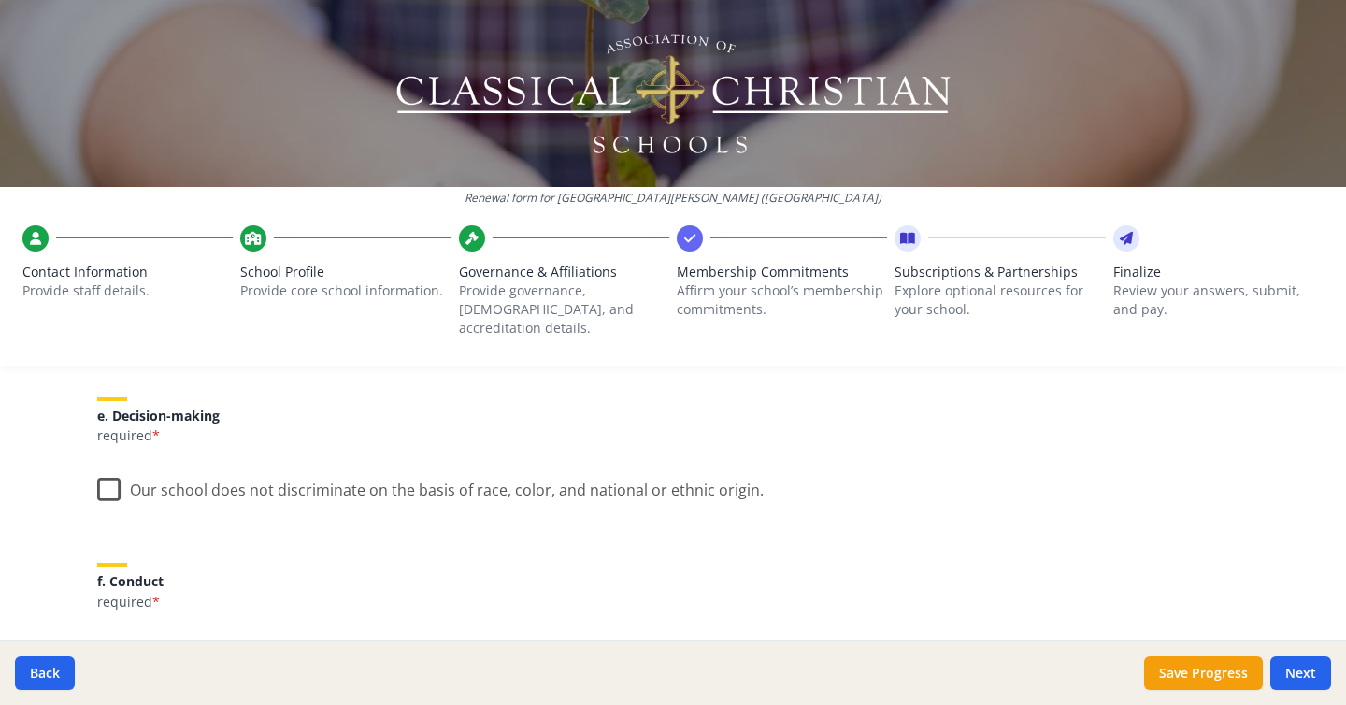
scroll to position [1050, 0]
click at [102, 473] on label "Our school does not discriminate on the basis of race, color, and national or e…" at bounding box center [430, 486] width 667 height 40
click at [0, 0] on input "Our school does not discriminate on the basis of race, color, and national or e…" at bounding box center [0, 0] width 0 height 0
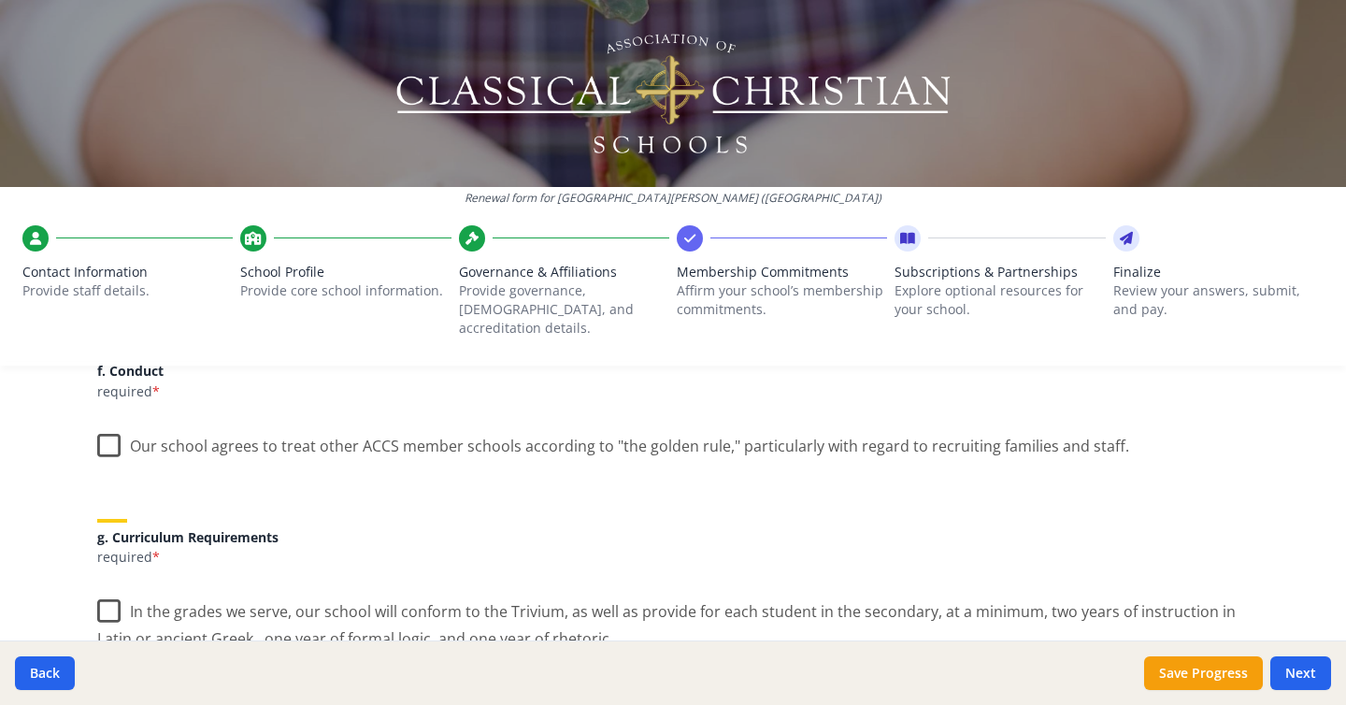
scroll to position [1260, 0]
click at [110, 434] on label "Our school agrees to treat other ACCS member schools according to "the golden r…" at bounding box center [613, 443] width 1032 height 40
click at [0, 0] on input "Our school agrees to treat other ACCS member schools according to "the golden r…" at bounding box center [0, 0] width 0 height 0
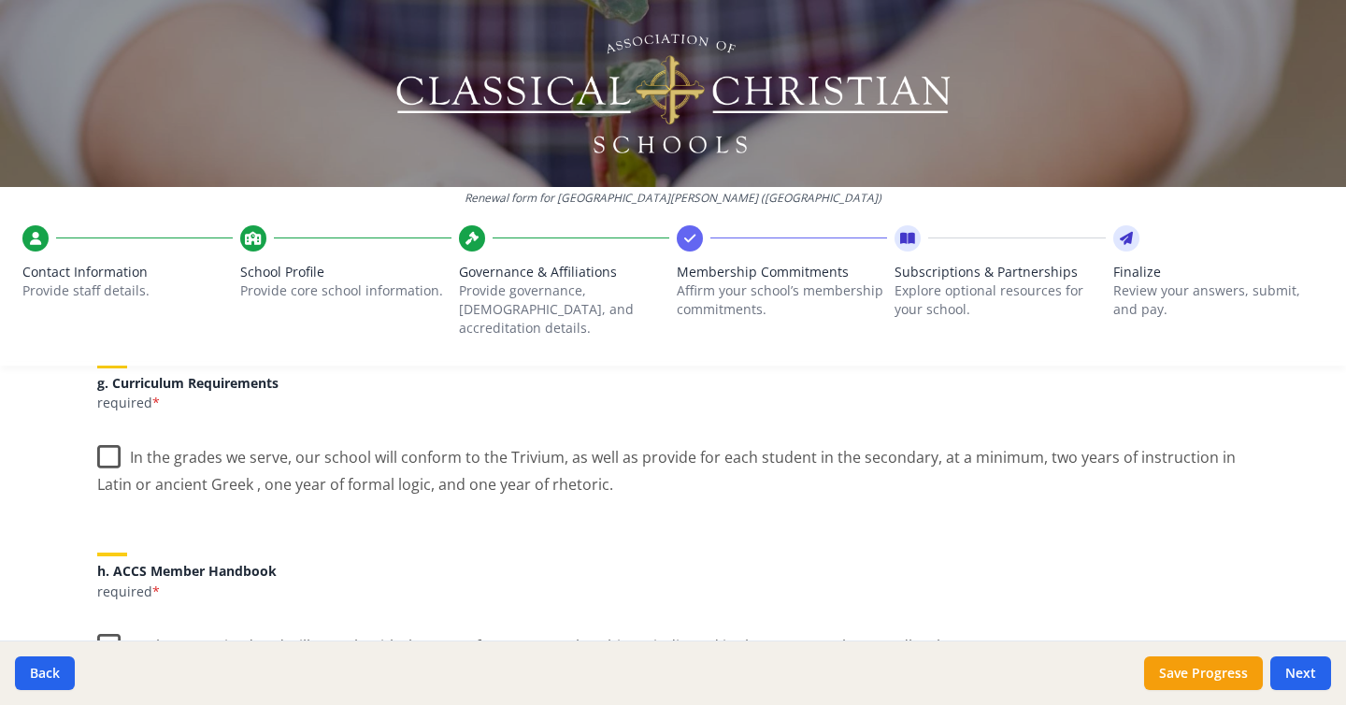
scroll to position [1417, 0]
click at [110, 434] on label "In the grades we serve, our school will conform to the Trivium, as well as prov…" at bounding box center [673, 462] width 1152 height 63
click at [0, 0] on input "In the grades we serve, our school will conform to the Trivium, as well as prov…" at bounding box center [0, 0] width 0 height 0
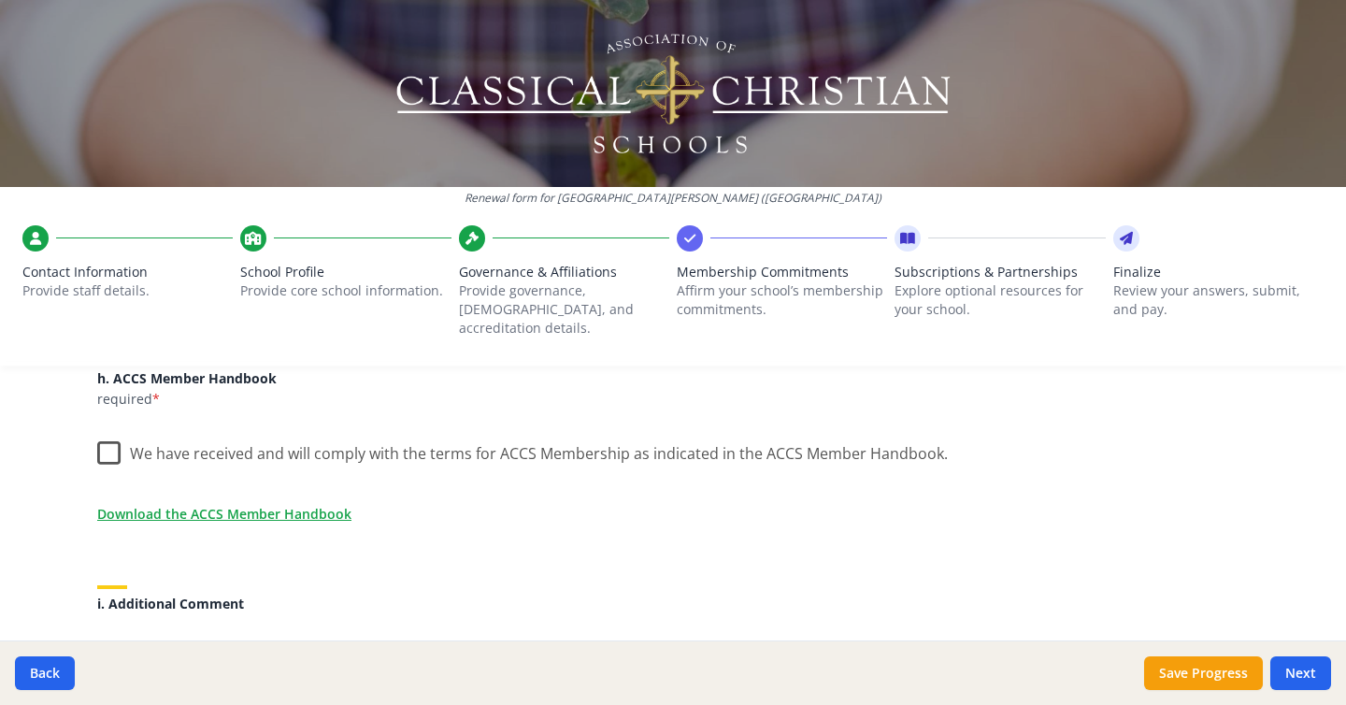
scroll to position [1609, 0]
click at [105, 438] on label "We have received and will comply with the terms for ACCS Membership as indicate…" at bounding box center [522, 448] width 851 height 40
click at [0, 0] on input "We have received and will comply with the terms for ACCS Membership as indicate…" at bounding box center [0, 0] width 0 height 0
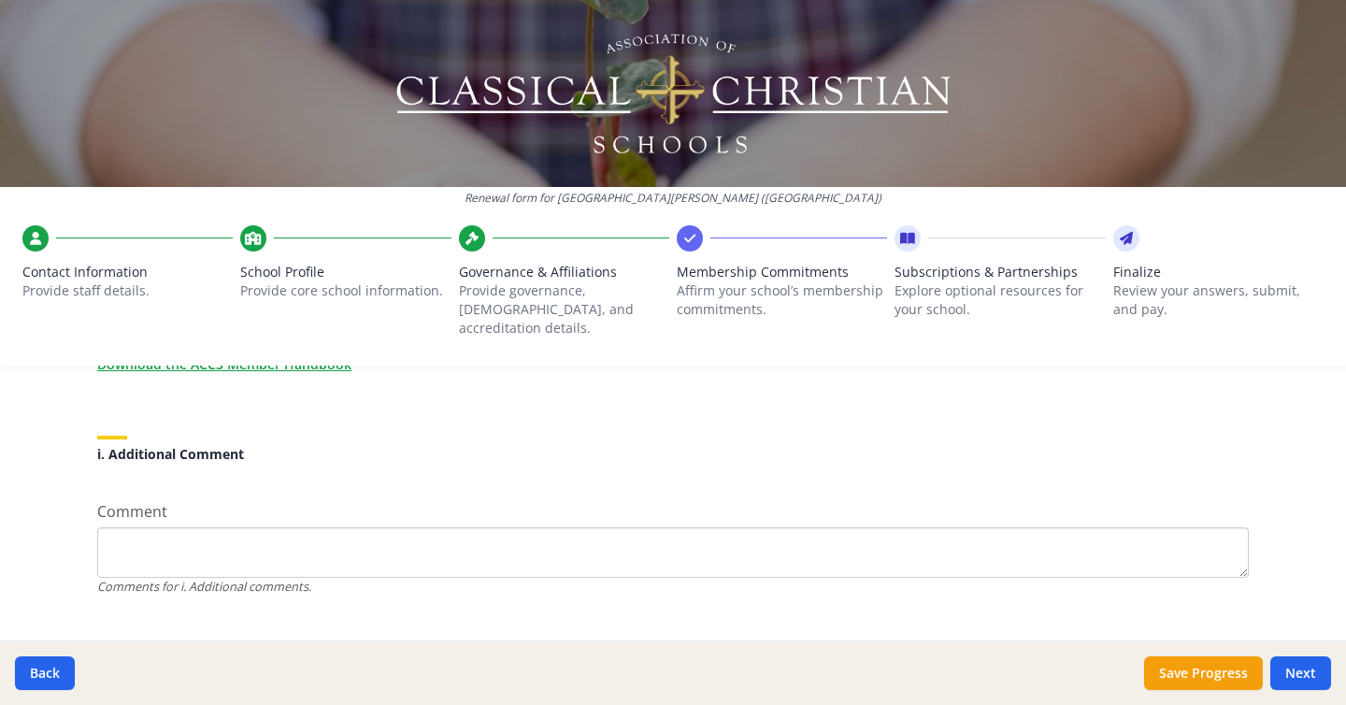
scroll to position [1773, 0]
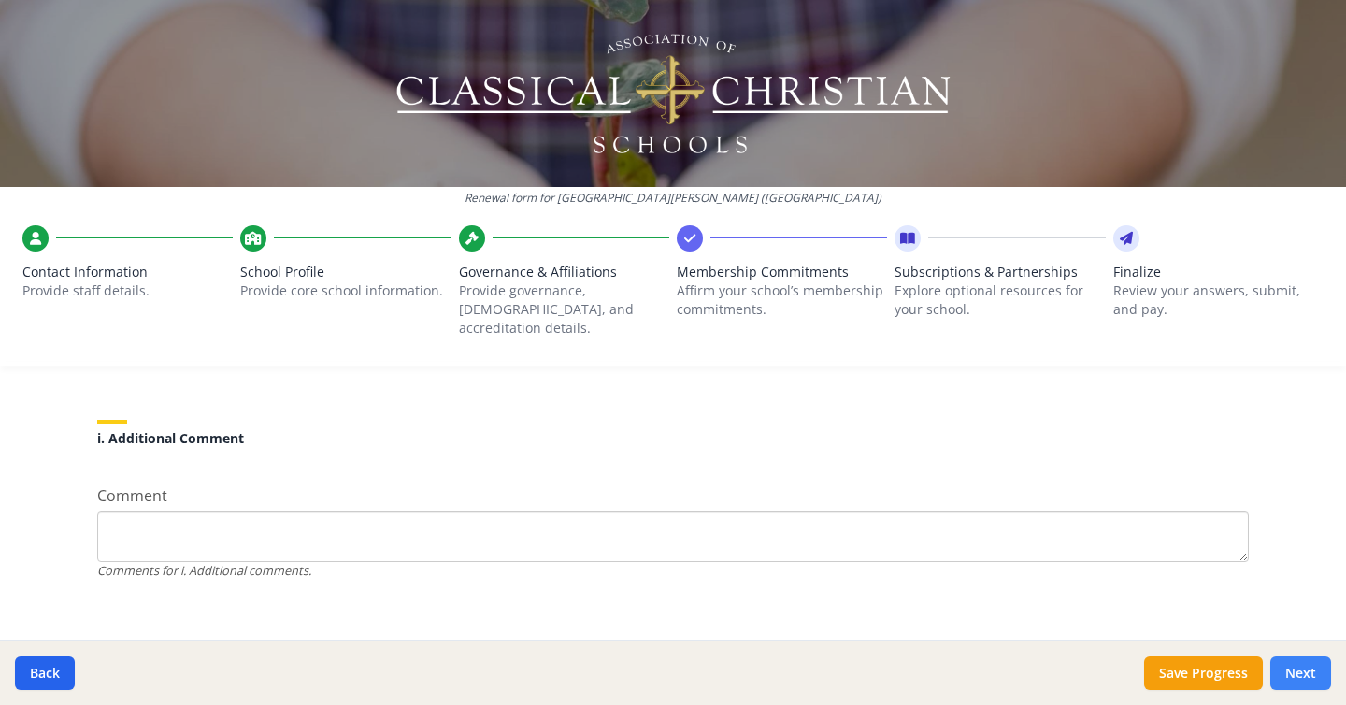
click at [1304, 681] on button "Next" at bounding box center [1300, 673] width 61 height 34
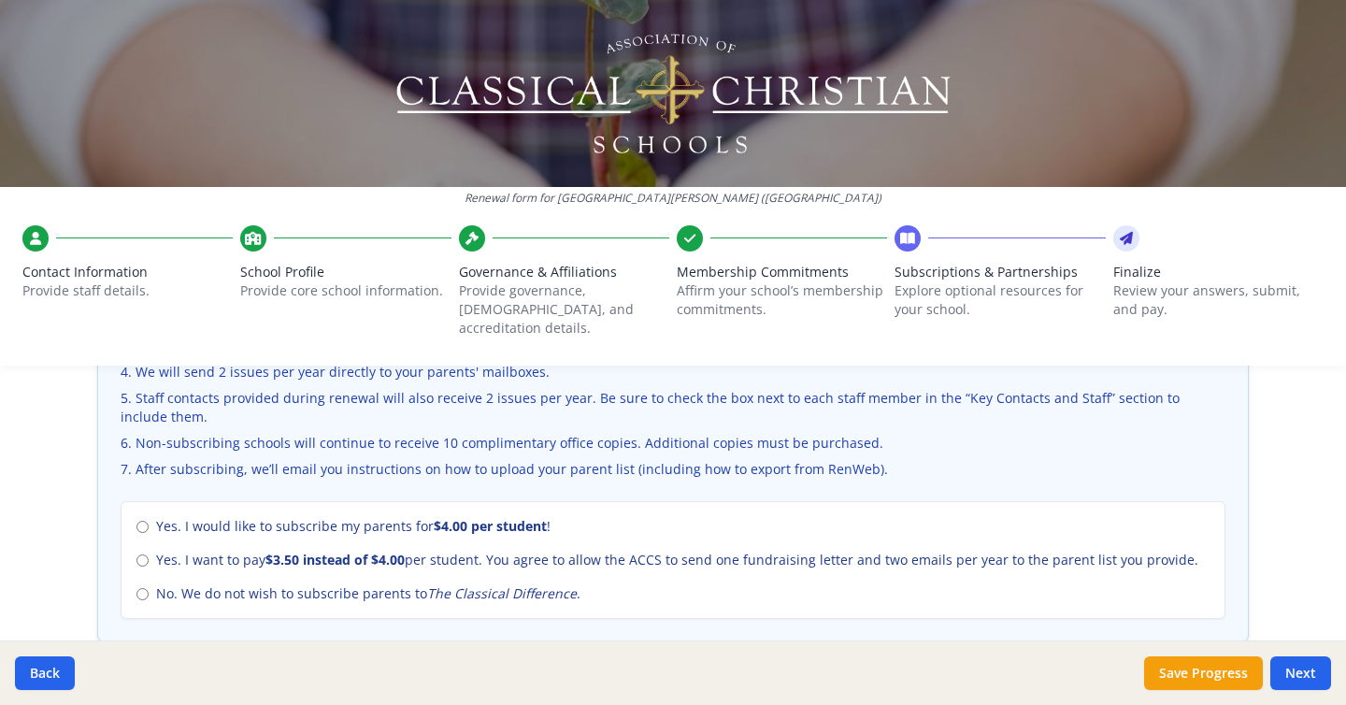
scroll to position [748, 0]
click at [409, 582] on span "No. We do not wish to subscribe parents to The Classical Difference ." at bounding box center [368, 591] width 424 height 19
click at [149, 586] on input "No. We do not wish to subscribe parents to The Classical Difference ." at bounding box center [142, 592] width 12 height 12
radio input "true"
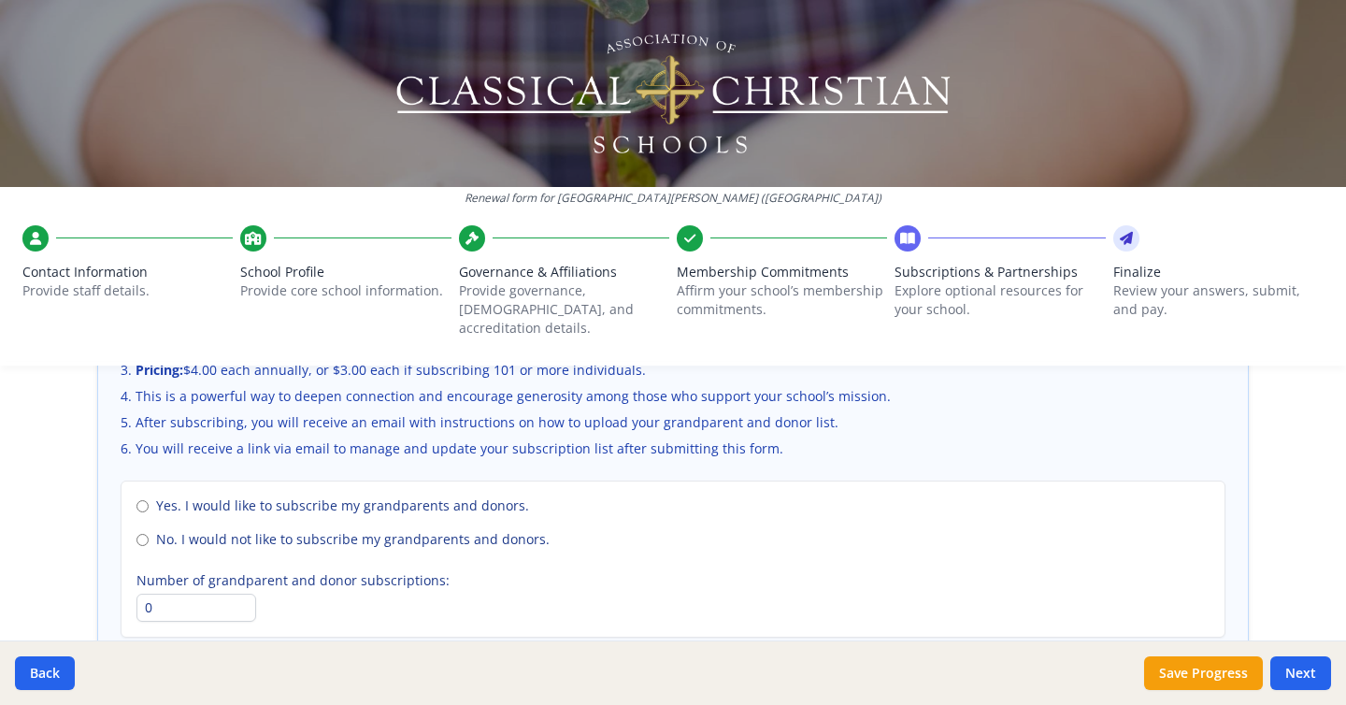
scroll to position [1334, 0]
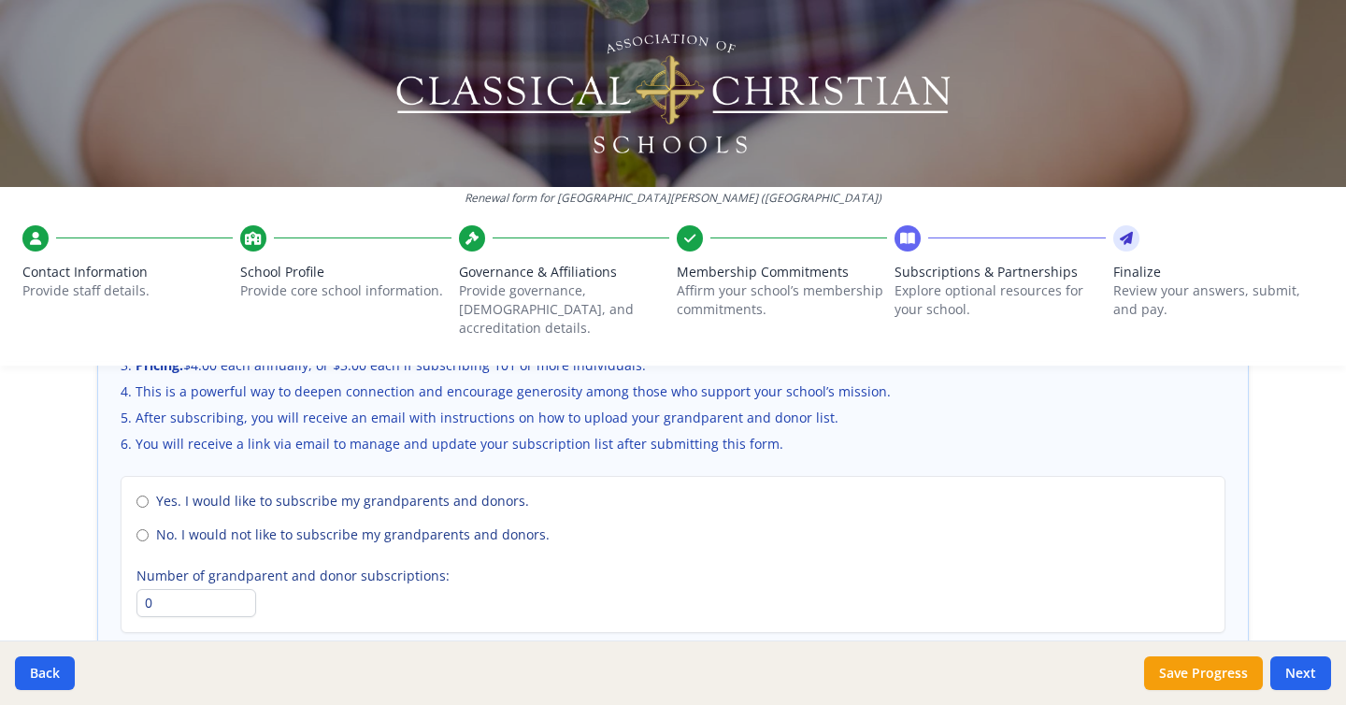
click at [422, 525] on span "No. I would not like to subscribe my grandparents and donors." at bounding box center [353, 534] width 394 height 19
click at [149, 529] on input "No. I would not like to subscribe my grandparents and donors." at bounding box center [142, 535] width 12 height 12
radio input "true"
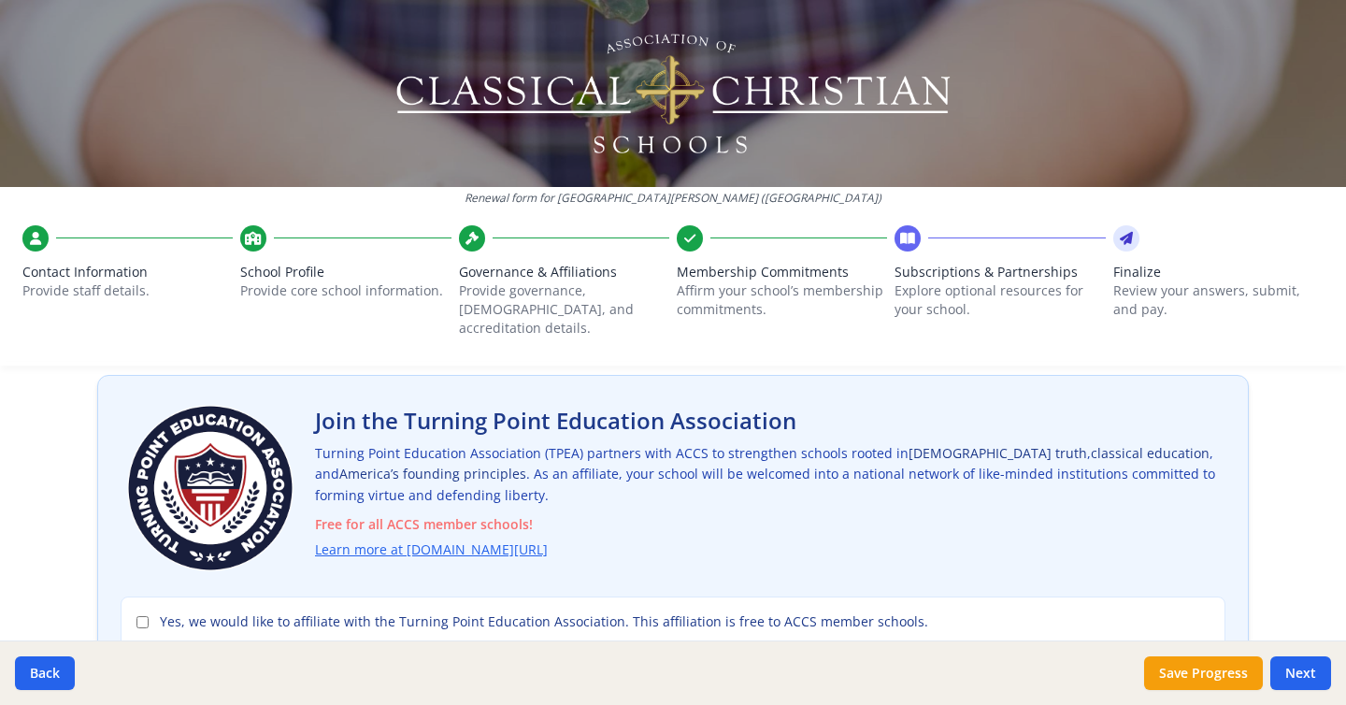
scroll to position [100, 0]
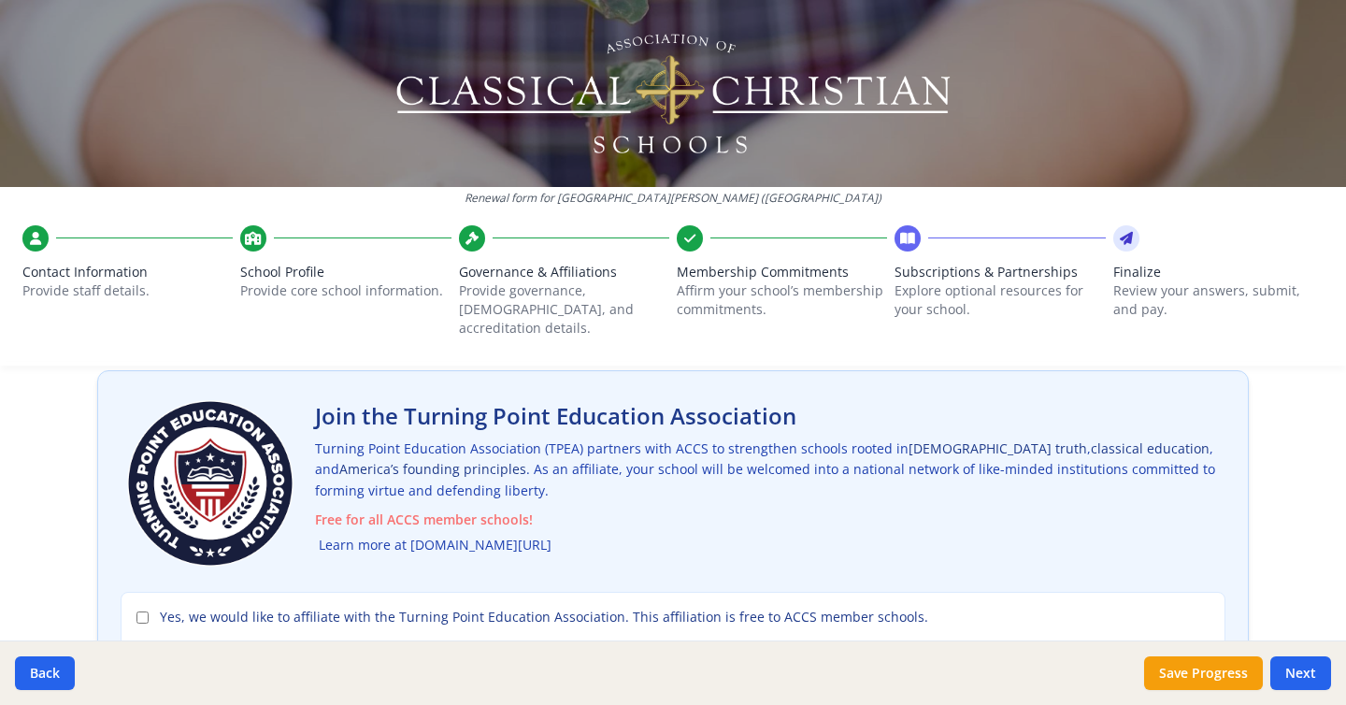
click at [434, 535] on link "Learn more at [DOMAIN_NAME][URL]" at bounding box center [435, 546] width 233 height 22
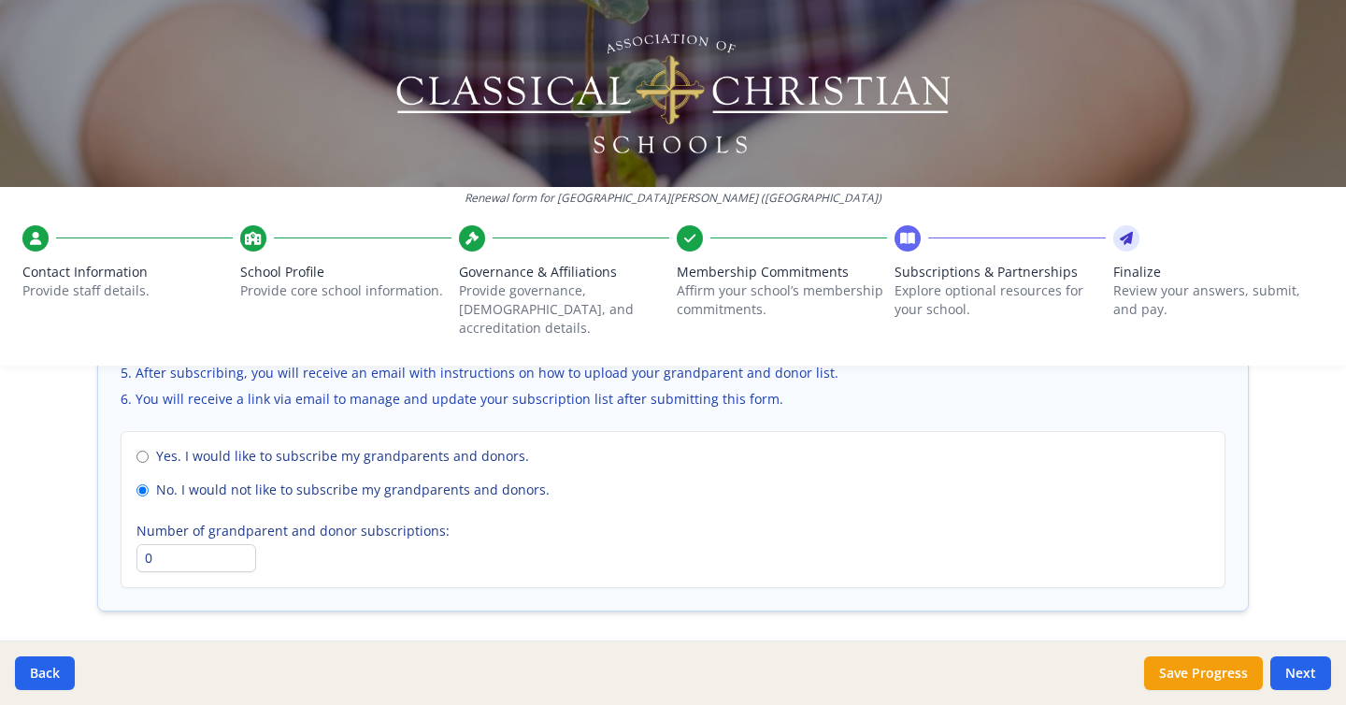
scroll to position [1384, 0]
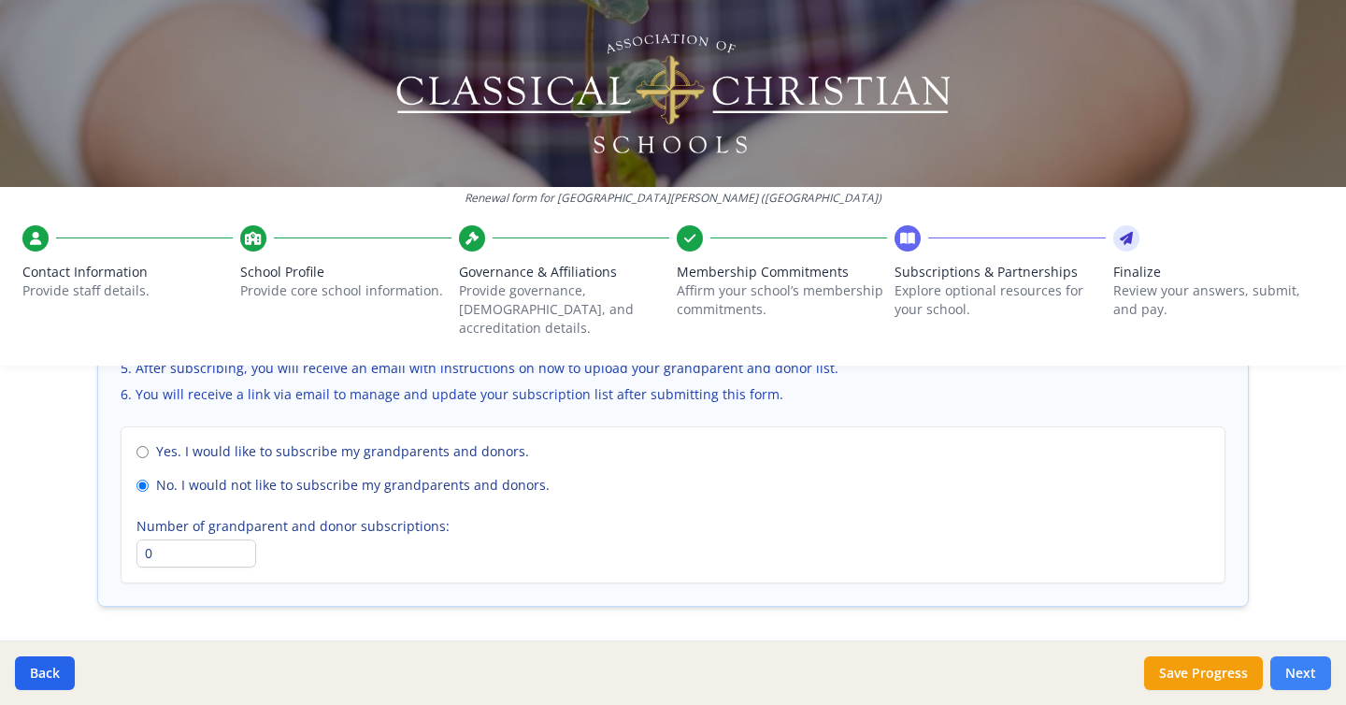
click at [1314, 679] on button "Next" at bounding box center [1300, 673] width 61 height 34
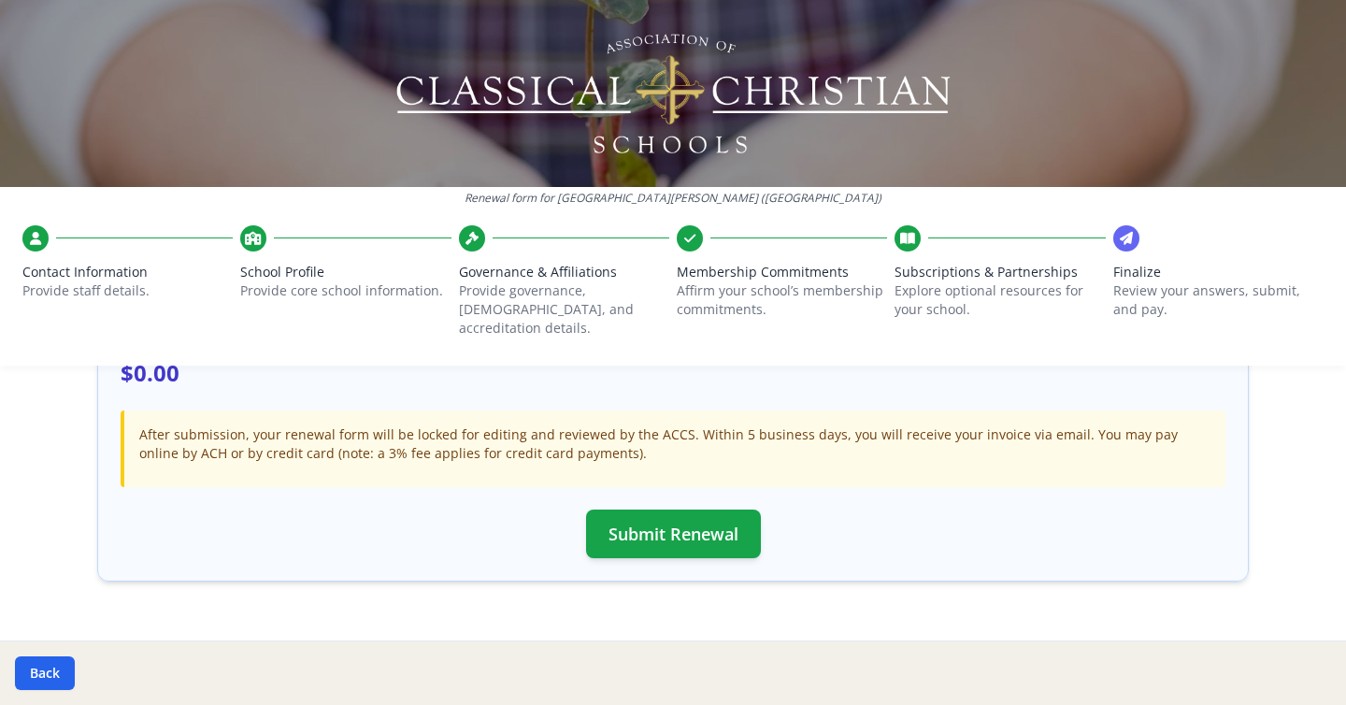
scroll to position [641, 0]
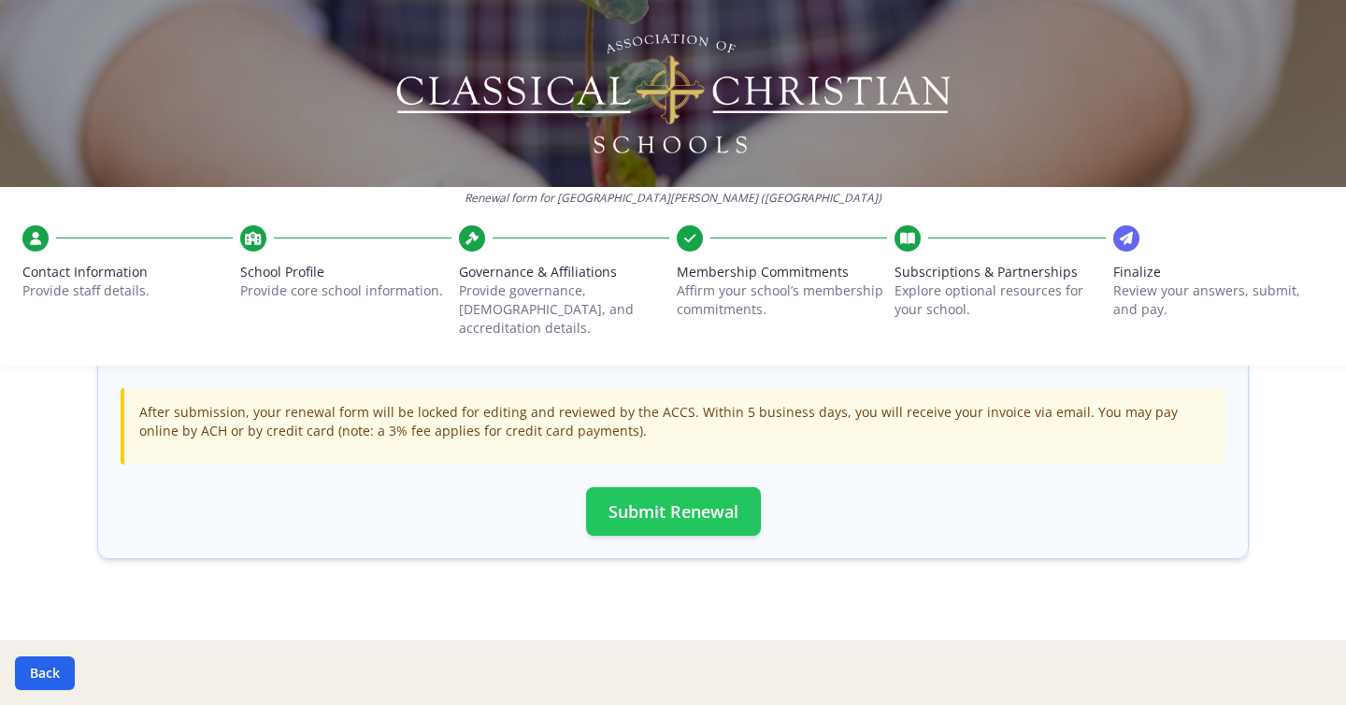
click at [684, 503] on button "Submit Renewal" at bounding box center [673, 511] width 175 height 49
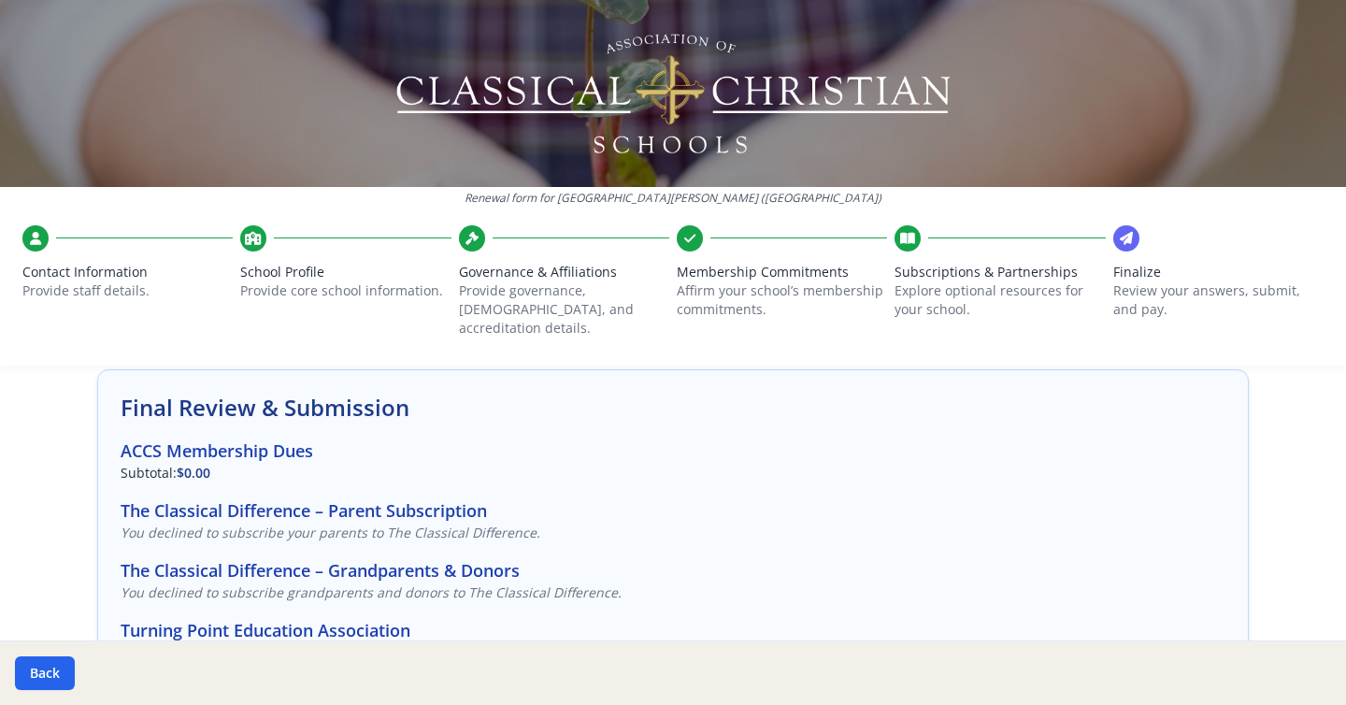
scroll to position [0, 0]
